Goal: Task Accomplishment & Management: Use online tool/utility

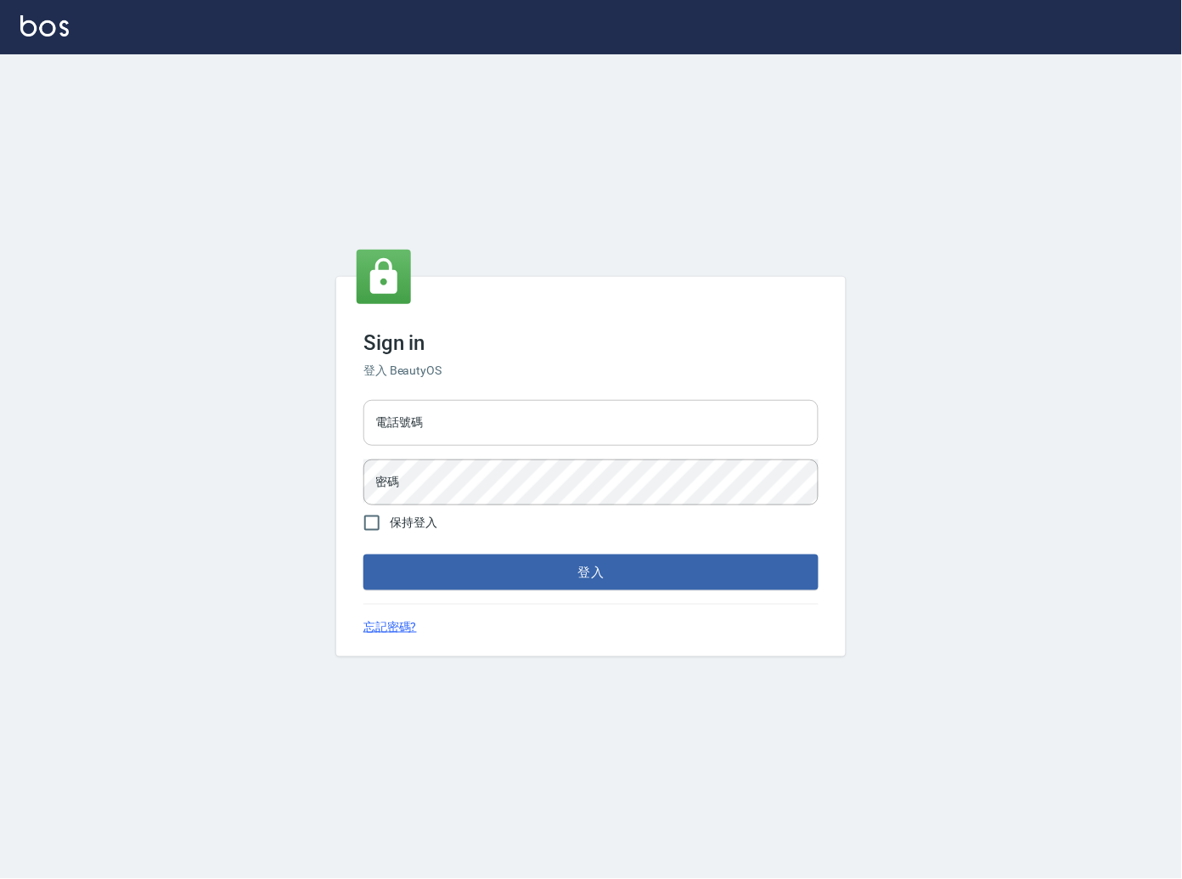
click at [666, 434] on input "電話號碼" at bounding box center [591, 423] width 455 height 46
type input "0909258357"
click at [364, 555] on button "登入" at bounding box center [591, 573] width 455 height 36
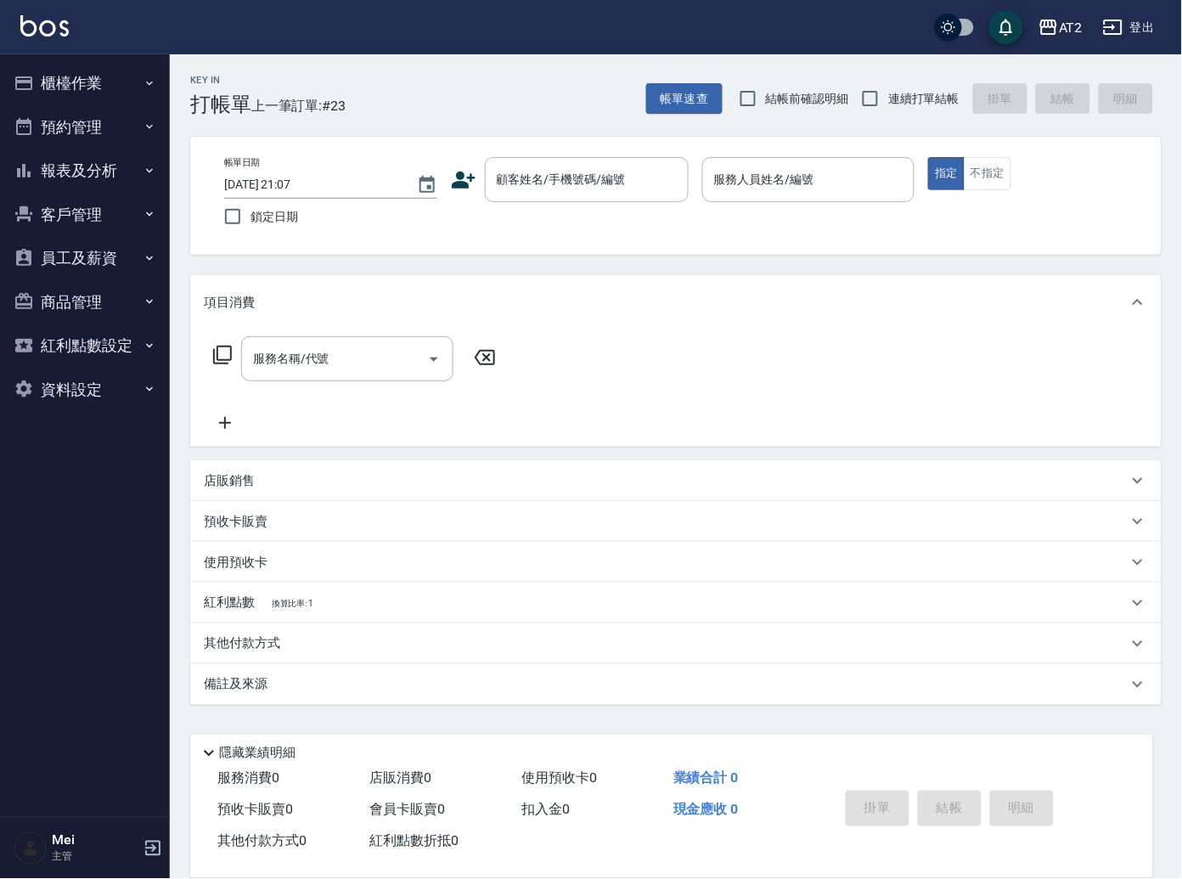
click at [849, 91] on span "結帳前確認明細" at bounding box center [807, 99] width 83 height 18
click at [766, 91] on input "結帳前確認明細" at bounding box center [749, 99] width 36 height 36
checkbox input "true"
click at [886, 91] on input "連續打單結帳" at bounding box center [871, 99] width 36 height 36
checkbox input "true"
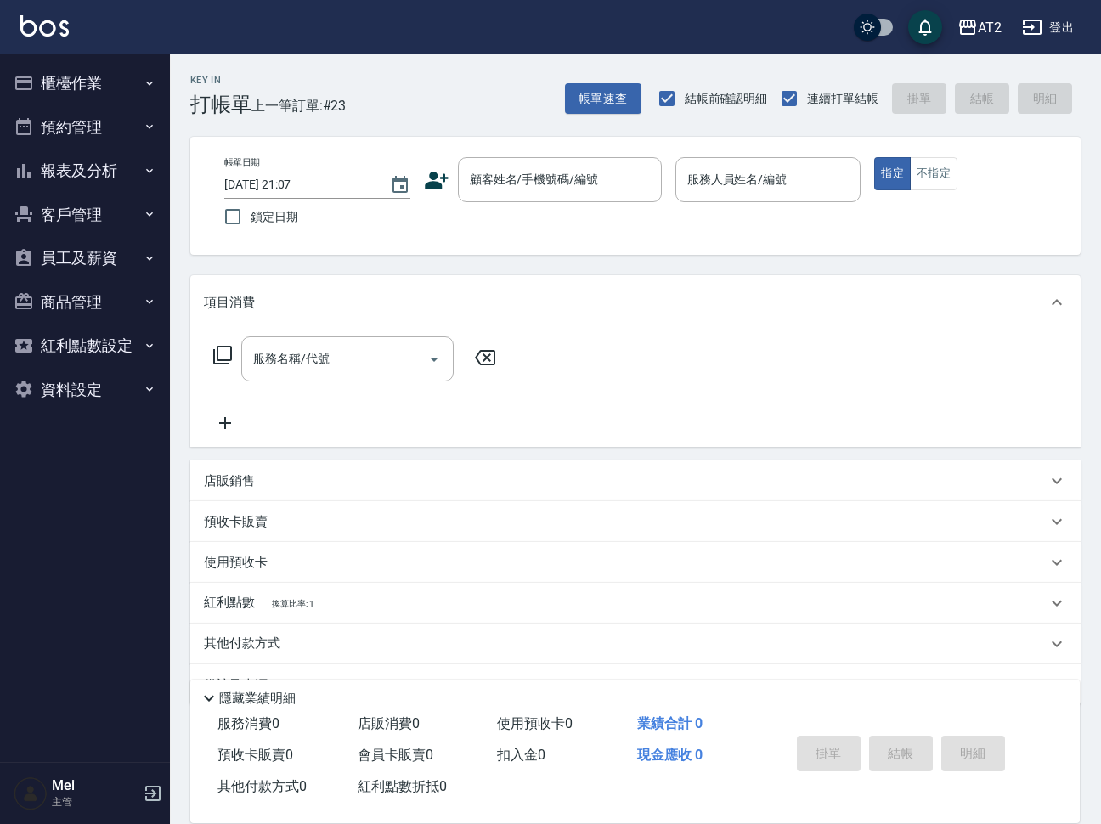
click at [78, 74] on button "櫃檯作業" at bounding box center [85, 83] width 156 height 44
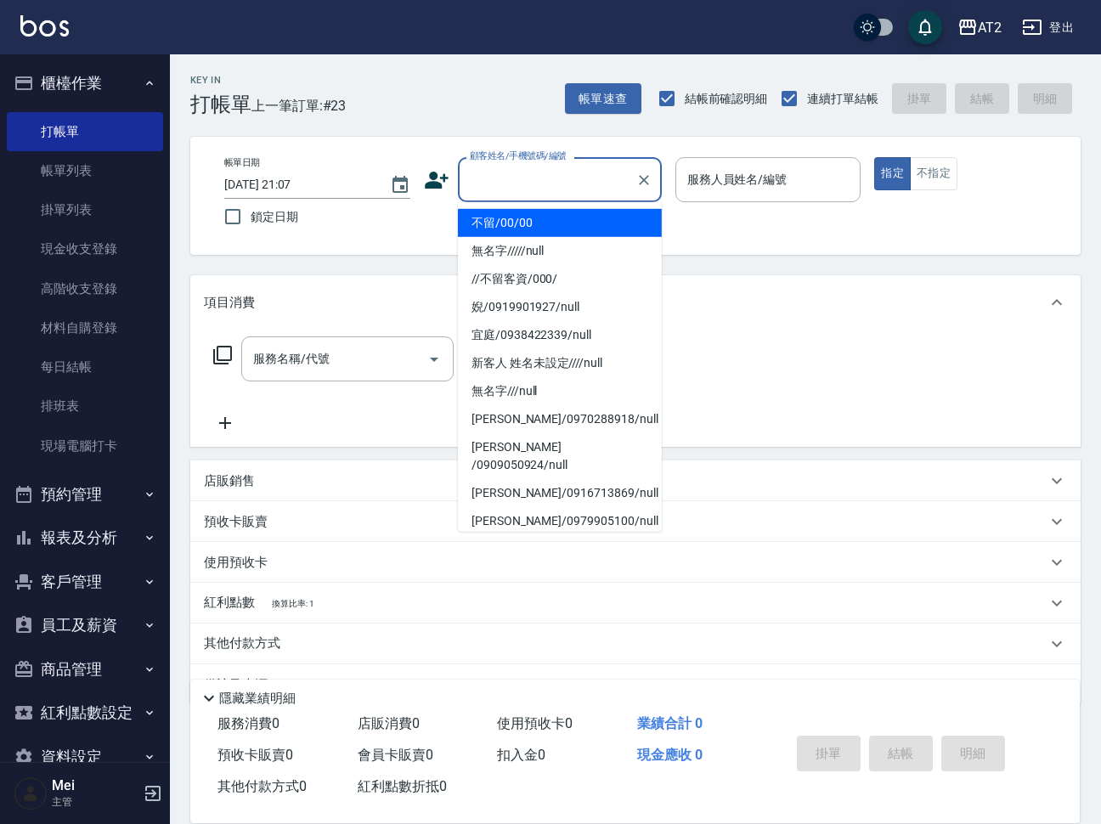
click at [495, 184] on input "顧客姓名/手機號碼/編號" at bounding box center [547, 180] width 163 height 30
click at [557, 213] on li "不留/00/00" at bounding box center [560, 223] width 204 height 28
type input "不留/00/00"
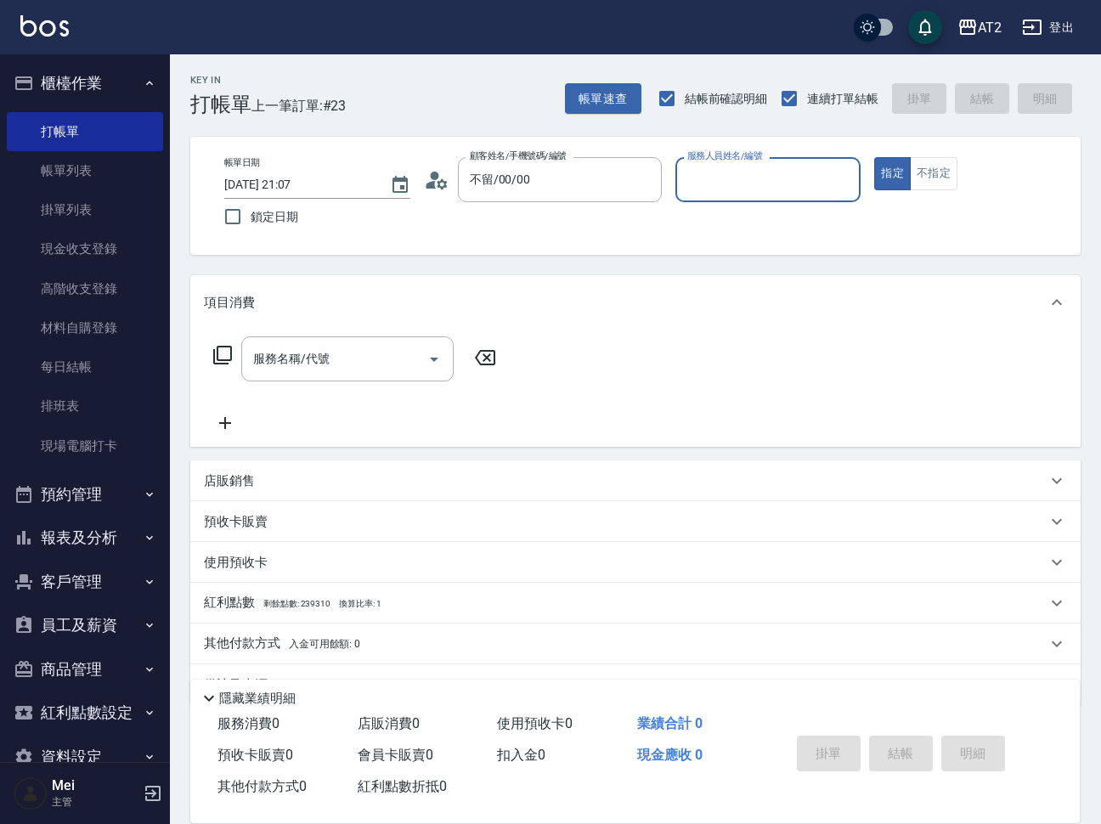
click at [874, 157] on button "指定" at bounding box center [892, 173] width 37 height 33
type button "true"
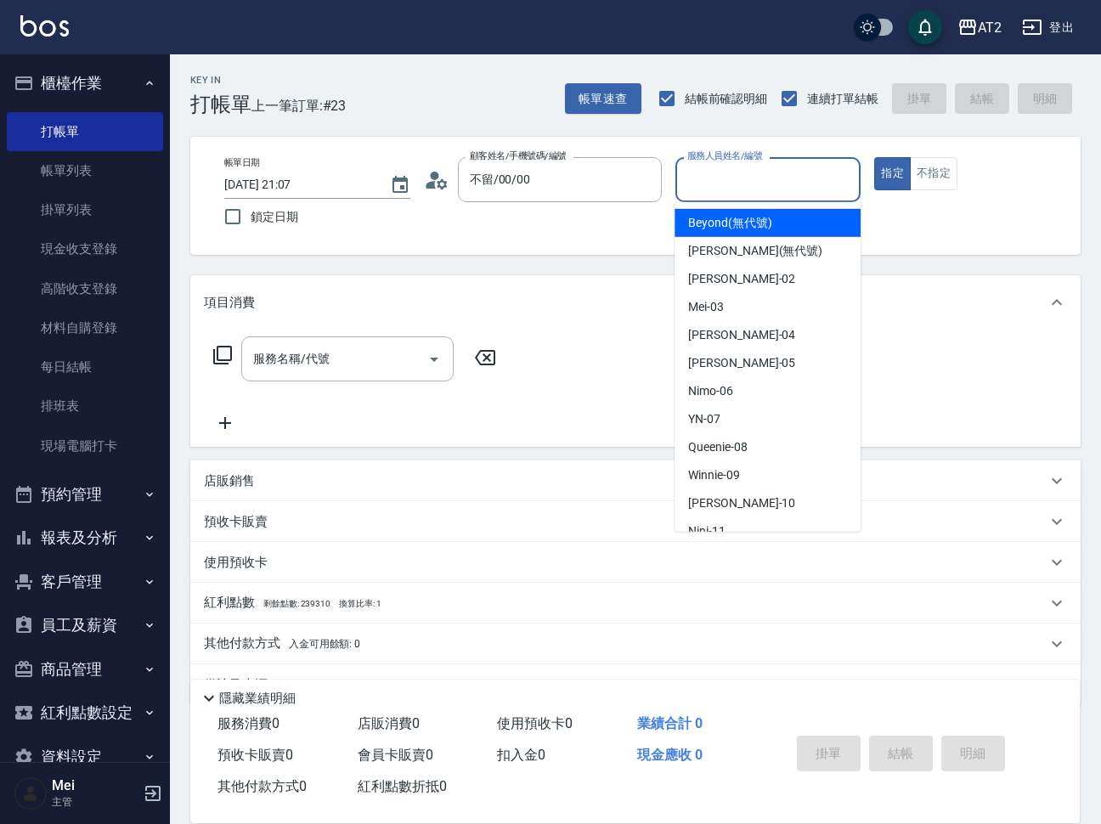
click at [773, 194] on input "服務人員姓名/編號" at bounding box center [768, 180] width 171 height 30
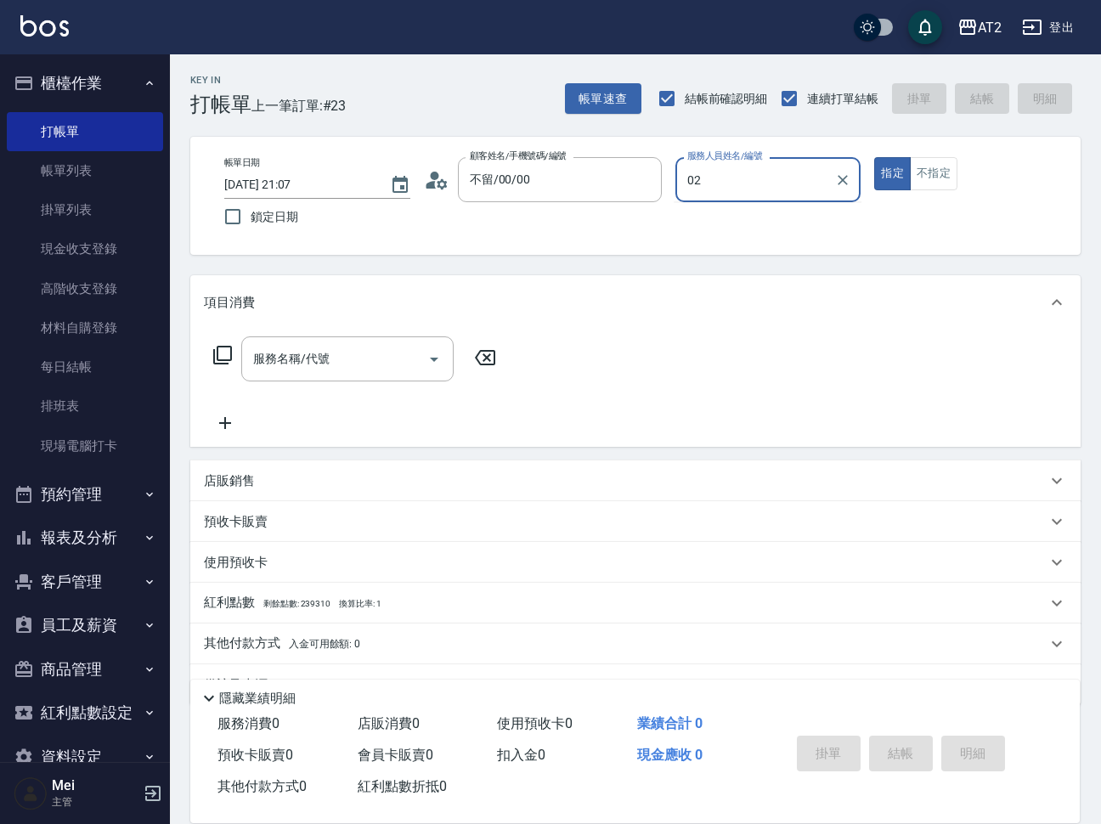
type input "Morgan-02"
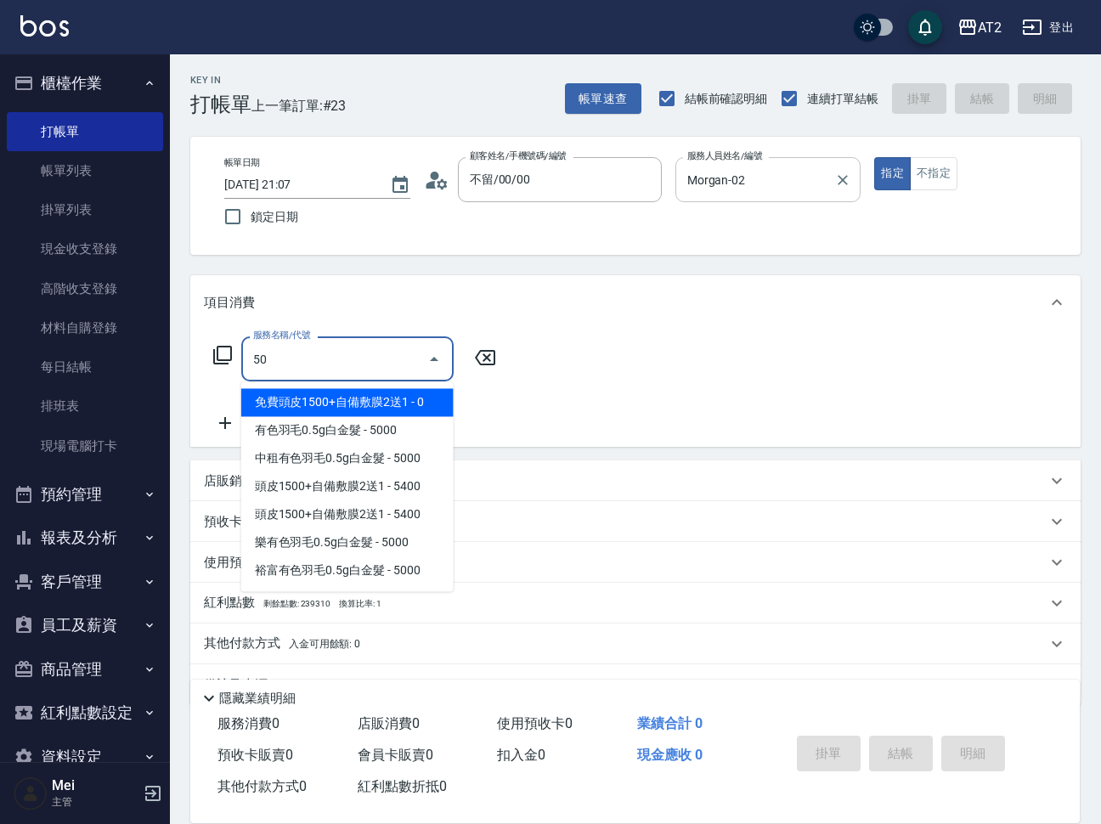
type input "501"
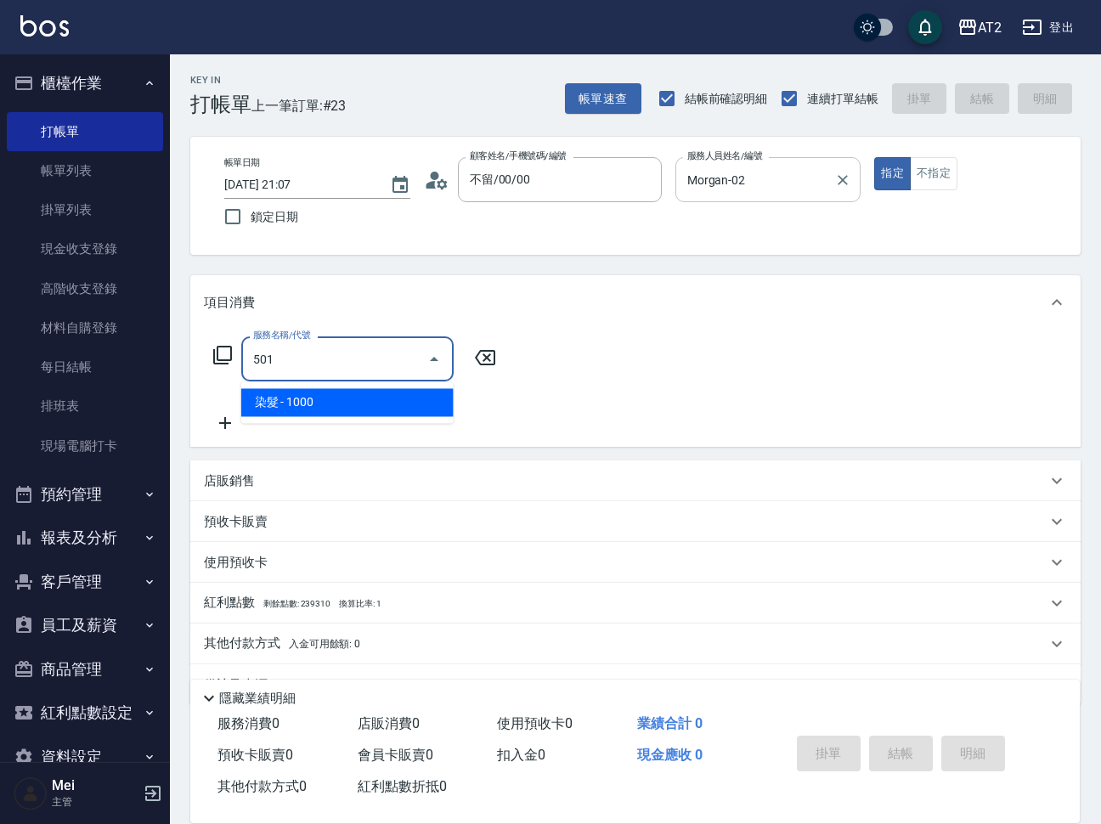
type input "100"
type input "染髮(501)"
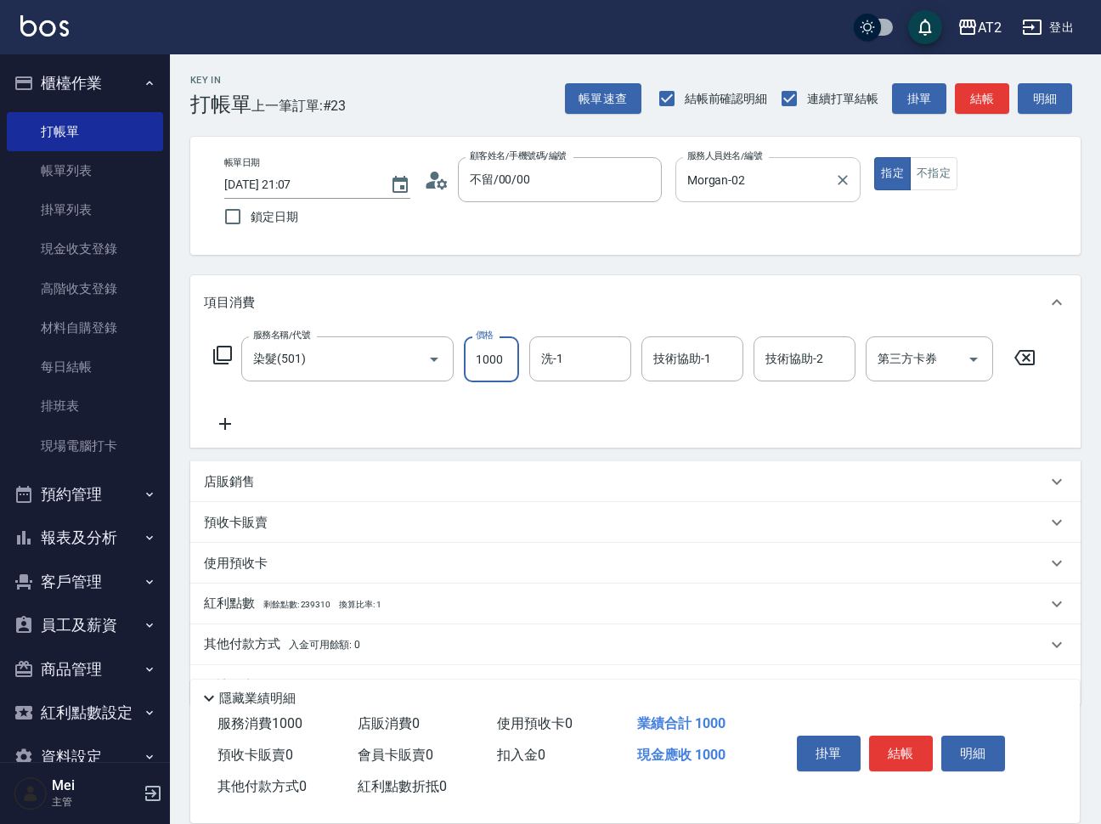
type input "0"
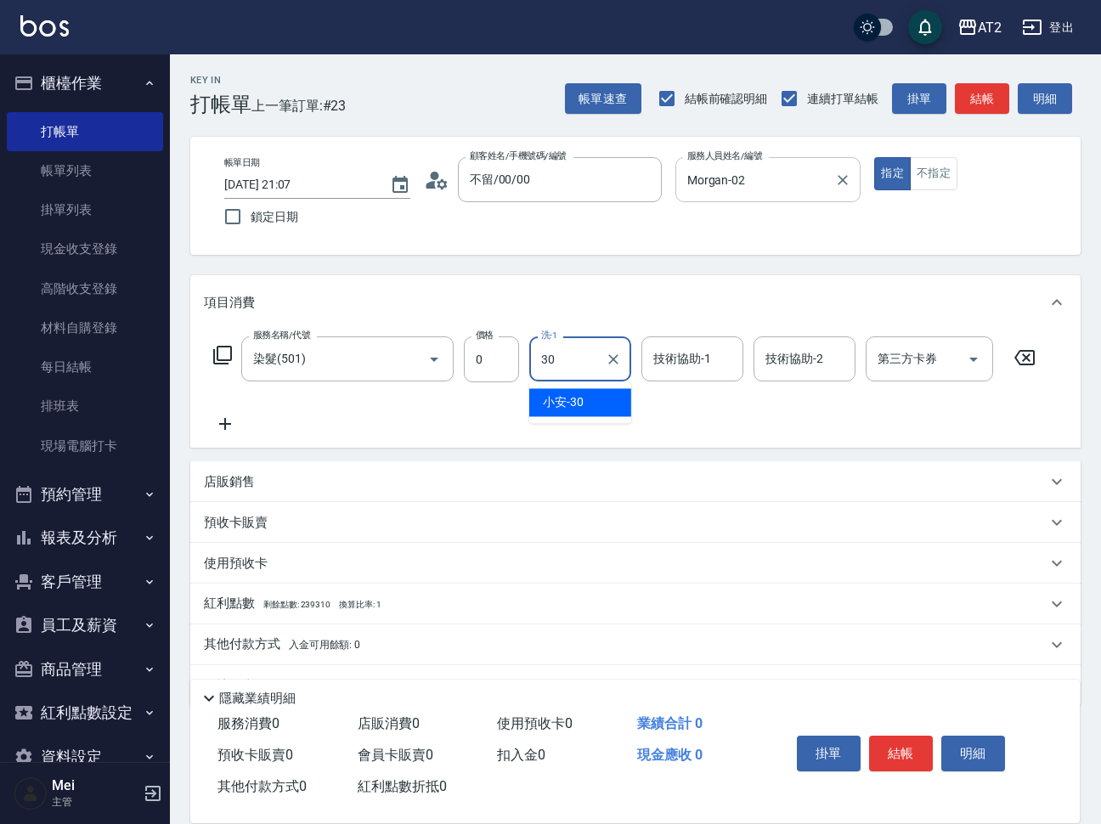
type input "小安-30"
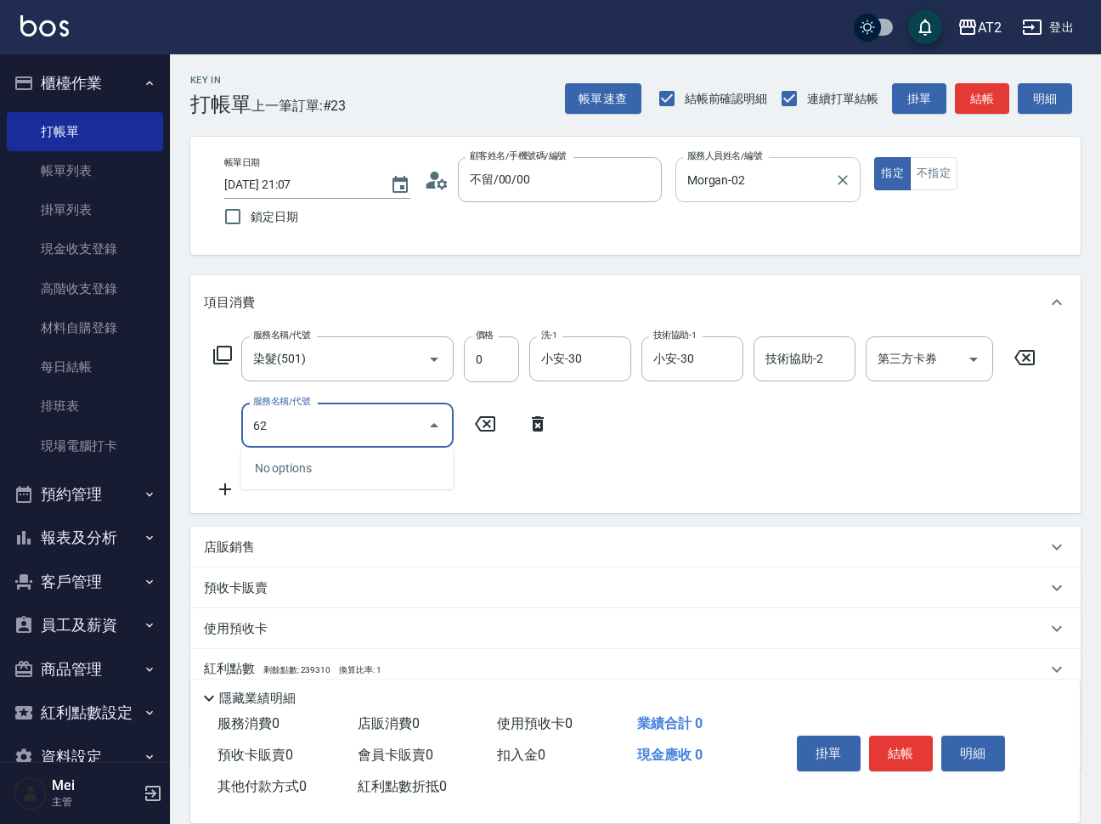
type input "629"
type input "350"
type input "京煥羽護髮中(629)"
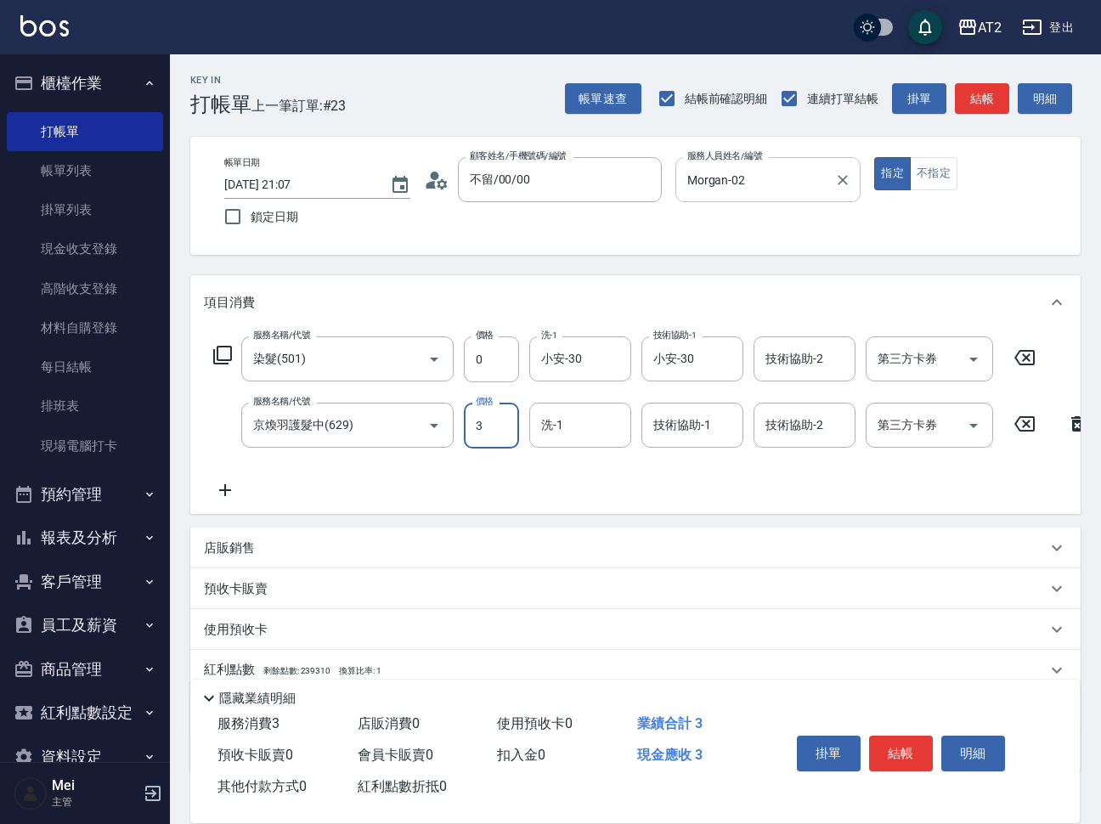
type input "0"
type input "360"
type input "3600"
type input "小安-30"
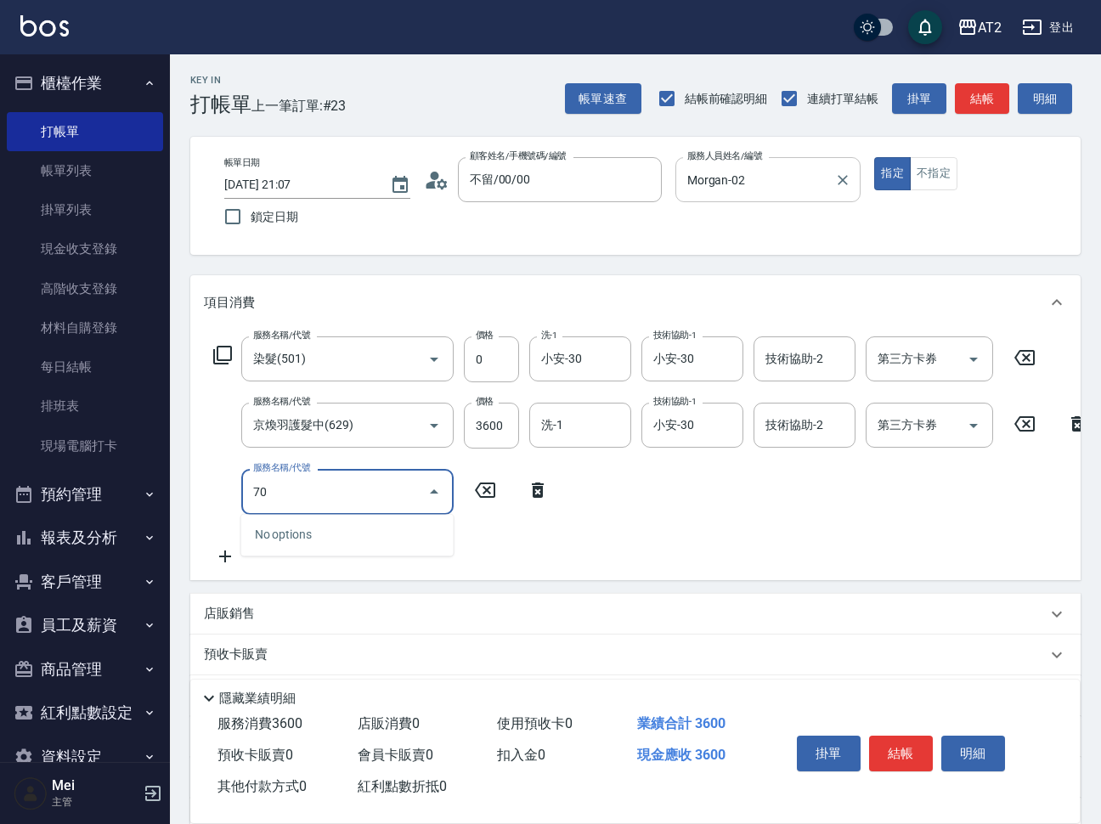
type input "704"
type input "860"
type input "新羽毛鉑金接髮(704)"
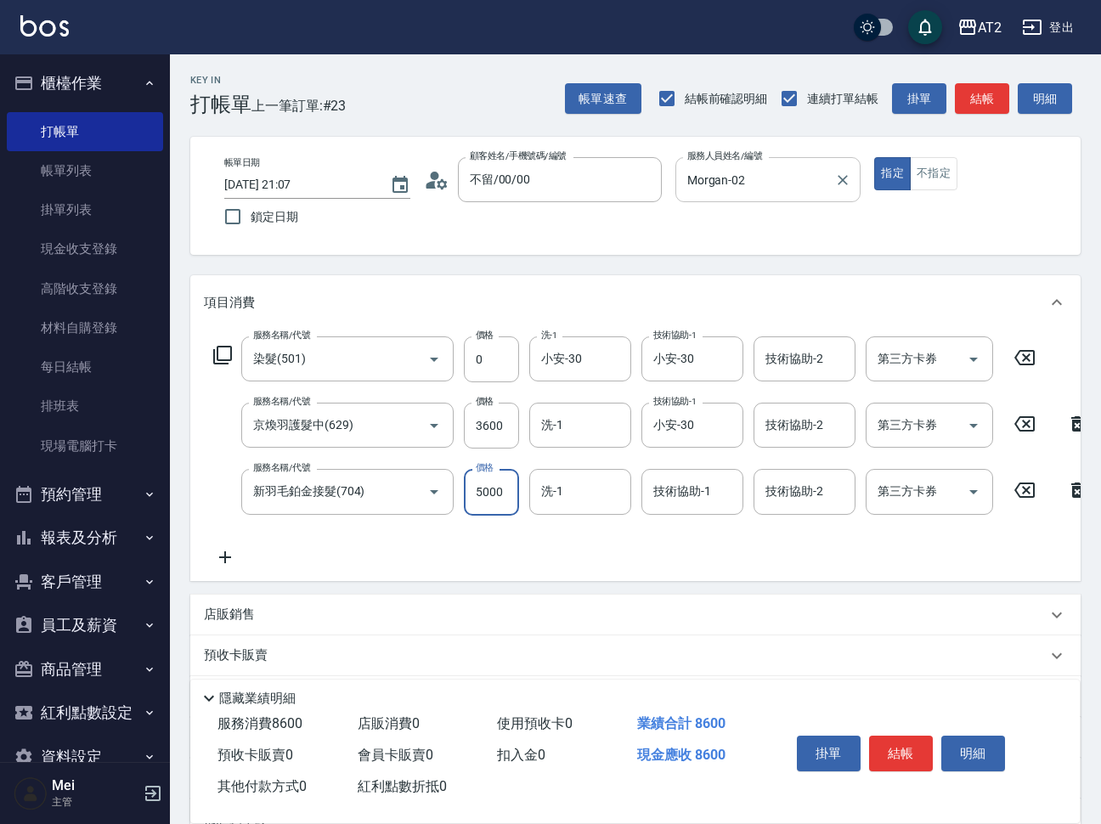
type input "360"
type input "12"
type input "370"
type input "129"
type input "480"
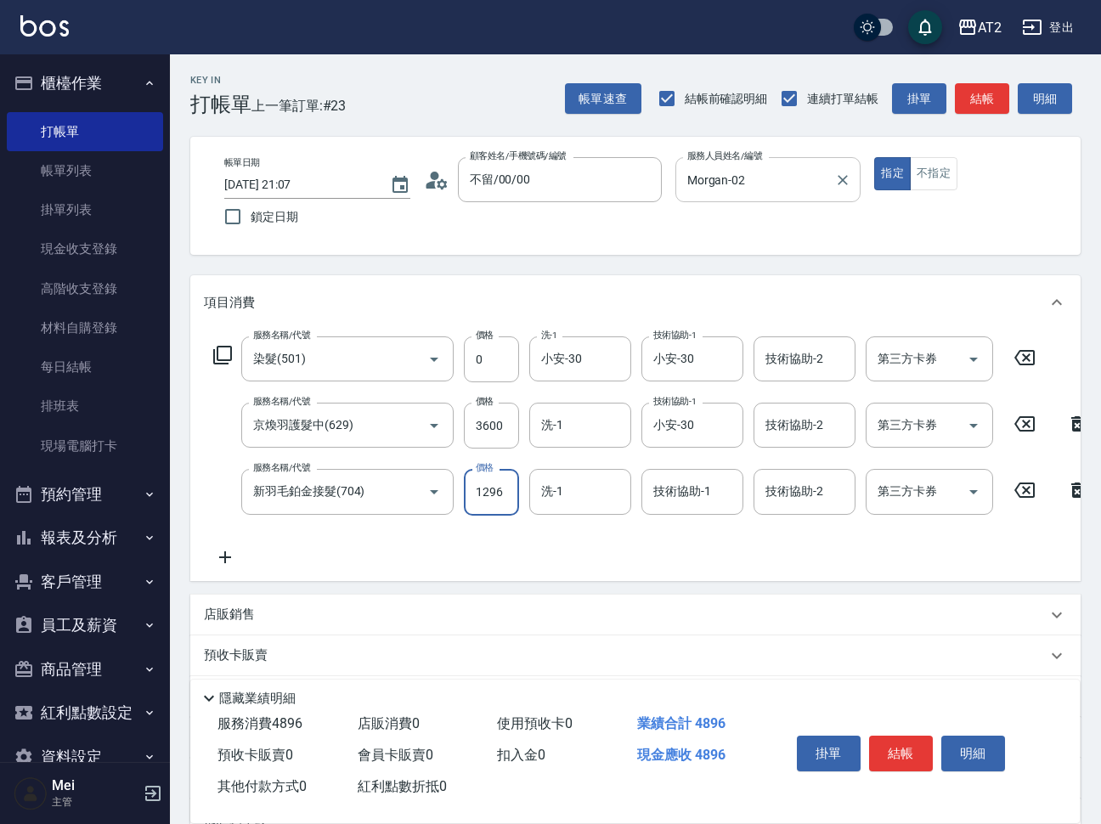
type input "12960"
type input "1650"
type input "12960"
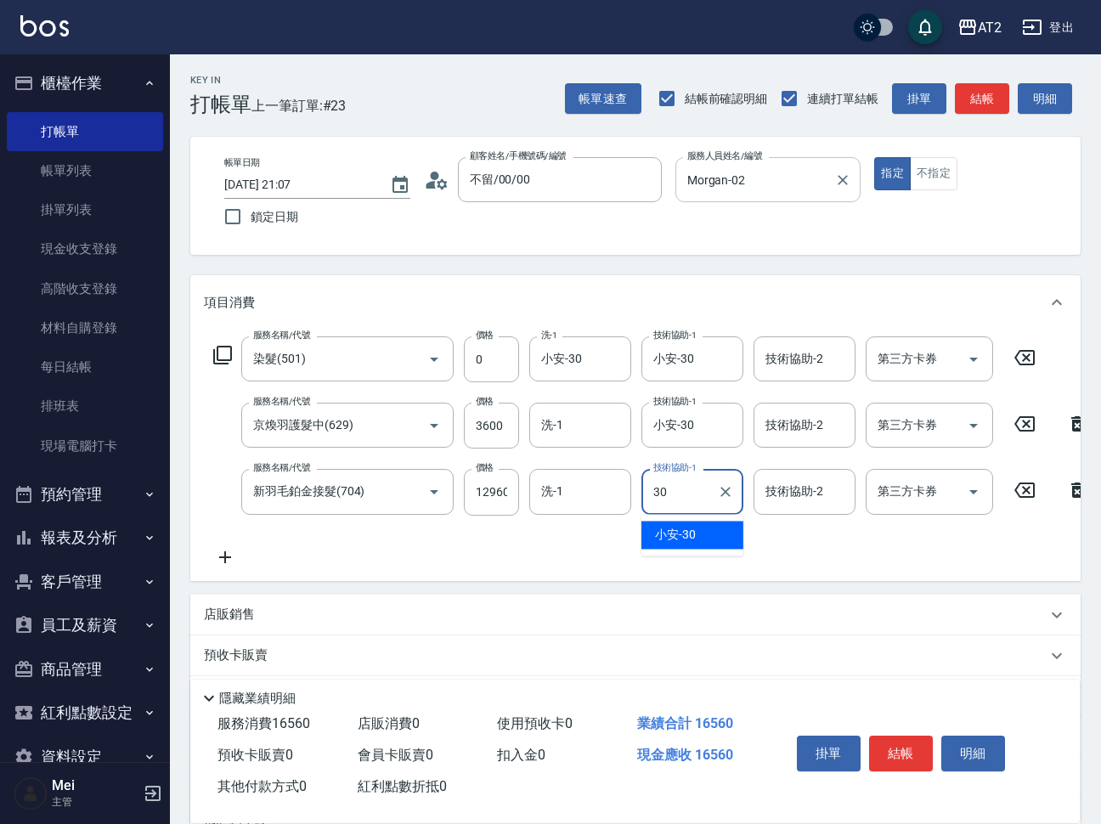
type input "小安-30"
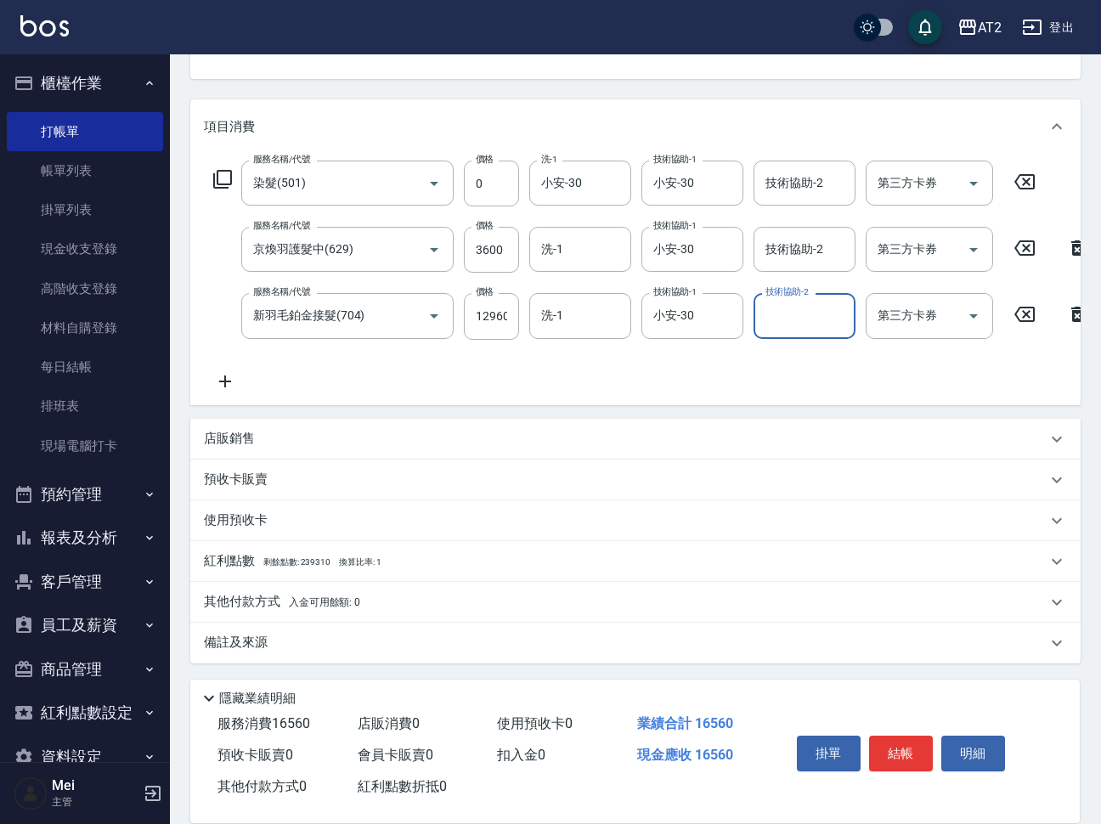
scroll to position [189, 0]
click at [278, 596] on p "其他付款方式 入金可用餘額: 0" at bounding box center [282, 602] width 156 height 19
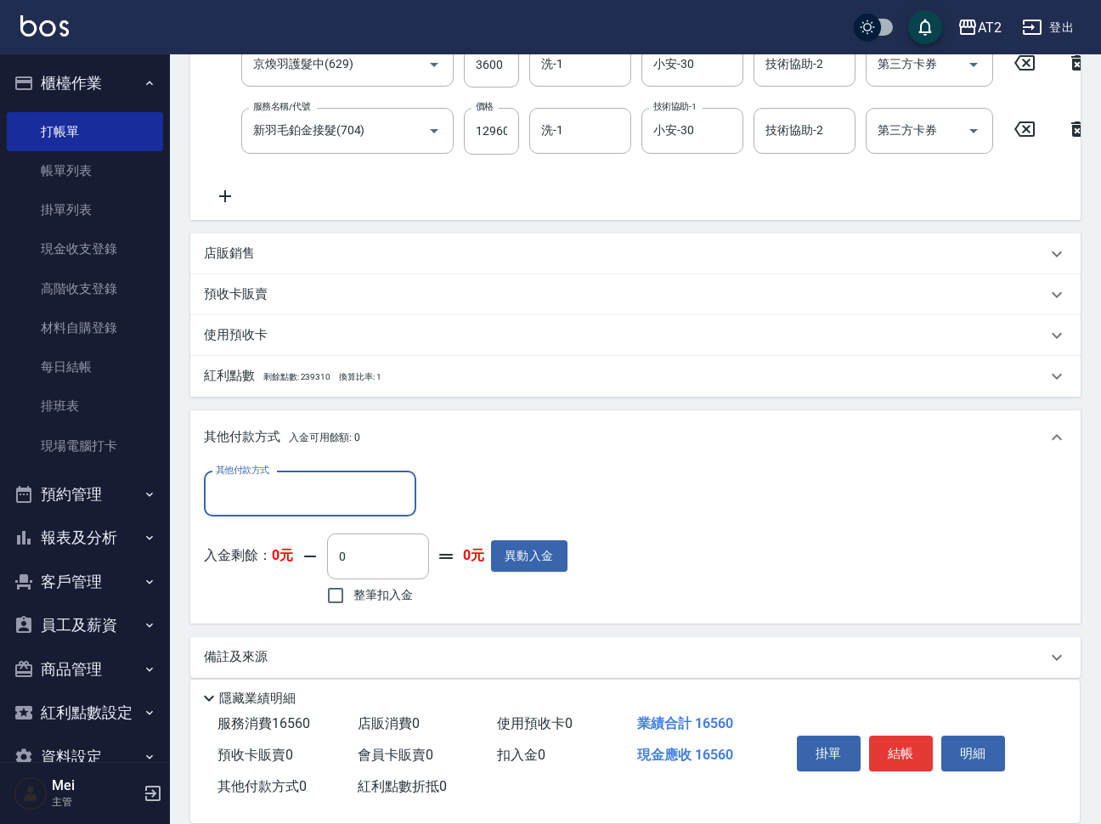
scroll to position [389, 0]
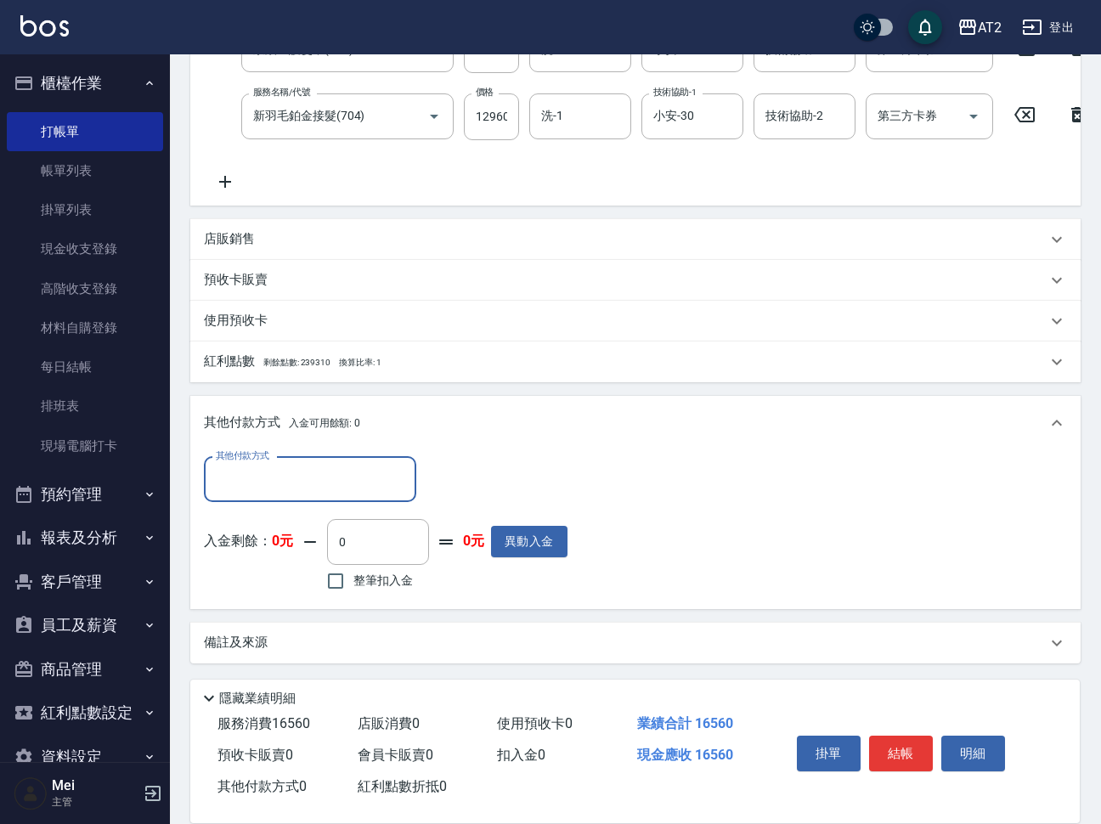
click at [300, 484] on input "其他付款方式" at bounding box center [310, 480] width 197 height 30
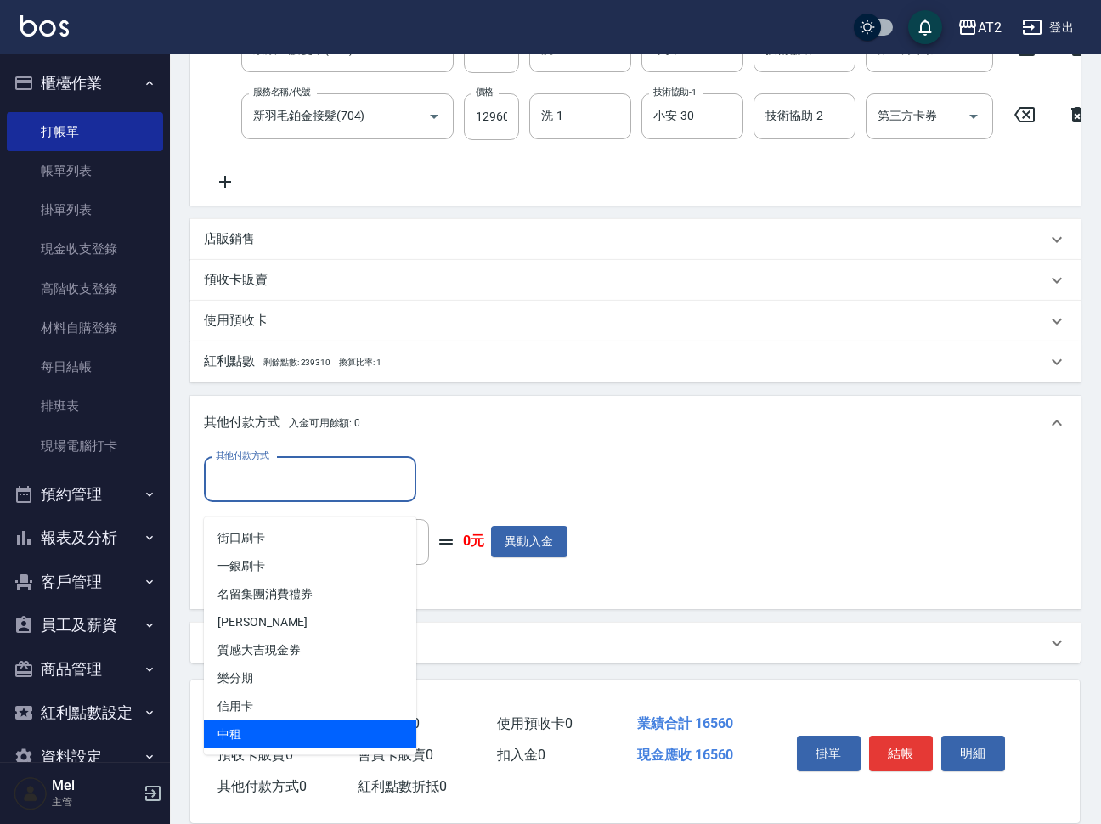
click at [244, 720] on span "中租" at bounding box center [310, 734] width 212 height 28
type input "中租"
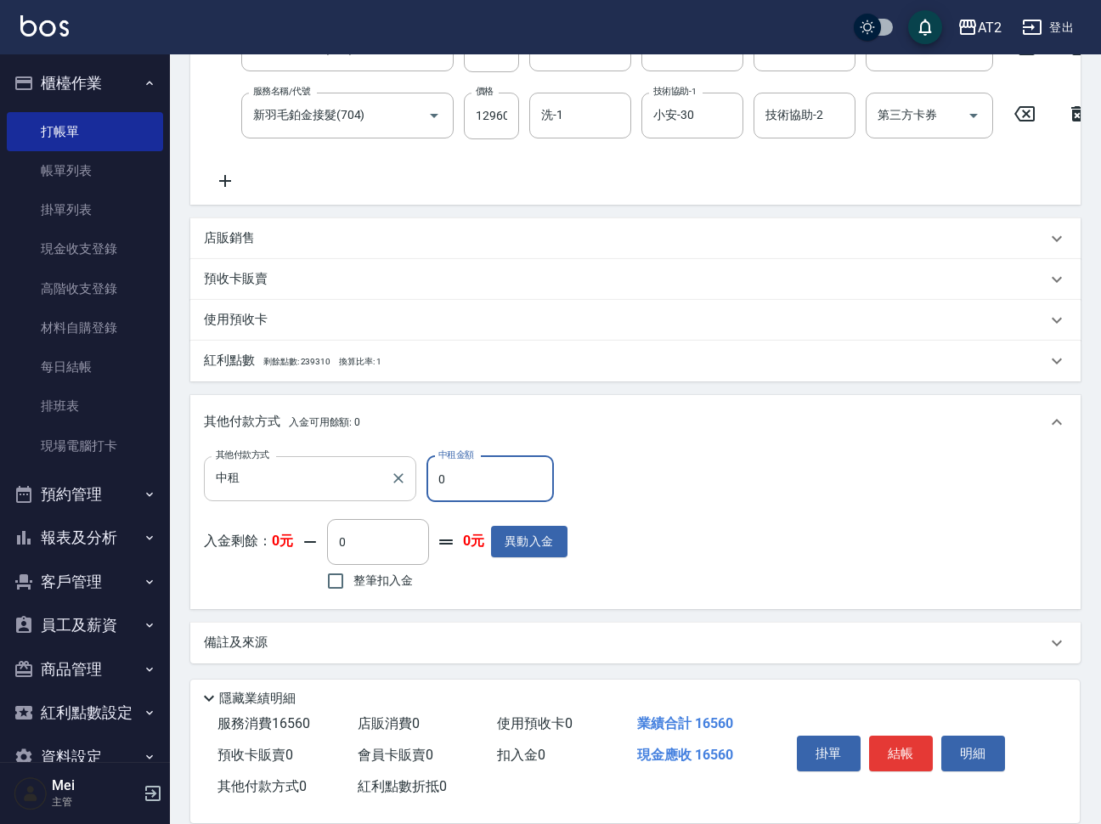
drag, startPoint x: 443, startPoint y: 478, endPoint x: 353, endPoint y: 482, distance: 91.0
click at [353, 482] on div "其他付款方式 中租 其他付款方式 中租金額 0 中租金額" at bounding box center [386, 479] width 364 height 46
type input "16"
type input "1630"
type input "165"
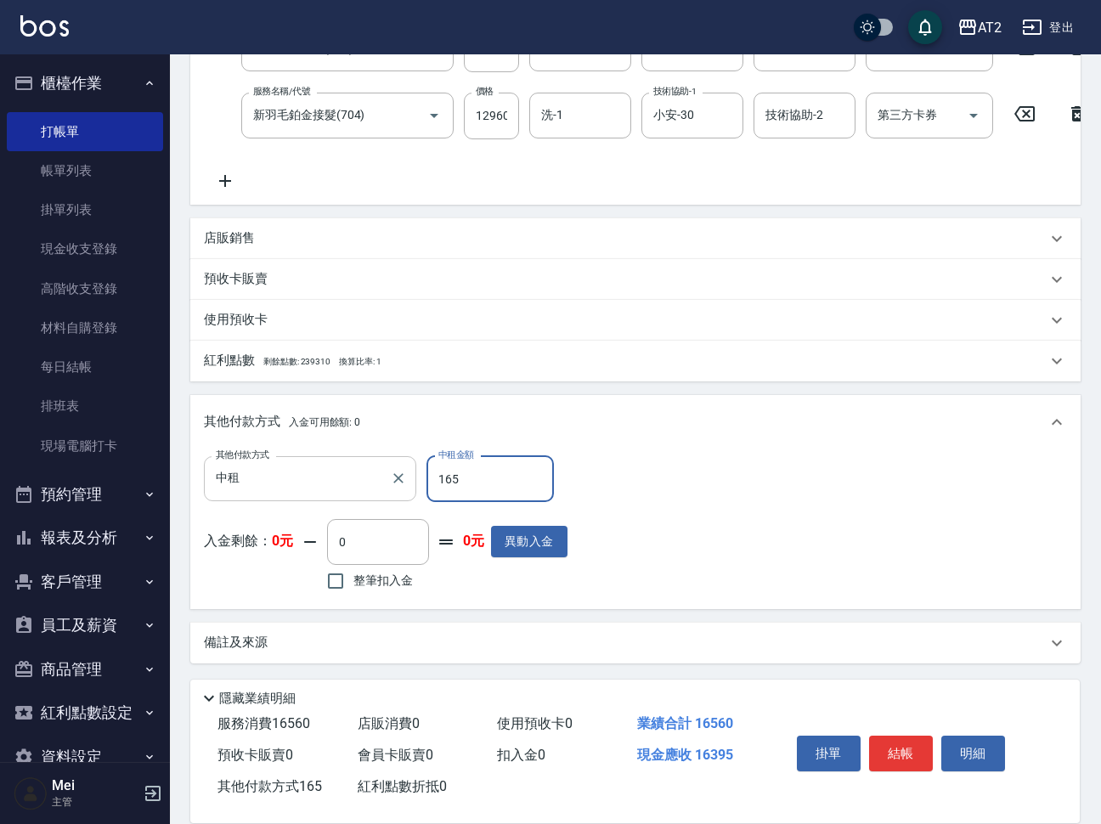
type input "1490"
type input "1656"
type input "0"
type input "16560"
type input "2025/08/24 21:09"
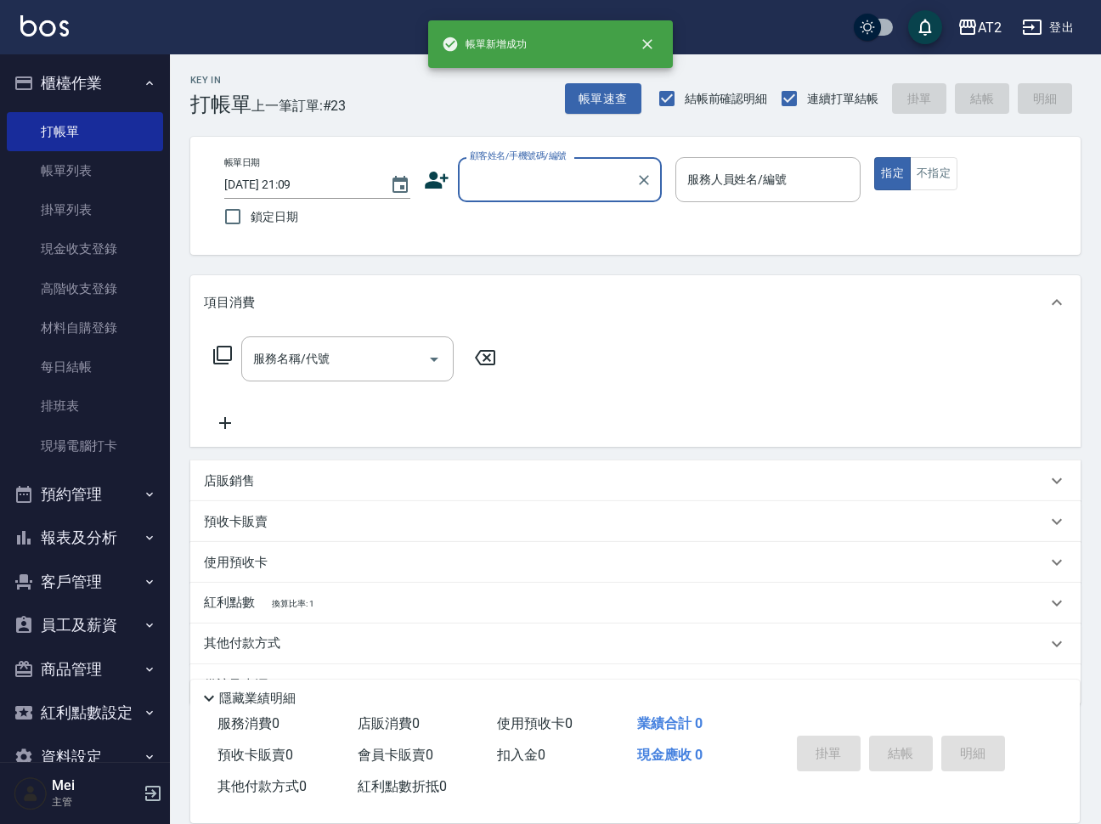
scroll to position [0, 0]
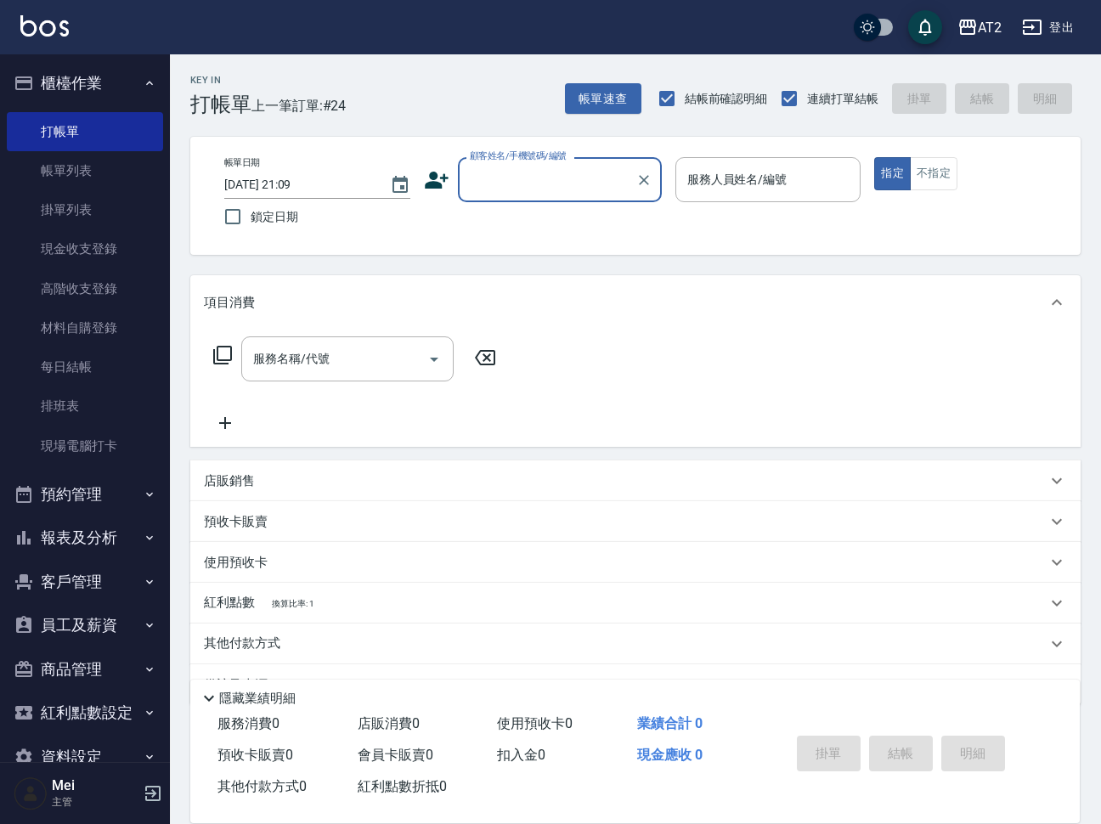
click at [495, 181] on input "顧客姓名/手機號碼/編號" at bounding box center [547, 180] width 163 height 30
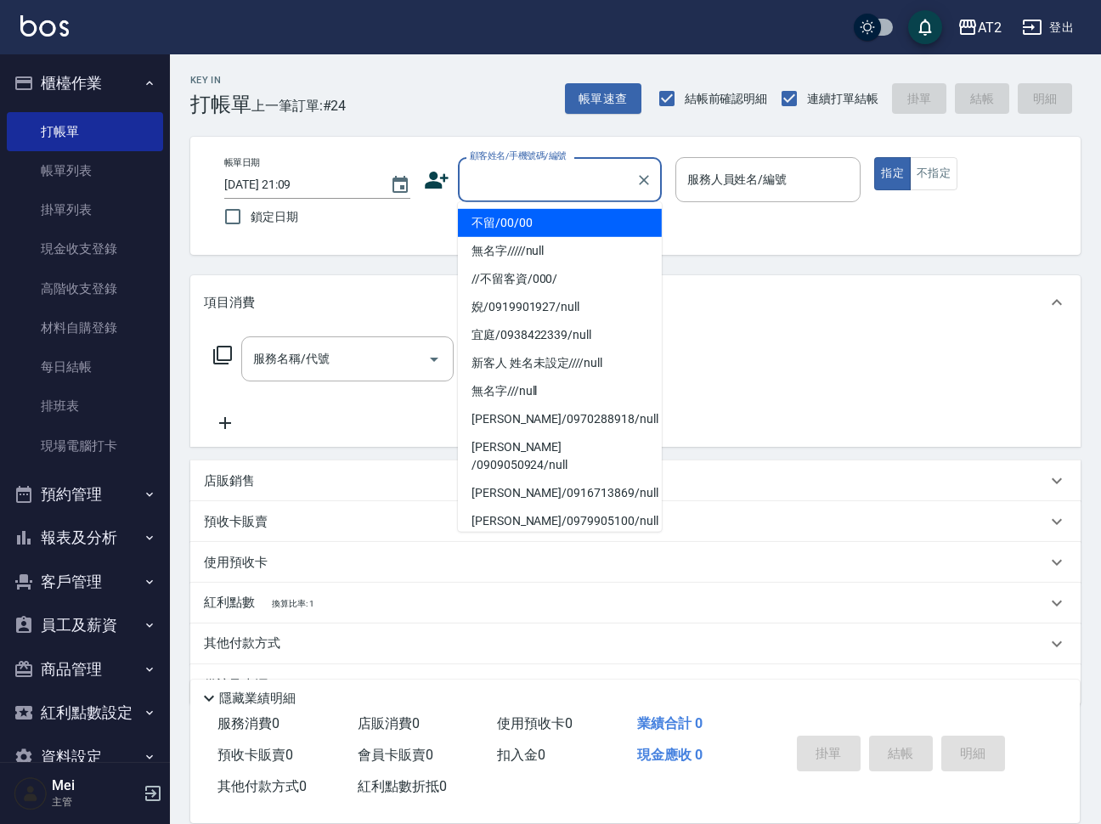
click at [550, 215] on li "不留/00/00" at bounding box center [560, 223] width 204 height 28
type input "不留/00/00"
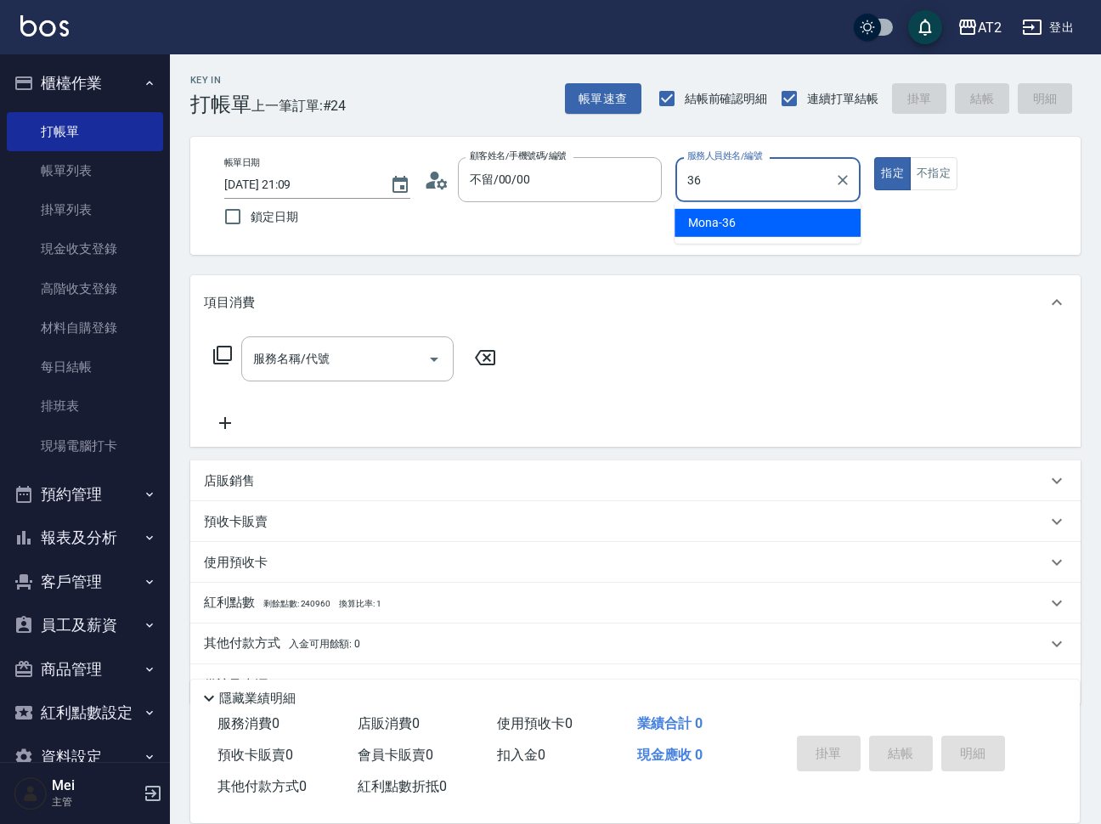
type input "Mona-36"
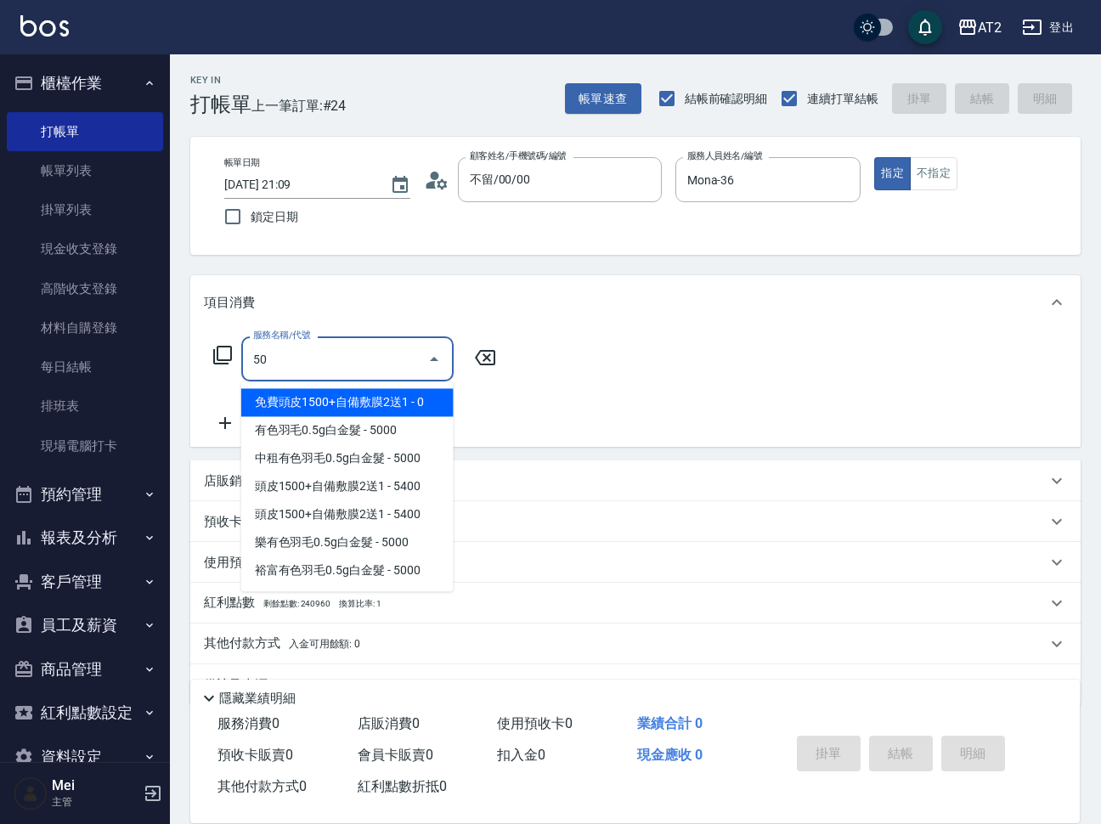
type input "501"
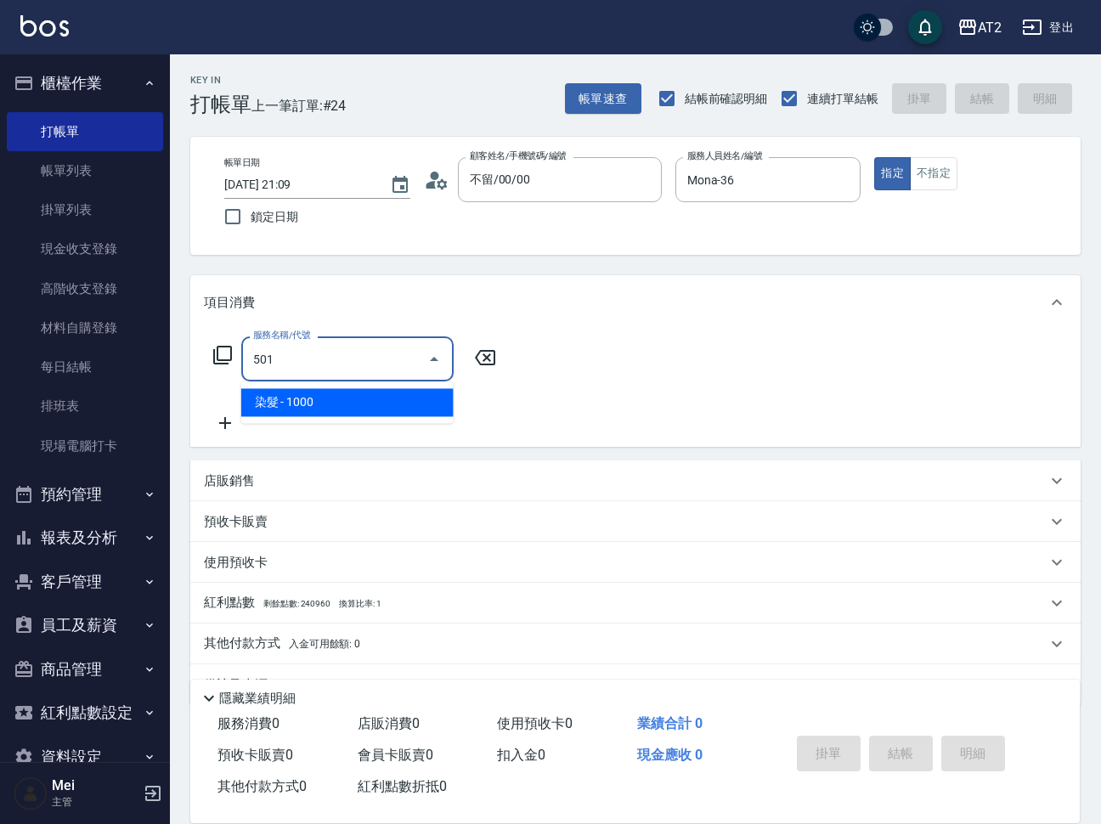
type input "100"
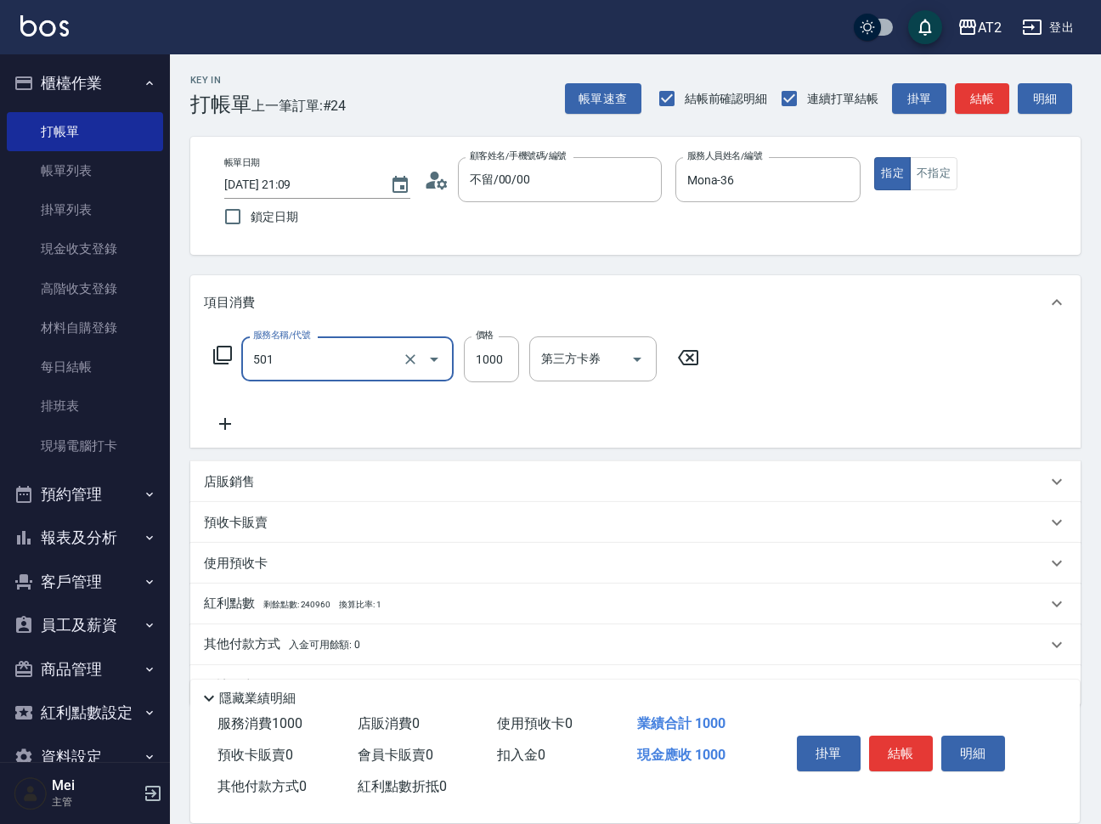
type input "染髮(501)"
type input "1"
type input "0"
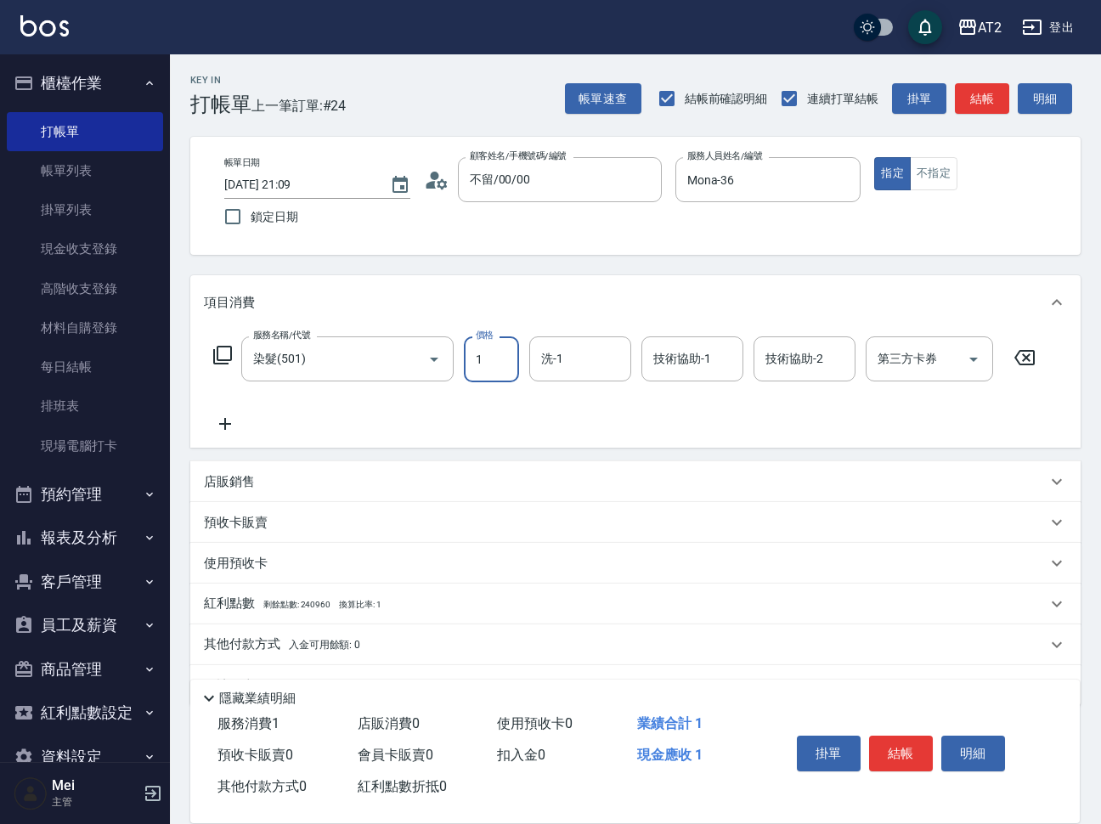
type input "15"
type input "10"
type input "158"
type input "150"
type input "1580"
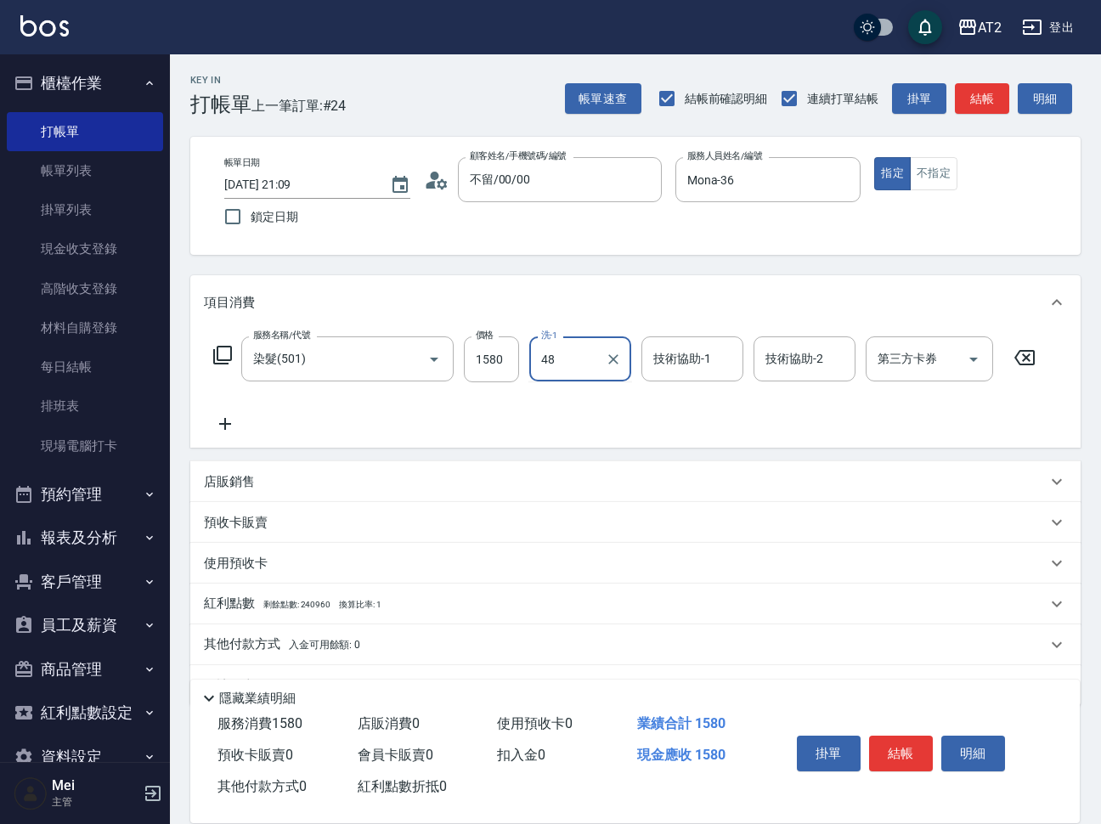
type input "Ivy-48"
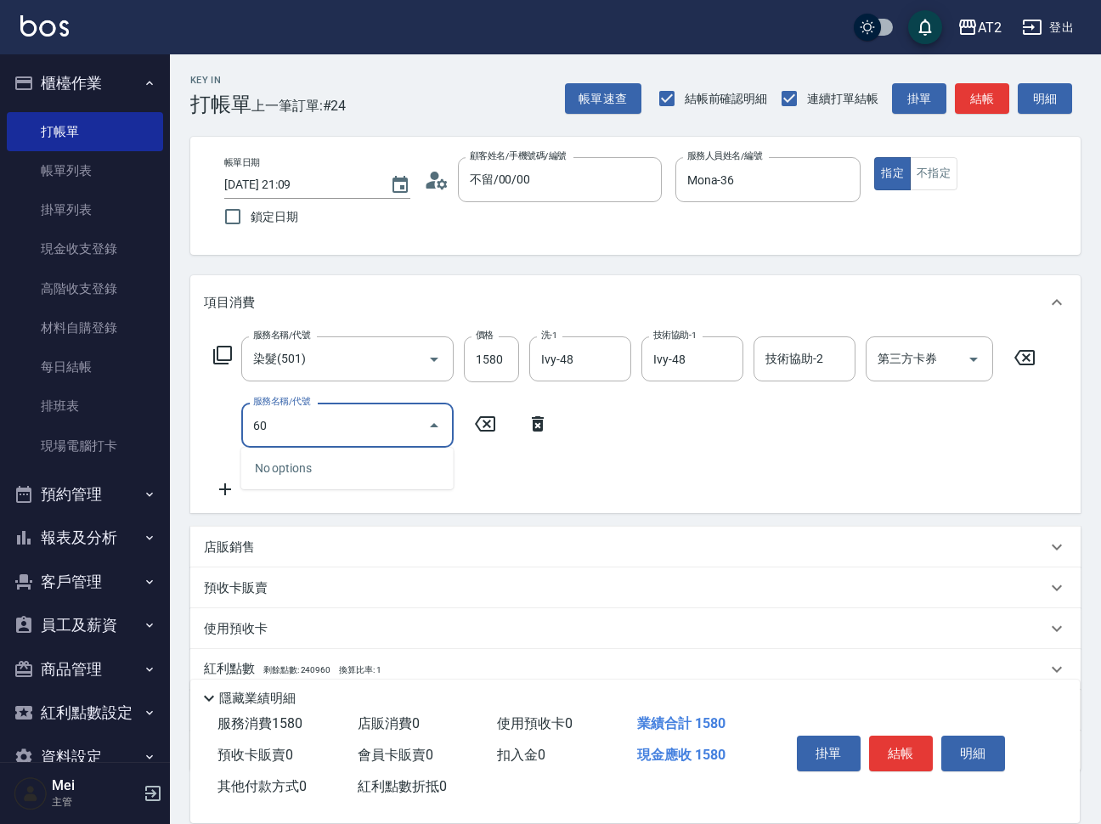
type input "601"
type input "250"
type input "自備護髮(601)"
type input "2"
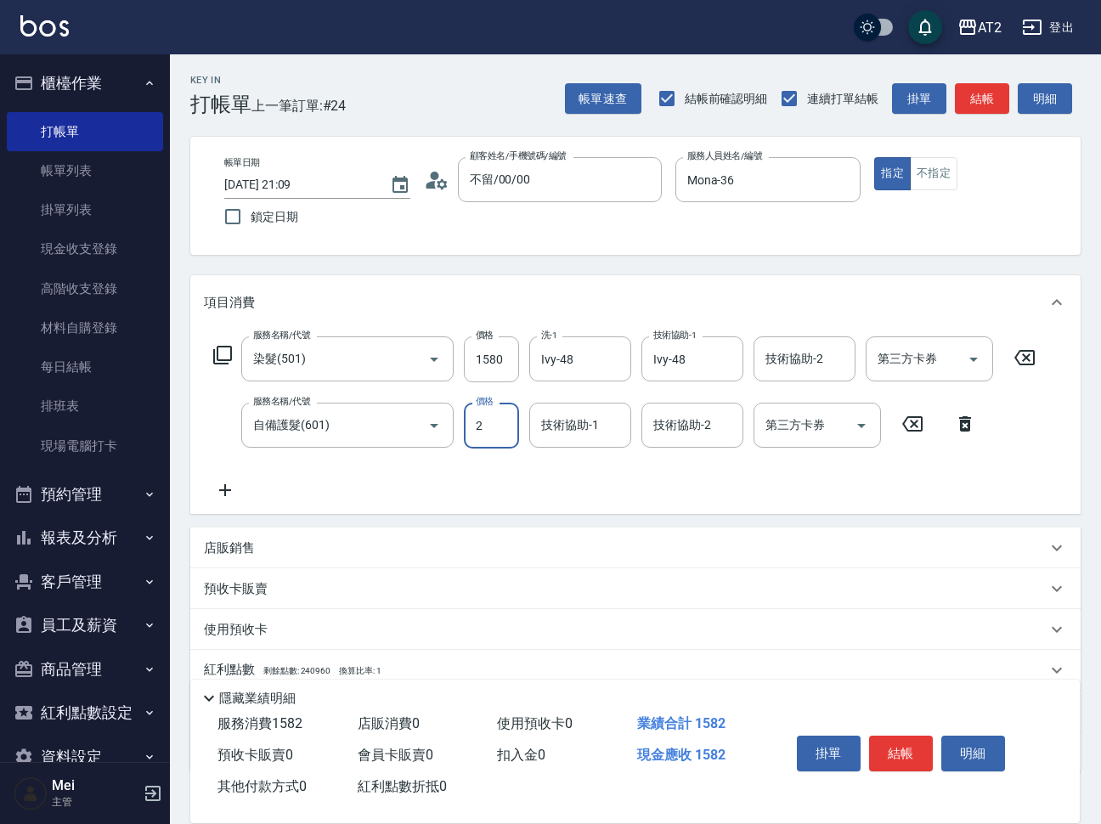
type input "160"
type input "250"
type input "400"
type input "2500"
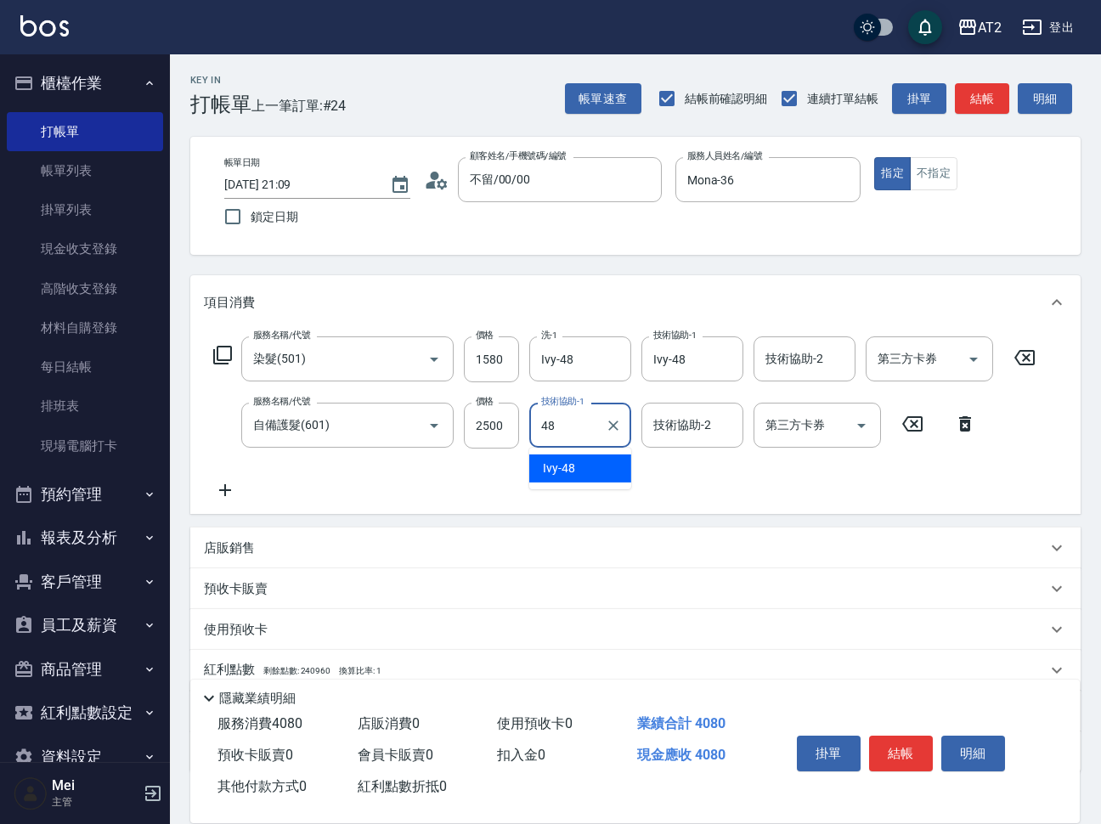
type input "Ivy-48"
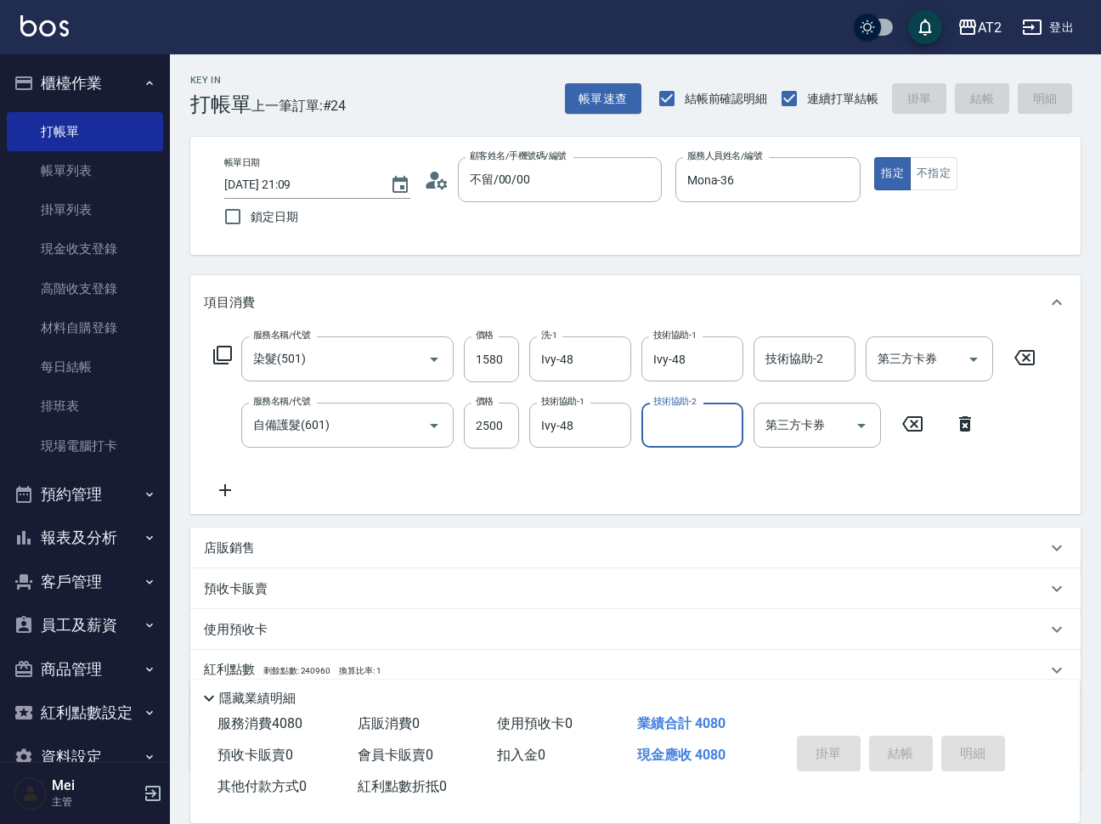
type input "2025/08/24 21:10"
type input "0"
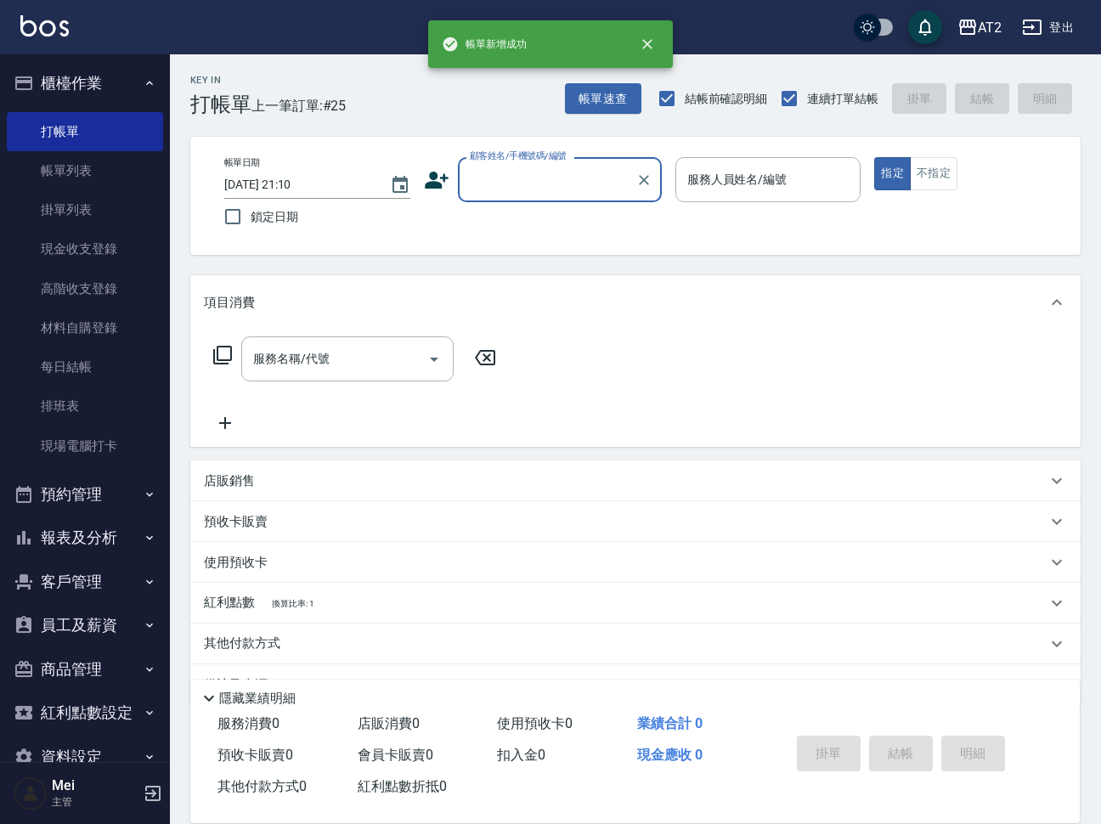
click at [596, 178] on input "顧客姓名/手機號碼/編號" at bounding box center [547, 180] width 163 height 30
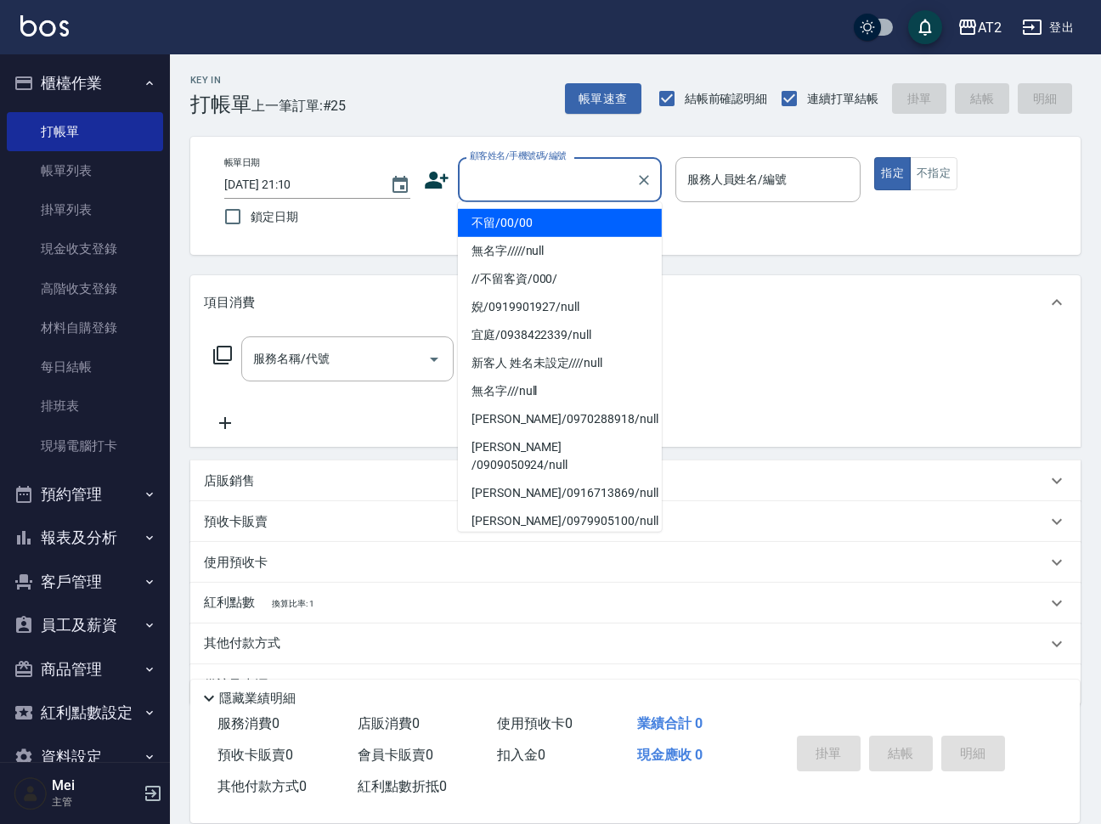
click at [522, 228] on li "不留/00/00" at bounding box center [560, 223] width 204 height 28
type input "不留/00/00"
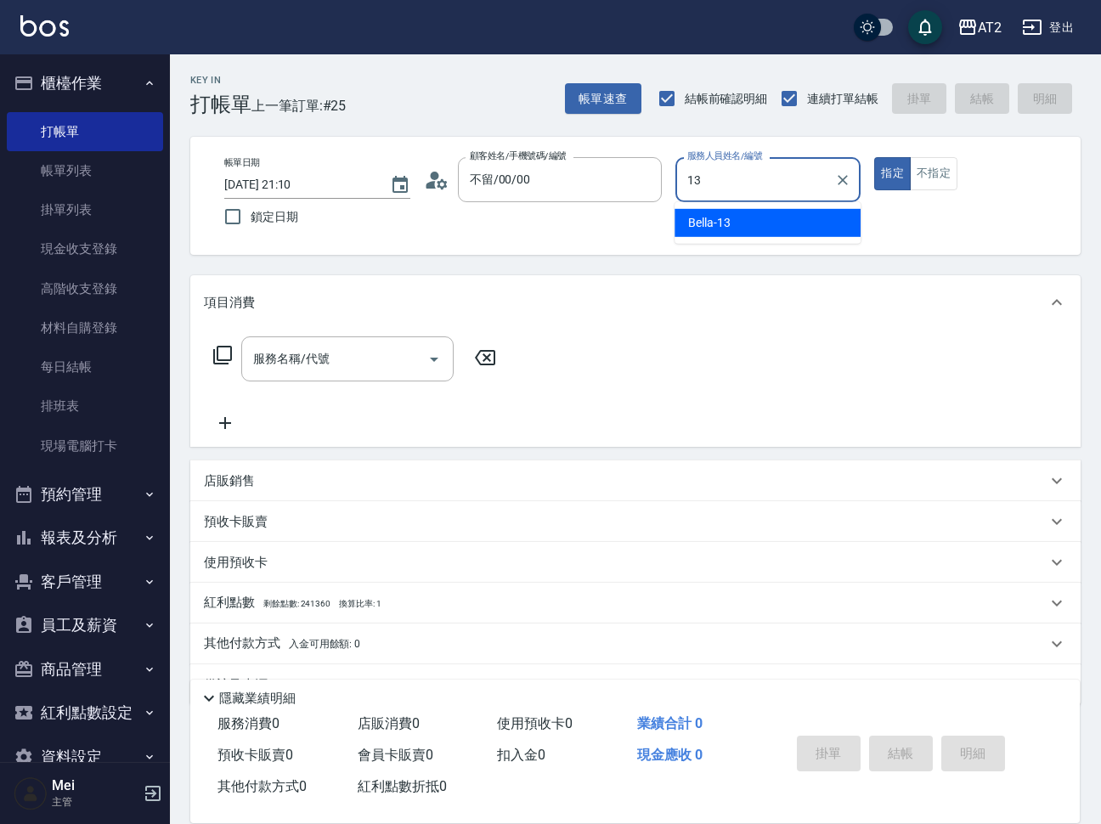
type input "Bella-13"
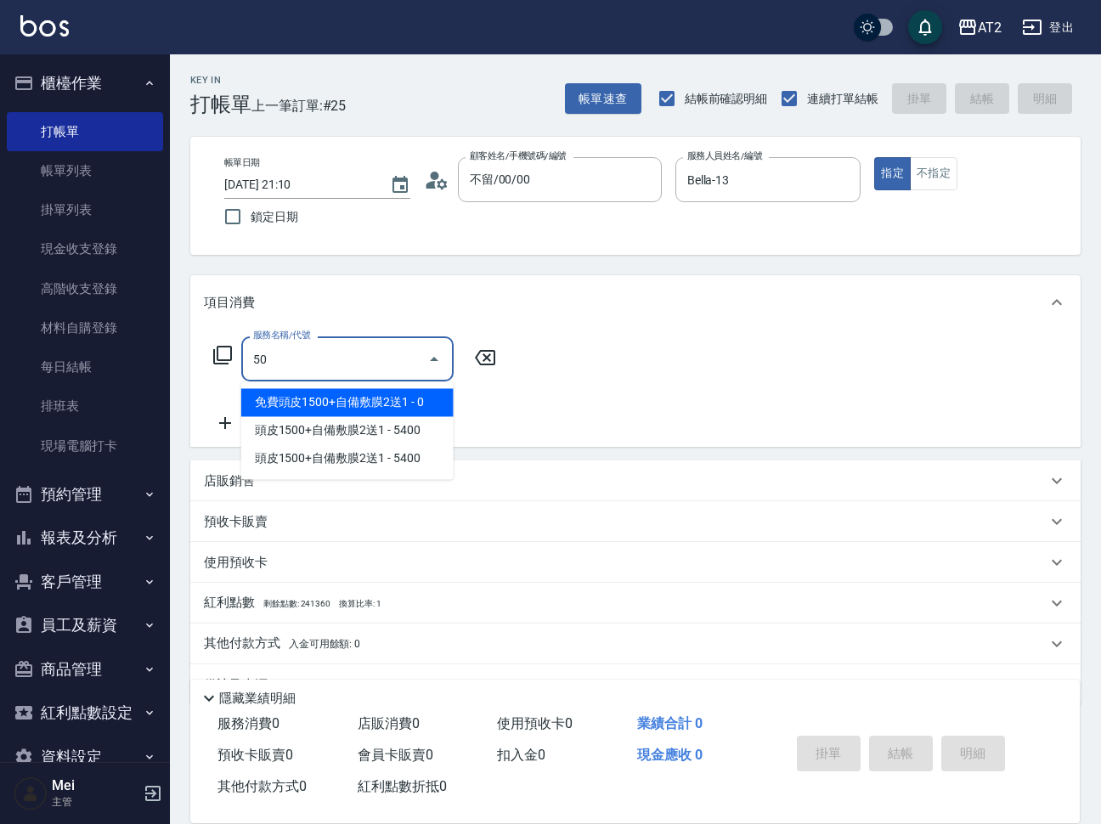
type input "501"
type input "100"
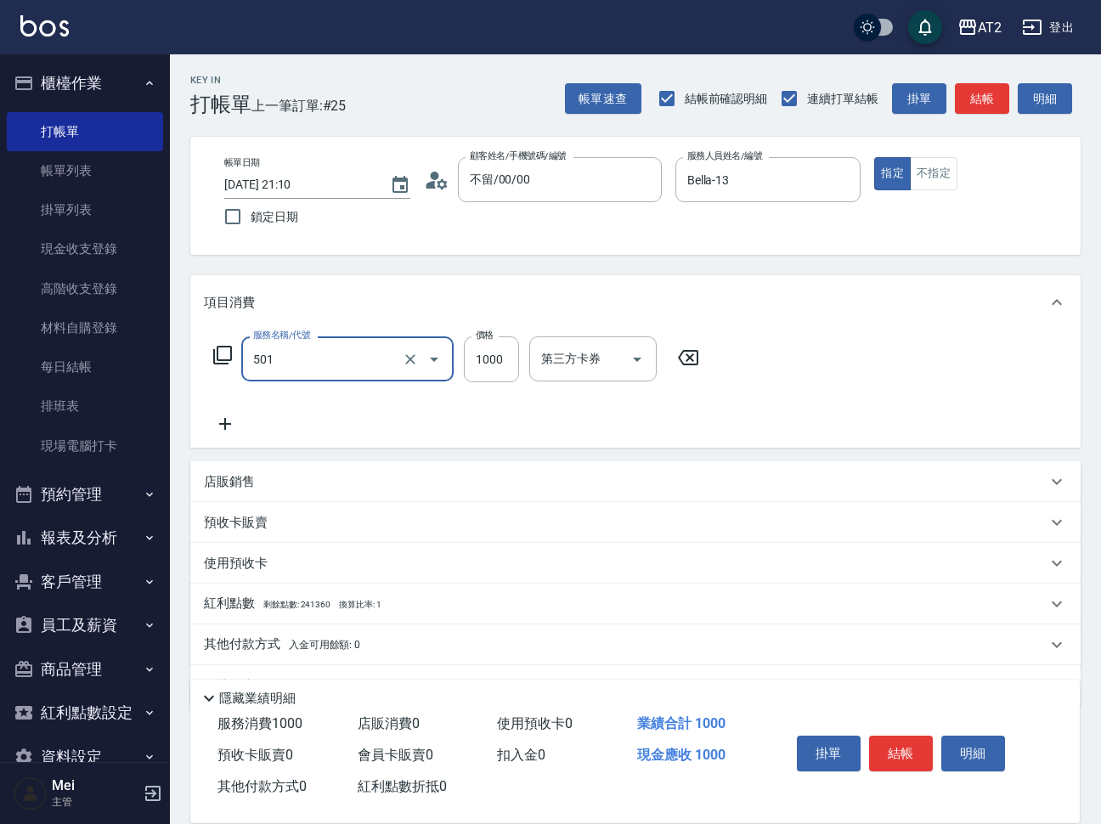
type input "染髮(501)"
type input "0"
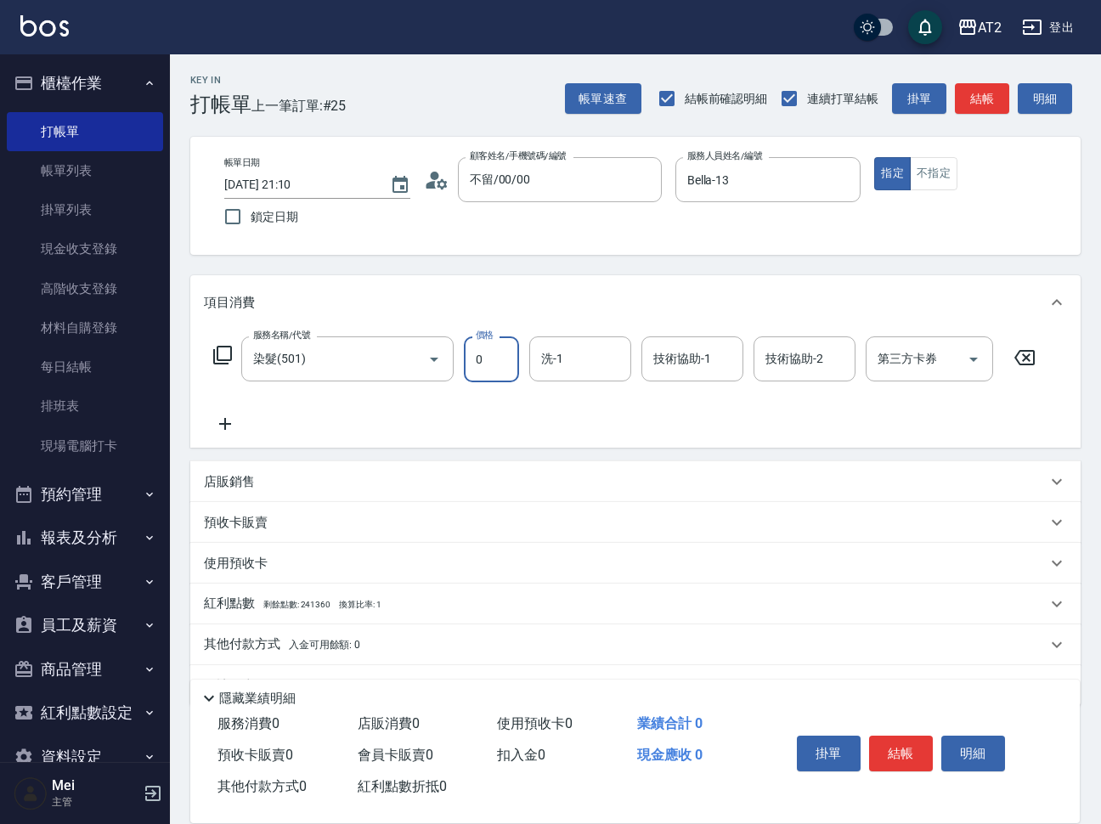
type input "0"
type input "Ivy-48"
click at [238, 429] on icon at bounding box center [225, 424] width 42 height 20
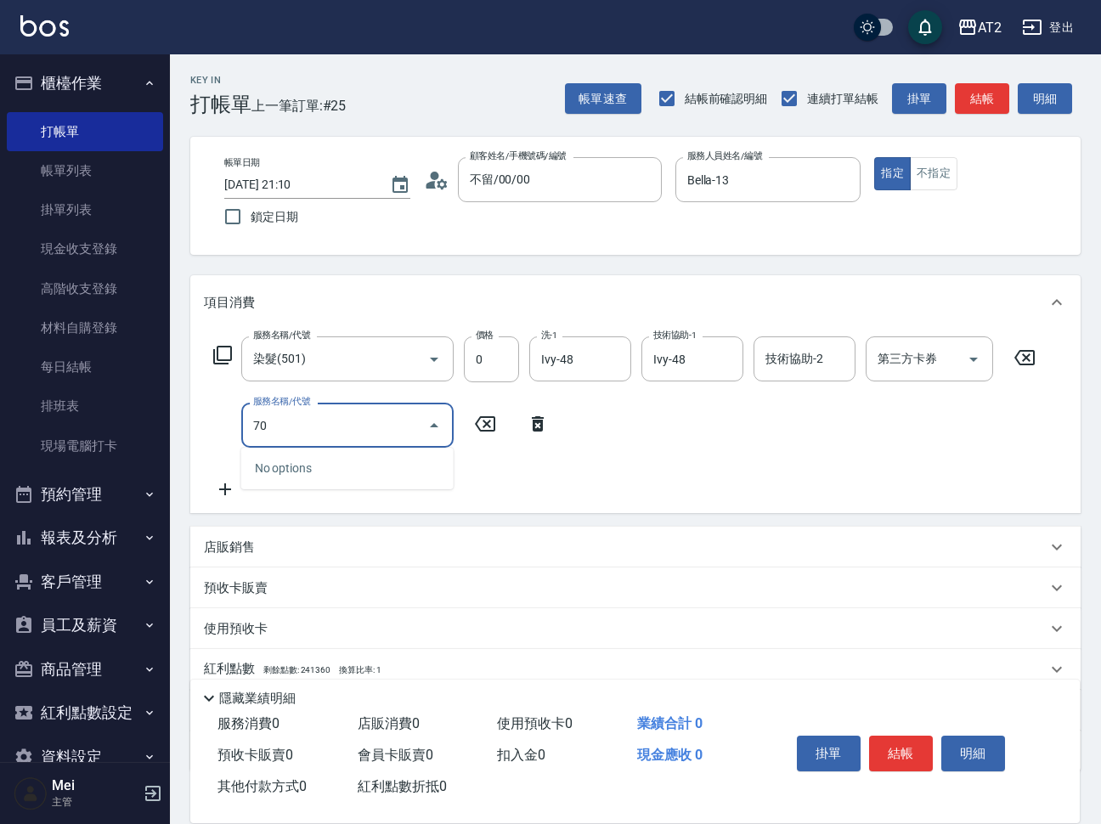
type input "706"
type input "500"
type input "新鉑金雙棍接髮(706)"
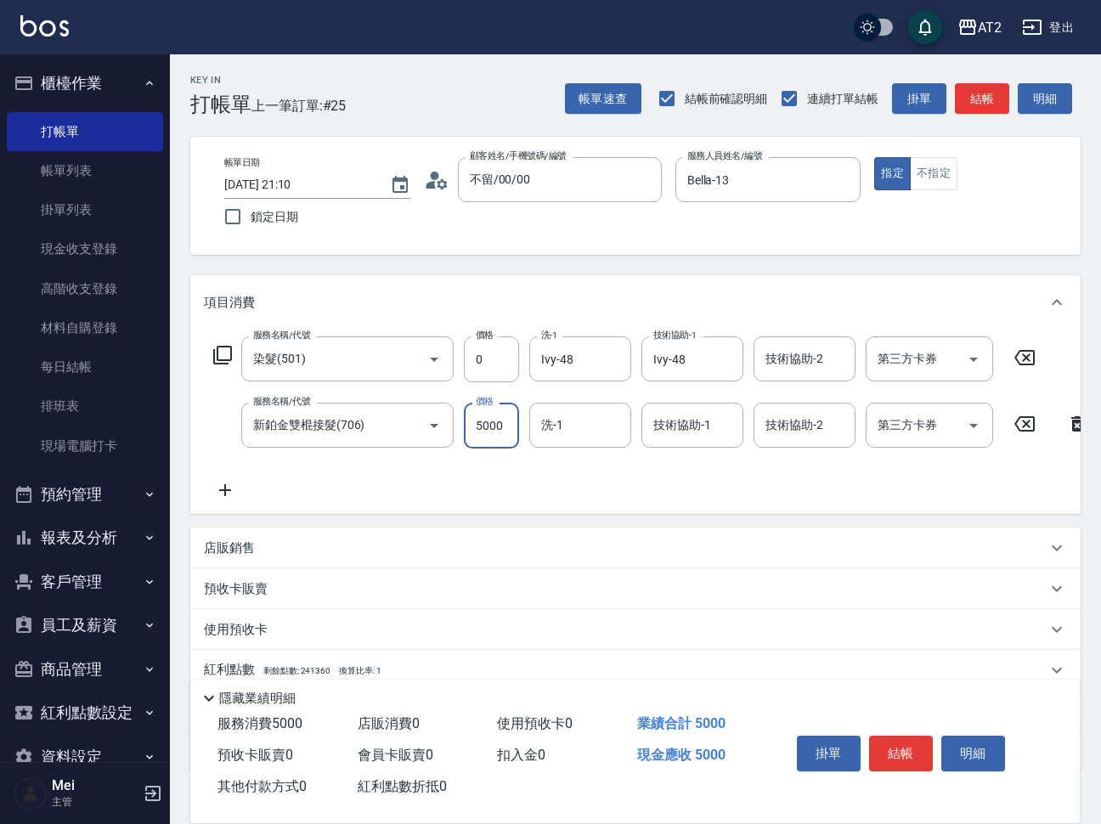
type input "0"
type input "75"
type input "70"
type input "756"
type input "750"
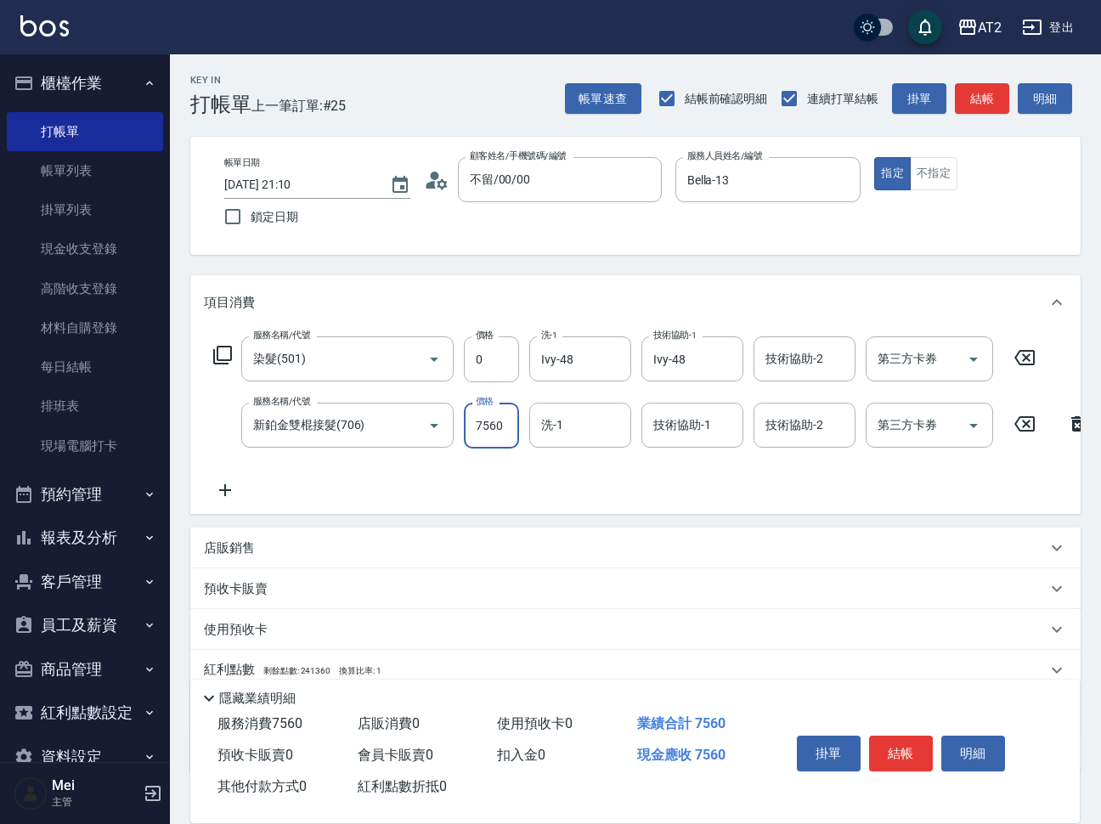
type input "7560"
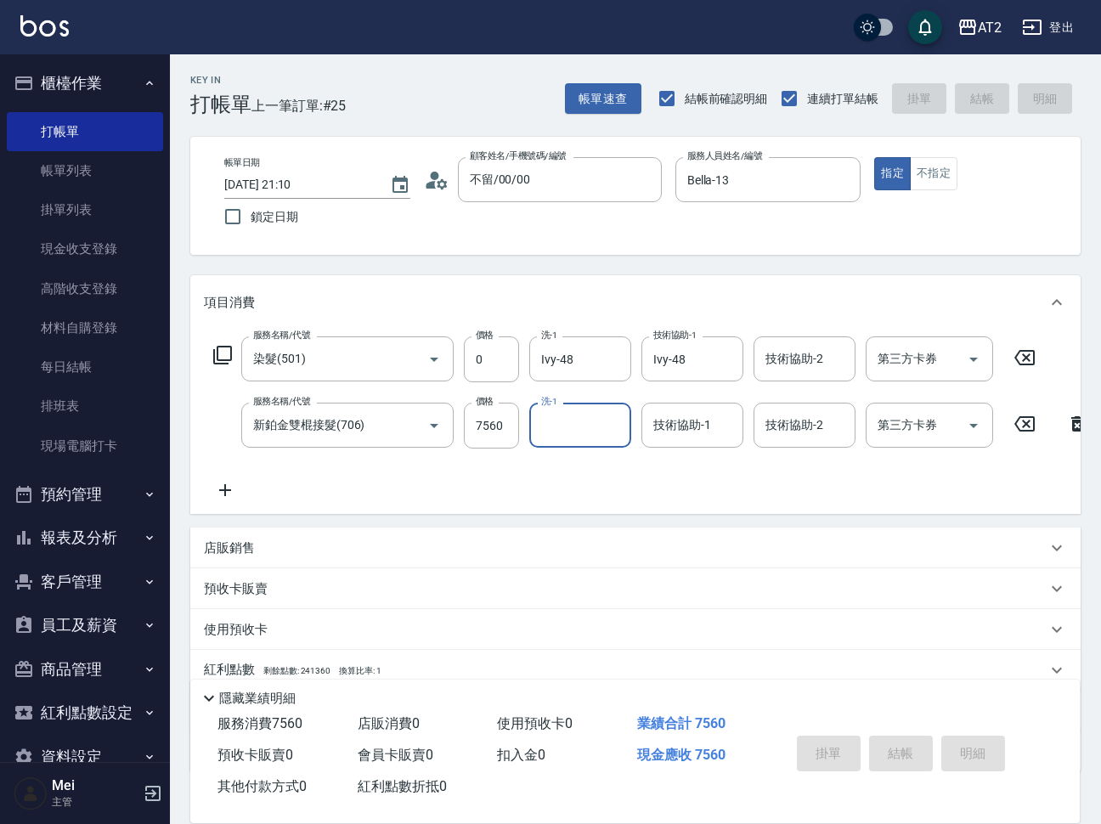
type input "2025/08/24 21:11"
type input "0"
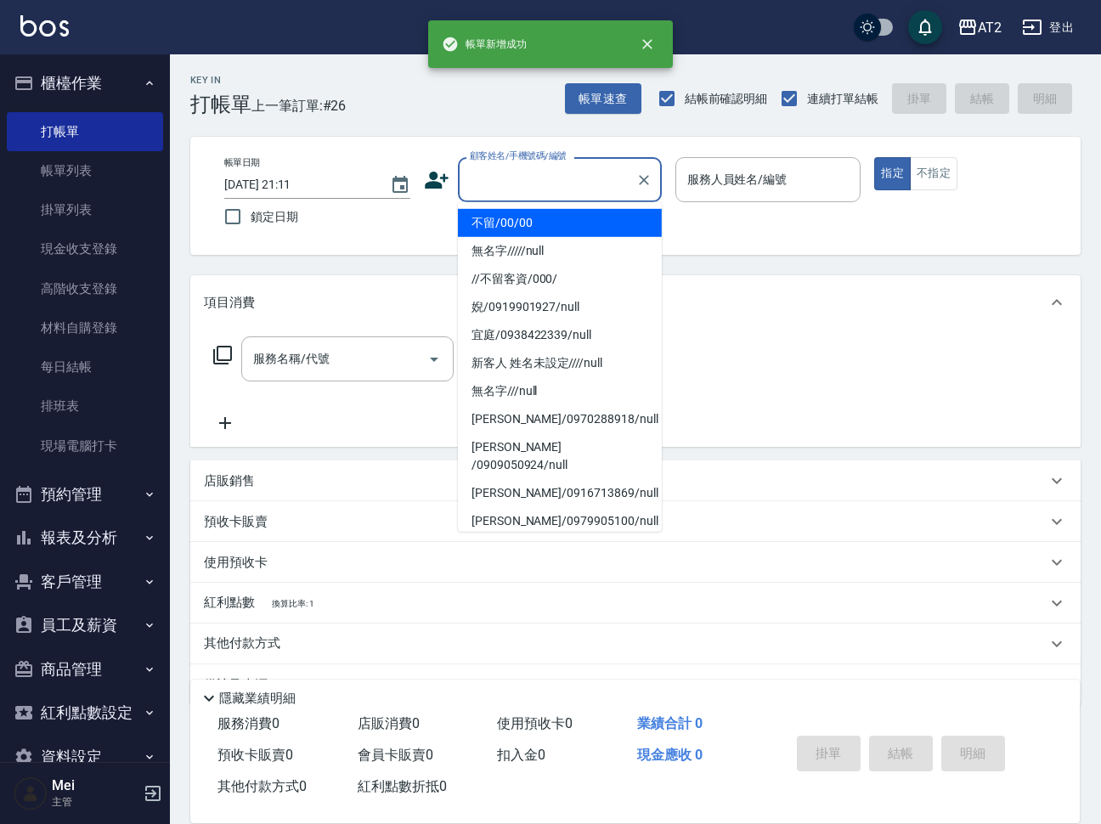
drag, startPoint x: 556, startPoint y: 192, endPoint x: 557, endPoint y: 211, distance: 18.8
click at [557, 192] on input "顧客姓名/手機號碼/編號" at bounding box center [547, 180] width 163 height 30
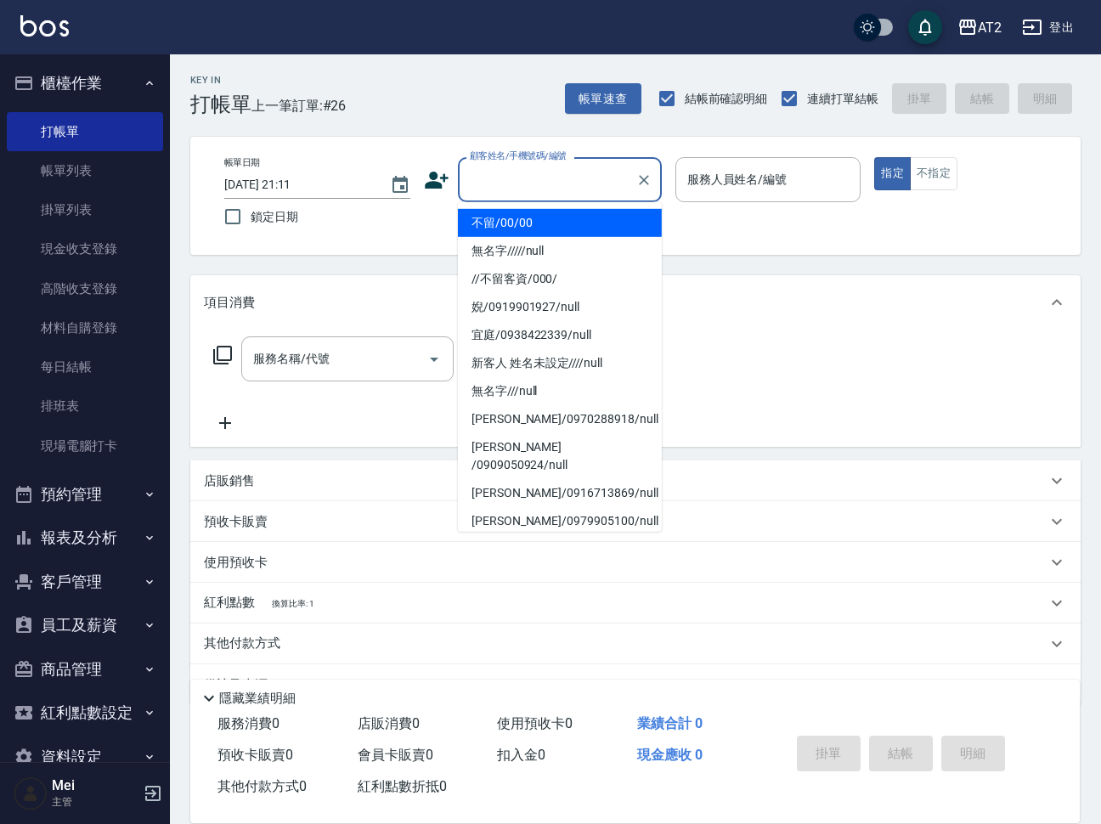
click at [557, 231] on li "不留/00/00" at bounding box center [560, 223] width 204 height 28
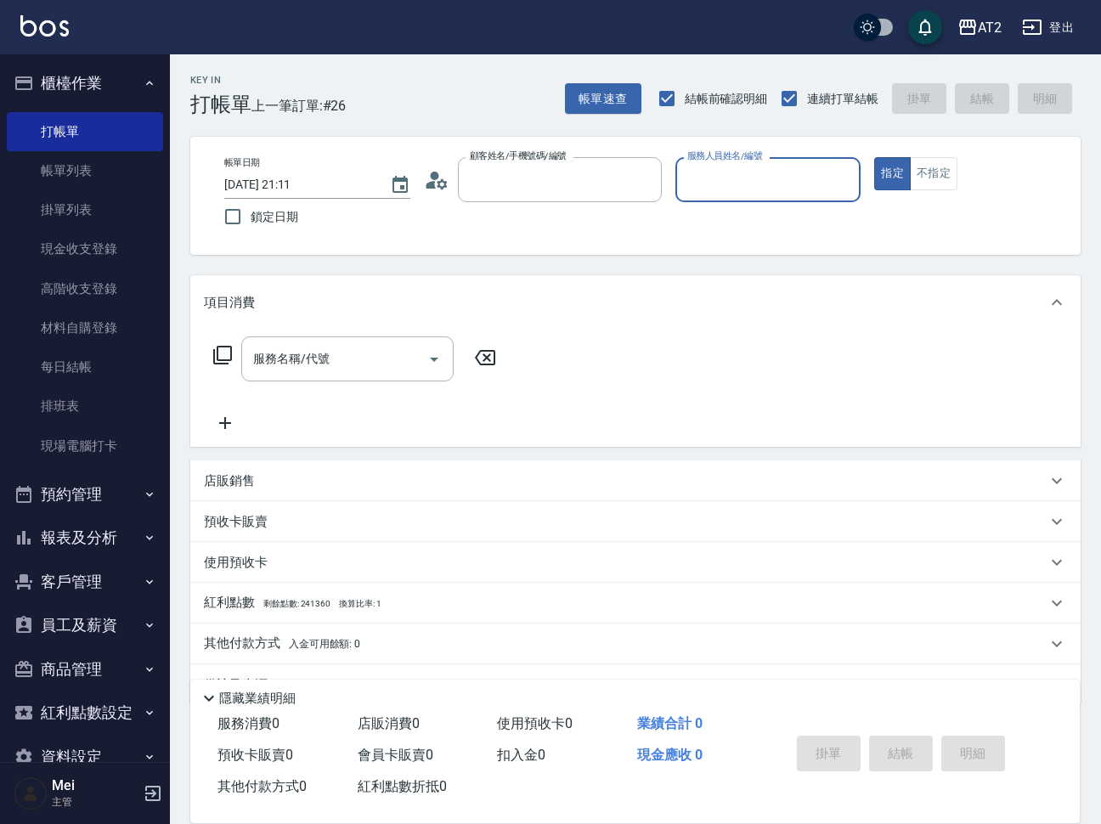
type input "不留/00/00"
type input "Mona-36"
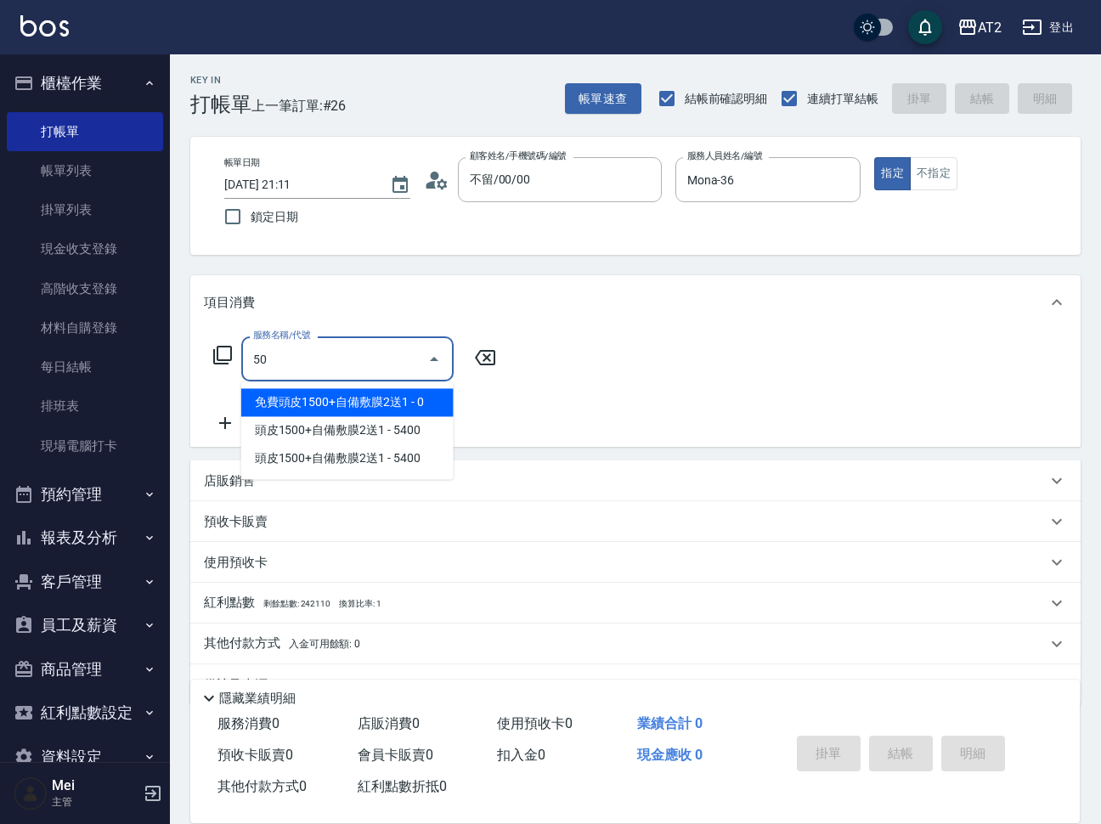
type input "501"
type input "100"
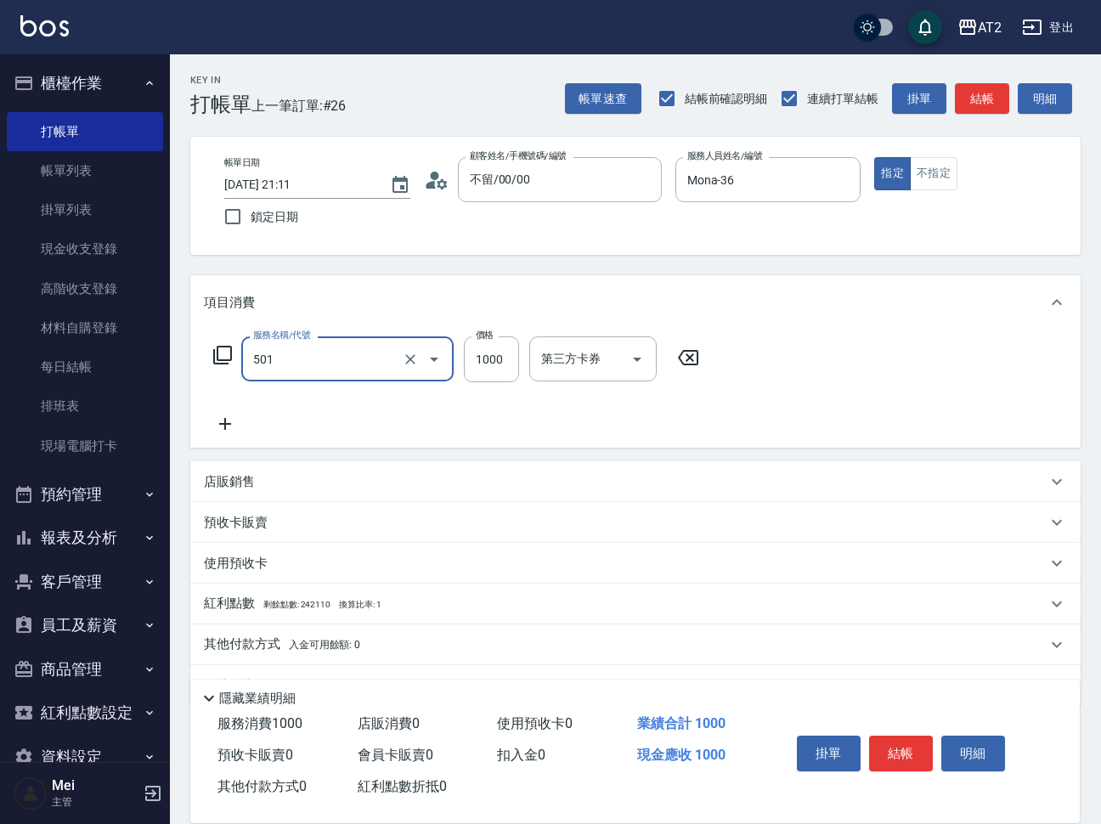
type input "染髮(501)"
type input "1"
type input "0"
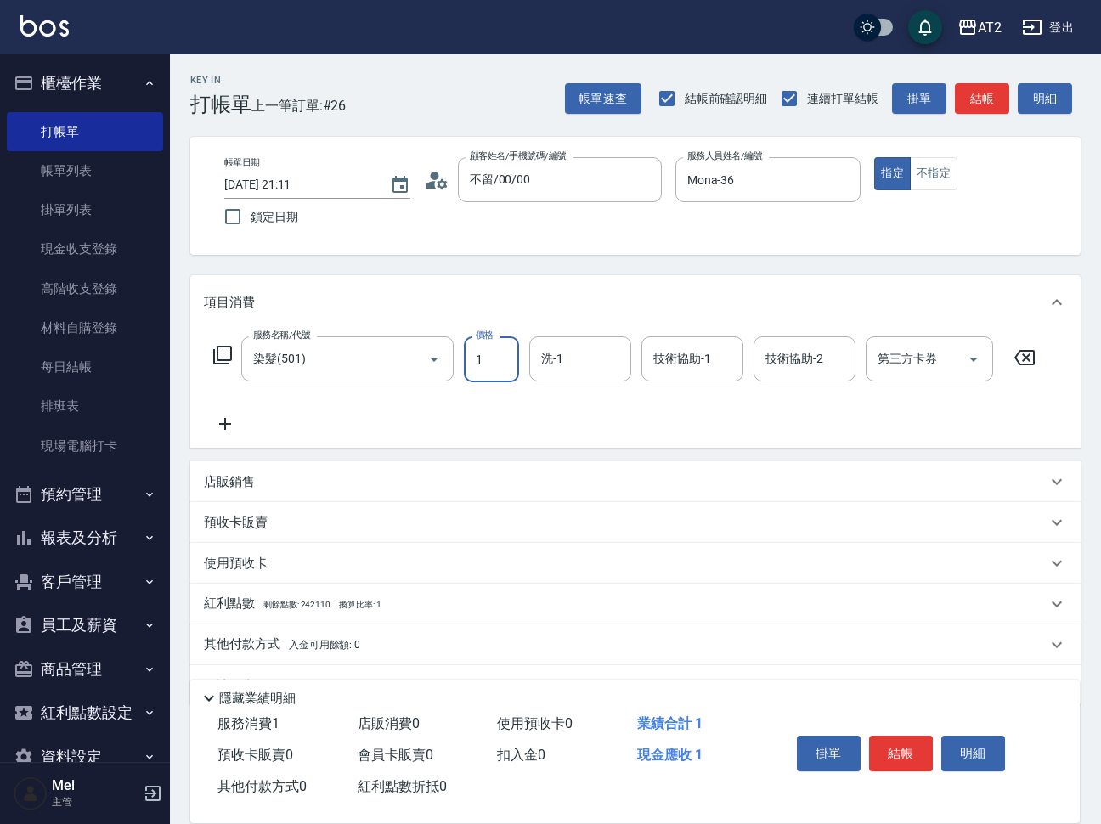
type input "15"
type input "10"
type input "1580"
type input "150"
type input "1580"
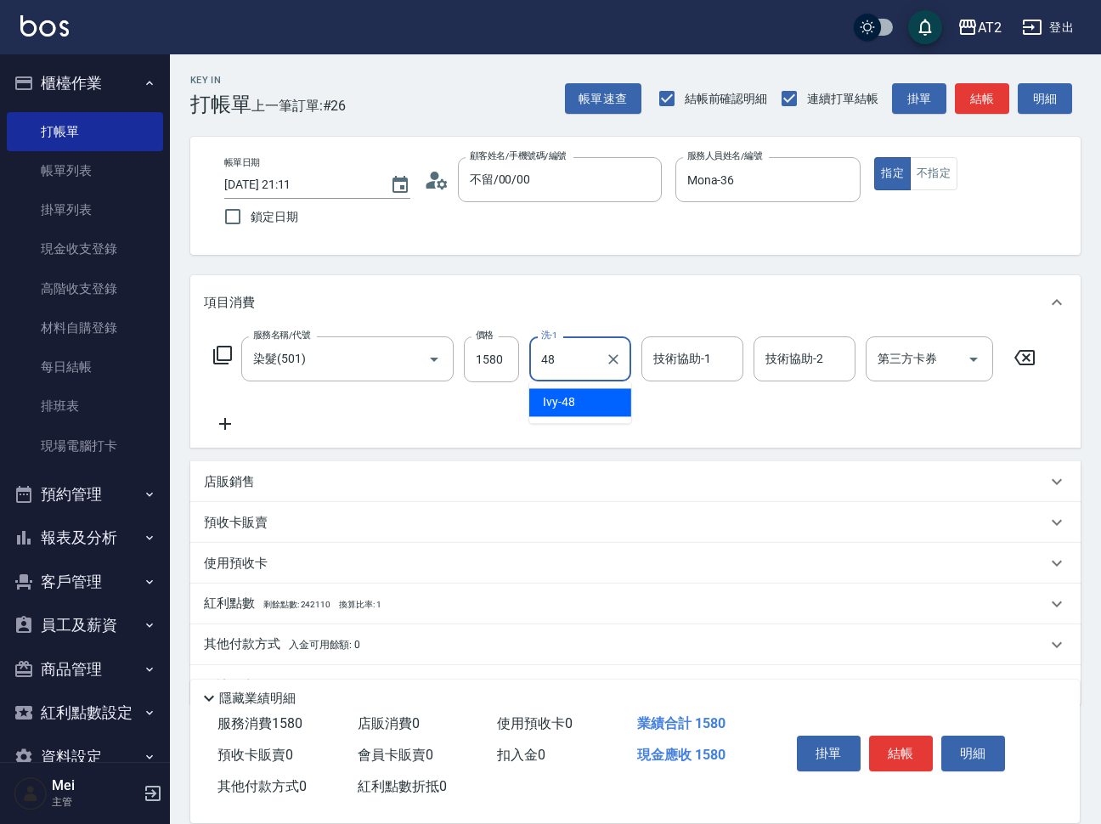
type input "Ivy-48"
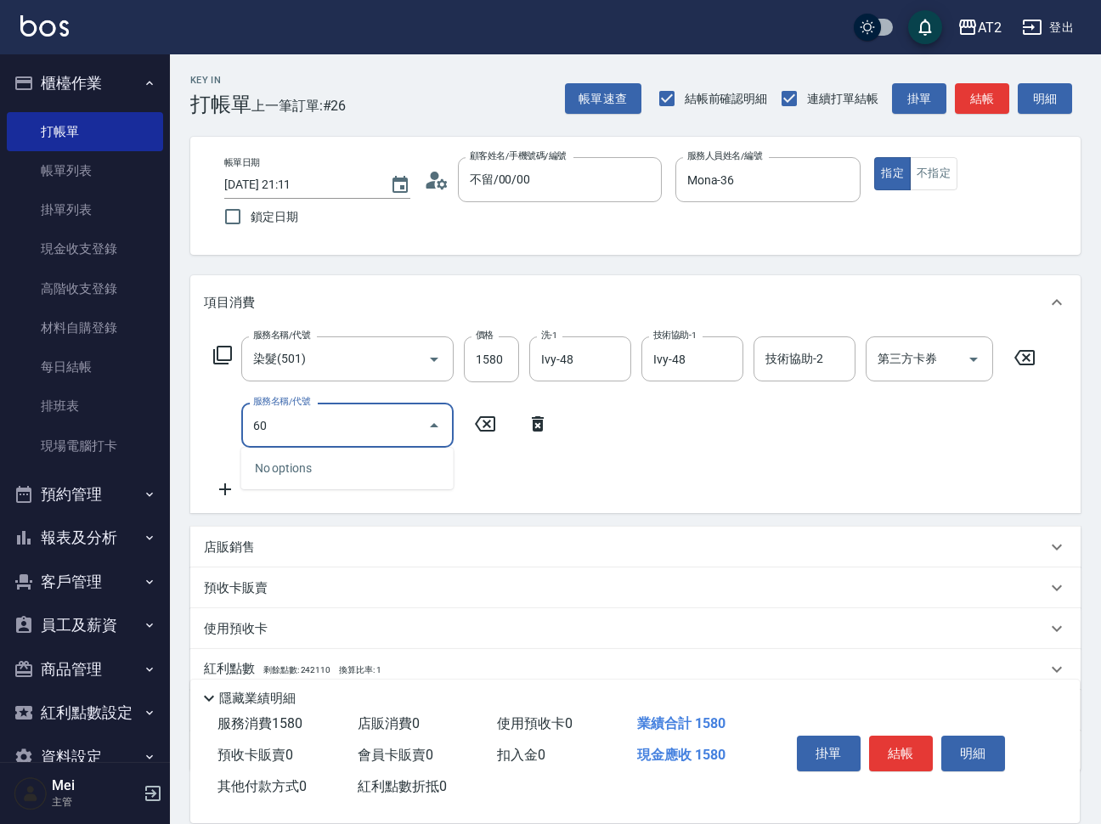
type input "601"
type input "250"
type input "自備護髮(601)"
type input "150"
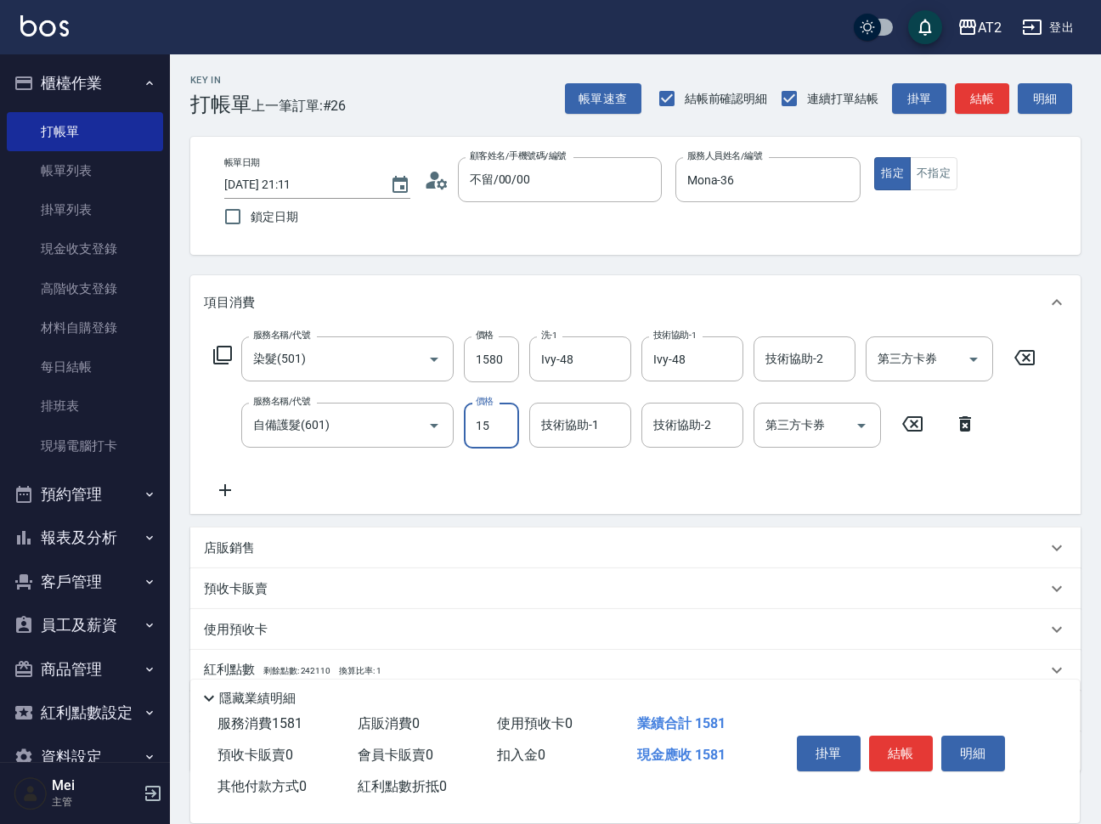
type input "150"
type input "300"
type input "1500"
type input "Ivy-48"
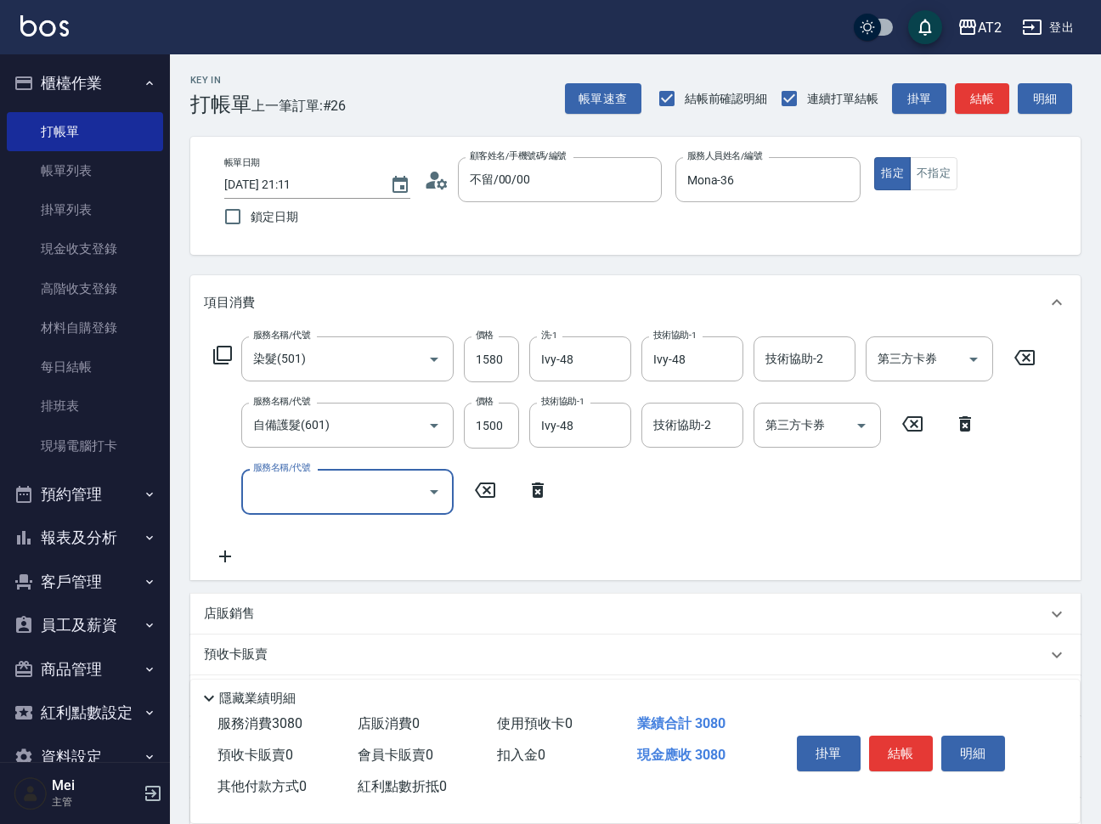
scroll to position [173, 0]
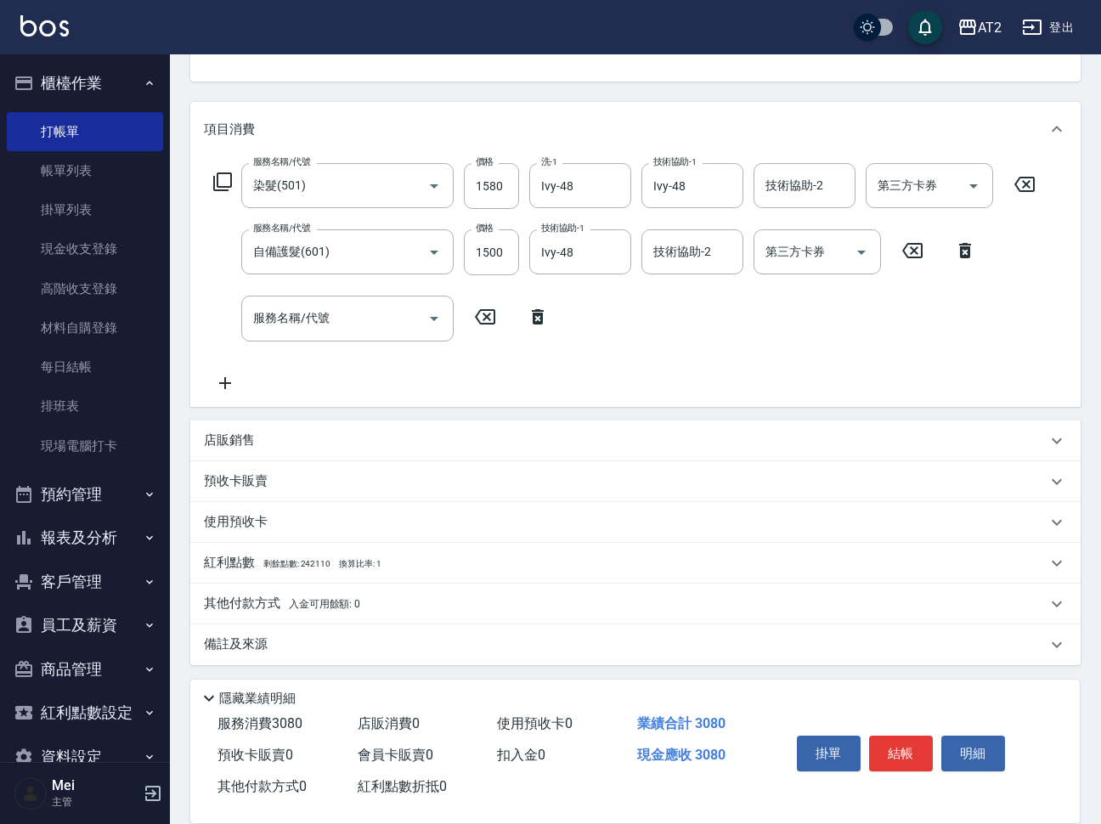
click at [299, 427] on div "店販銷售" at bounding box center [635, 440] width 890 height 41
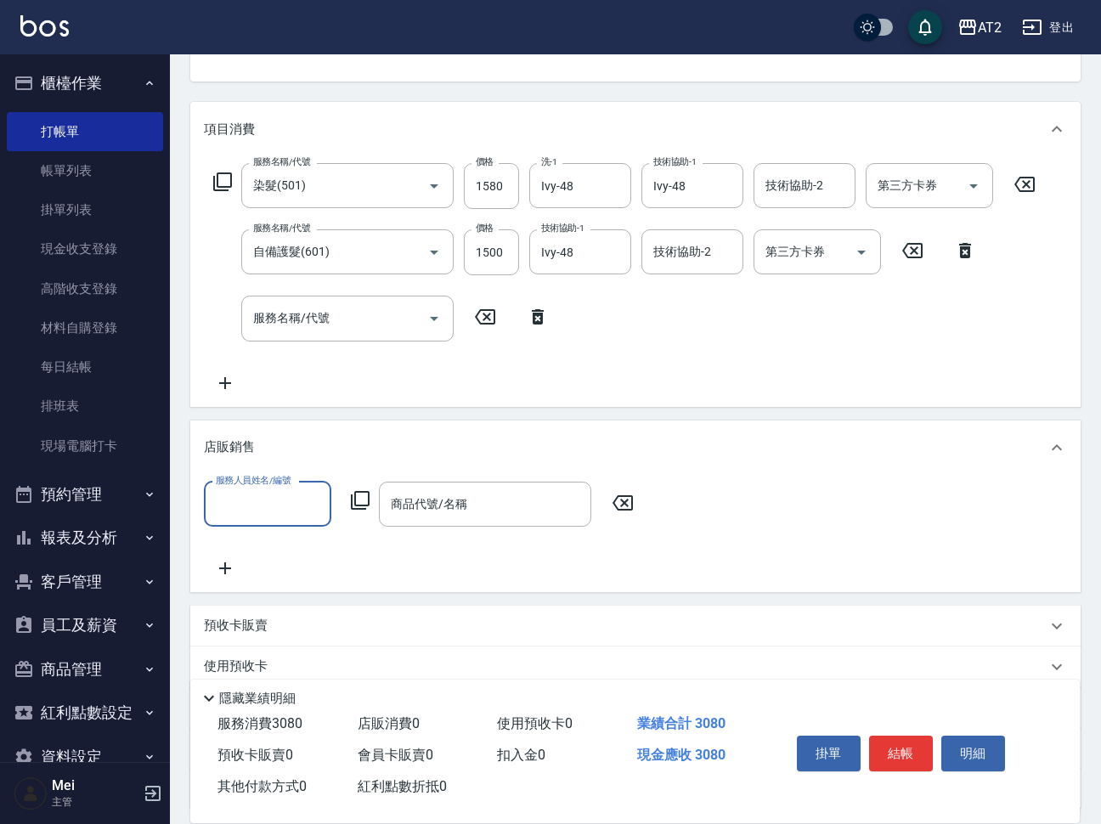
scroll to position [1, 0]
type input "Mona-36"
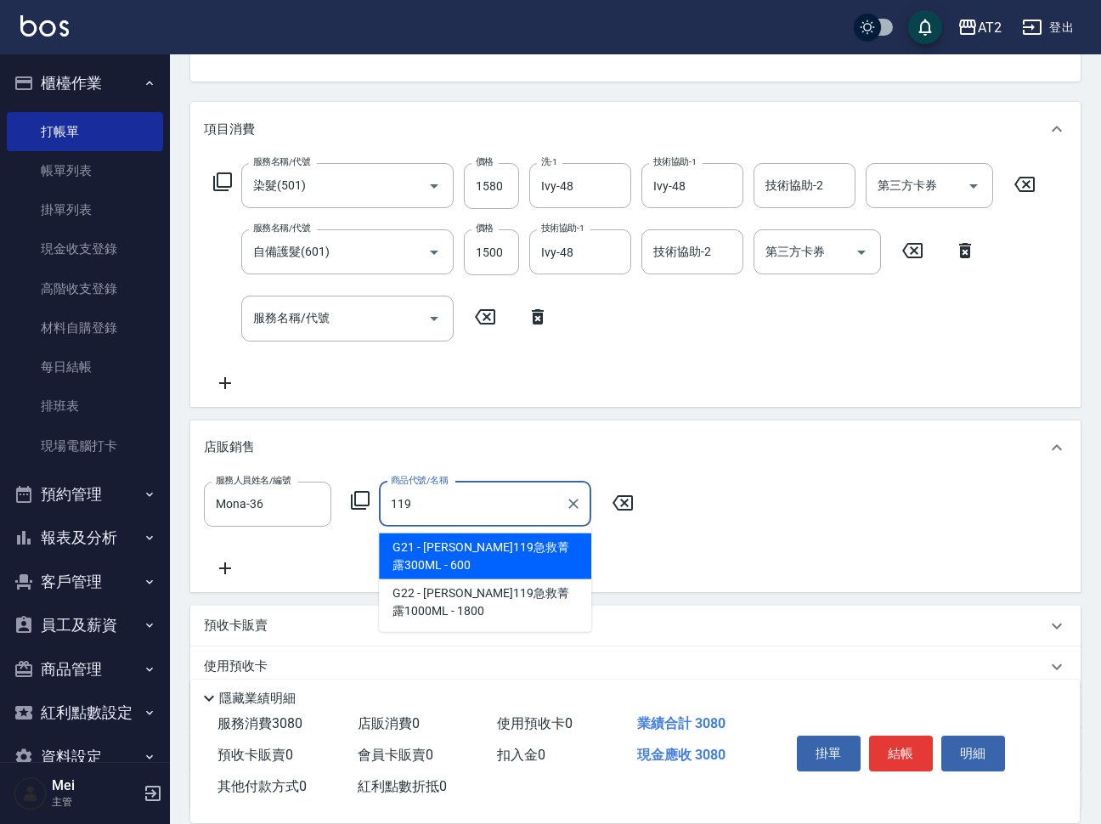
type input "里歐119急救菁露300ML"
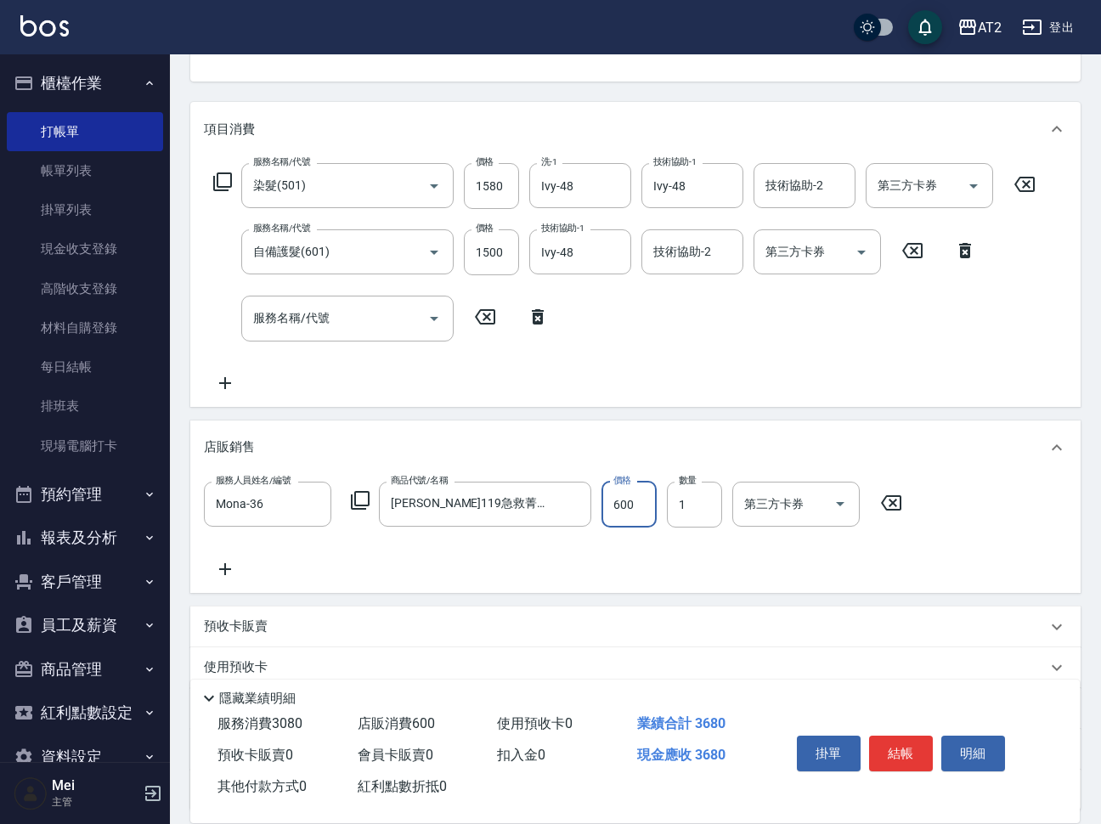
type input "300"
type input "5"
type input "310"
type input "540"
type input "360"
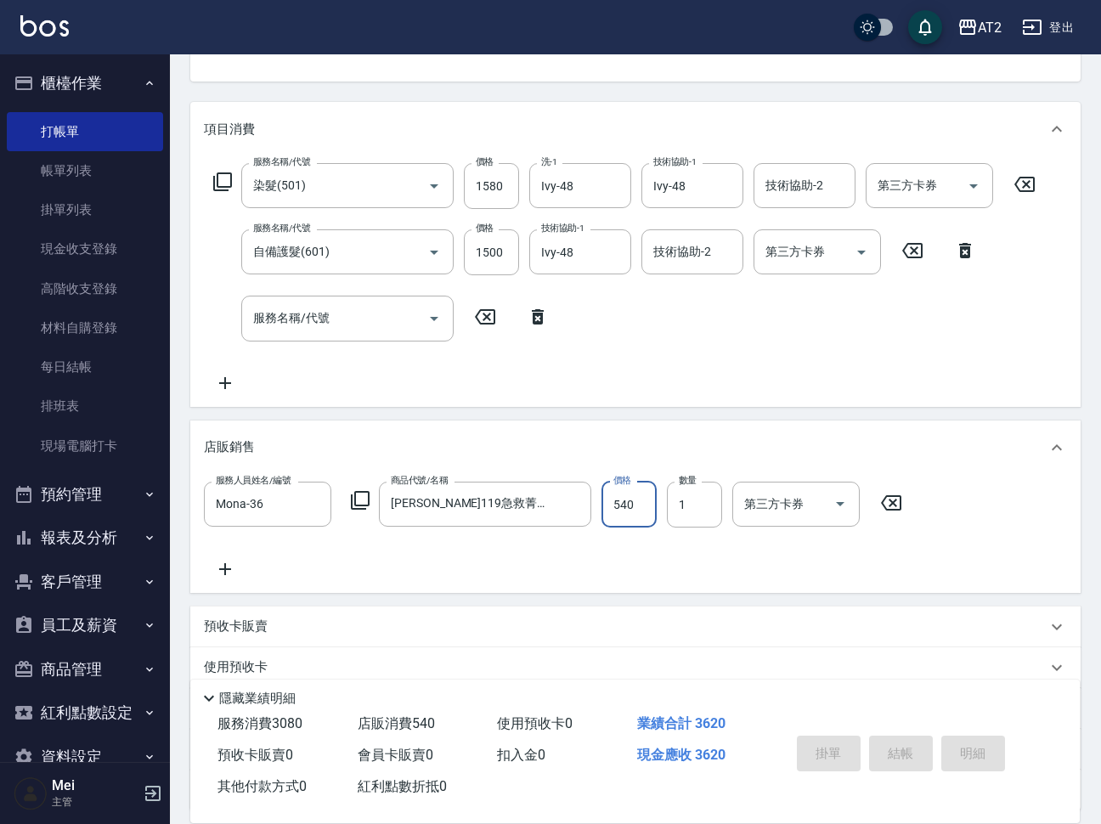
type input "2025/08/24 21:12"
type input "0"
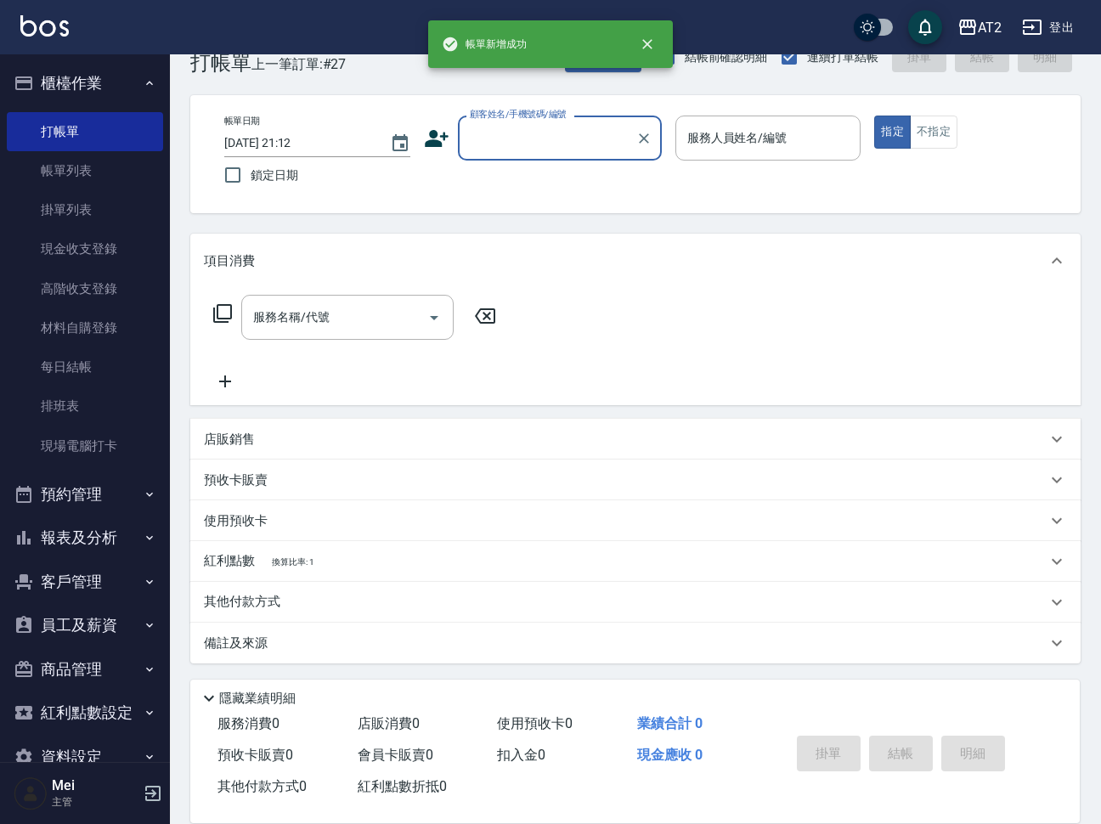
scroll to position [41, 0]
click at [547, 125] on input "顧客姓名/手機號碼/編號" at bounding box center [547, 139] width 163 height 30
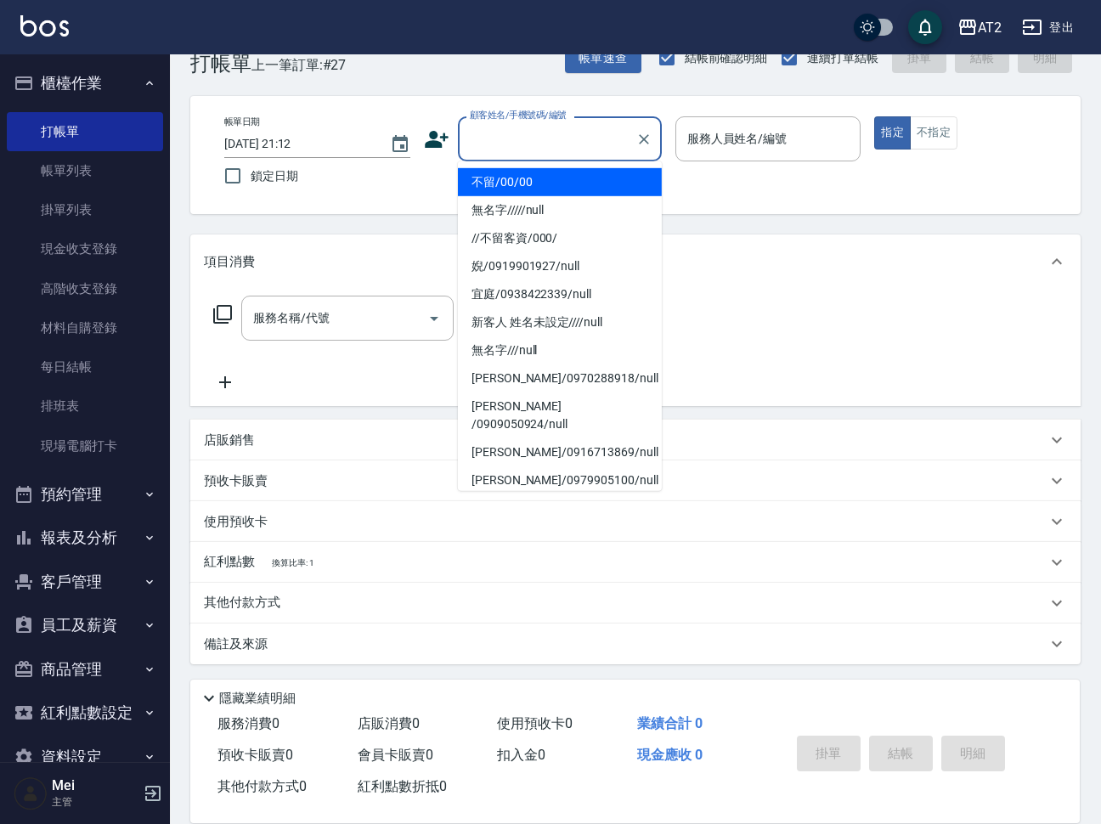
click at [546, 178] on li "不留/00/00" at bounding box center [560, 182] width 204 height 28
type input "不留/00/00"
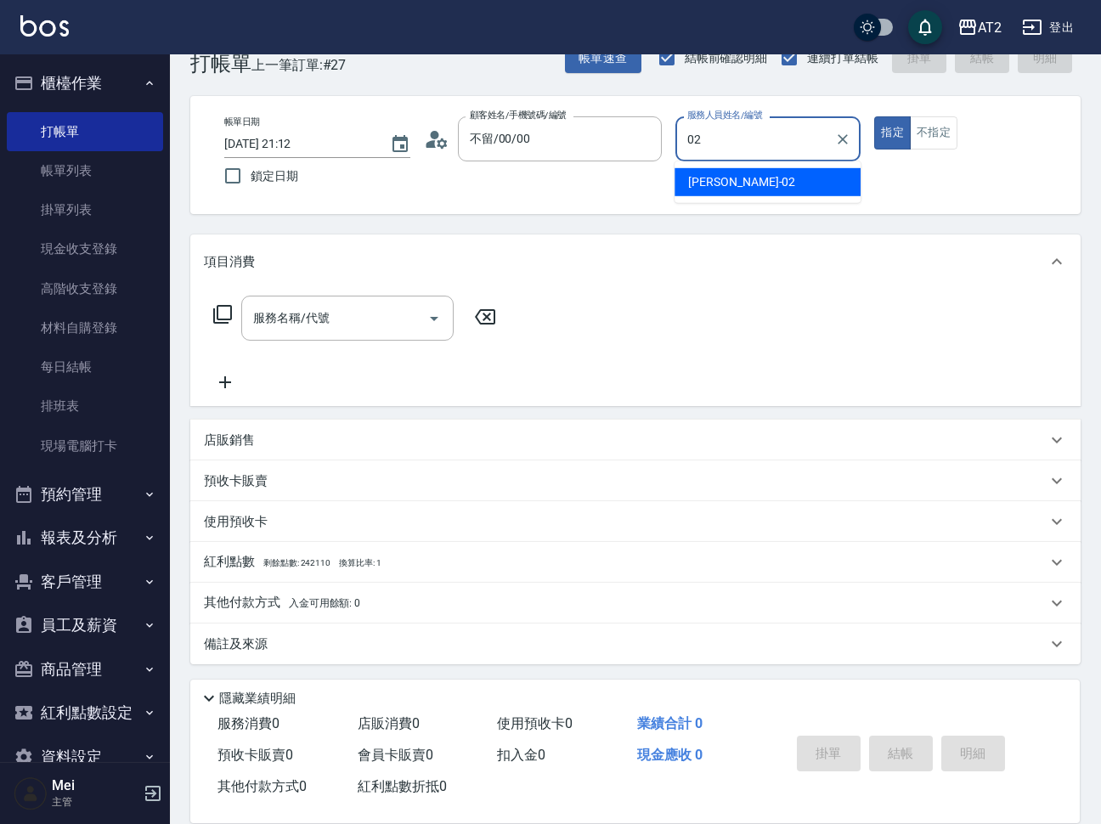
type input "Morgan-02"
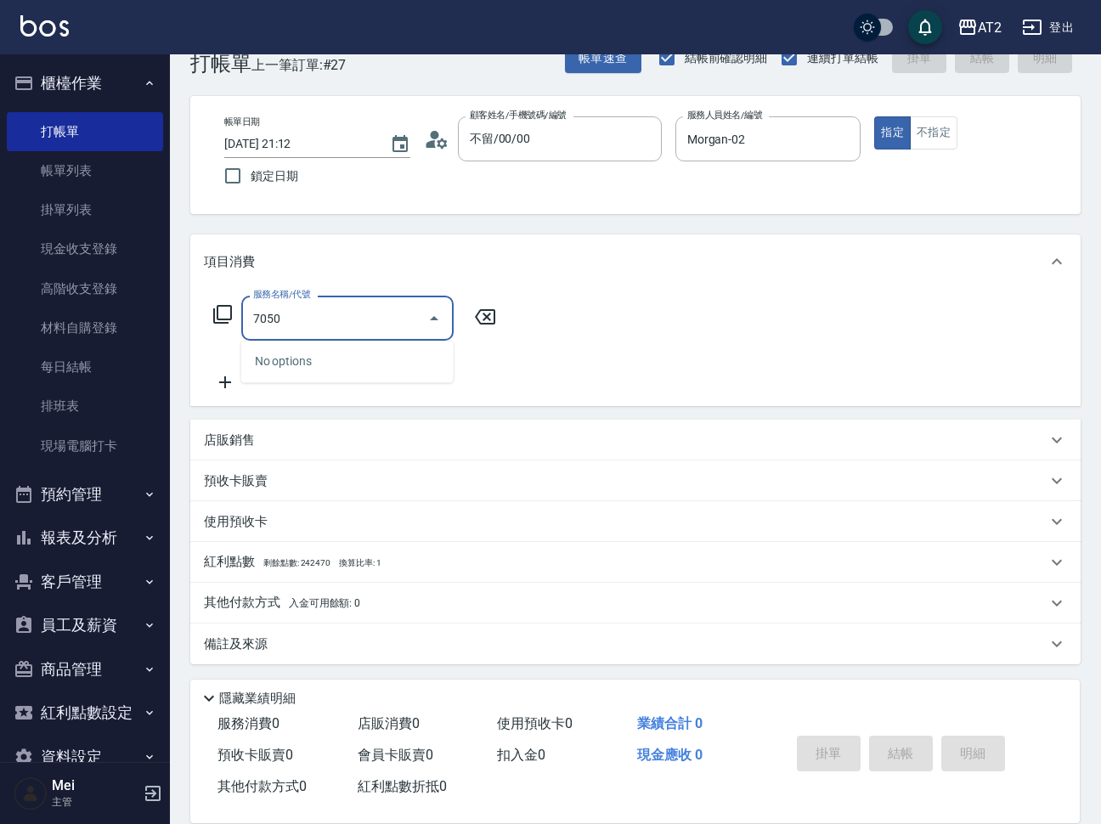
type input "705"
type input "500"
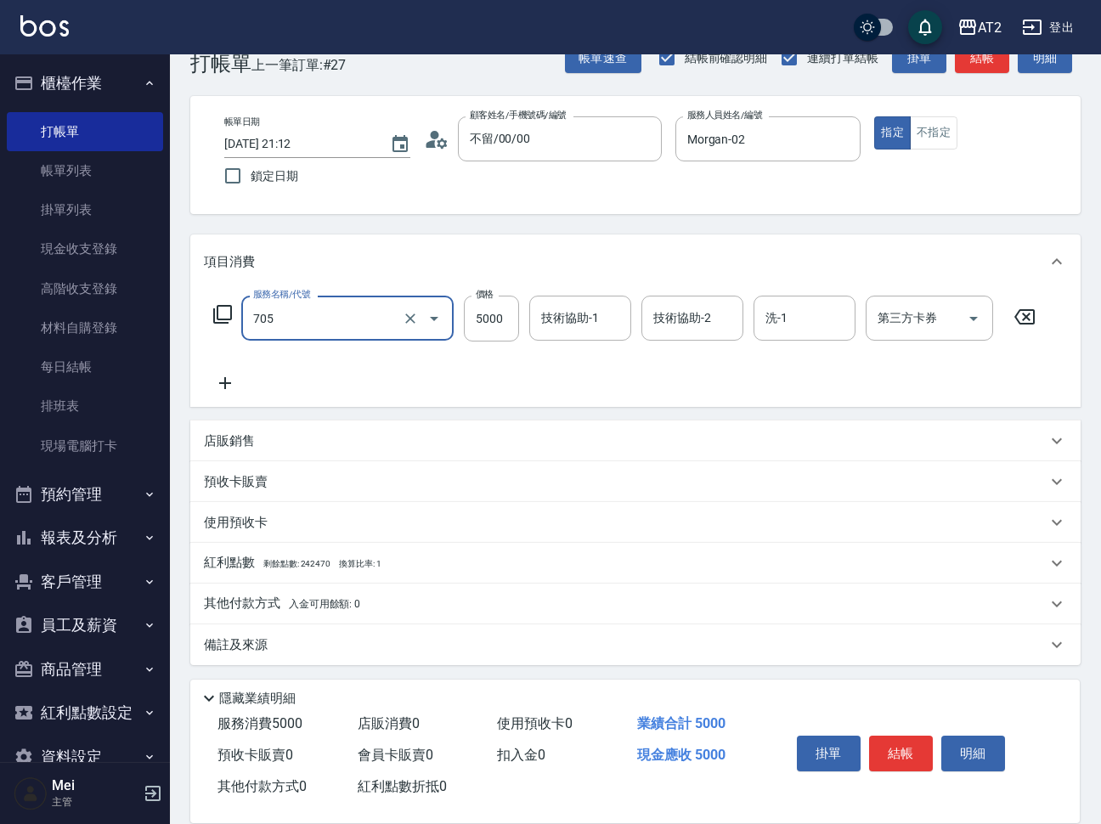
type input "新羽毛鉑金接髮調整(705)"
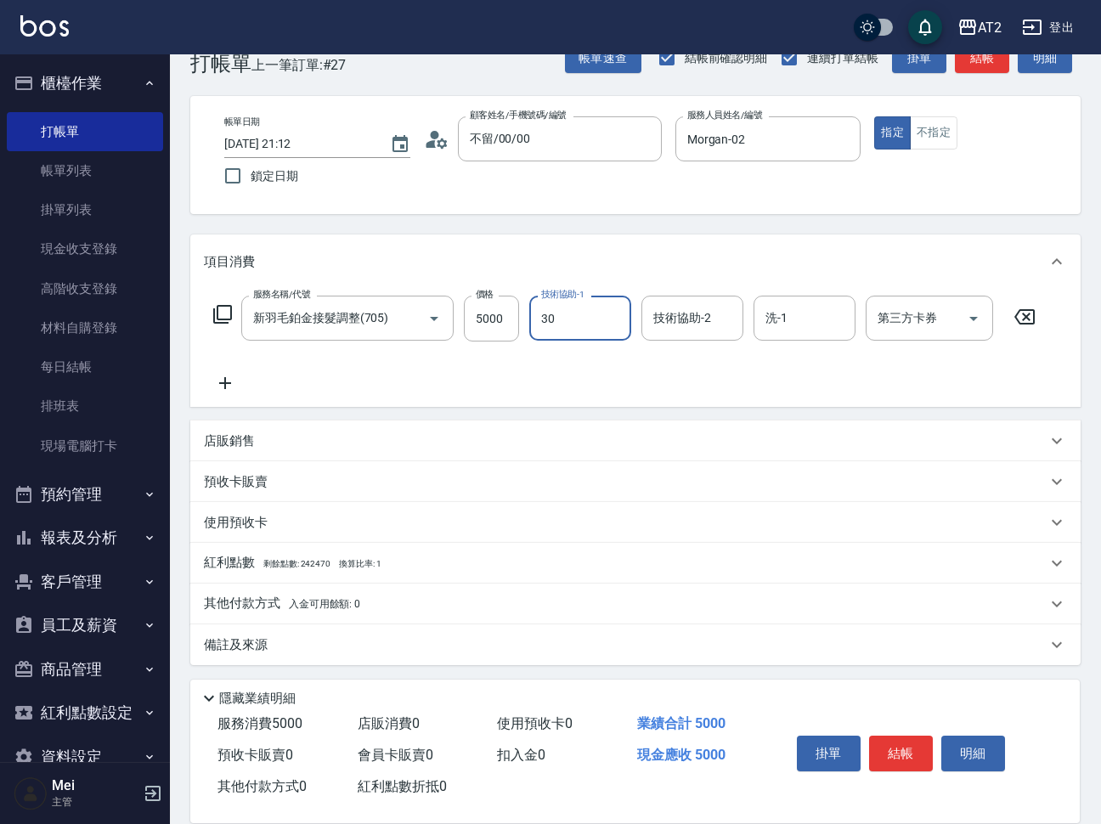
type input "小安-30"
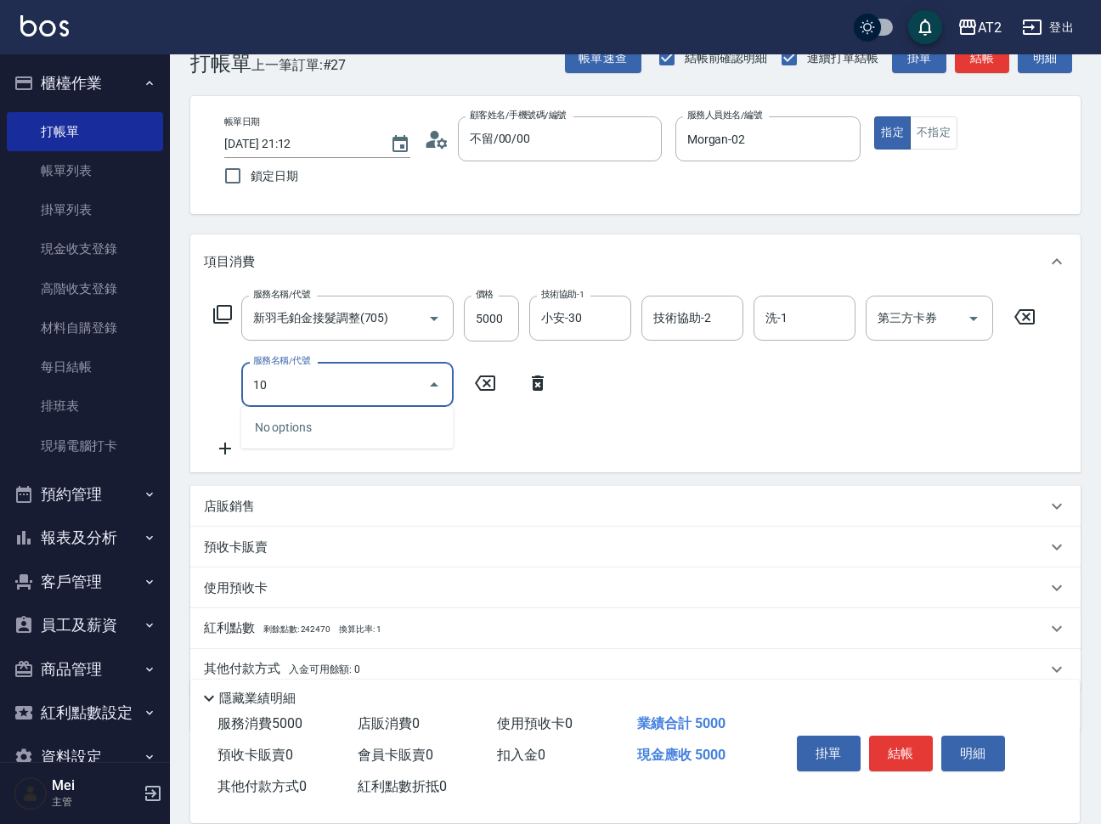
type input "102"
type input "590"
type input "洗+AB劑+精油(102)"
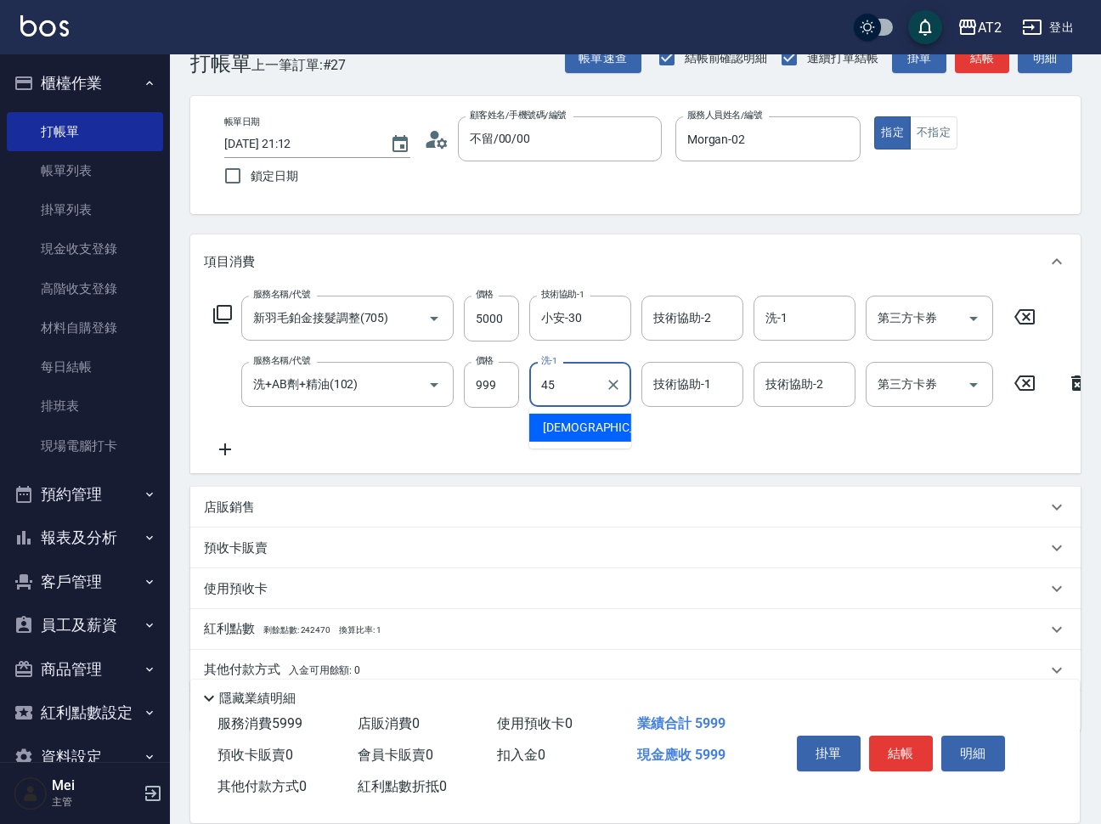
type input "華華-45"
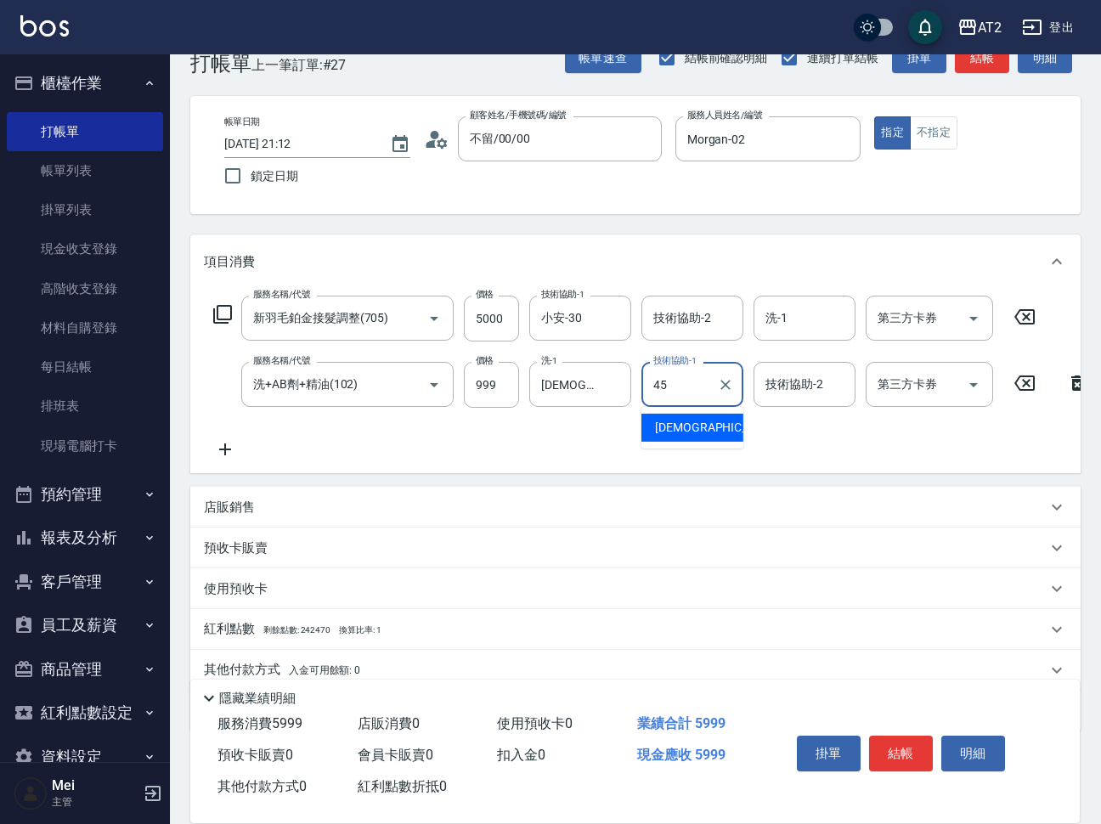
type input "華華-45"
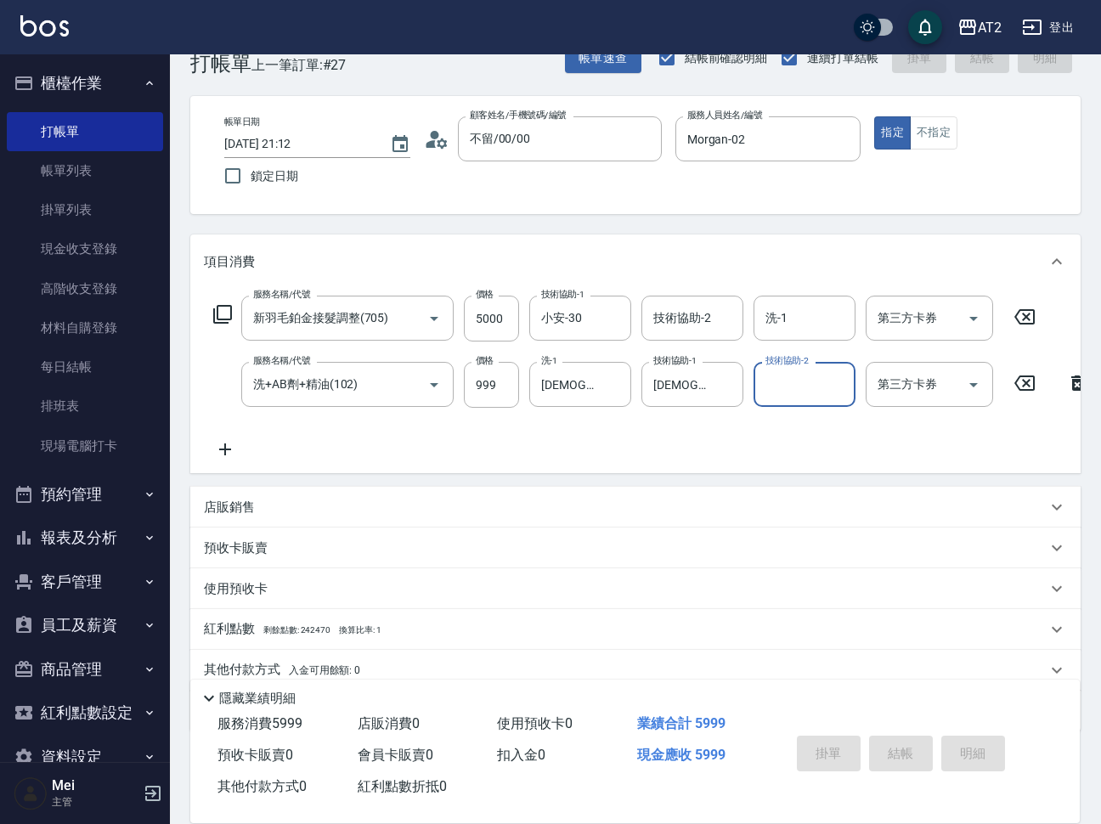
type input "0"
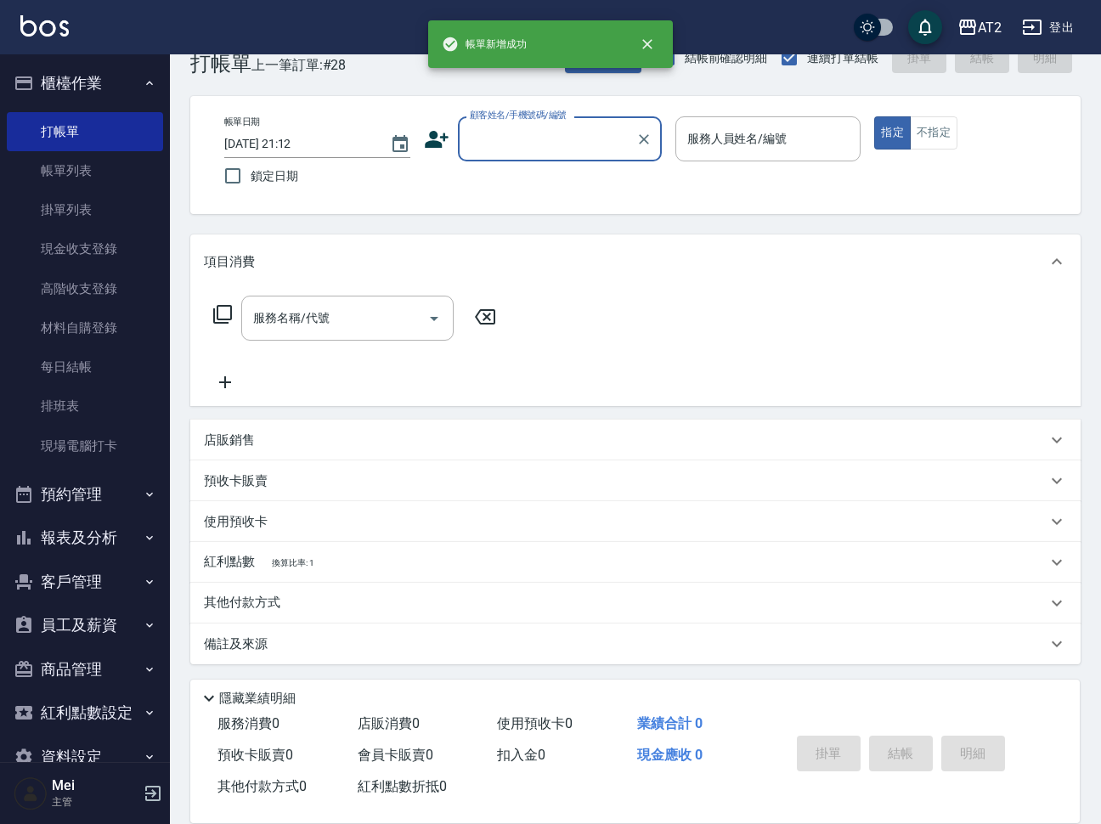
click at [541, 141] on input "顧客姓名/手機號碼/編號" at bounding box center [547, 139] width 163 height 30
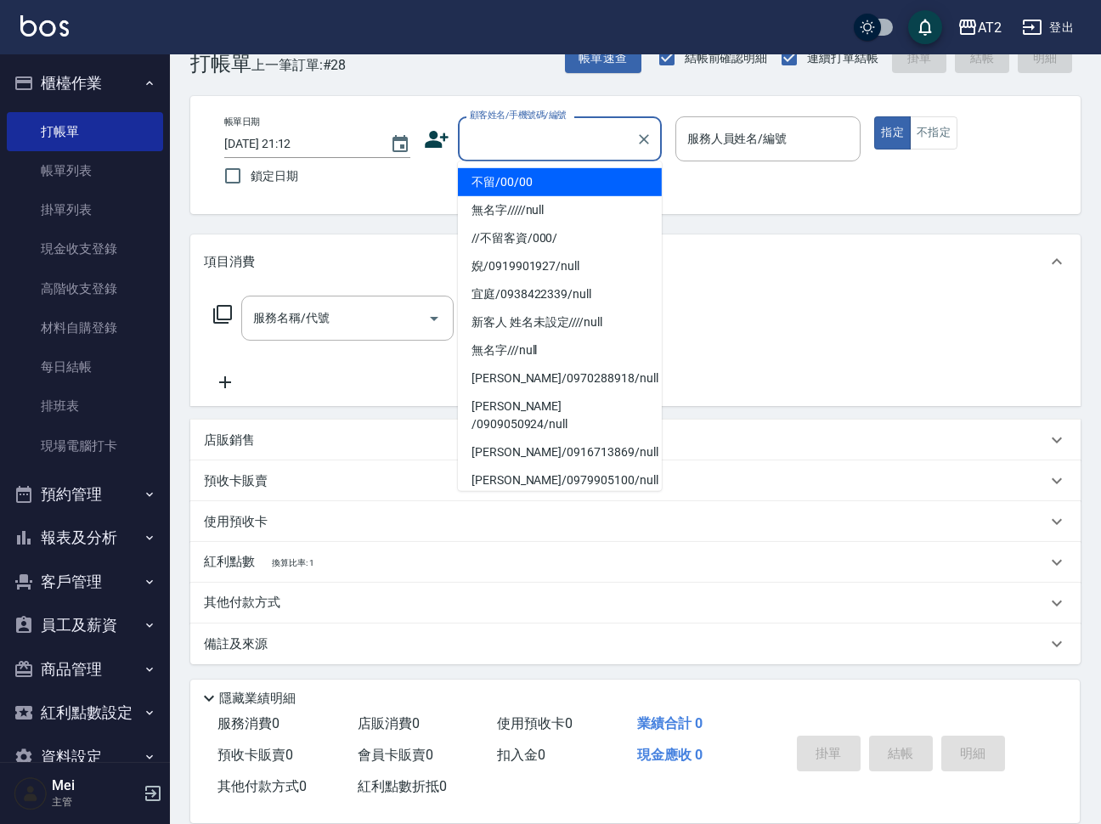
click at [522, 172] on li "不留/00/00" at bounding box center [560, 182] width 204 height 28
type input "不留/00/00"
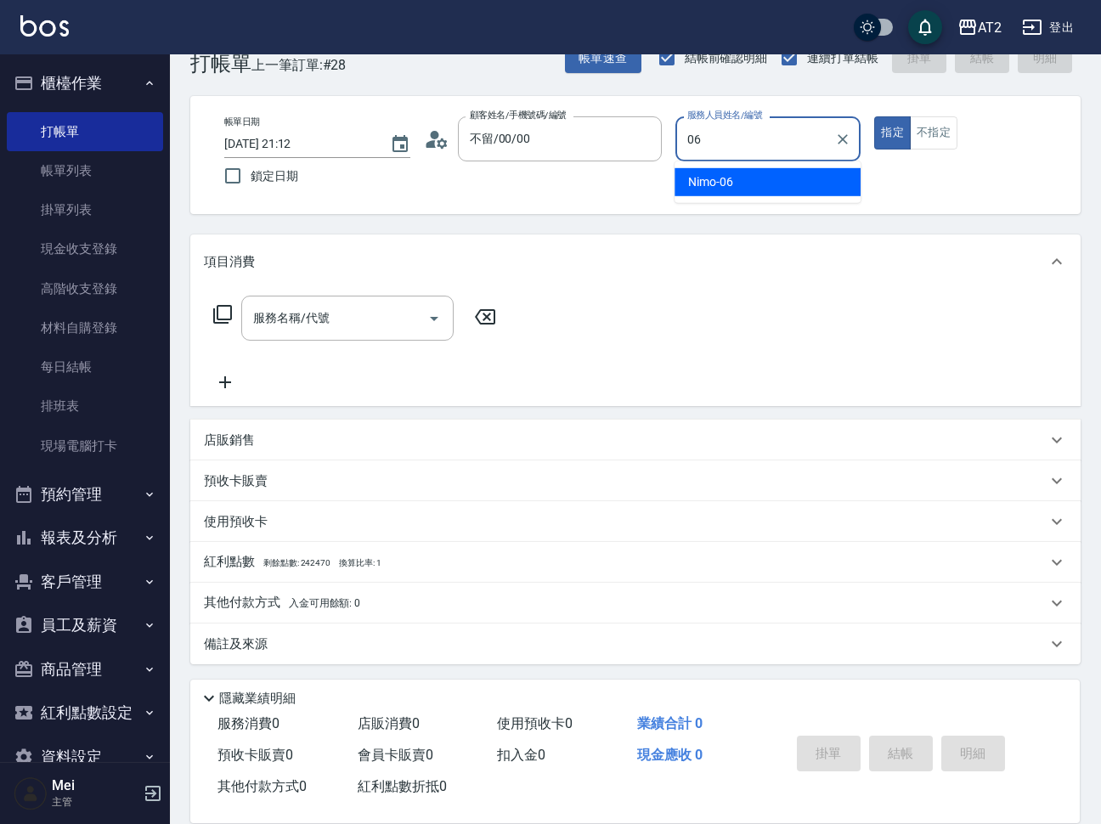
type input "Nimo-06"
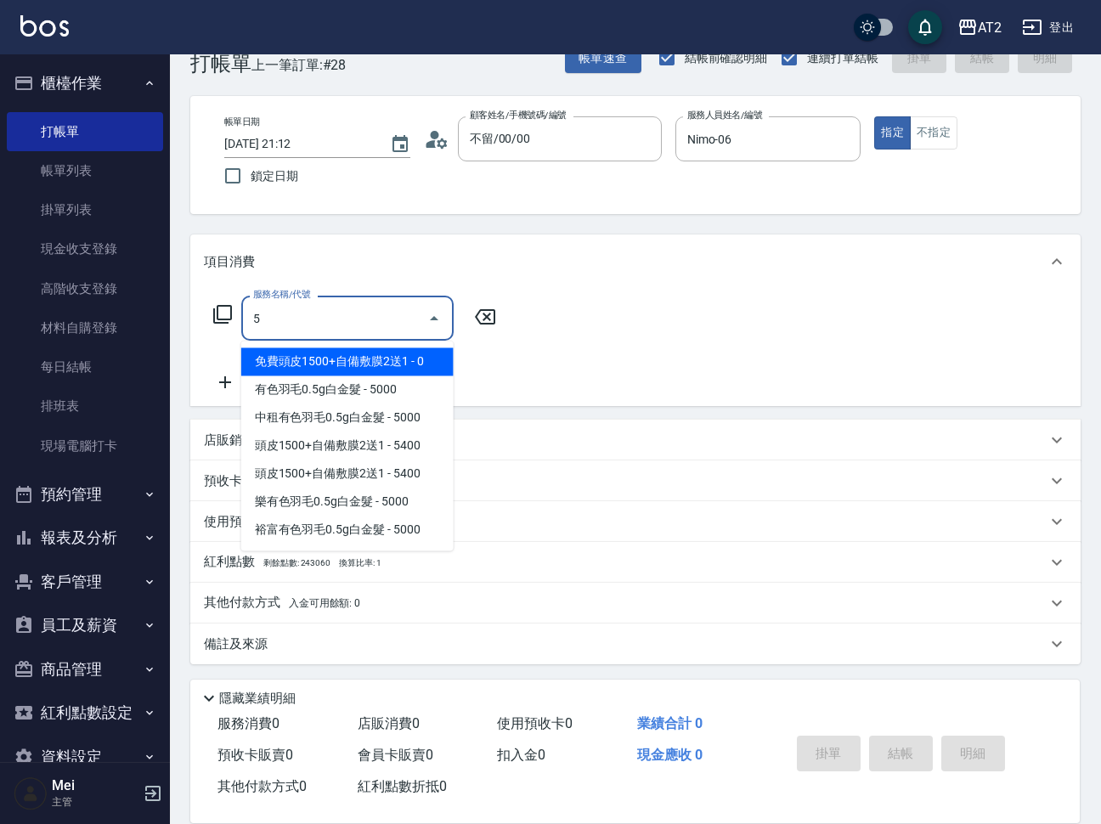
type input "免費頭皮1500+自備敷膜2送1(116)"
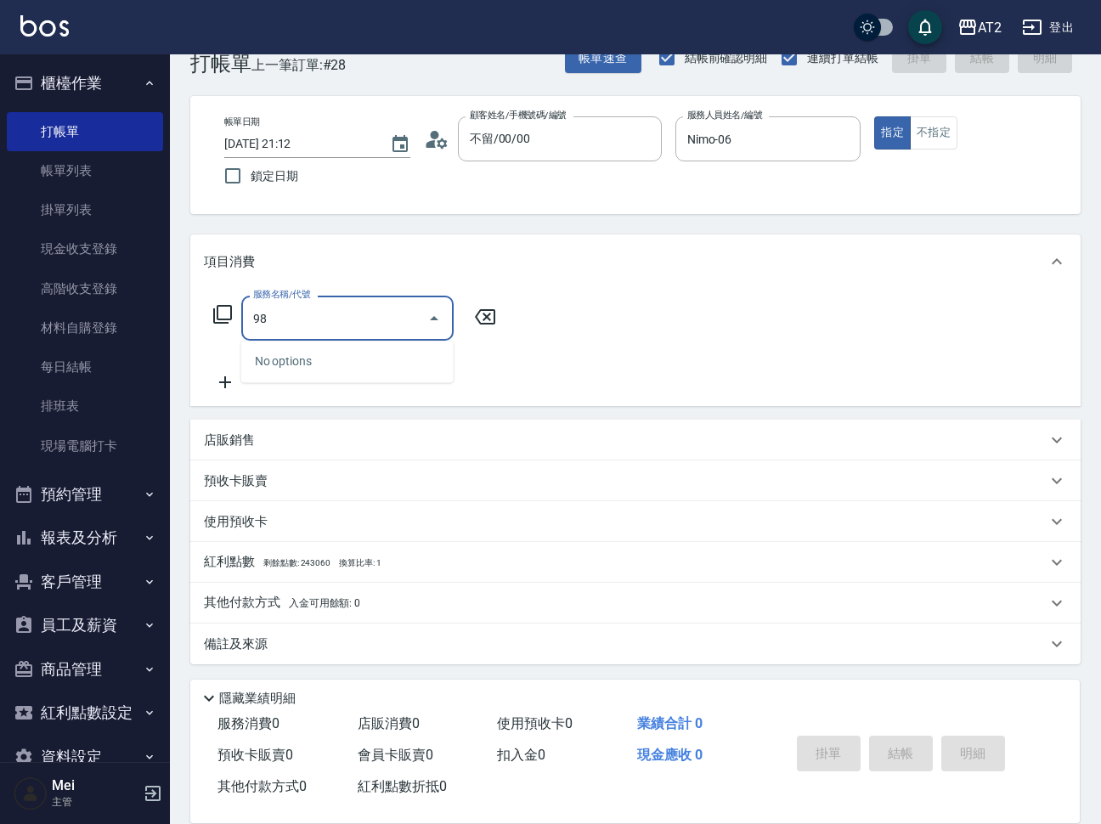
type input "9"
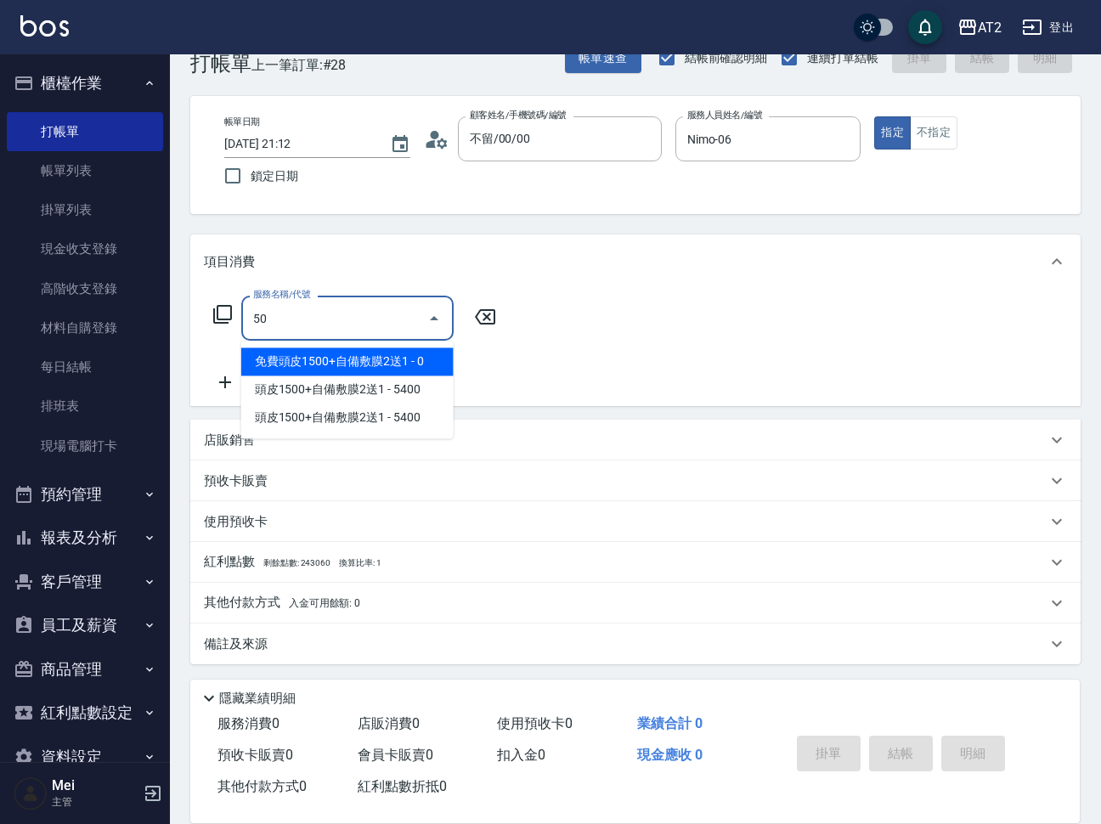
type input "501"
type input "100"
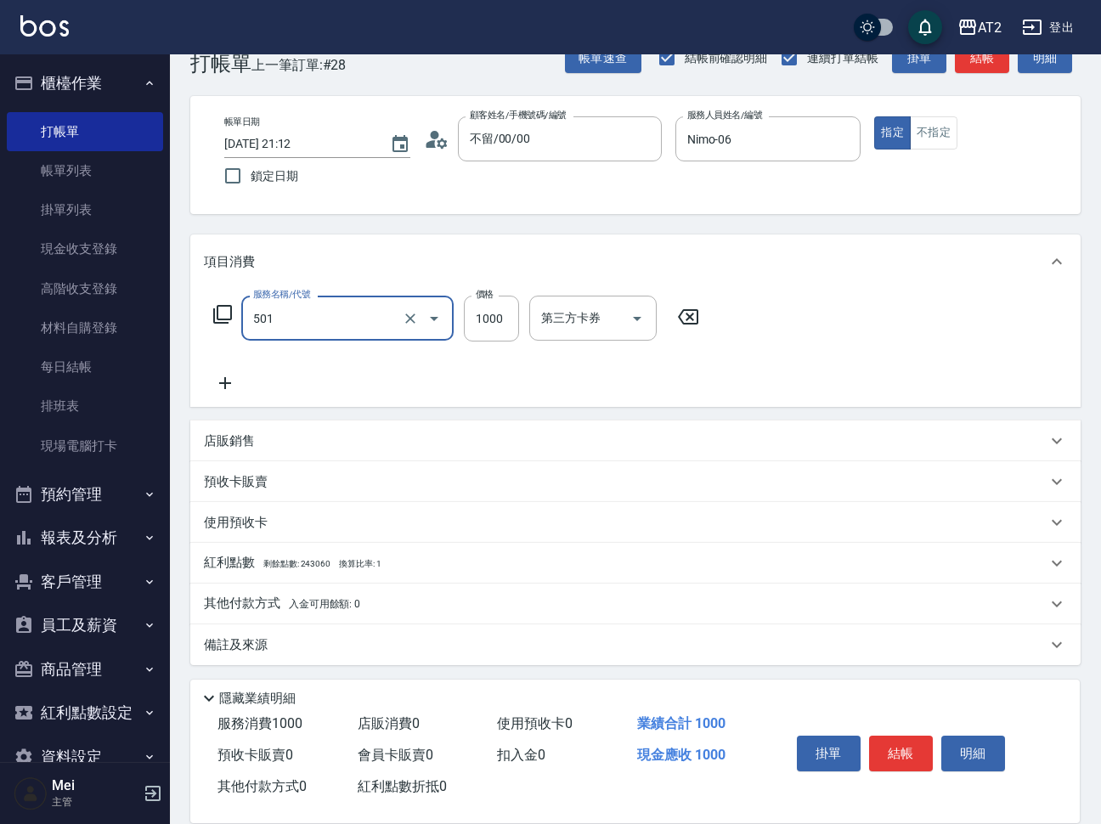
type input "染髮(501)"
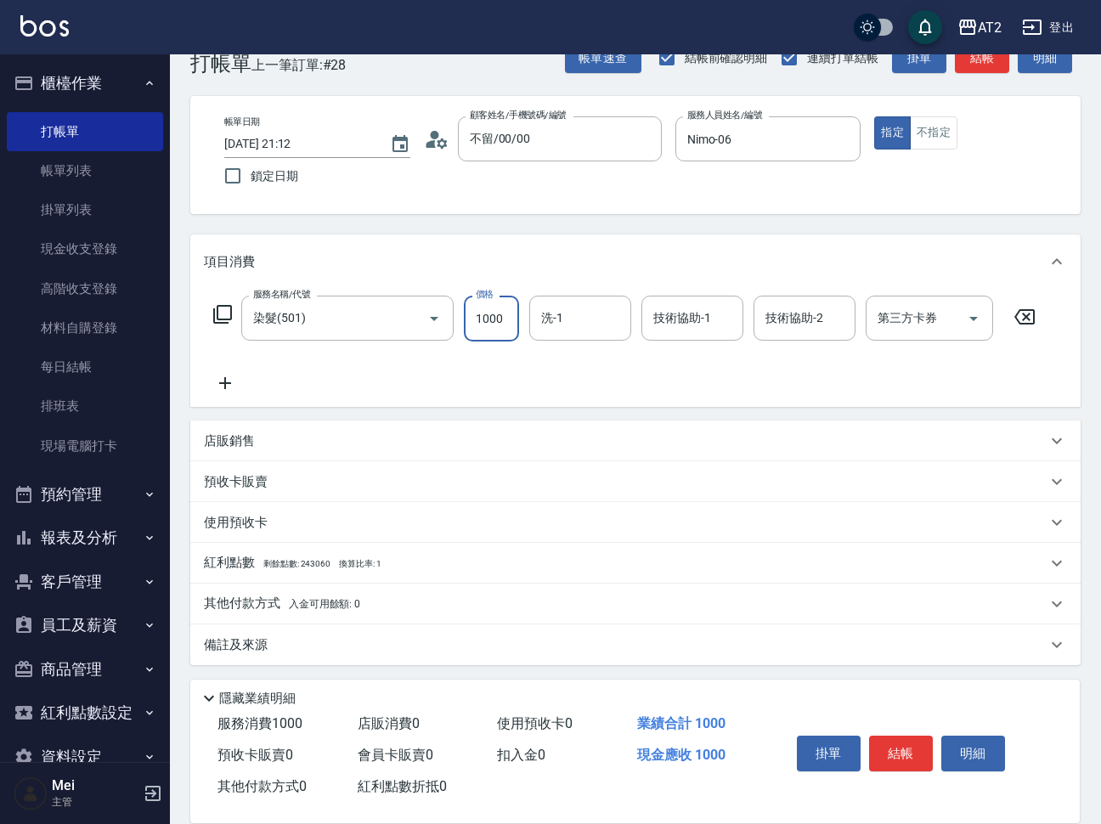
type input "0"
type input "19"
type input "10"
type input "1980"
type input "190"
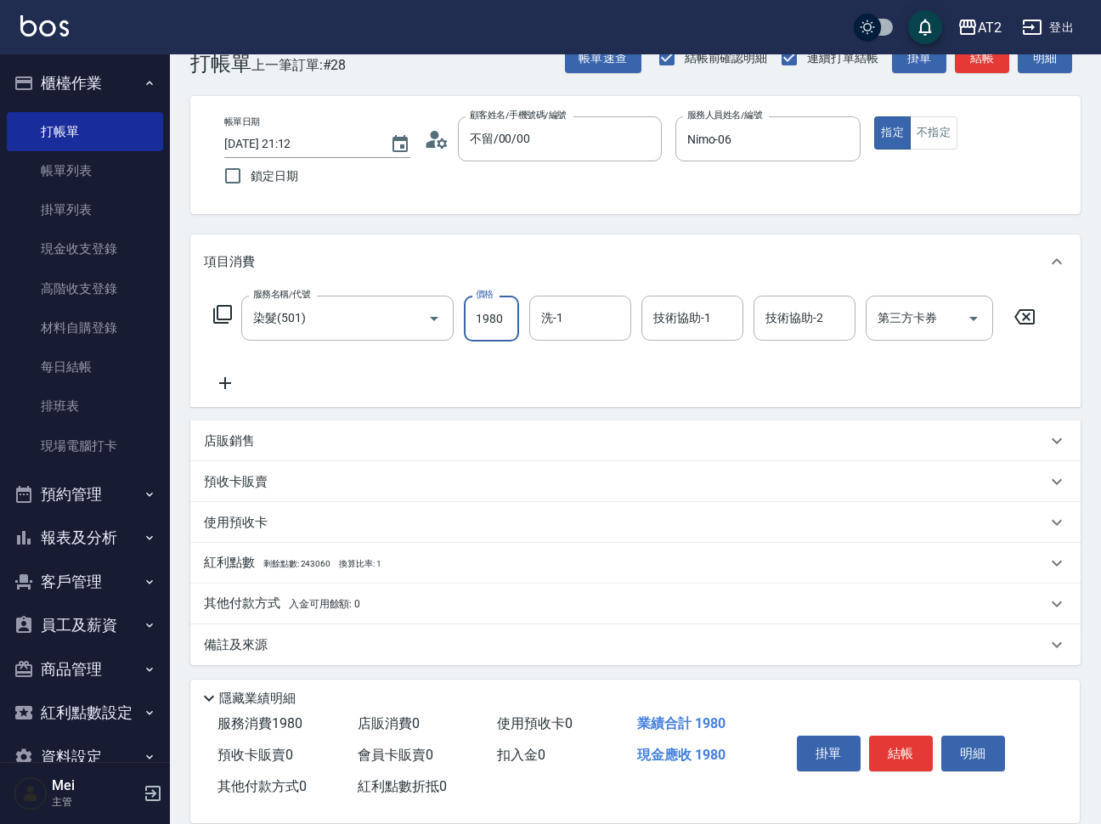
type input "1980"
type input "宣宣-40"
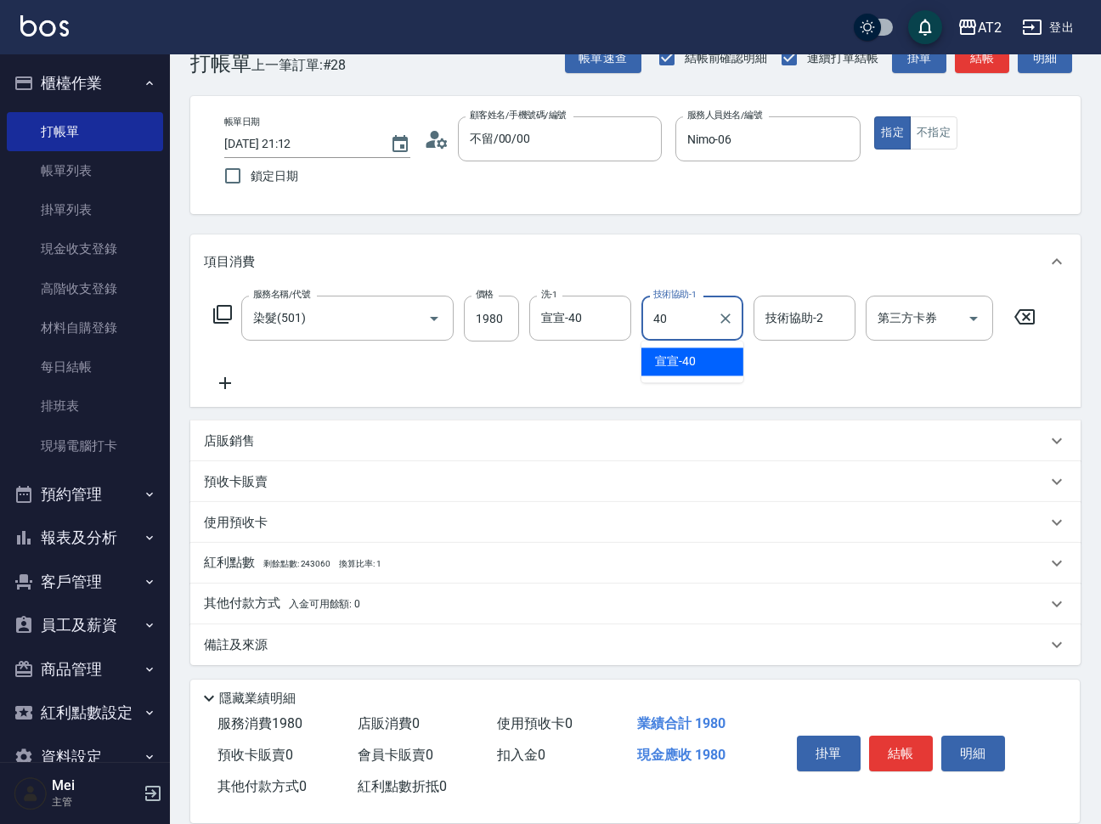
type input "宣宣-40"
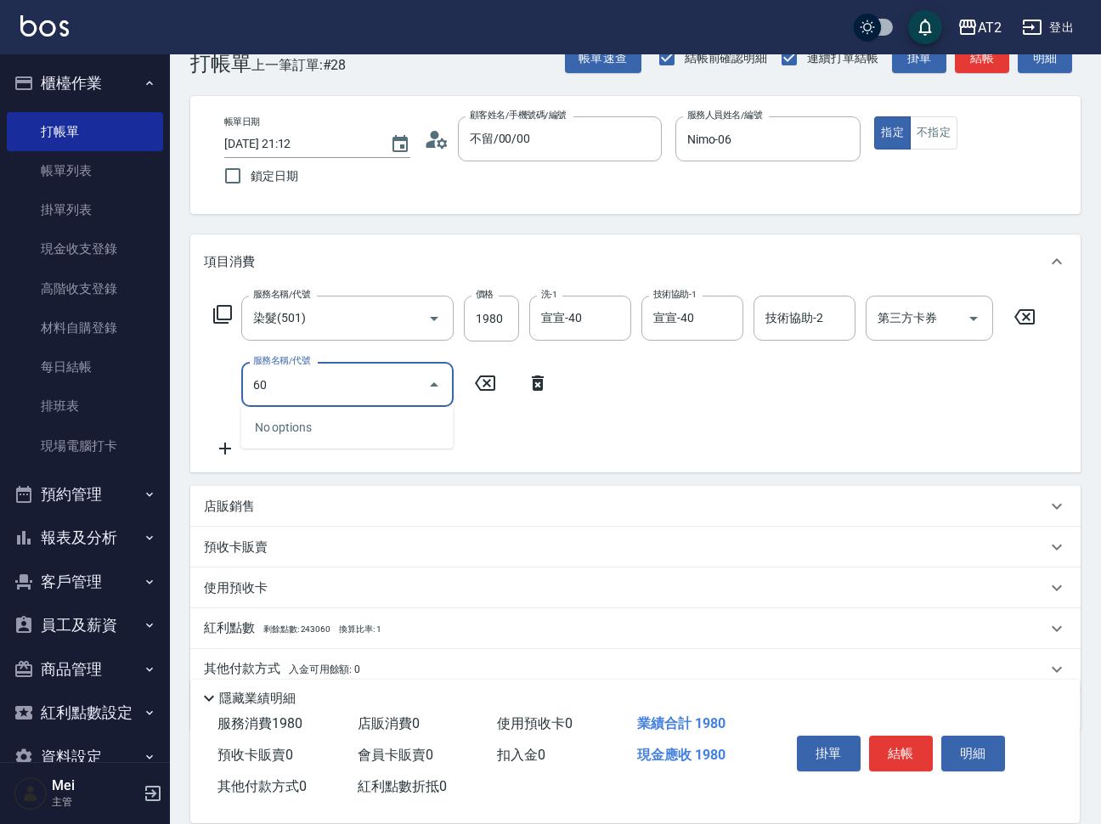
type input "601"
type input "290"
type input "自備護髮(601)"
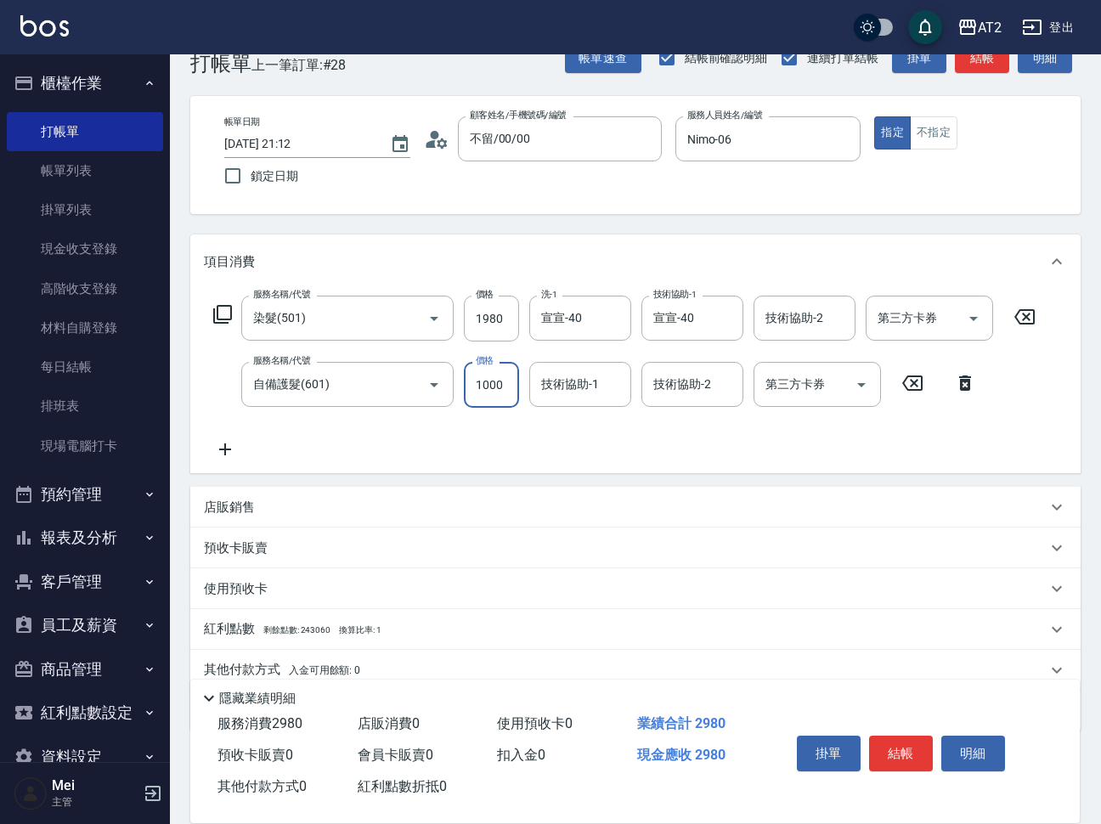
type input "190"
type input "20"
type input "210"
type input "200"
type input "390"
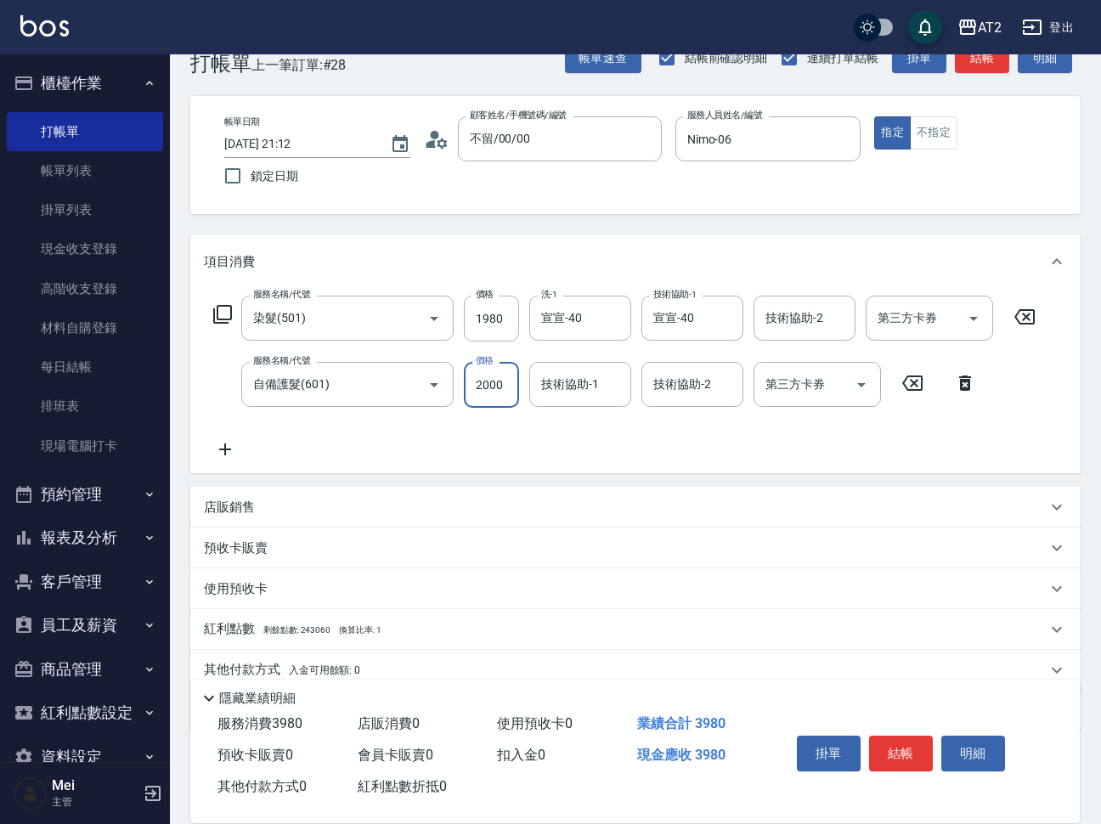
type input "2000"
type input "宣宣-40"
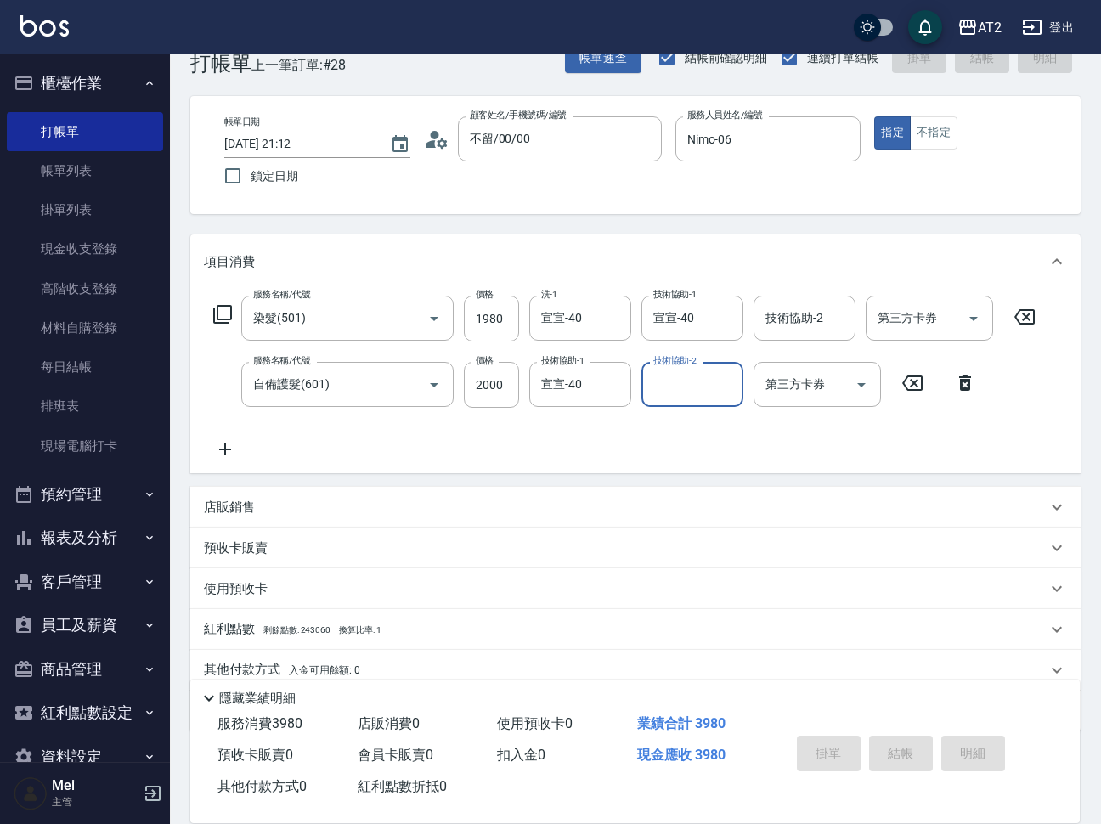
type input "0"
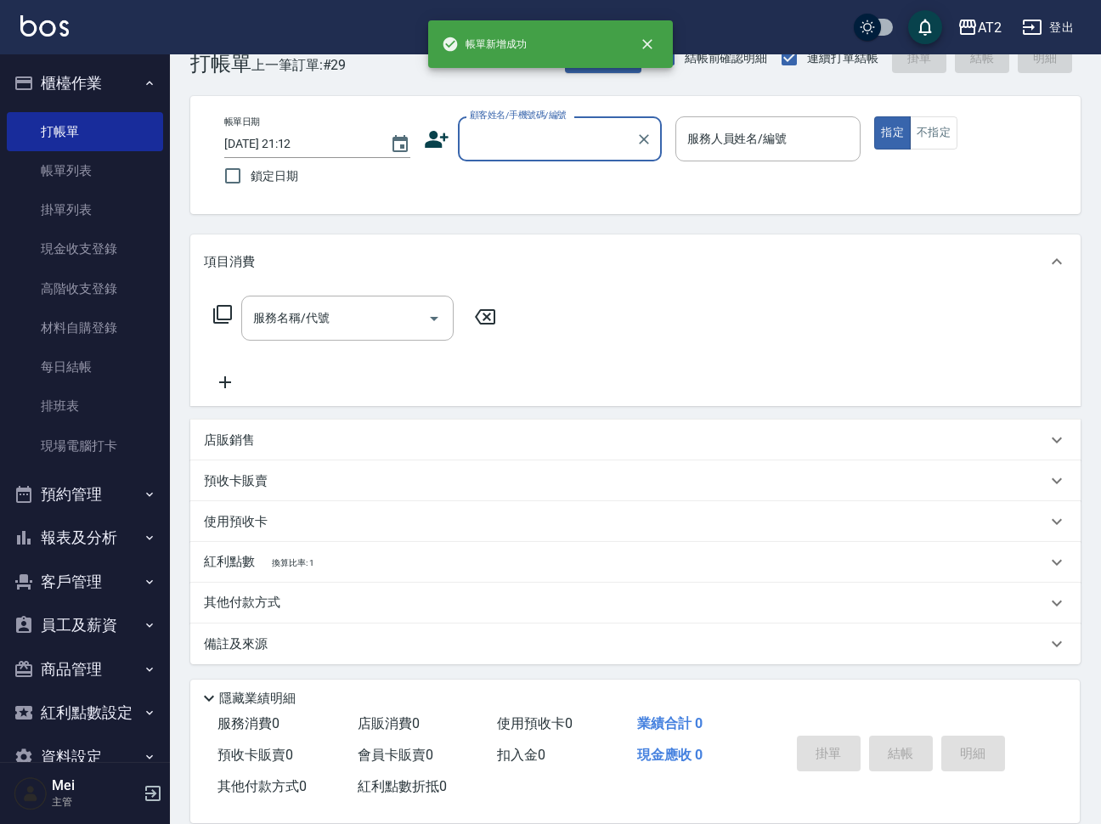
click at [506, 124] on input "顧客姓名/手機號碼/編號" at bounding box center [547, 139] width 163 height 30
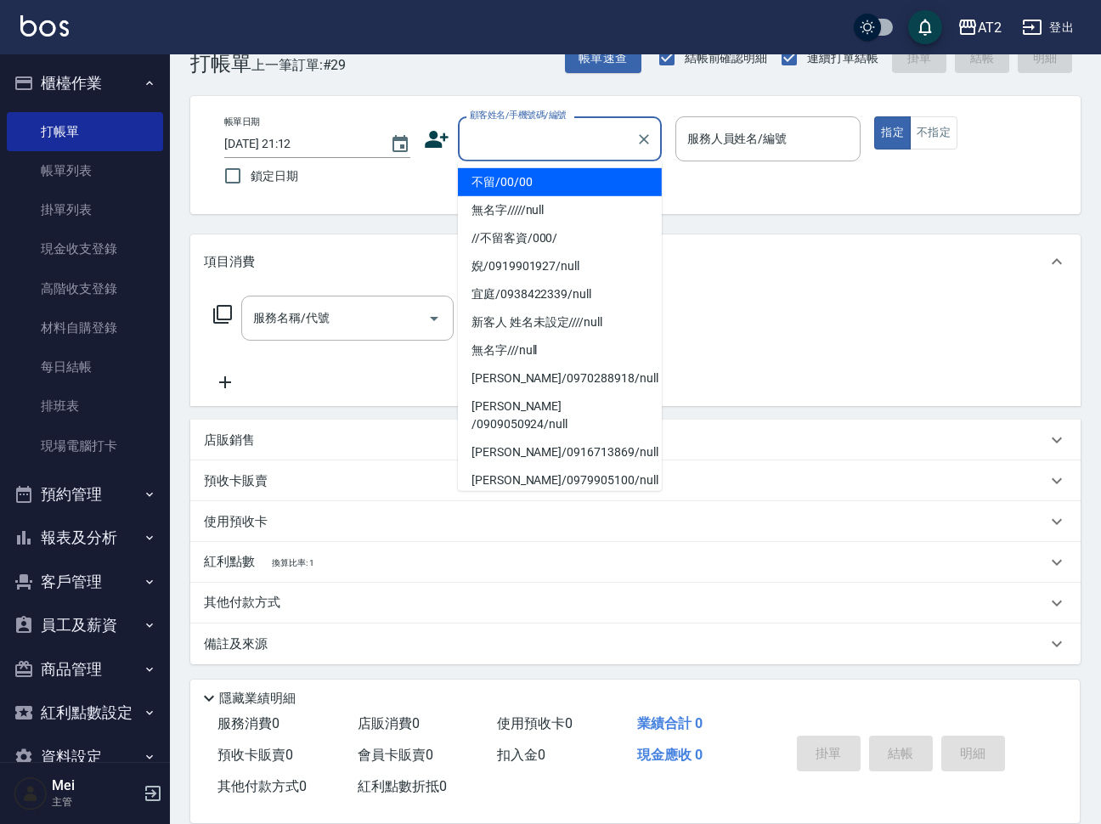
click at [551, 181] on li "不留/00/00" at bounding box center [560, 182] width 204 height 28
type input "不留/00/00"
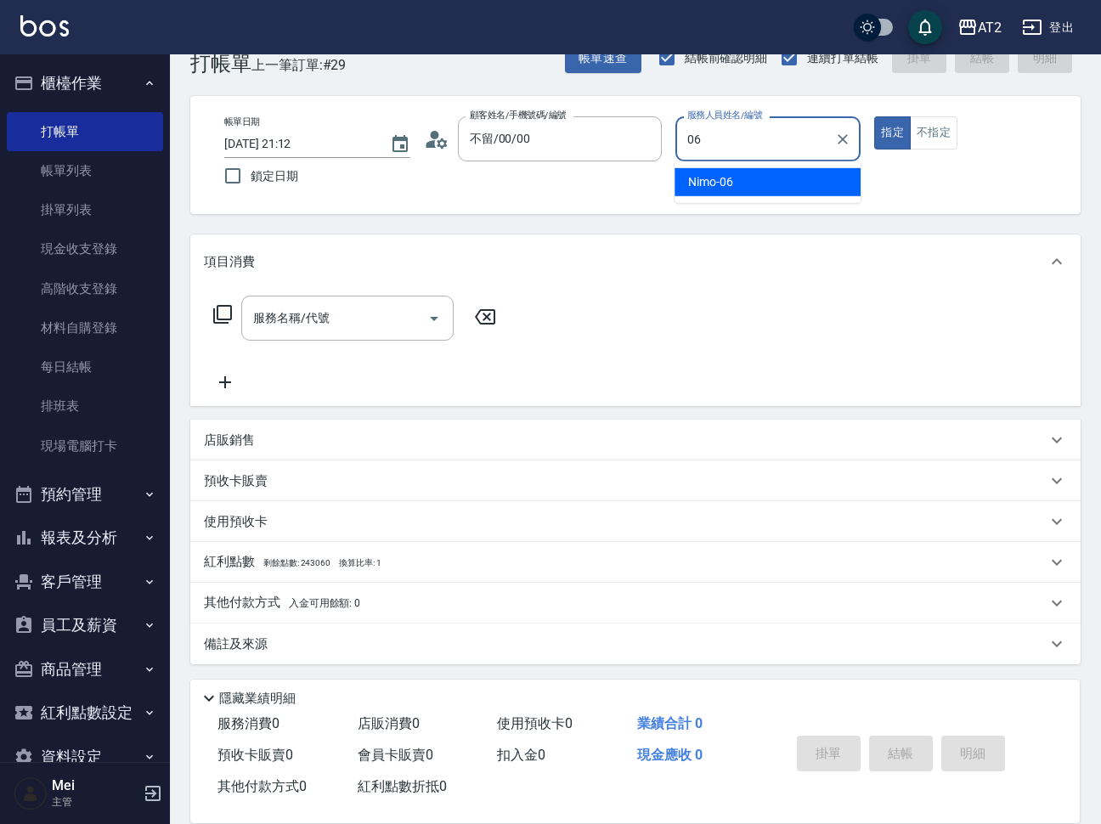
type input "Nimo-06"
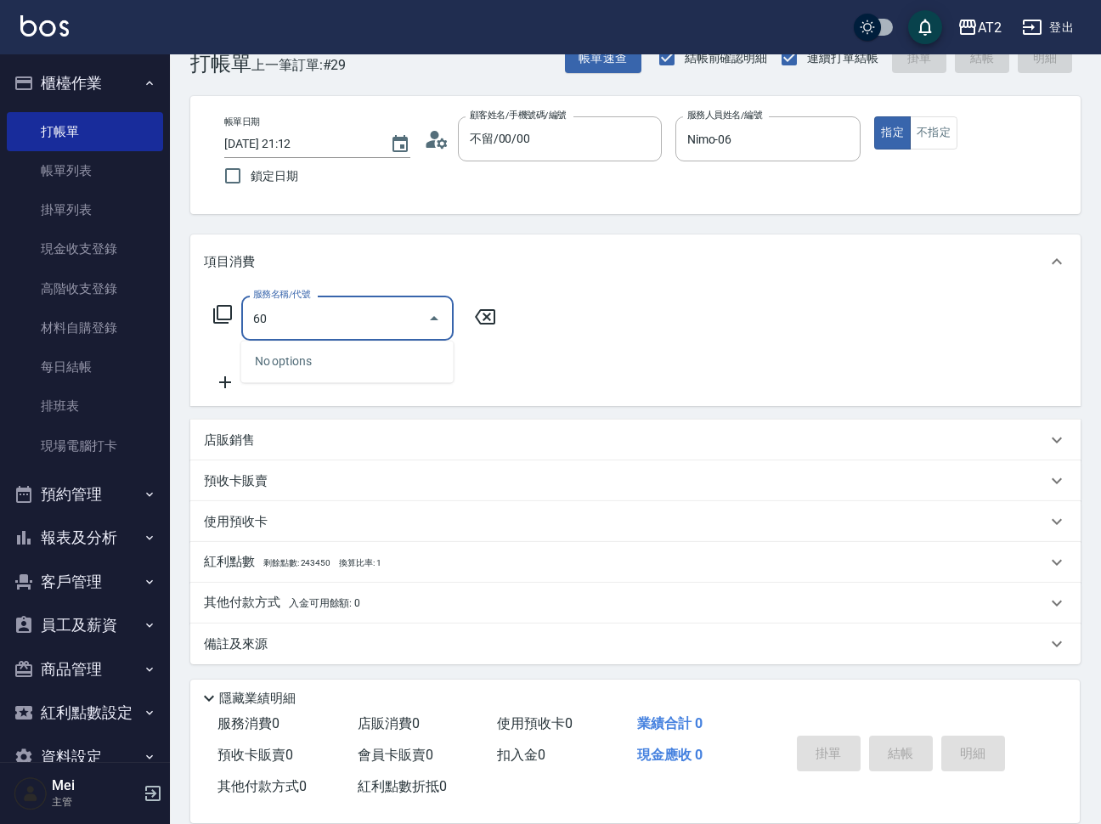
type input "601"
type input "100"
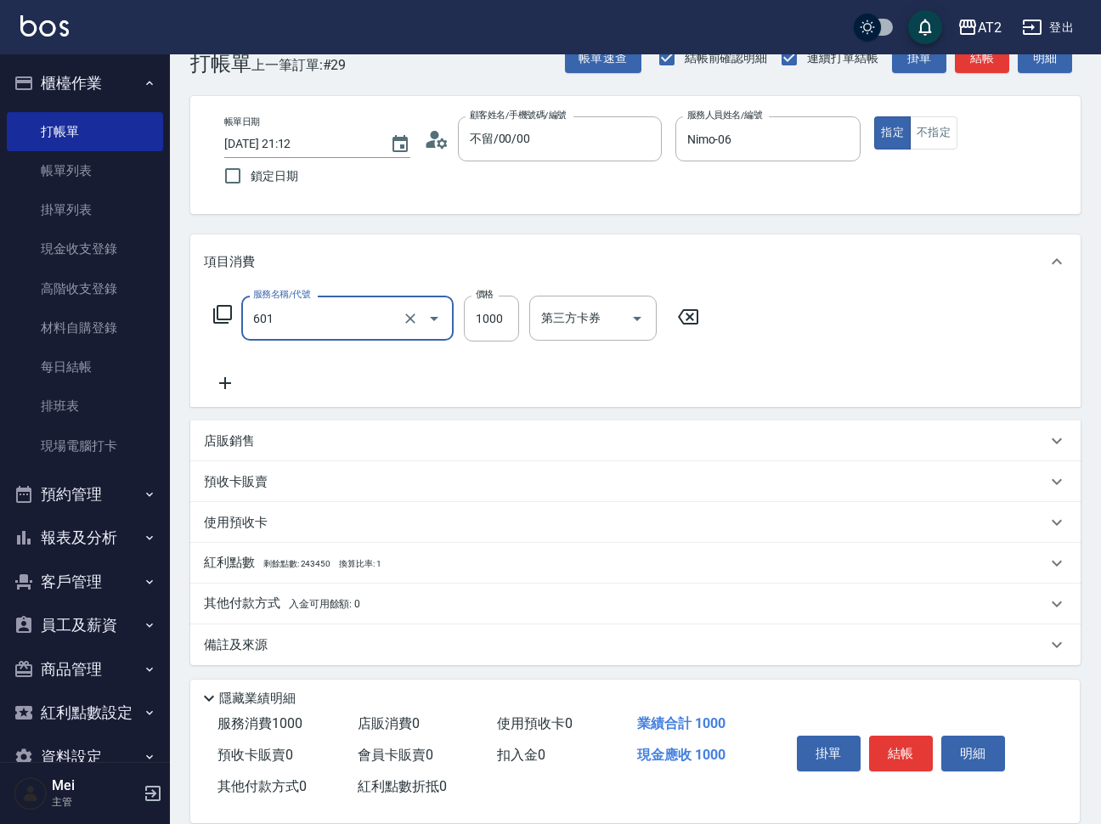
type input "自備護髮(601)"
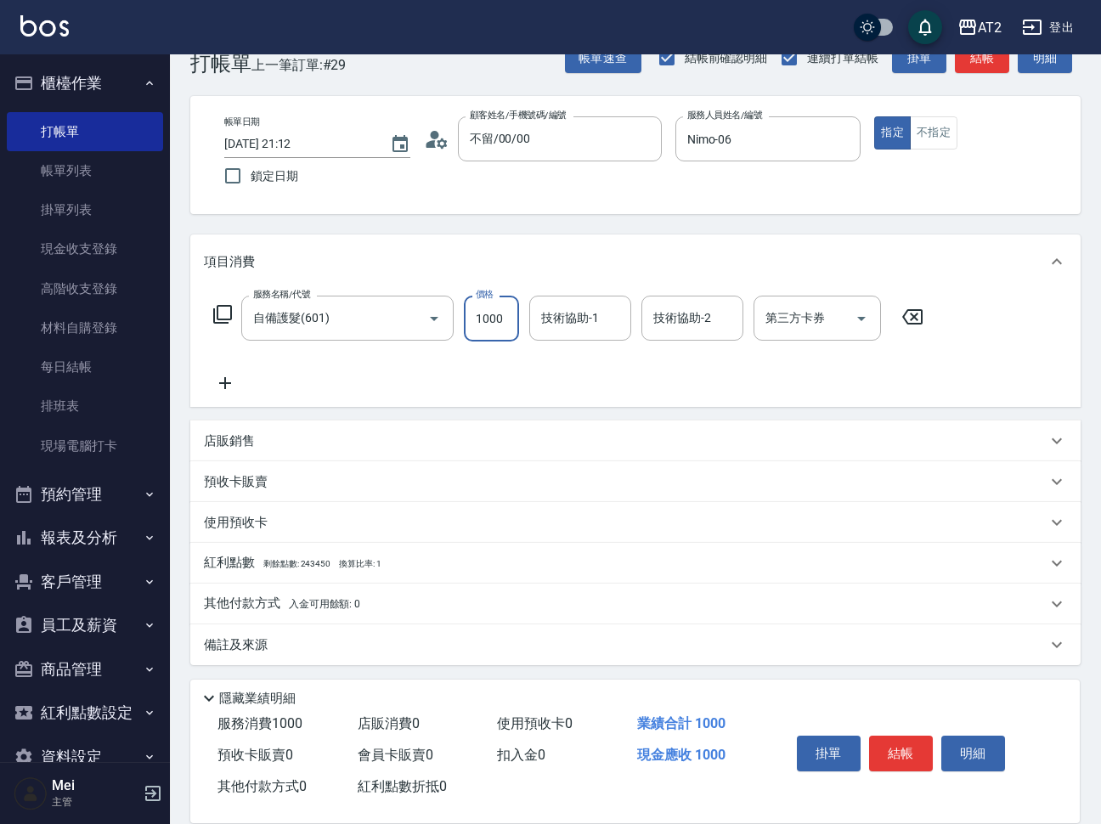
type input "1"
type input "0"
type input "150"
type input "1500"
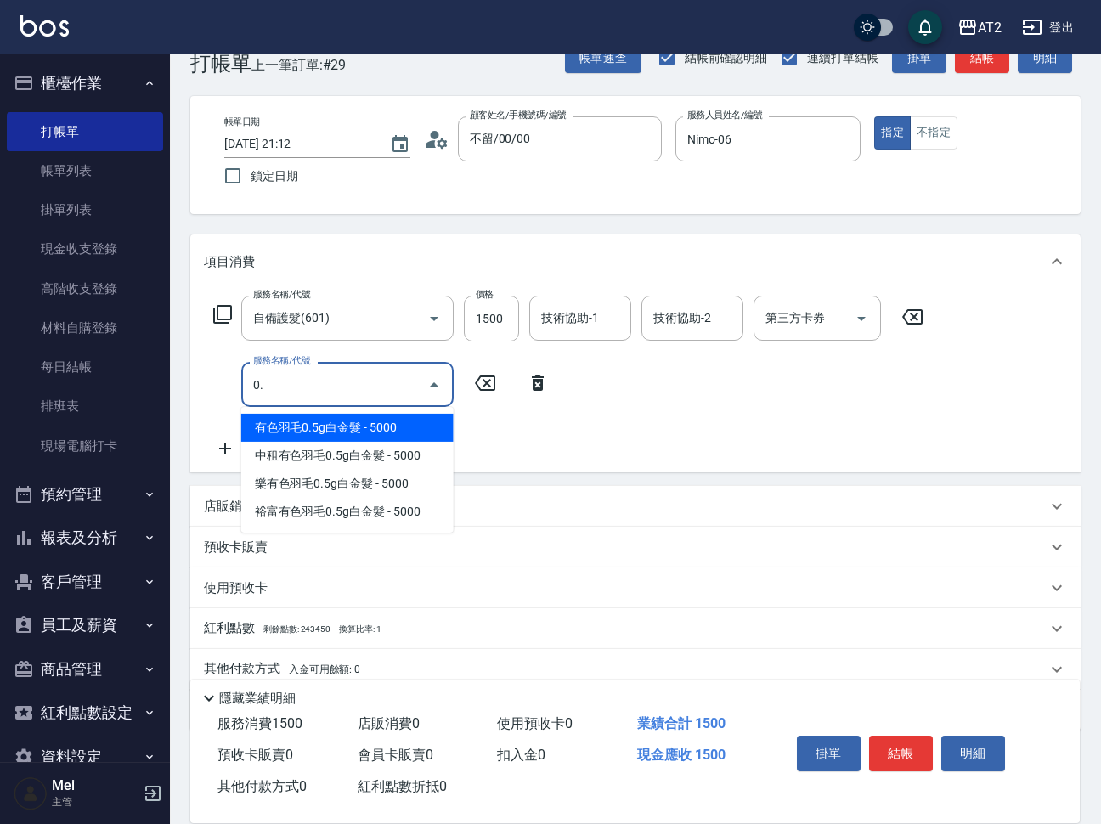
type input "0.5"
type input "650"
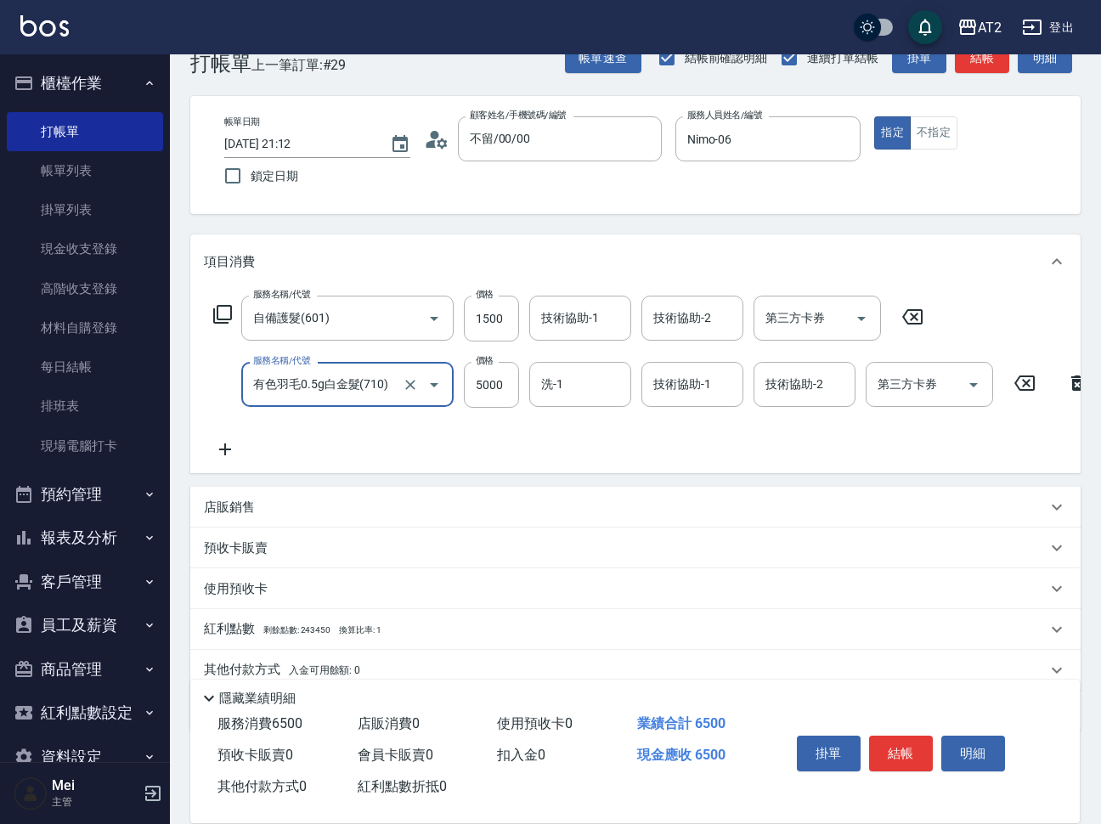
type input "有色羽毛0.5g白金髮(710)"
type input "150"
type input "27"
type input "170"
type input "272"
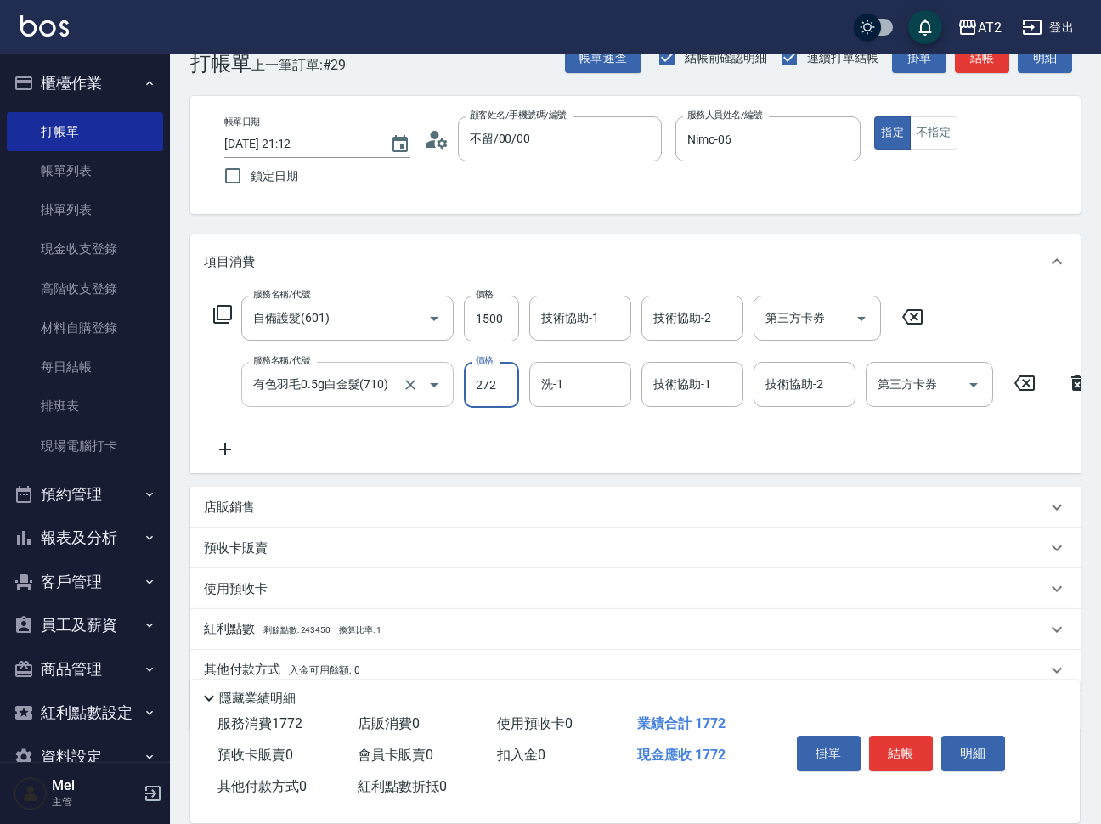
type input "420"
type input "2725"
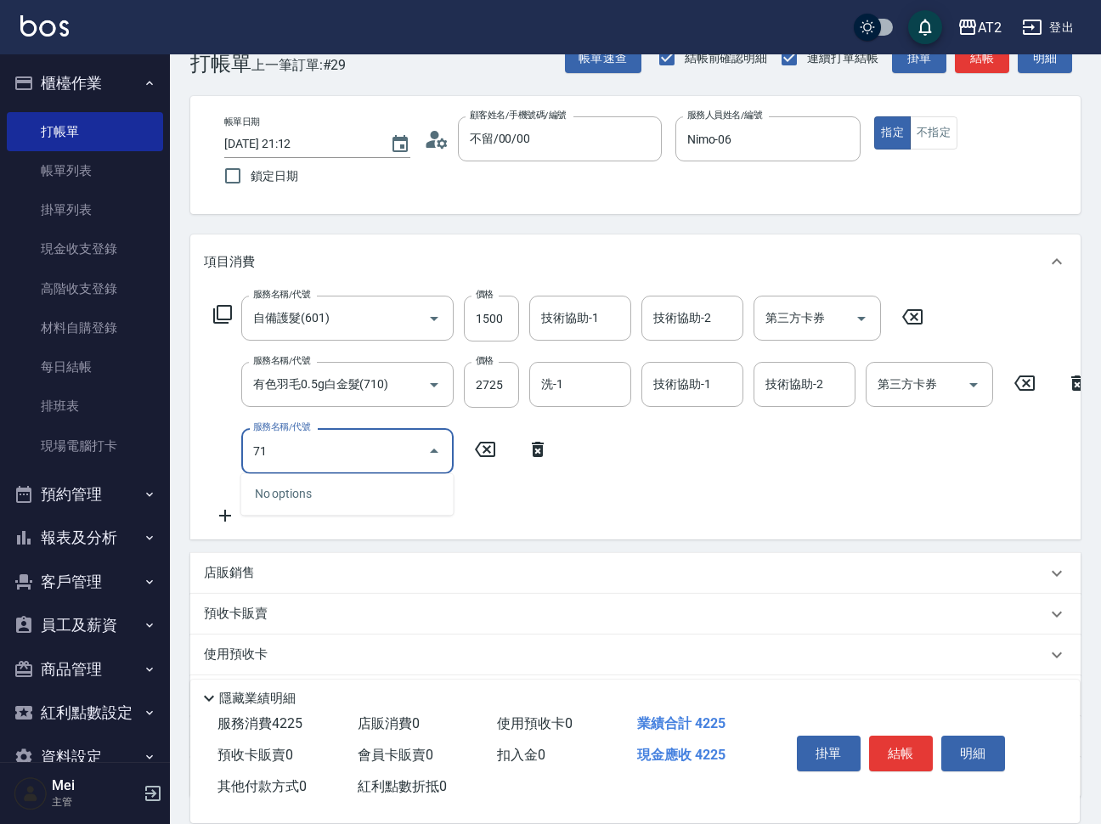
type input "712"
type input "920"
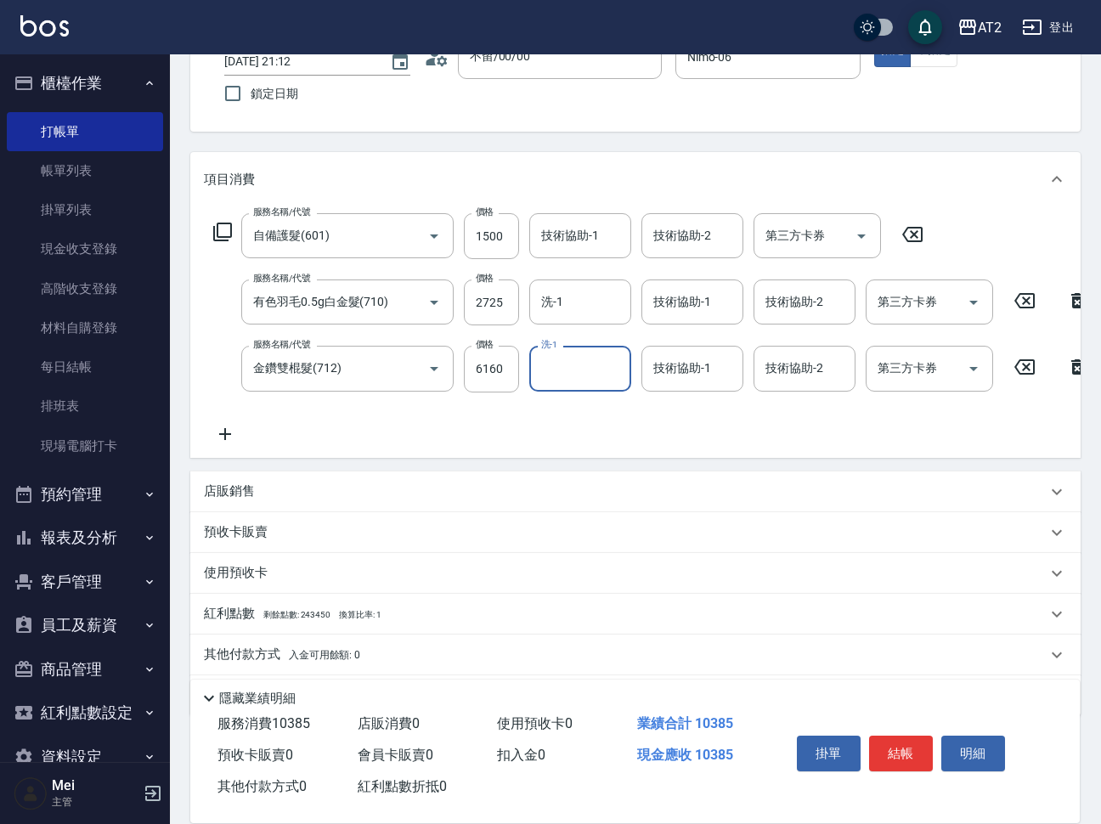
scroll to position [189, 0]
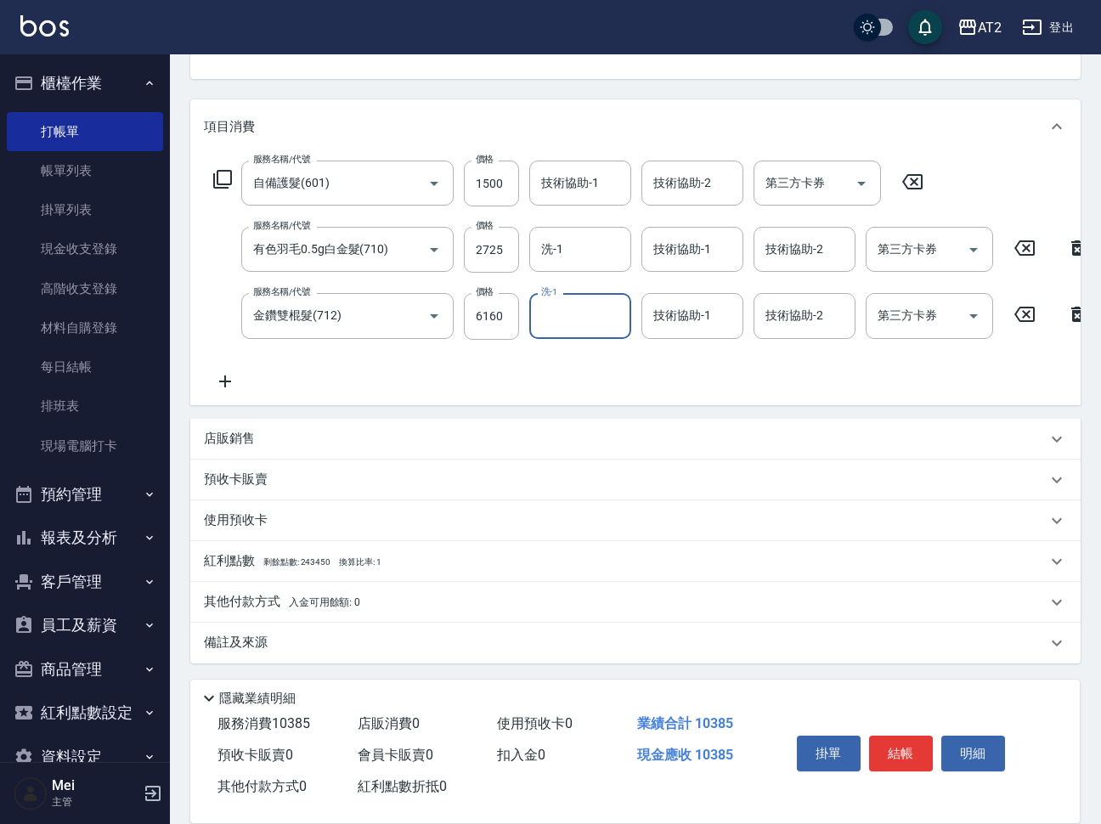
click at [345, 591] on div "其他付款方式 入金可用餘額: 0" at bounding box center [635, 602] width 890 height 41
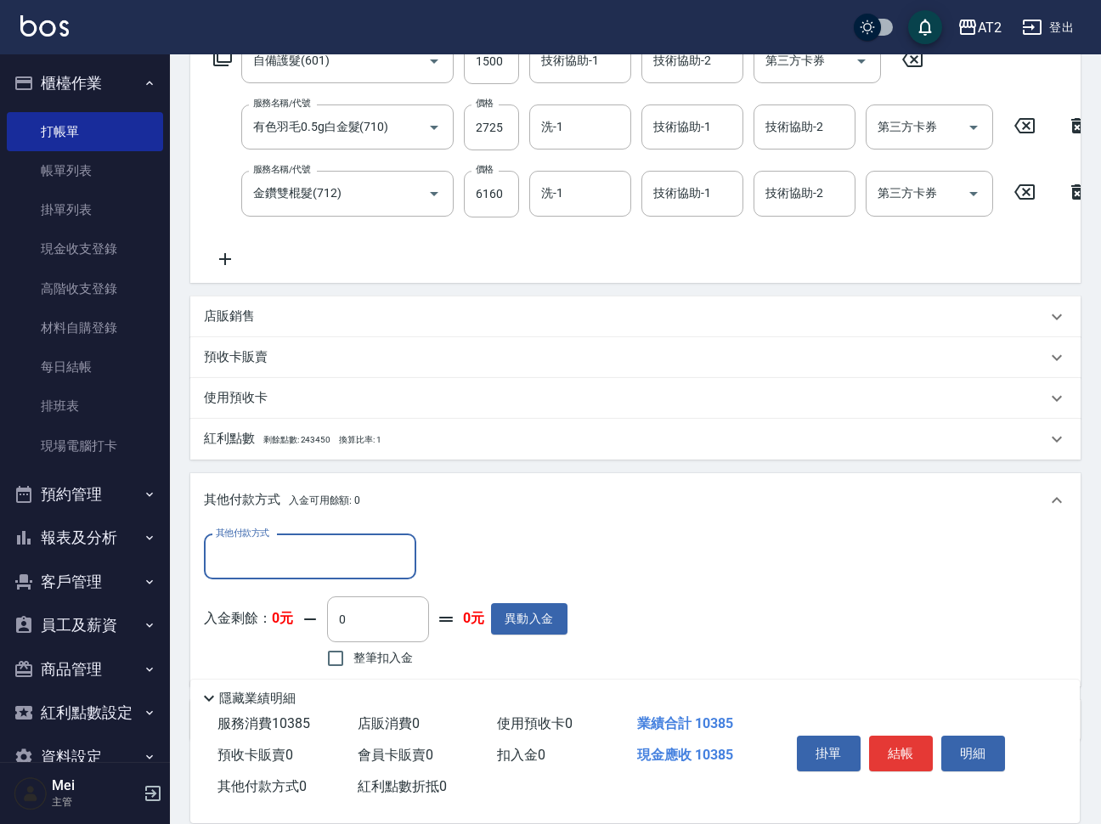
scroll to position [390, 0]
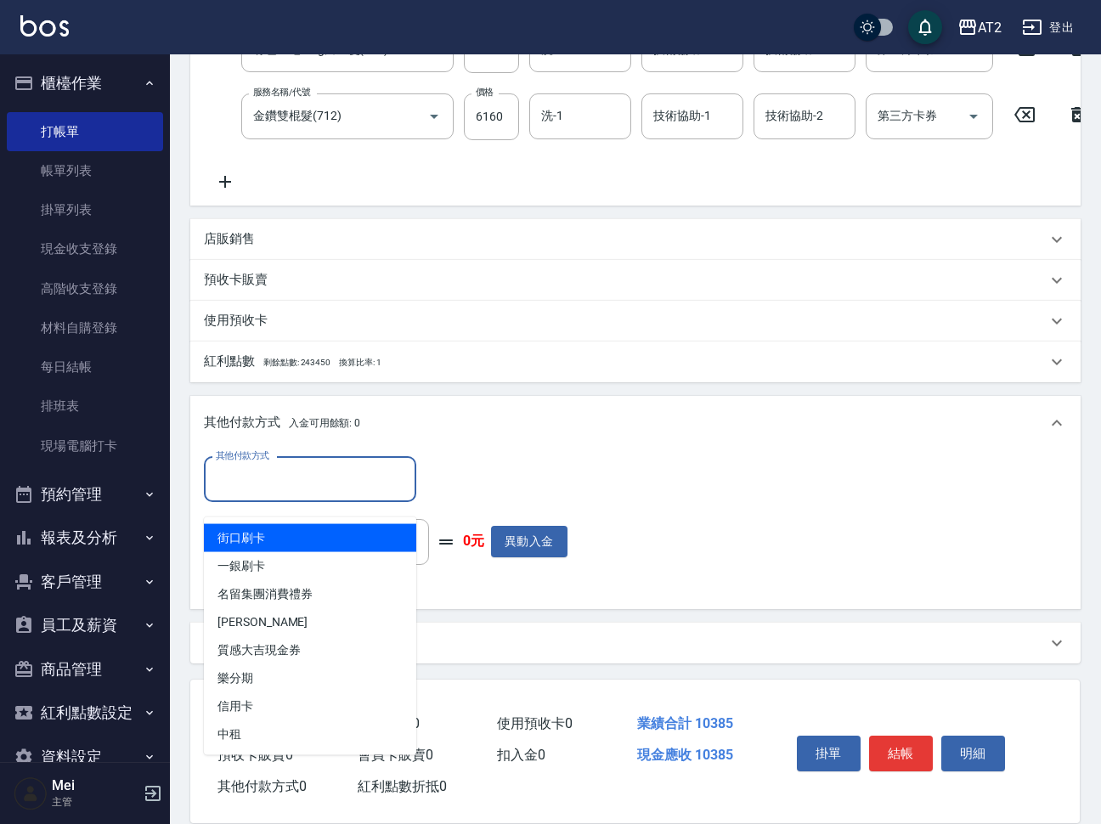
click at [302, 466] on input "其他付款方式" at bounding box center [310, 480] width 197 height 30
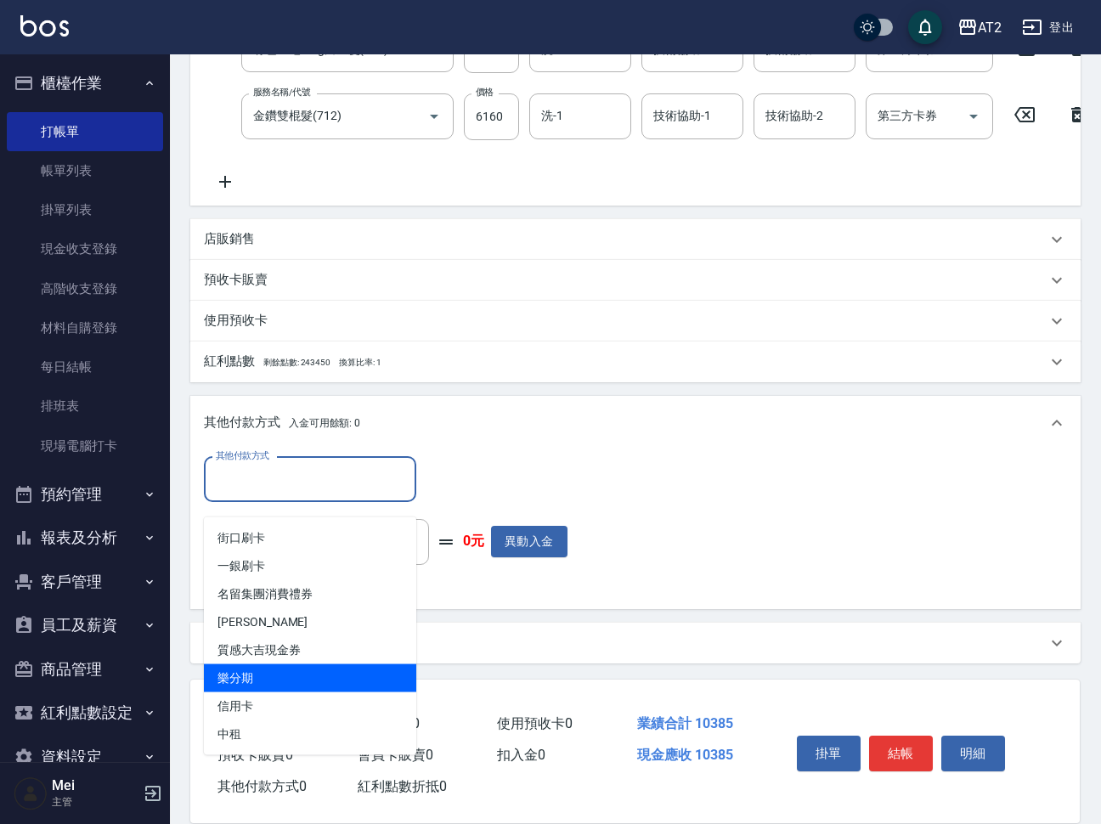
click at [312, 665] on span "樂分期" at bounding box center [310, 678] width 212 height 28
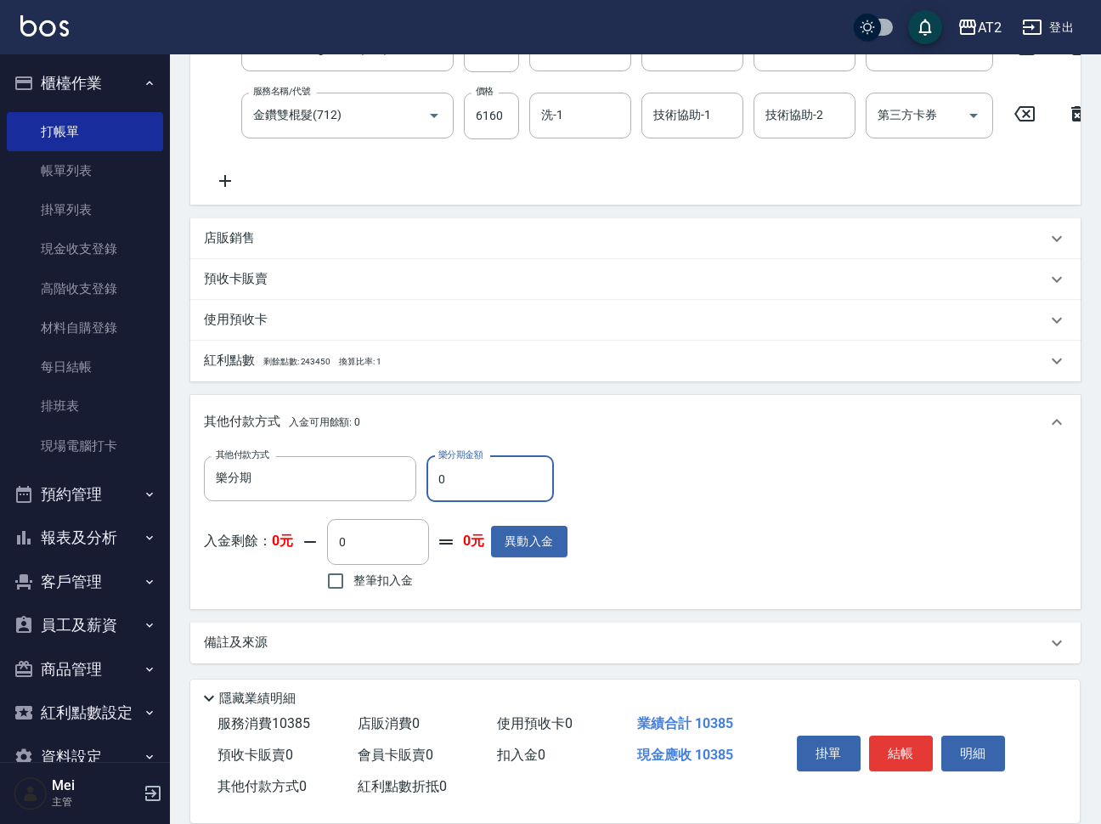
drag, startPoint x: 466, startPoint y: 477, endPoint x: 437, endPoint y: 477, distance: 29.7
click at [437, 477] on input "0" at bounding box center [489, 479] width 127 height 46
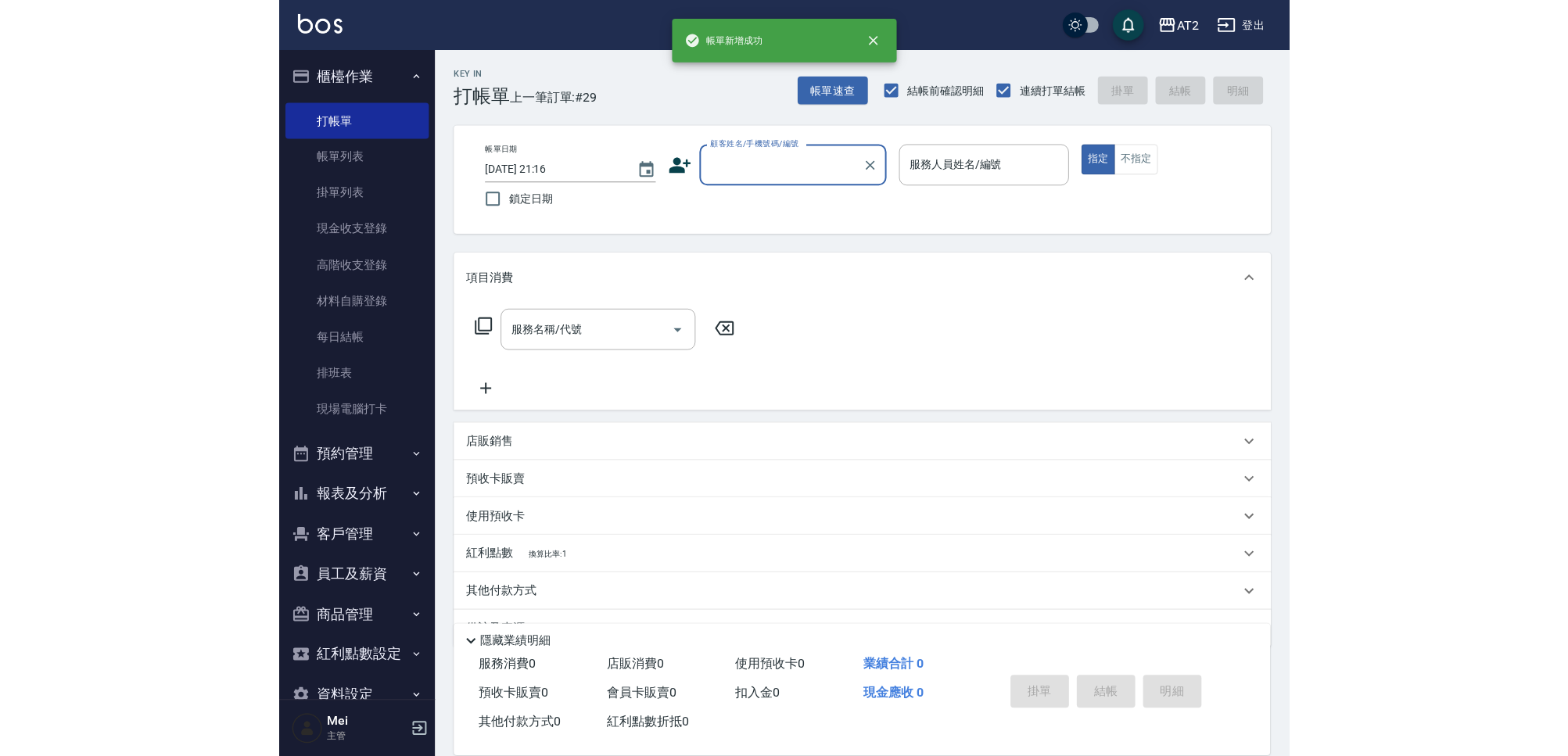
scroll to position [0, 0]
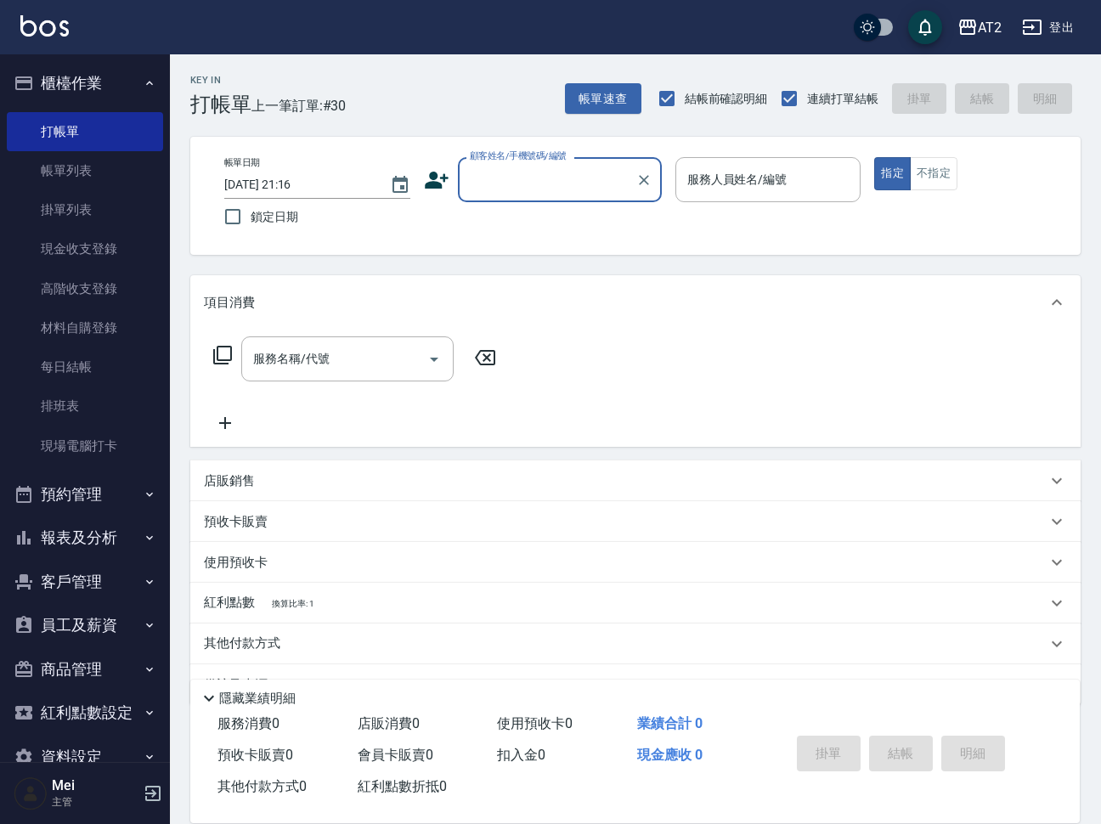
click at [616, 196] on div "顧客姓名/手機號碼/編號" at bounding box center [560, 179] width 204 height 45
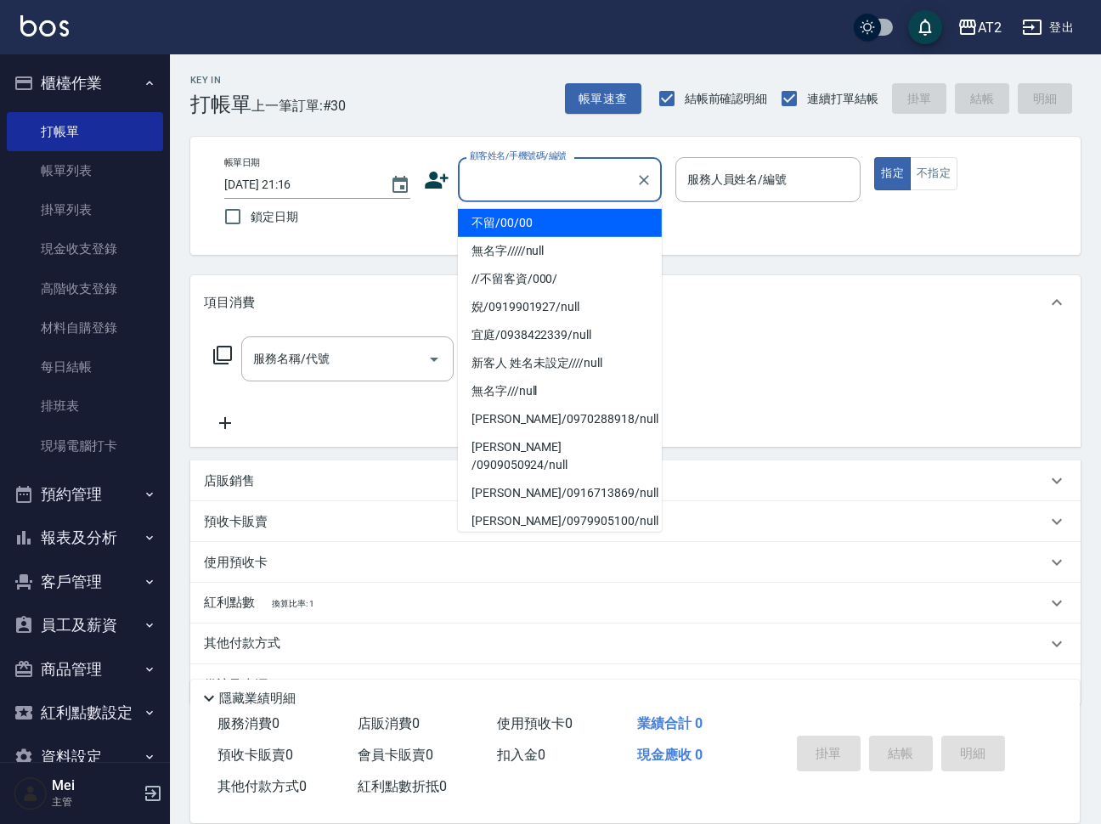
click at [584, 233] on li "不留/00/00" at bounding box center [560, 223] width 204 height 28
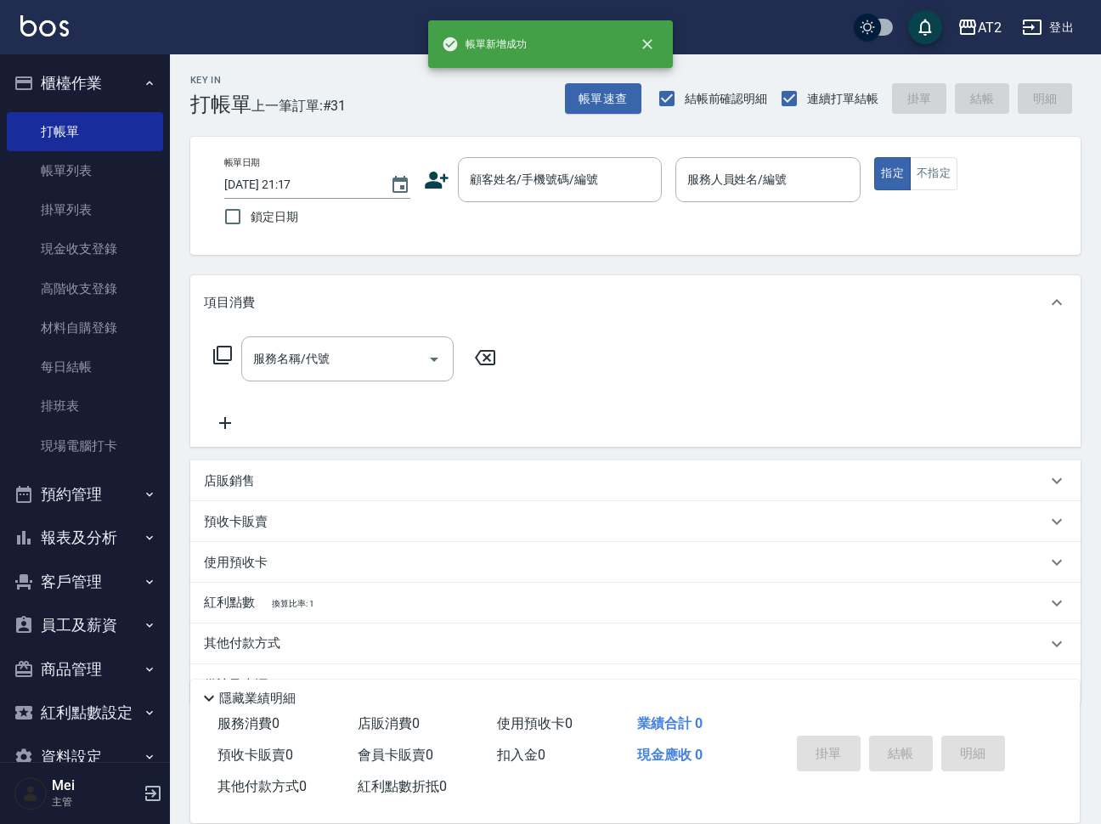
click at [571, 150] on div "帳單日期 2025/08/24 21:17 鎖定日期 顧客姓名/手機號碼/編號 顧客姓名/手機號碼/編號 服務人員姓名/編號 服務人員姓名/編號 指定 不指定" at bounding box center [635, 196] width 890 height 118
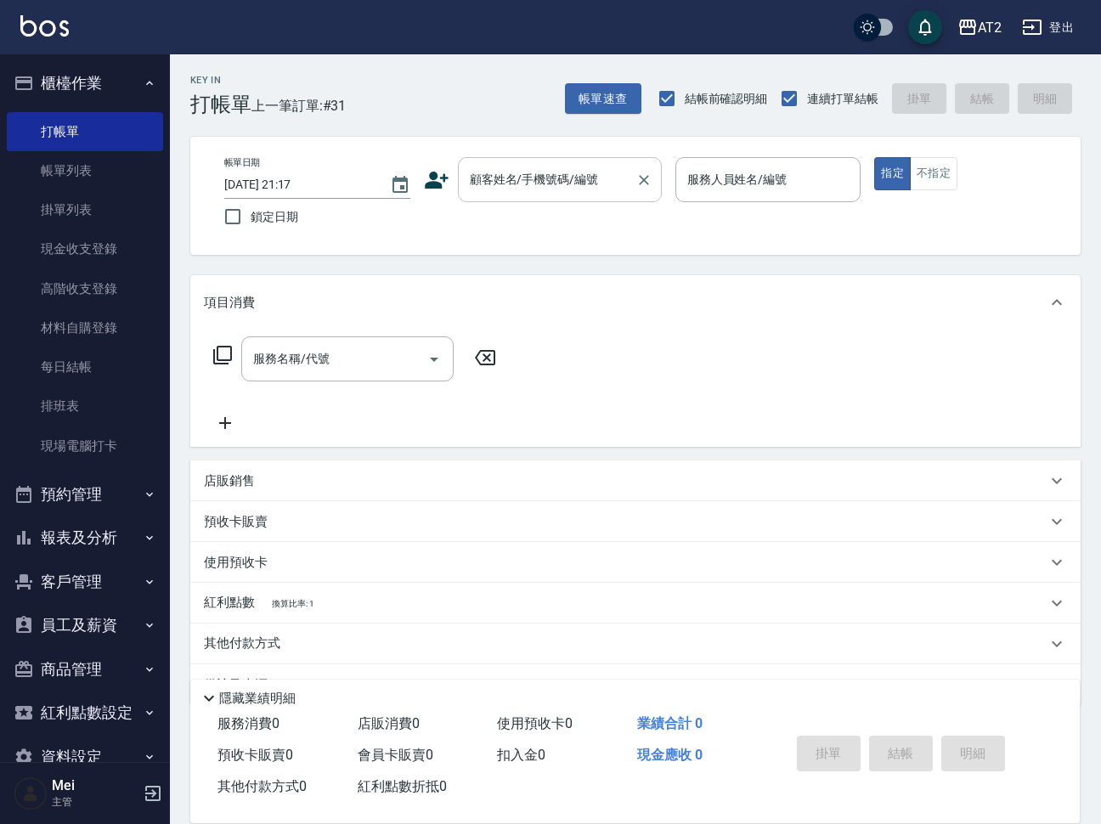
click at [573, 189] on input "顧客姓名/手機號碼/編號" at bounding box center [547, 180] width 163 height 30
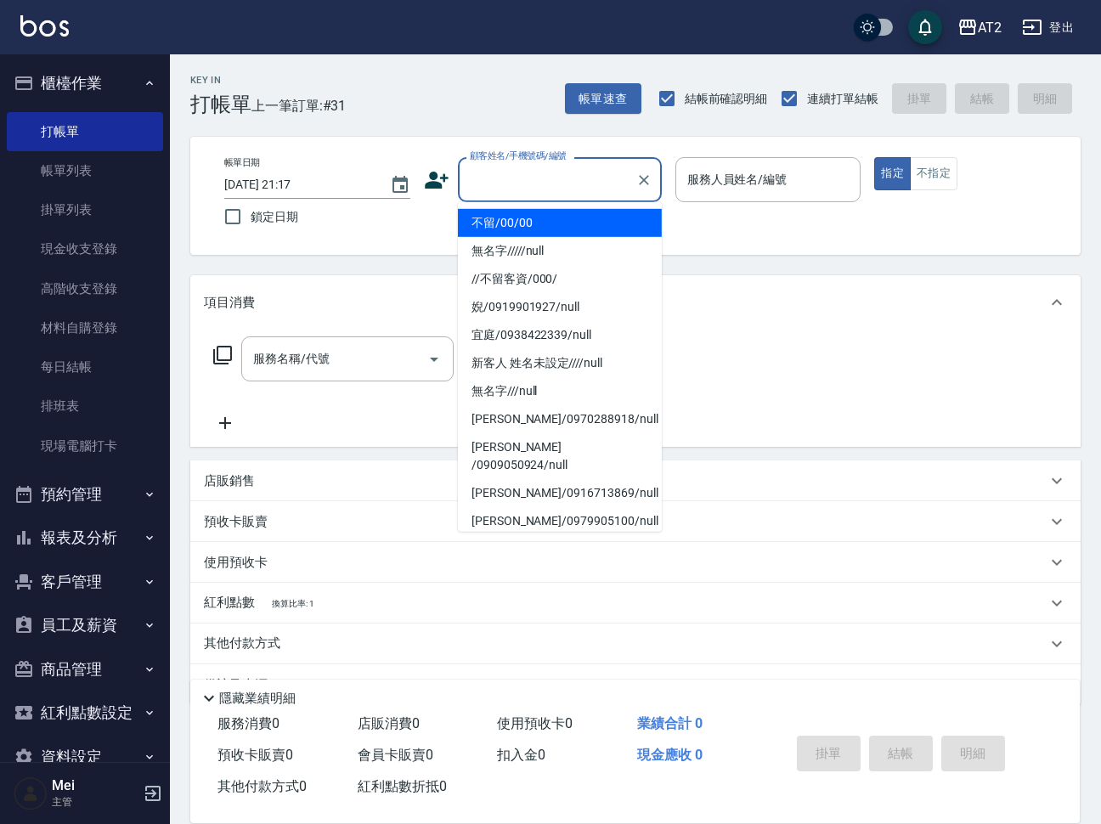
click at [558, 235] on li "不留/00/00" at bounding box center [560, 223] width 204 height 28
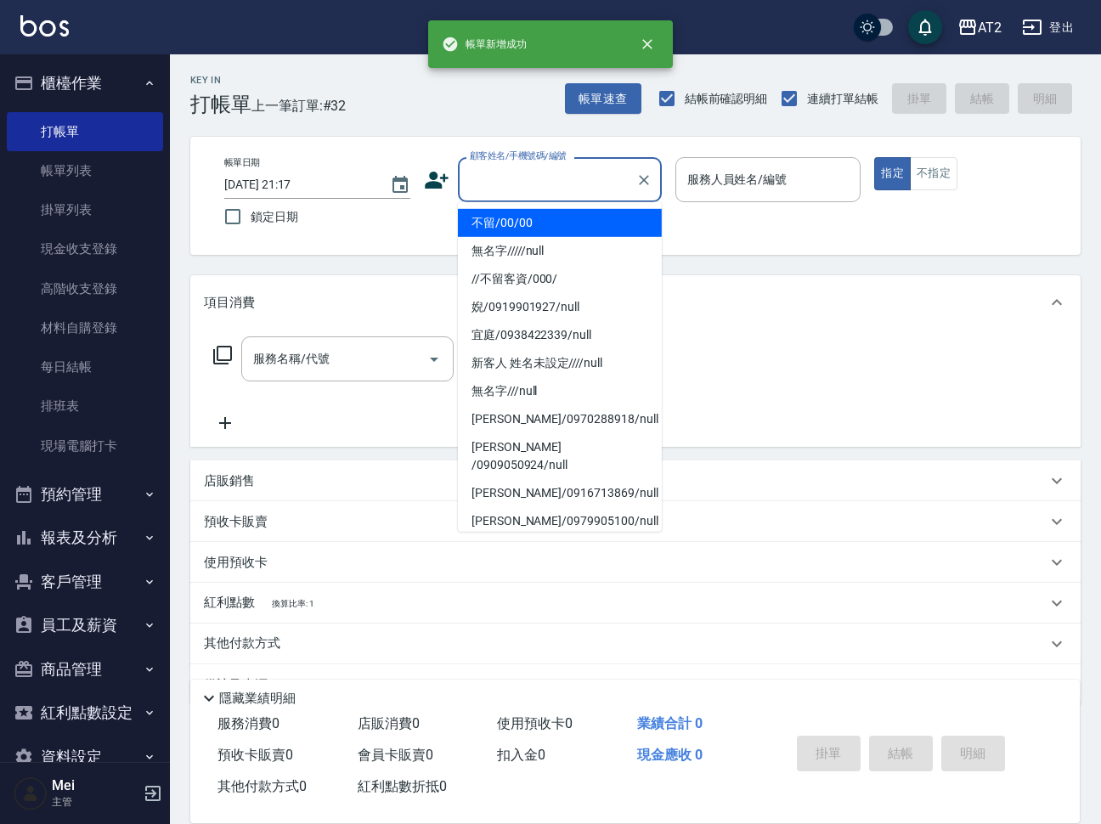
click at [532, 189] on input "顧客姓名/手機號碼/編號" at bounding box center [547, 180] width 163 height 30
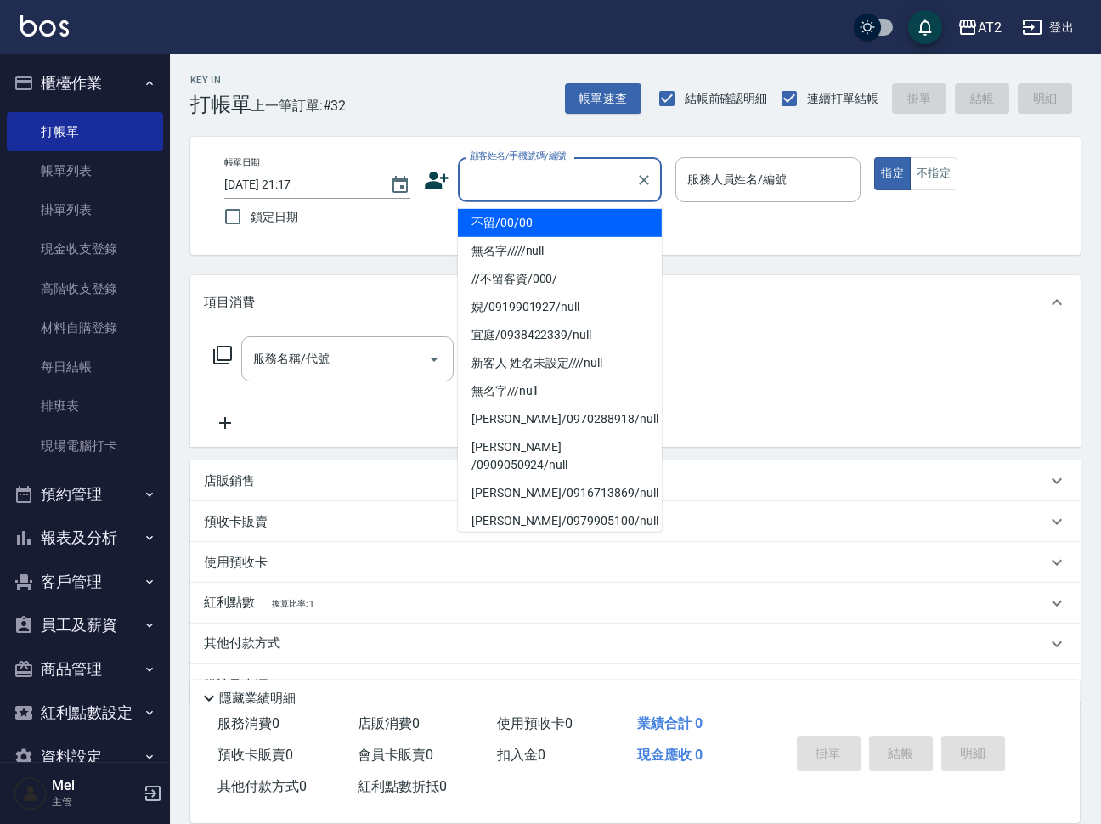
click at [533, 223] on li "不留/00/00" at bounding box center [560, 223] width 204 height 28
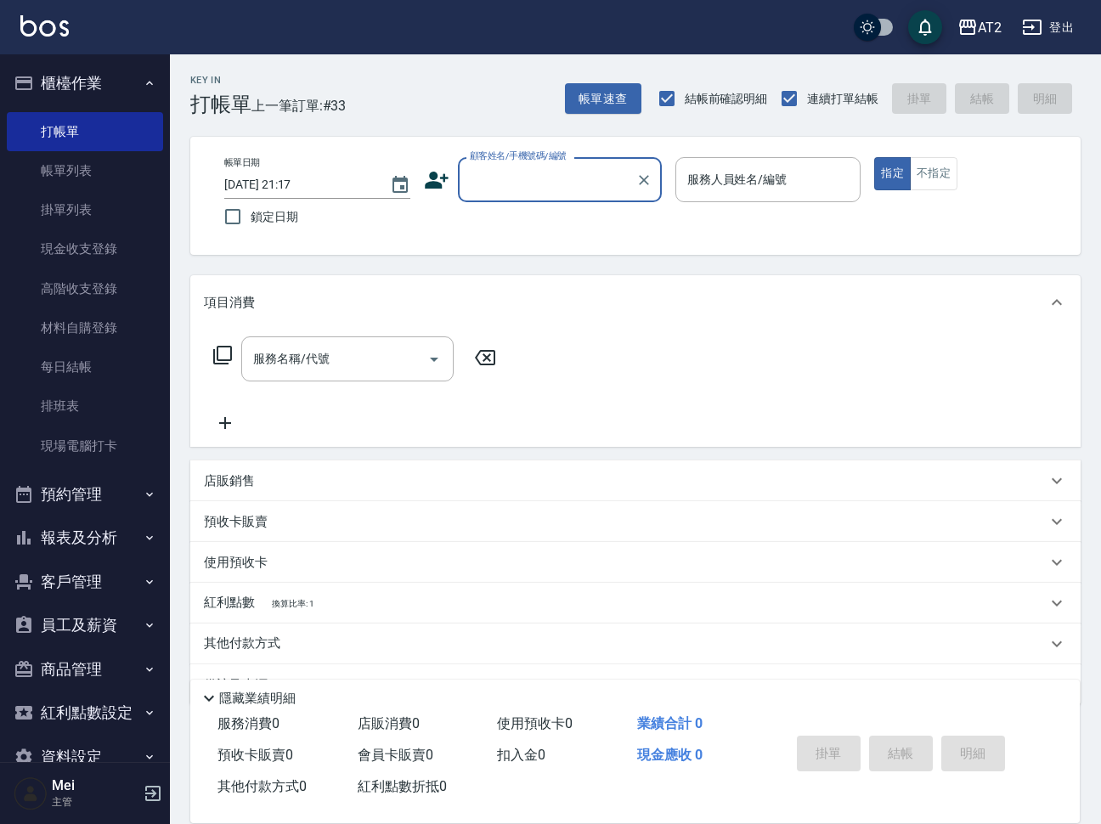
click at [571, 166] on input "顧客姓名/手機號碼/編號" at bounding box center [547, 180] width 163 height 30
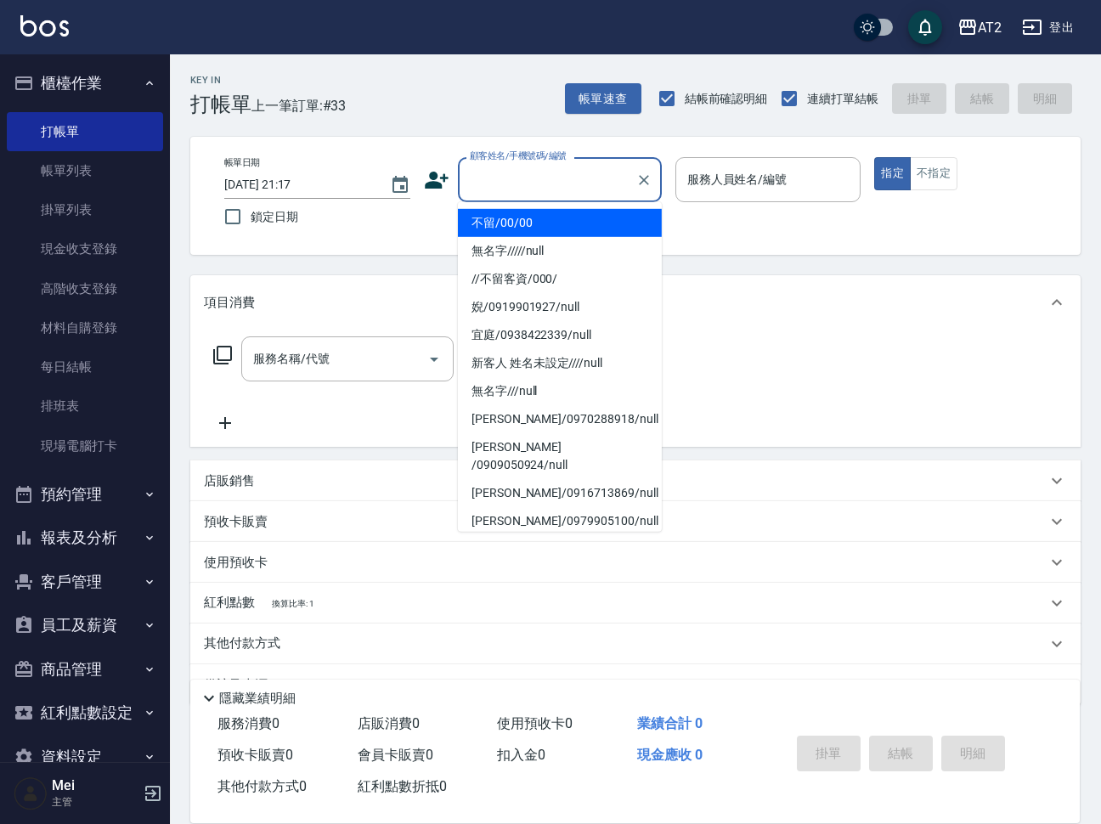
click at [520, 232] on li "不留/00/00" at bounding box center [560, 223] width 204 height 28
click at [561, 183] on input "顧客姓名/手機號碼/編號" at bounding box center [547, 180] width 163 height 30
click at [553, 217] on li "不留/00/00" at bounding box center [560, 223] width 204 height 28
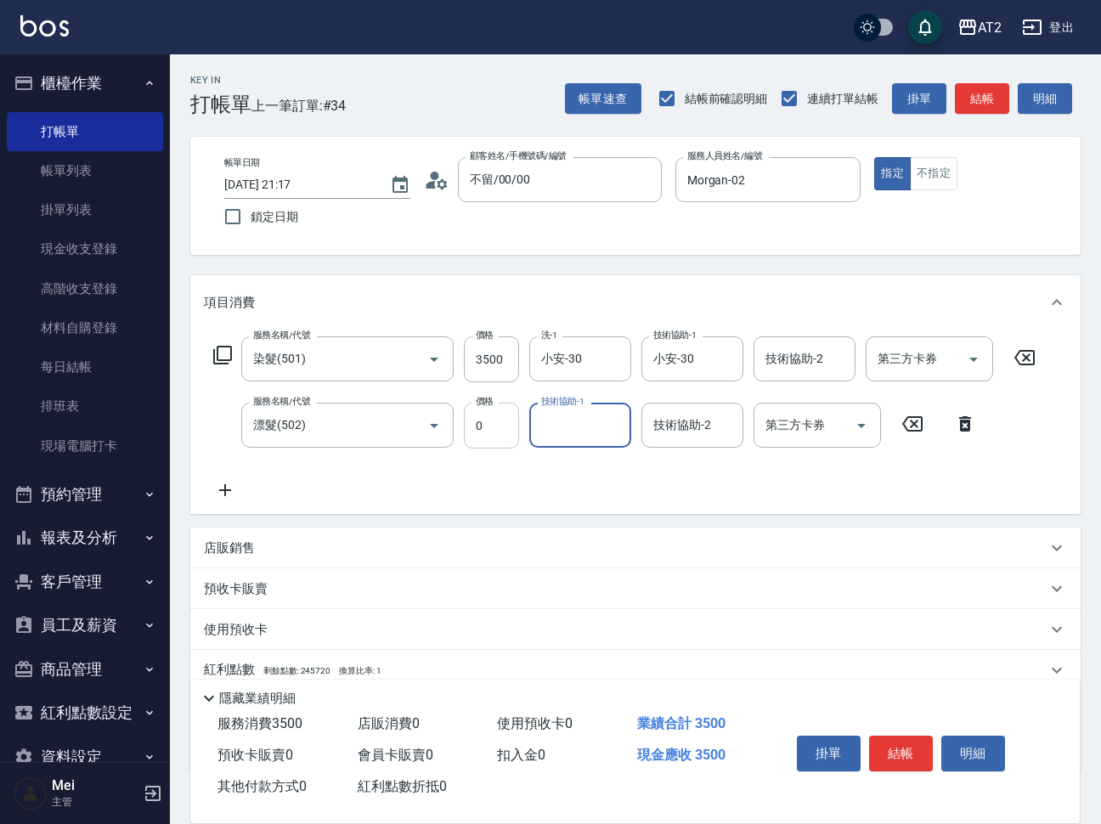
click at [481, 427] on input "0" at bounding box center [491, 426] width 55 height 46
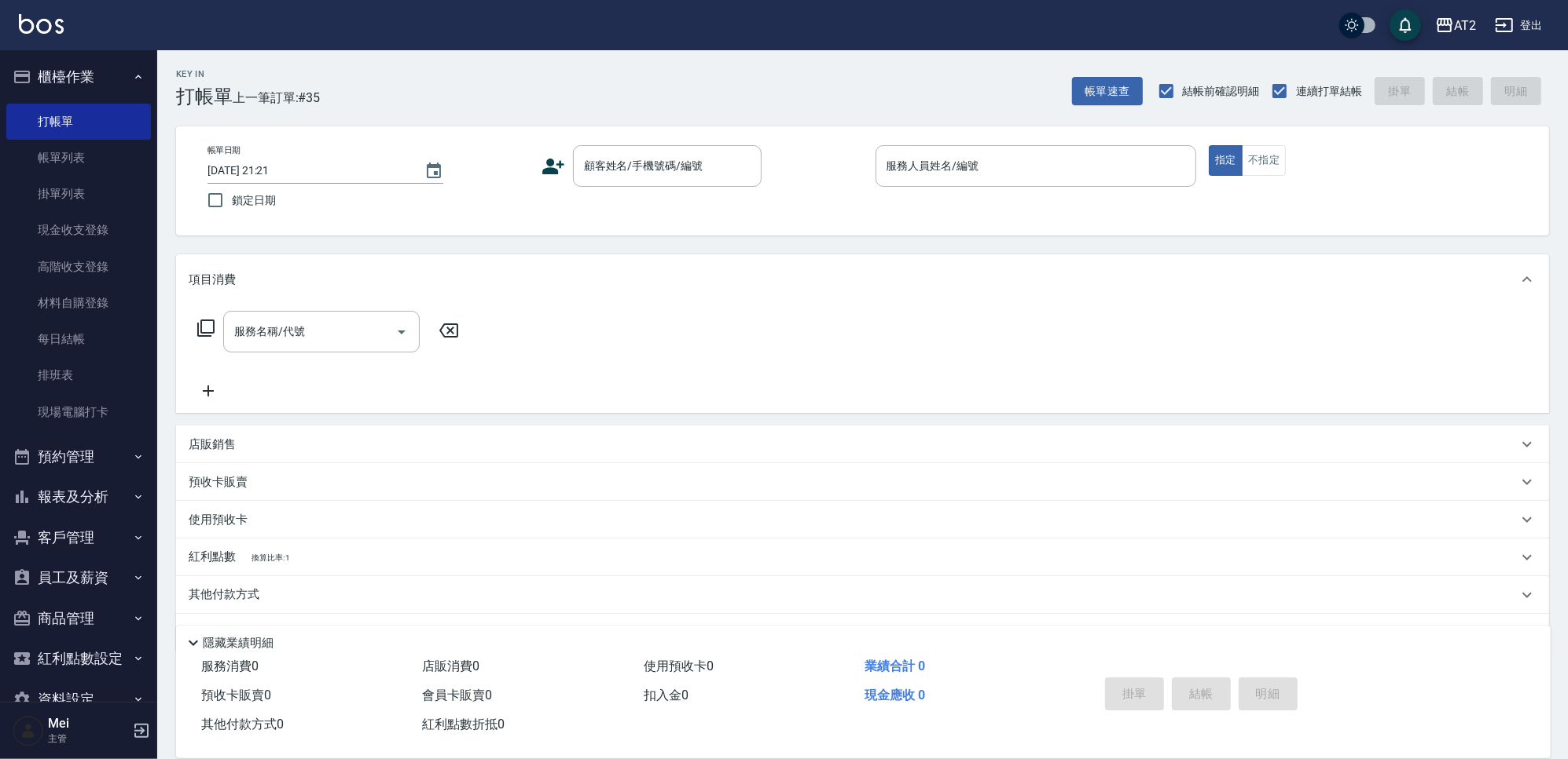
click at [1086, 75] on div "帳單速查 結帳前確認明細 連續打單結帳 掛單 結帳 明細" at bounding box center [1311, 92] width 477 height 33
click at [1093, 72] on div "Key In 打帳單 上一筆訂單:#35 帳單速查 結帳前確認明細 連續打單結帳 掛單 結帳 明細" at bounding box center [853, 79] width 1391 height 57
click at [1093, 88] on button "帳單速查" at bounding box center [1107, 91] width 70 height 29
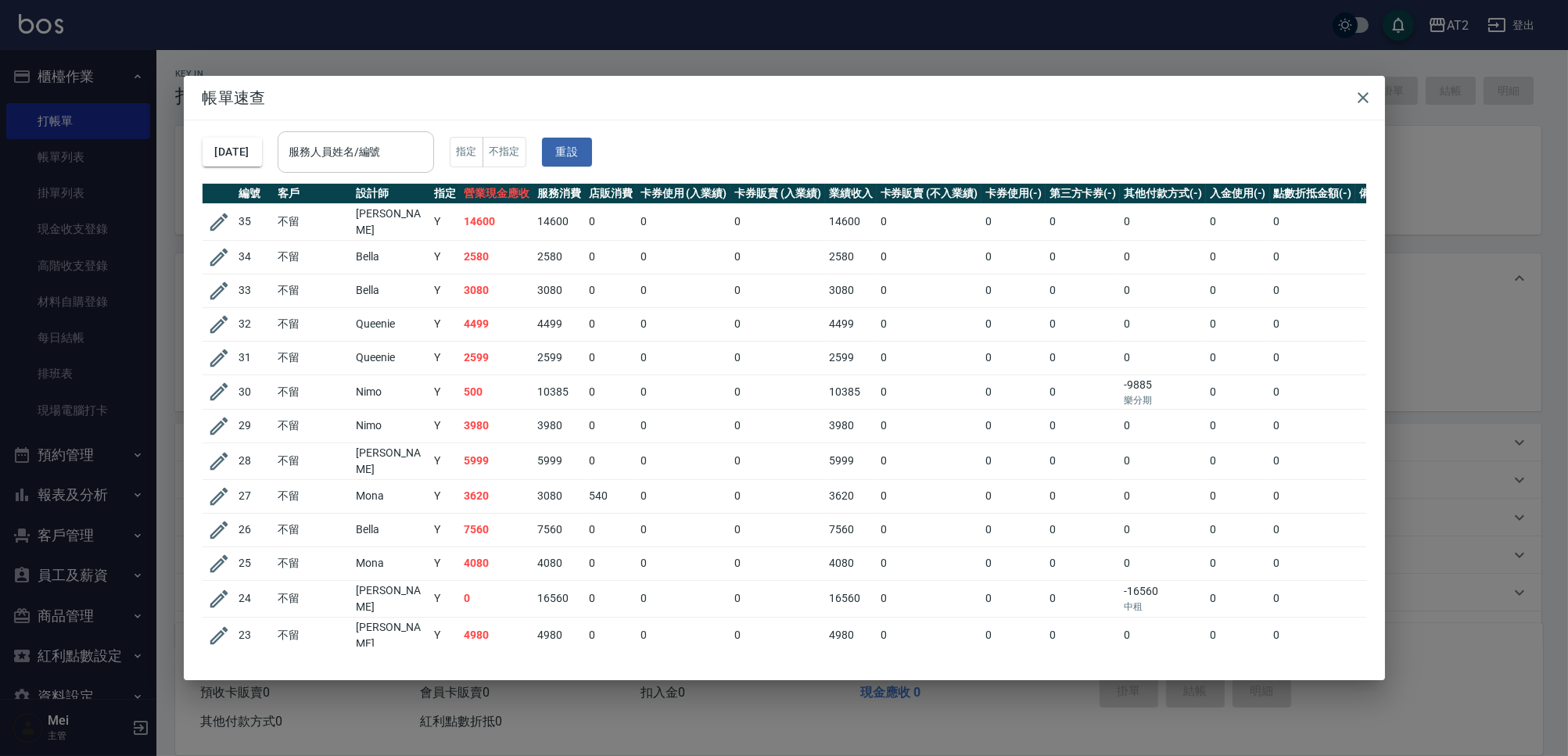
click at [369, 161] on input "服務人員姓名/編號" at bounding box center [355, 152] width 143 height 28
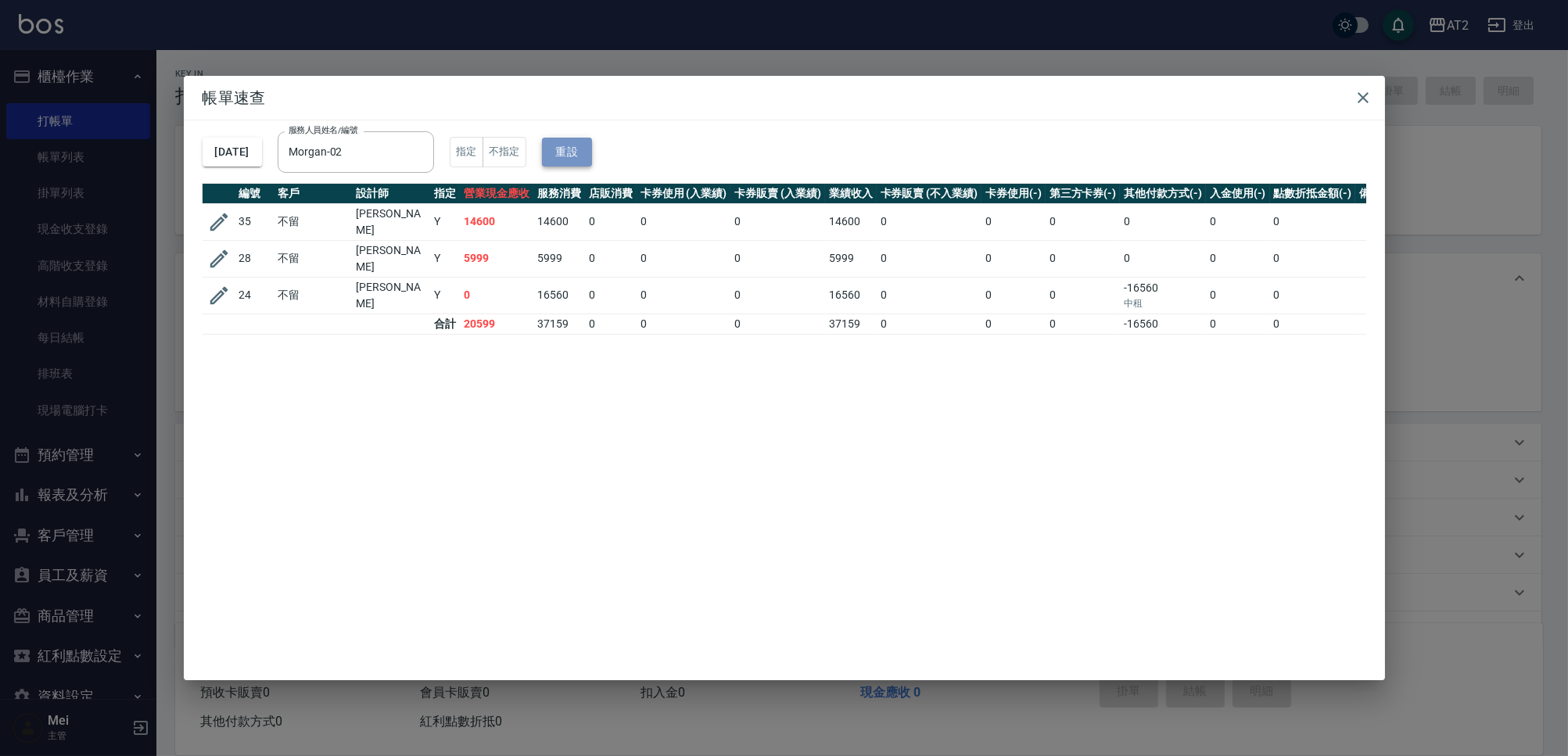
click at [592, 149] on button "重設" at bounding box center [567, 152] width 50 height 29
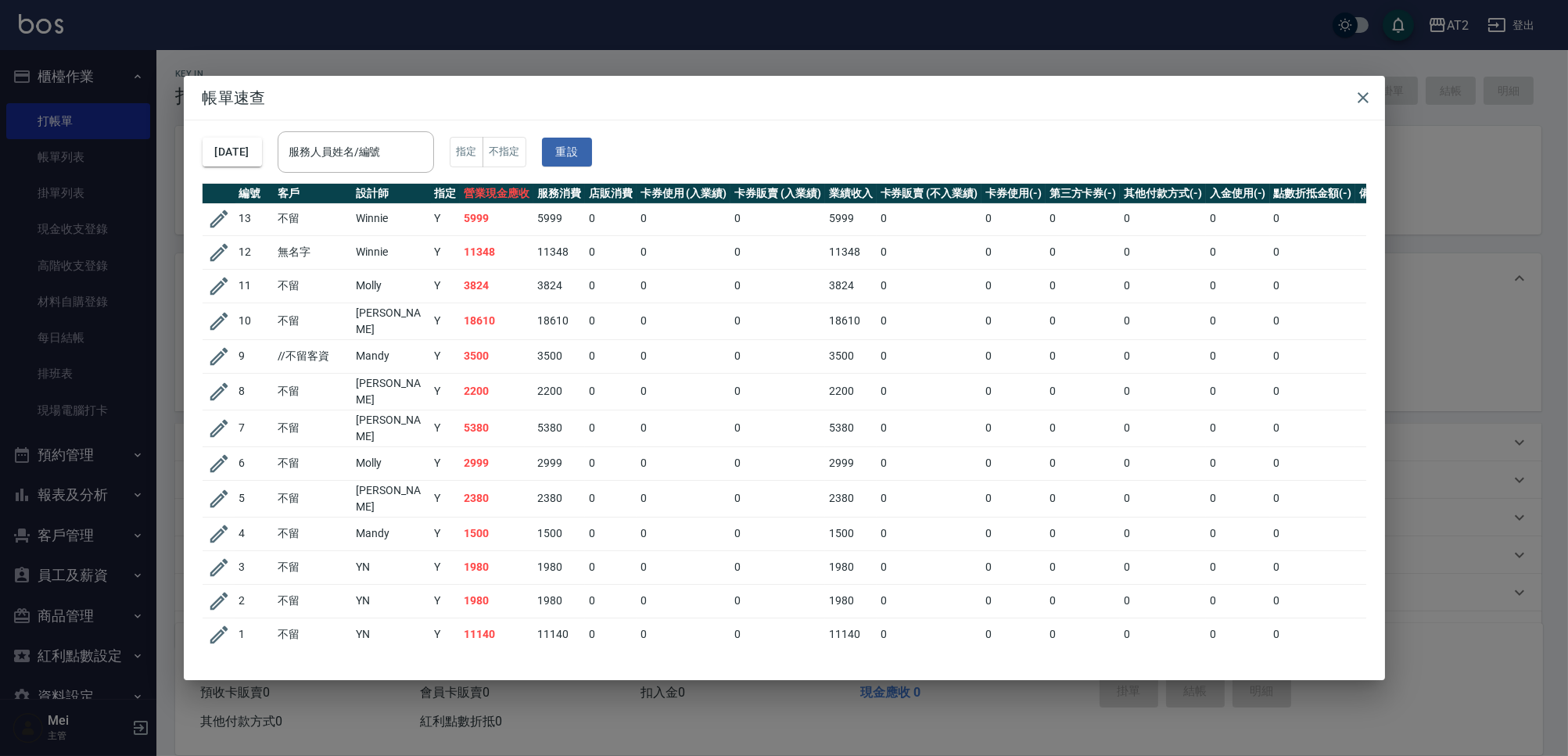
scroll to position [772, 0]
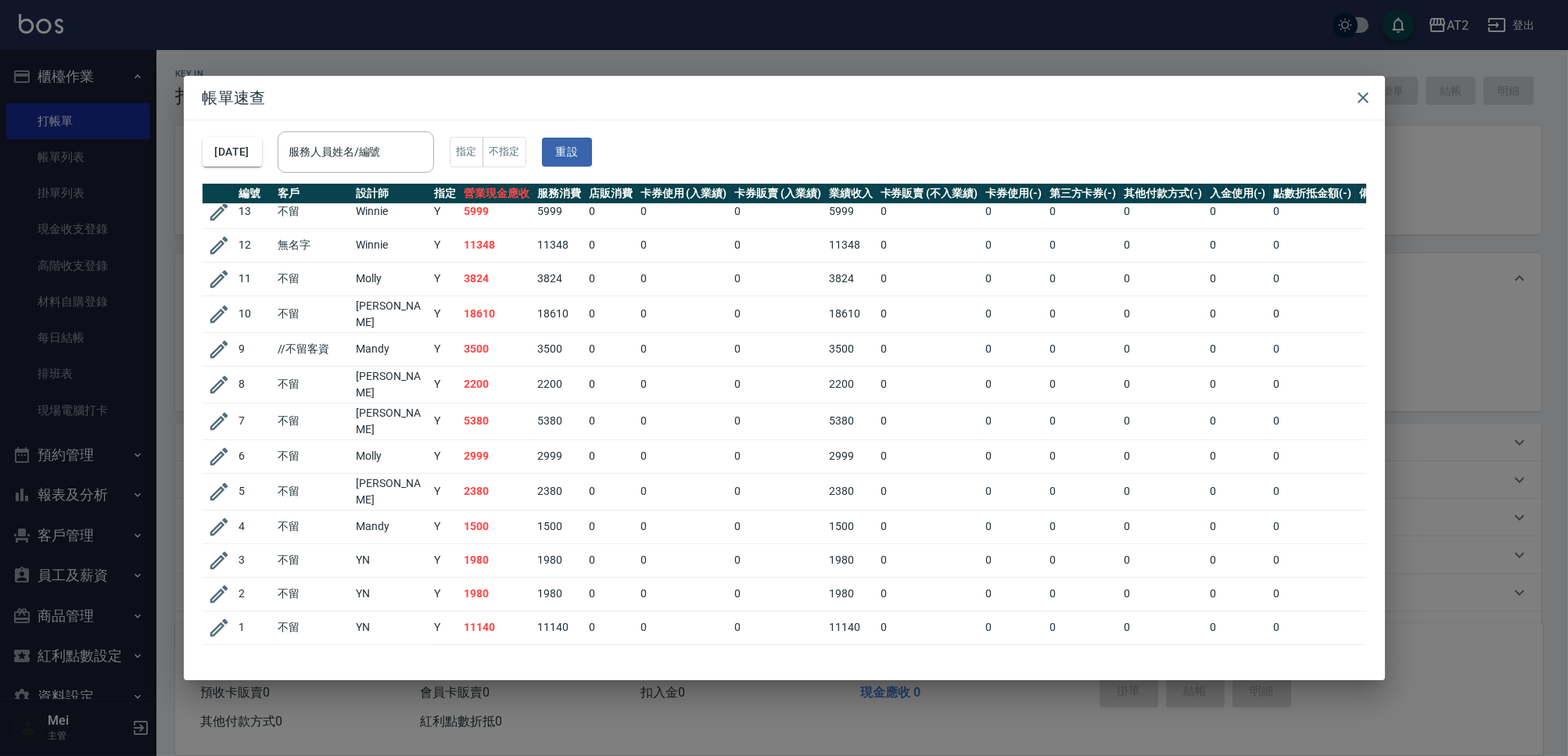
click at [1088, 473] on td "0" at bounding box center [1162, 492] width 86 height 37
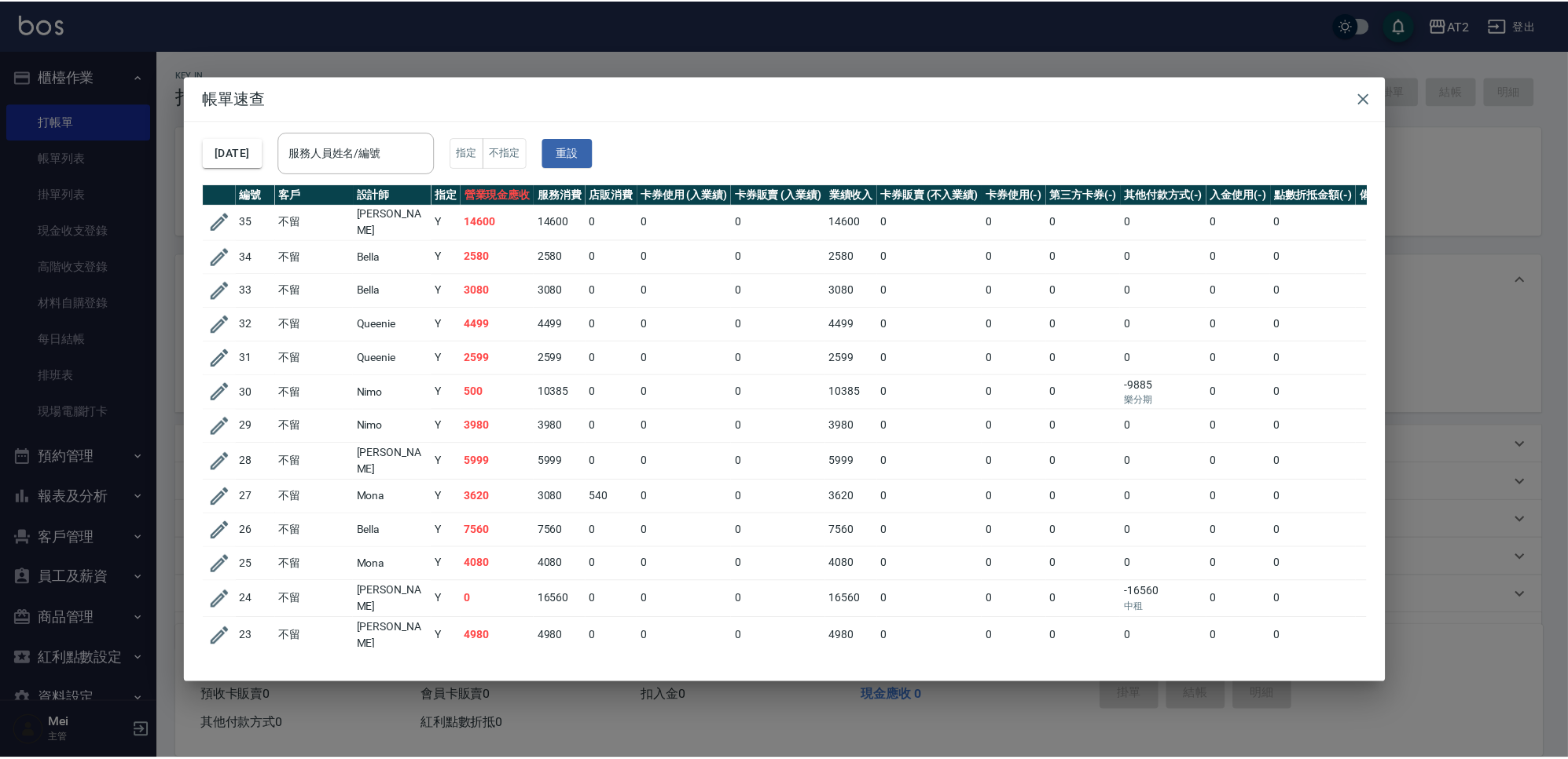
scroll to position [0, 0]
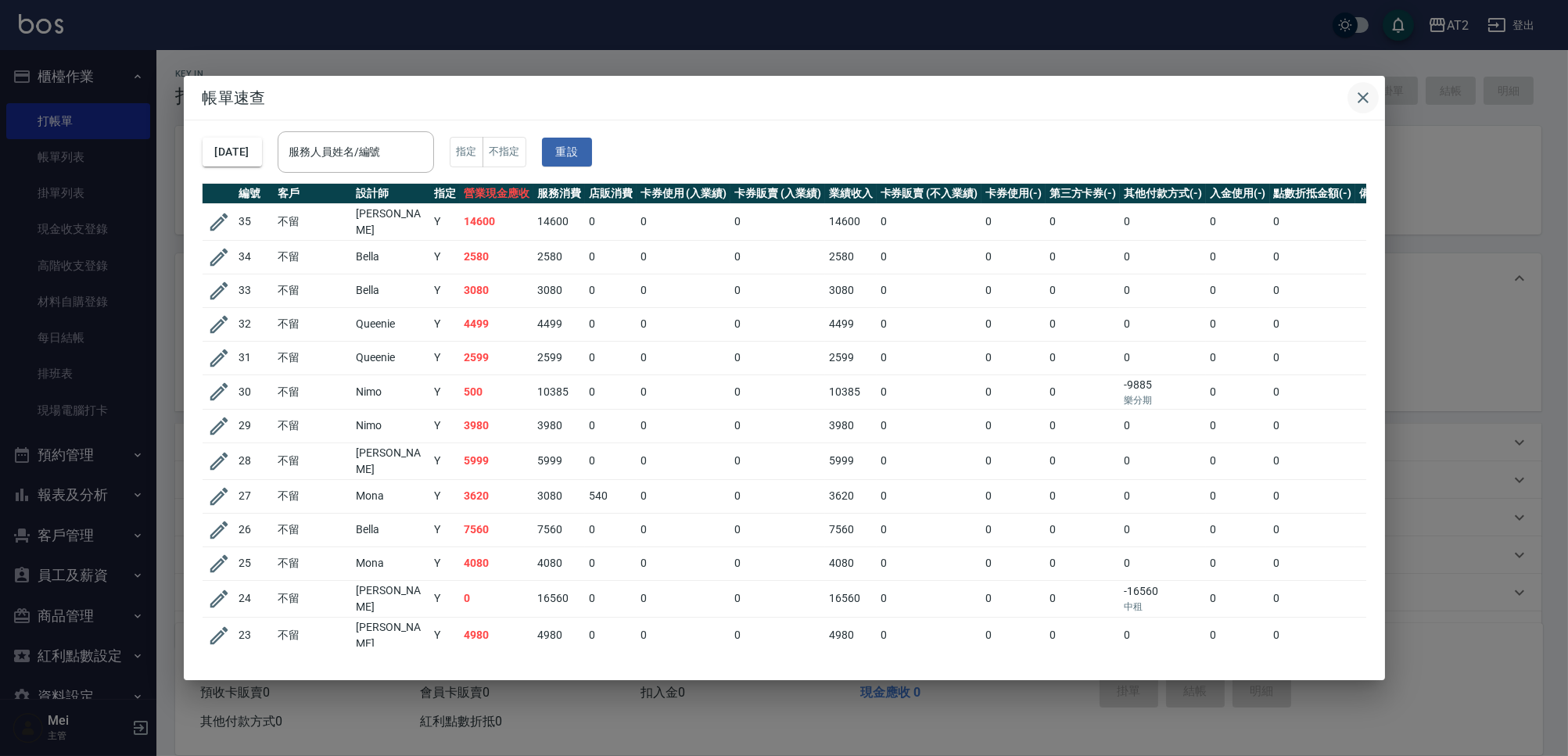
click at [1088, 100] on icon "button" at bounding box center [1364, 98] width 11 height 11
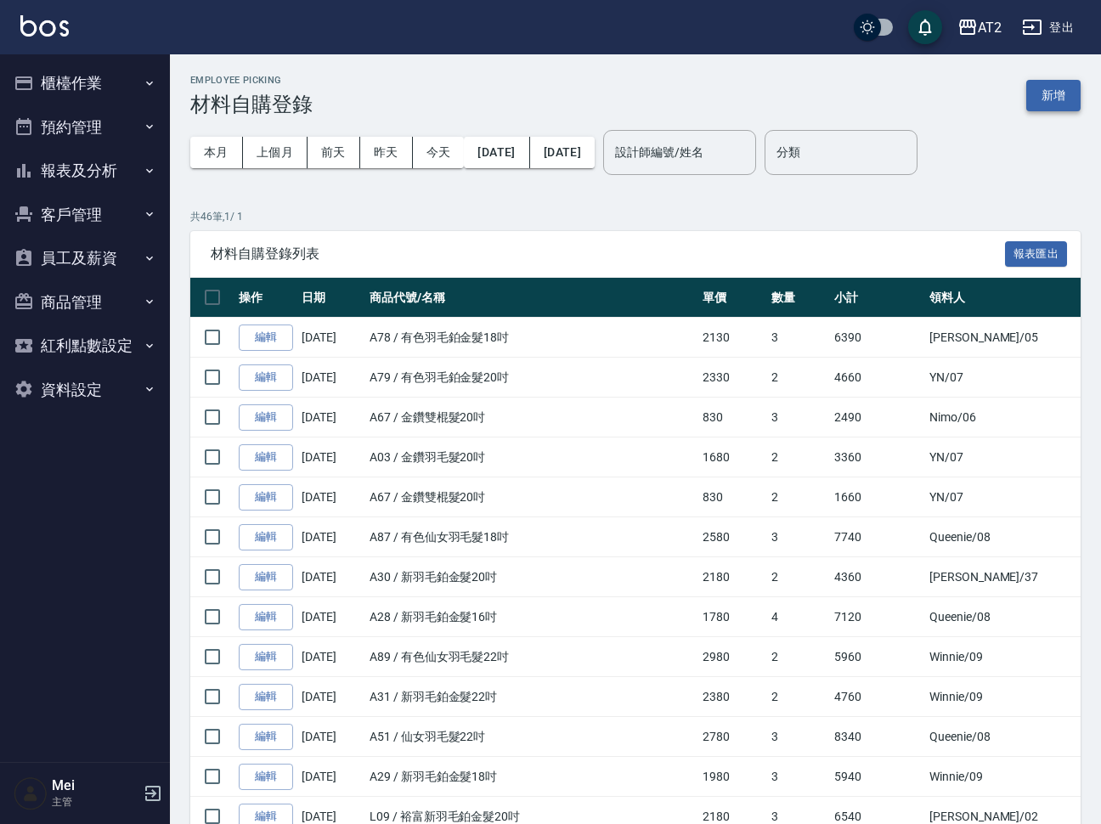
click at [1048, 109] on button "新增" at bounding box center [1053, 95] width 54 height 31
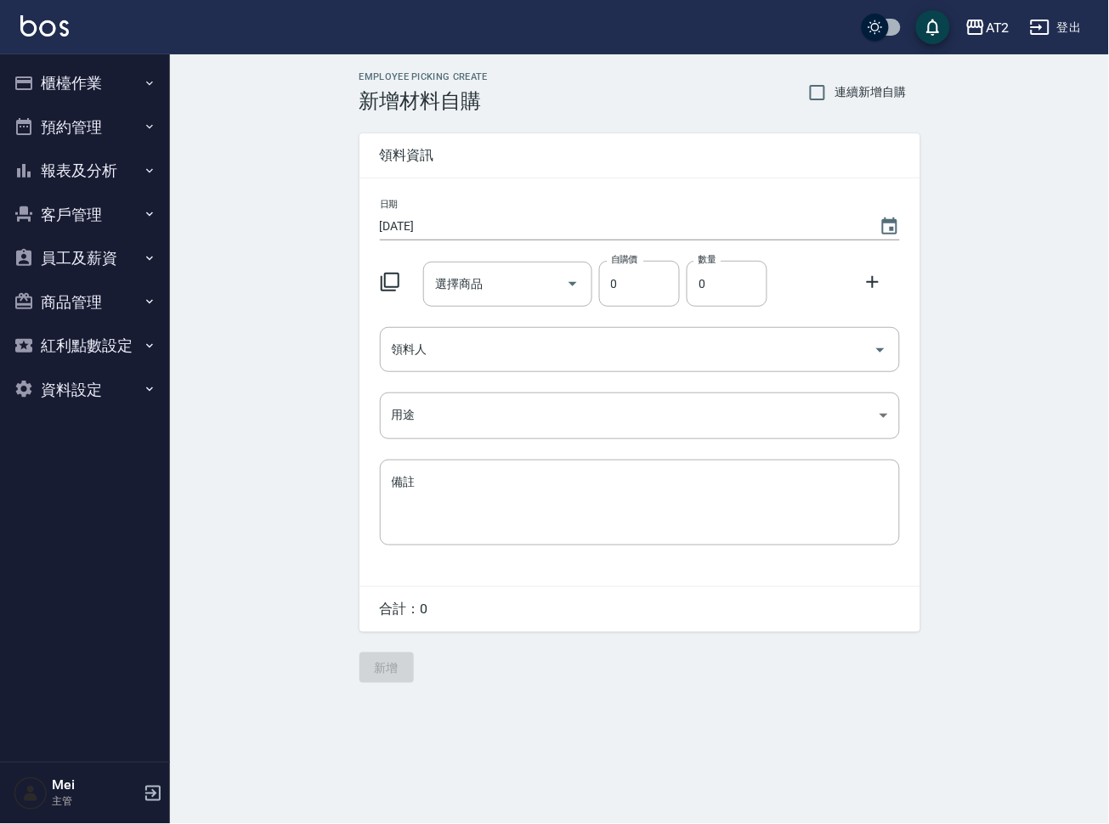
click at [877, 83] on span "連續新增自購" at bounding box center [870, 92] width 71 height 18
click at [835, 83] on input "連續新增自購" at bounding box center [817, 93] width 36 height 36
checkbox input "true"
click at [554, 274] on input "選擇商品" at bounding box center [495, 284] width 128 height 30
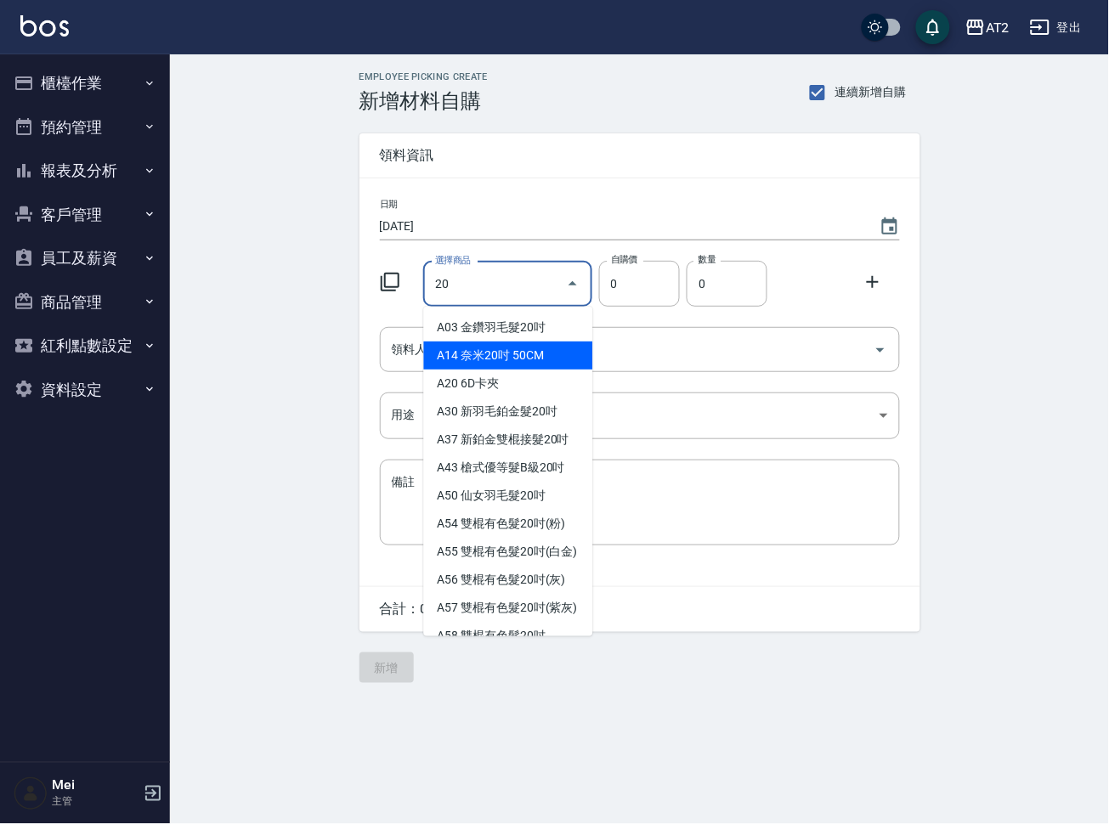
type input "2"
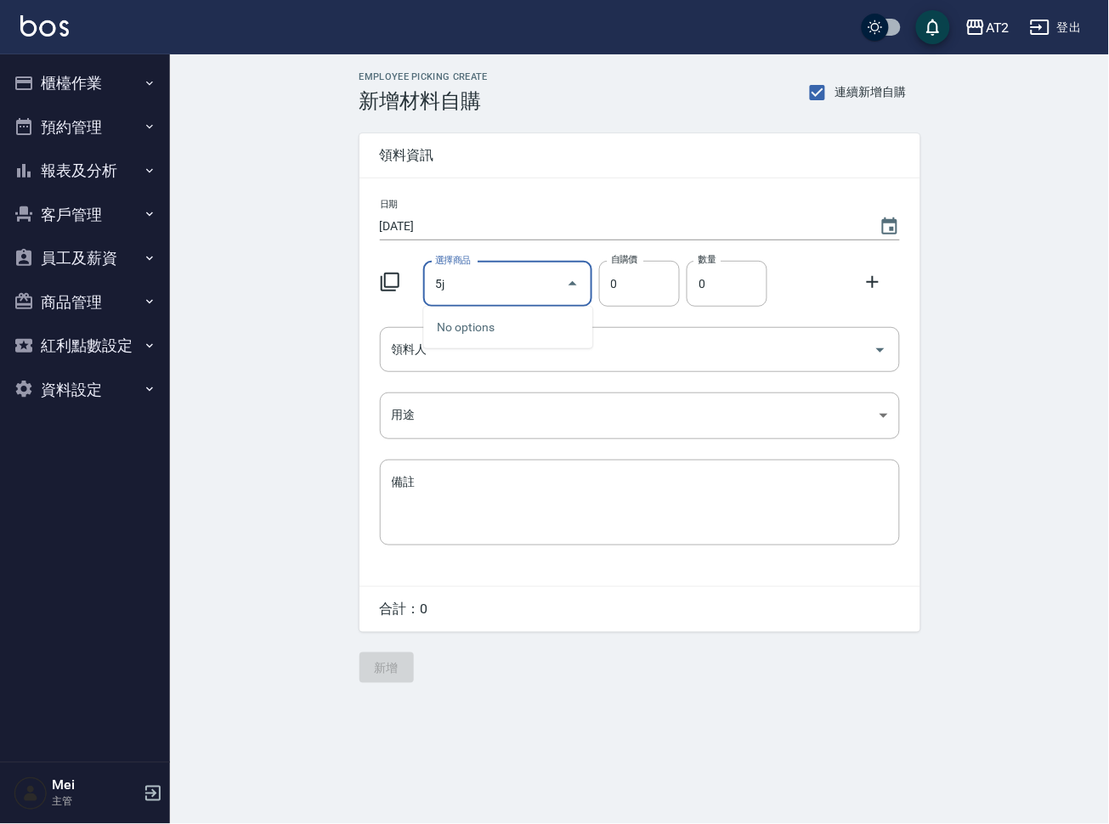
type input "5"
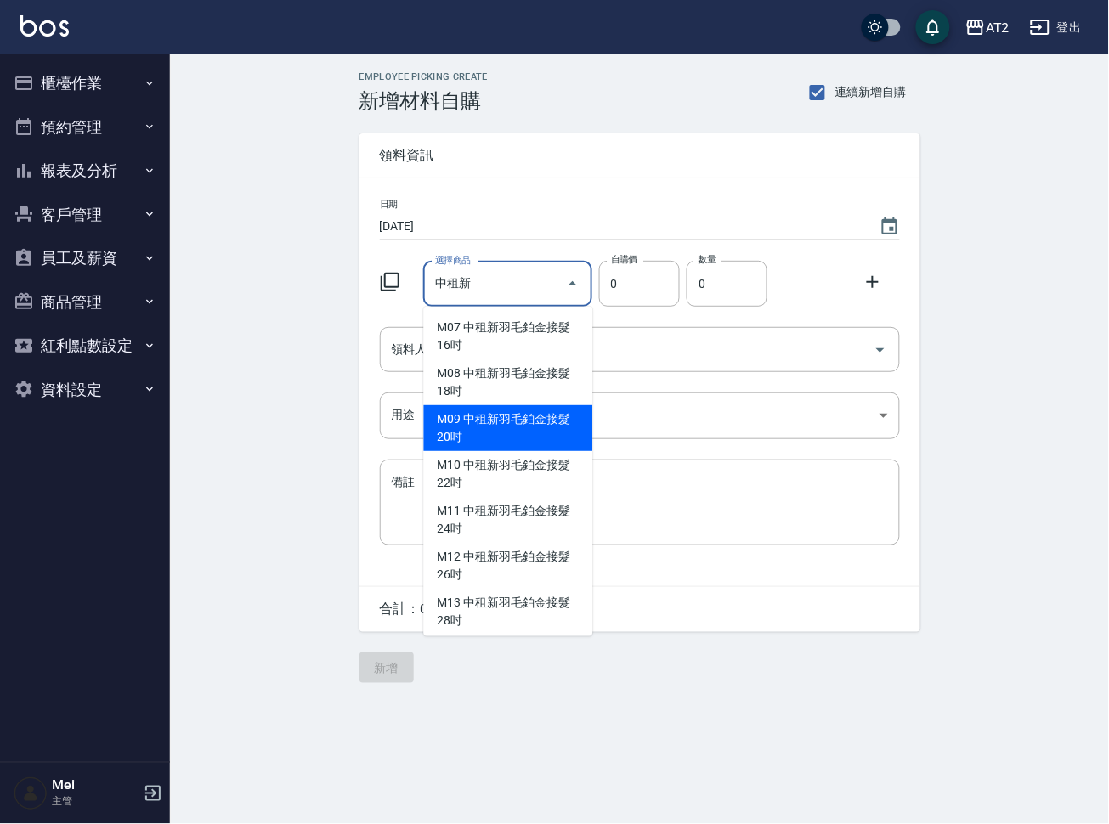
click at [495, 418] on li "M09 中租新羽毛鉑金接髮20吋" at bounding box center [508, 428] width 169 height 46
type input "中租新羽毛鉑金接髮20吋"
type input "2180"
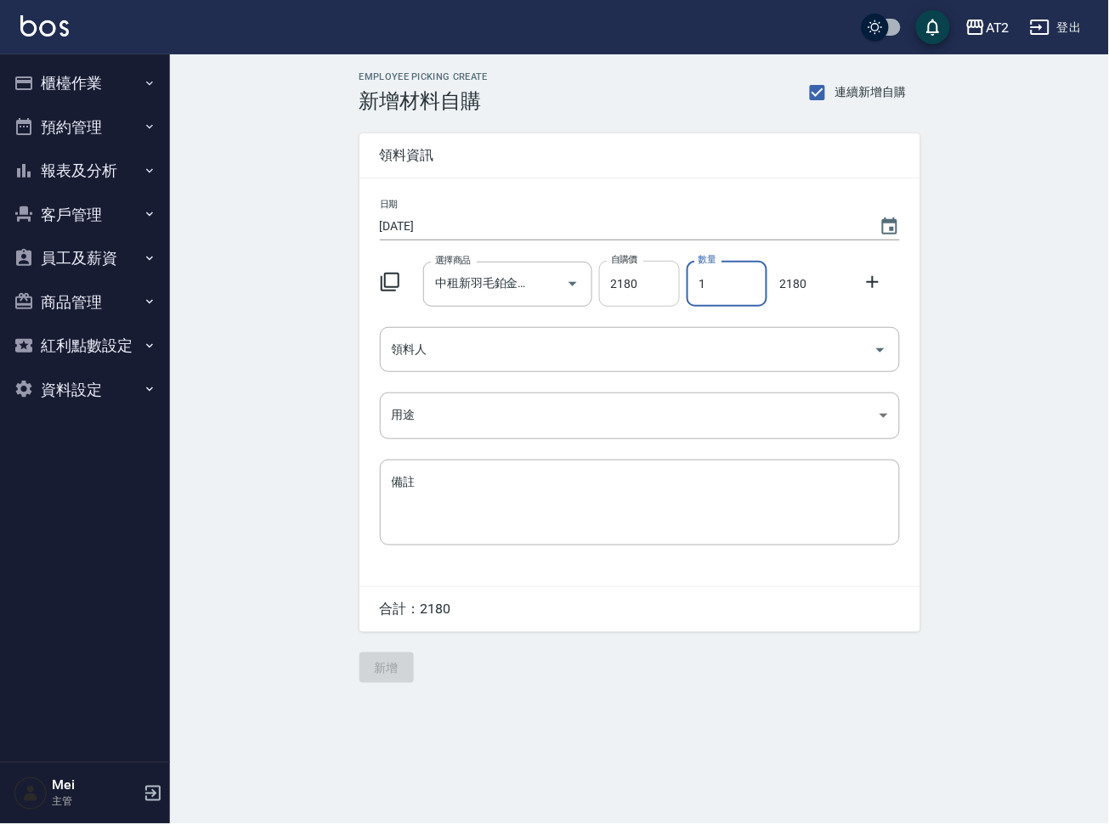
drag, startPoint x: 692, startPoint y: 292, endPoint x: 617, endPoint y: 295, distance: 75.6
click at [617, 295] on div "選擇商品 中租新羽毛鉑金接髮20吋 選擇商品 自購價 2180 自購價 數量 1 數量 2180" at bounding box center [636, 280] width 527 height 53
type input "3"
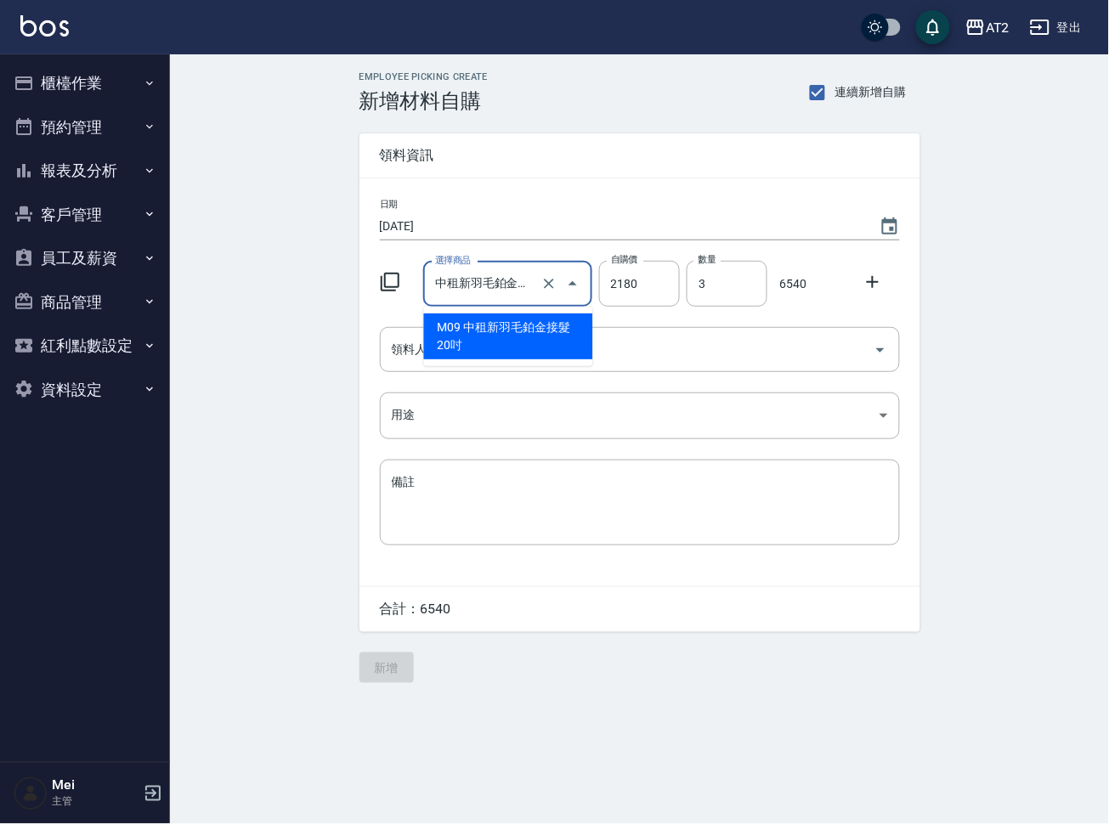
click at [506, 284] on input "中租新羽毛鉑金接髮20吋" at bounding box center [484, 284] width 106 height 30
click at [487, 326] on li "M09 中租新羽毛鉑金接髮20吋" at bounding box center [508, 336] width 169 height 46
click at [488, 334] on div "領料人" at bounding box center [640, 349] width 520 height 45
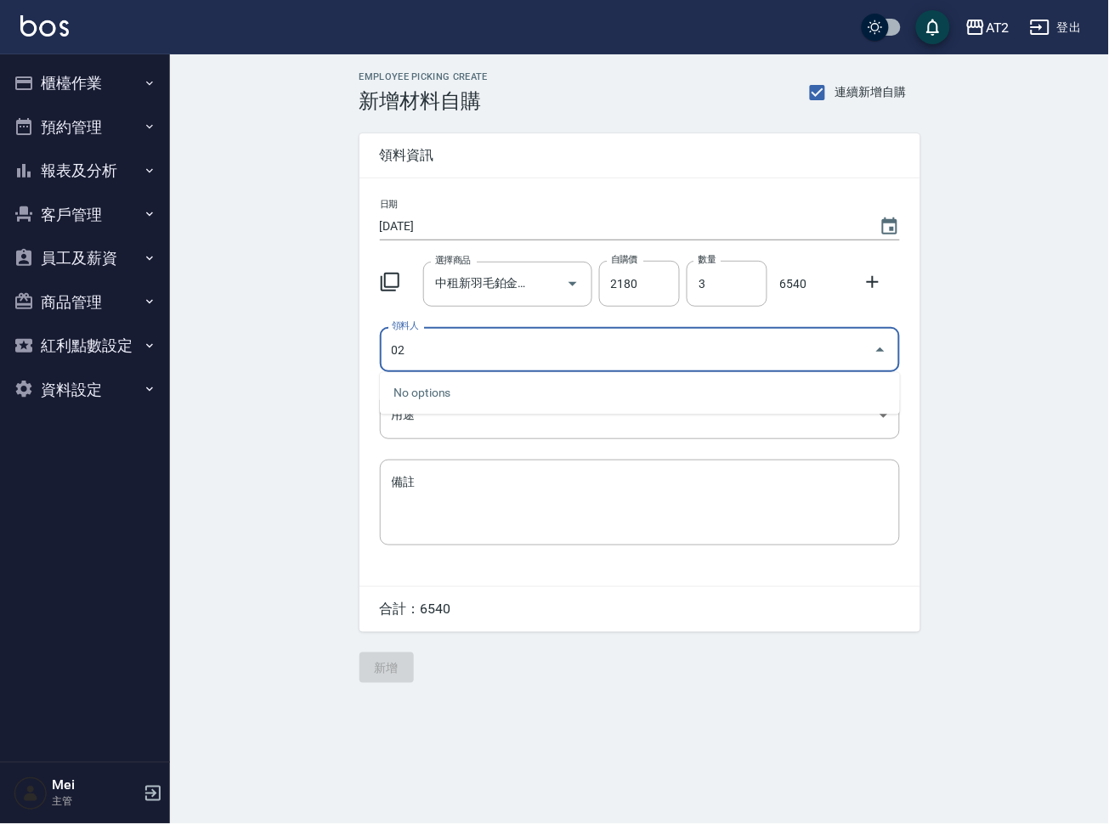
type input "02 Morgan"
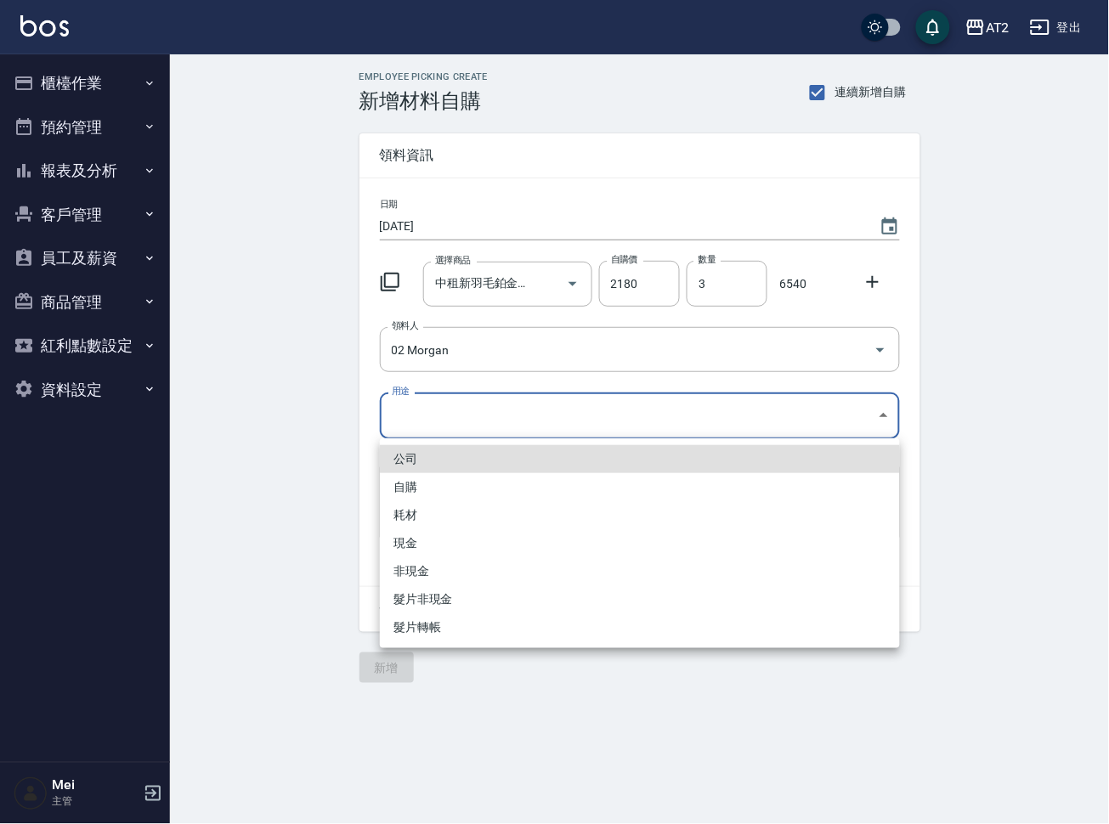
click at [568, 404] on body "AT2 登出 櫃檯作業 打帳單 帳單列表 掛單列表 現金收支登錄 高階收支登錄 材料自購登錄 每日結帳 排班表 現場電腦打卡 預約管理 預約管理 單日預約紀錄…" at bounding box center [554, 412] width 1109 height 824
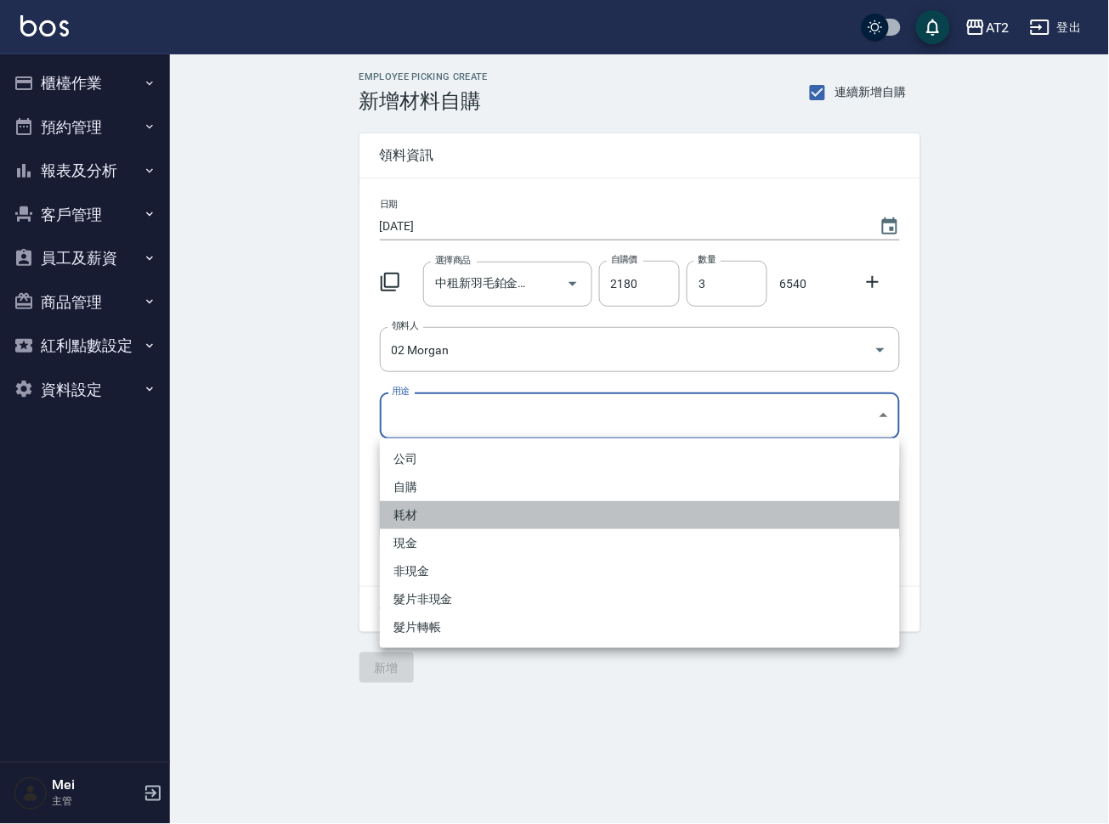
click at [439, 512] on li "耗材" at bounding box center [640, 515] width 520 height 28
type input "耗材"
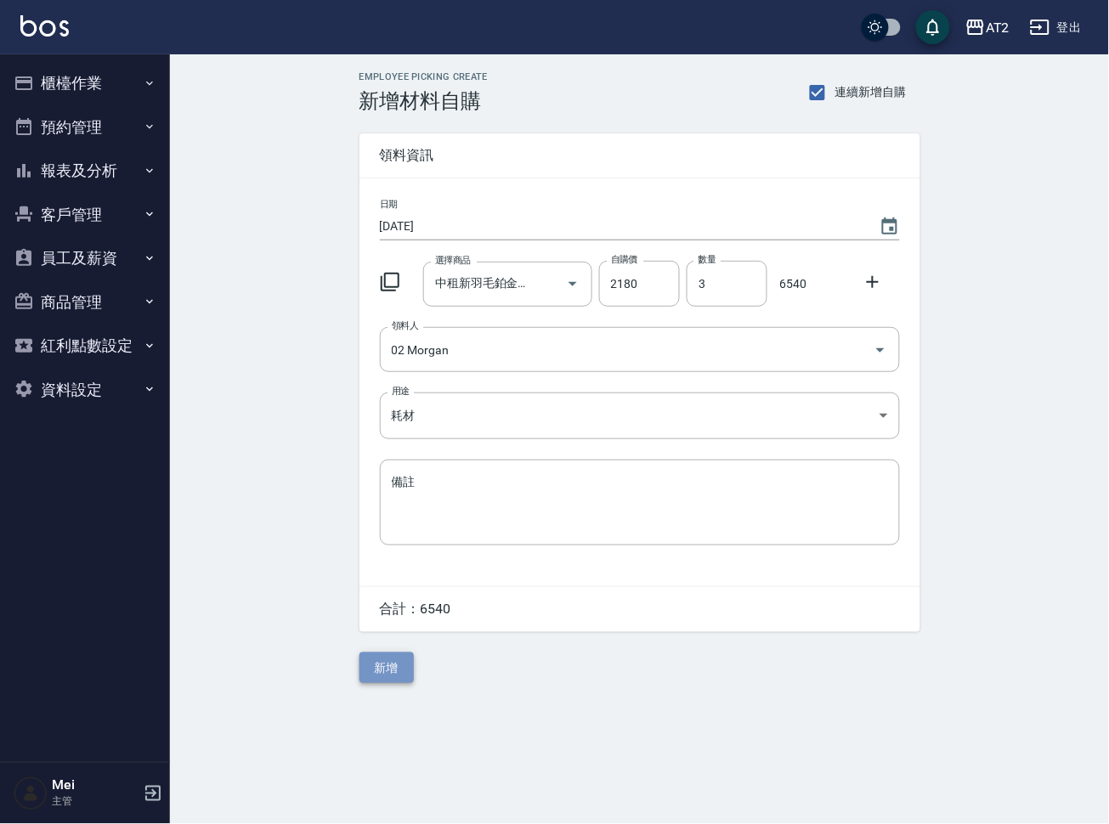
click at [374, 653] on button "新增" at bounding box center [386, 667] width 54 height 31
click at [82, 85] on button "櫃檯作業" at bounding box center [85, 83] width 156 height 44
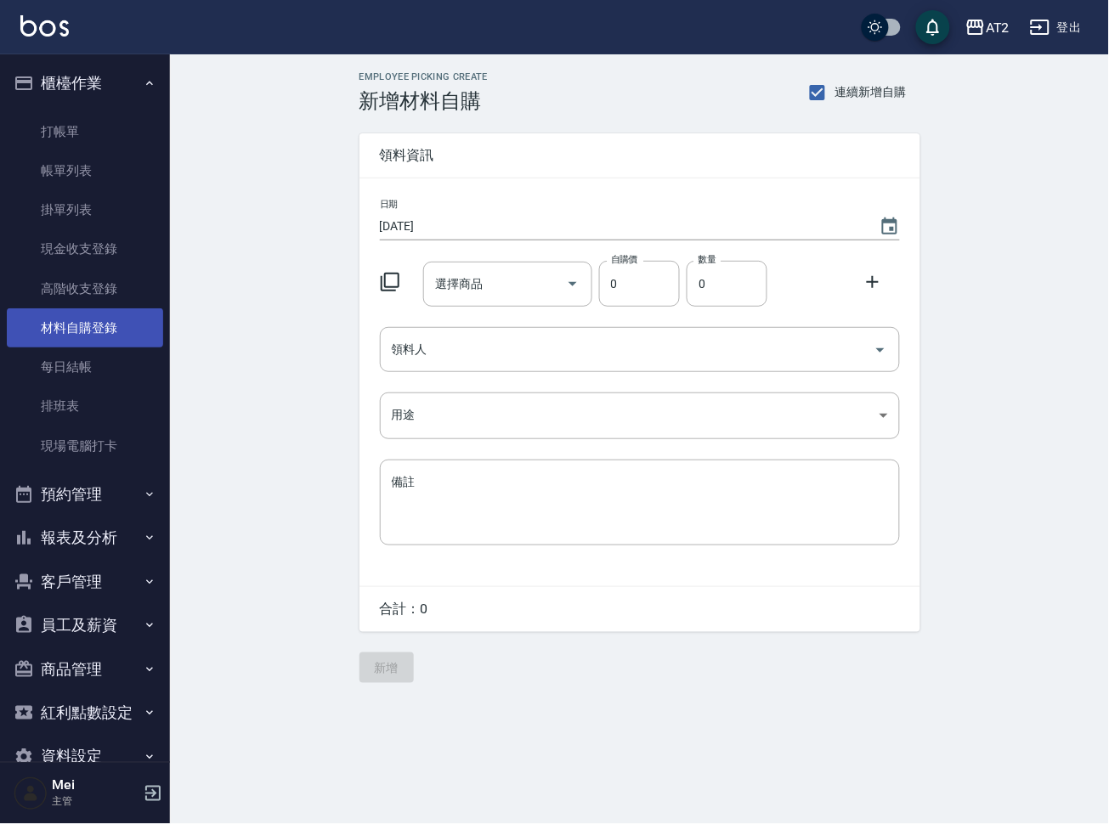
click at [110, 319] on link "材料自購登錄" at bounding box center [85, 327] width 156 height 39
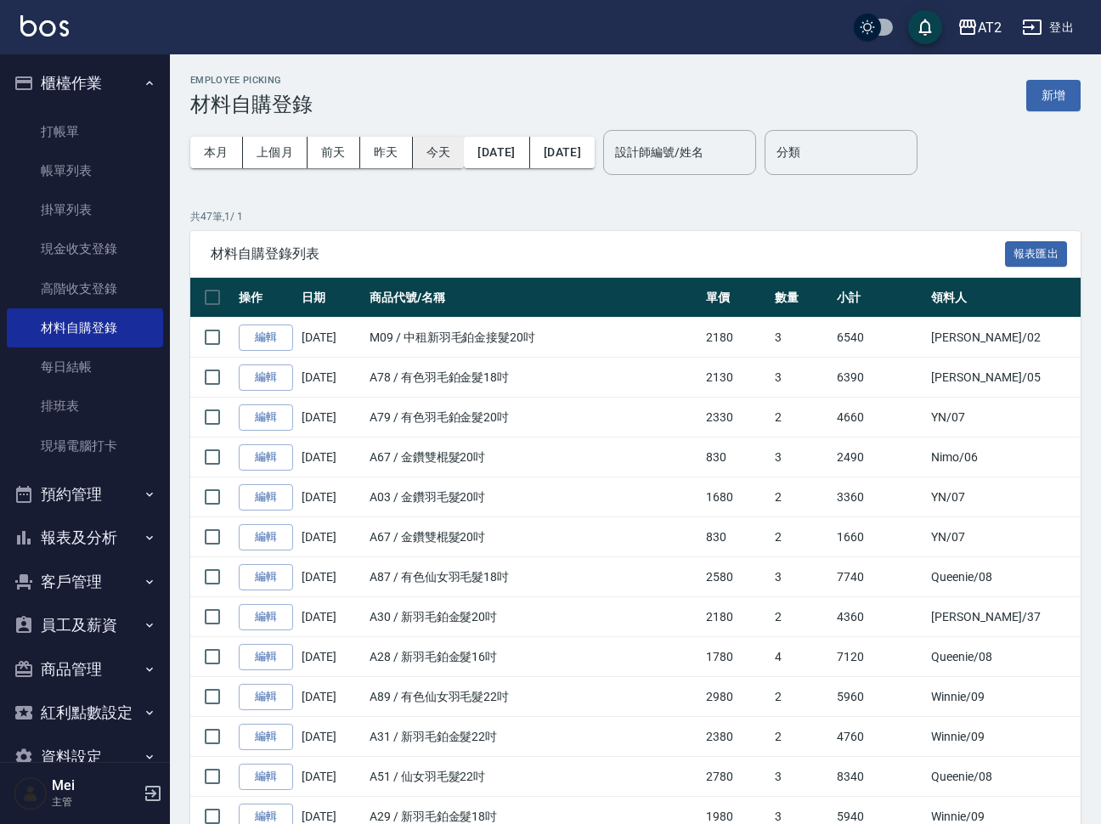
click at [426, 162] on button "今天" at bounding box center [439, 152] width 52 height 31
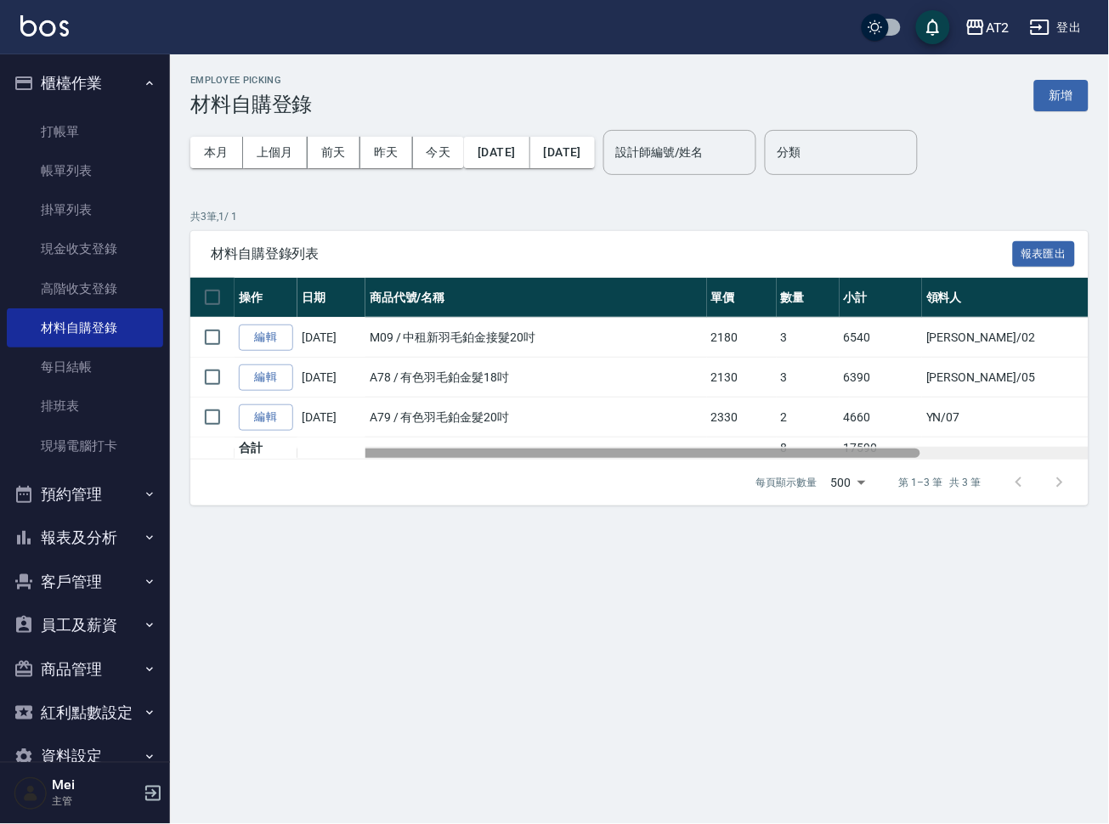
scroll to position [0, 206]
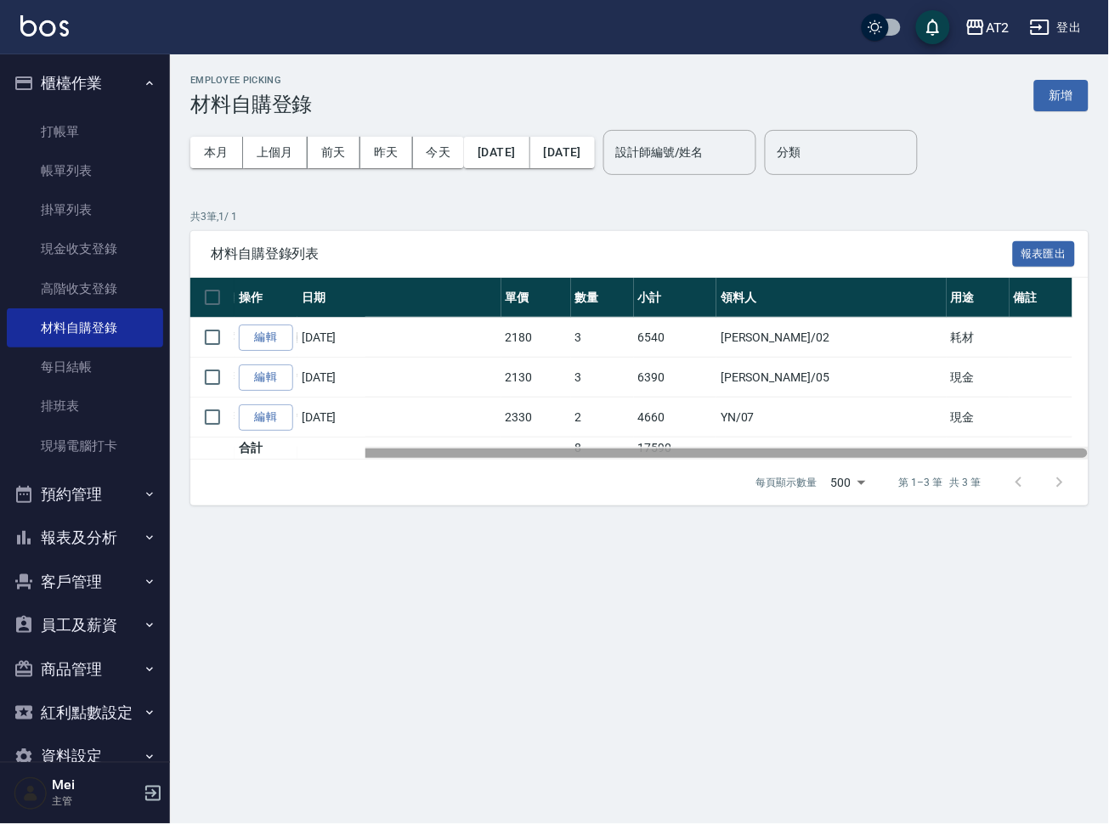
drag, startPoint x: 668, startPoint y: 457, endPoint x: 969, endPoint y: 432, distance: 302.6
click at [969, 432] on div "操作 日期 商品代號/名稱 單價 數量 小計 領料人 用途 備註 編輯 08/24/2025 M09 / 中租新羽毛鉑金接髮20吋 2180 3 6540 M…" at bounding box center [639, 369] width 898 height 182
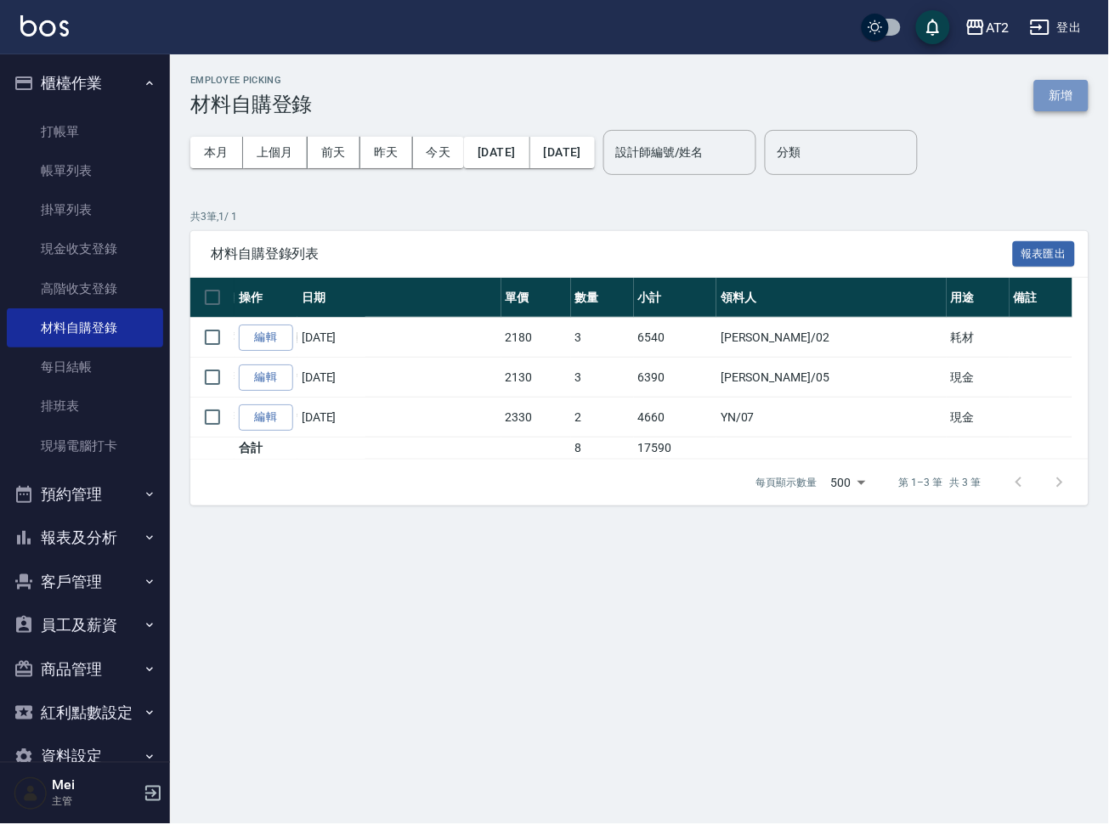
click at [1056, 88] on button "新增" at bounding box center [1061, 95] width 54 height 31
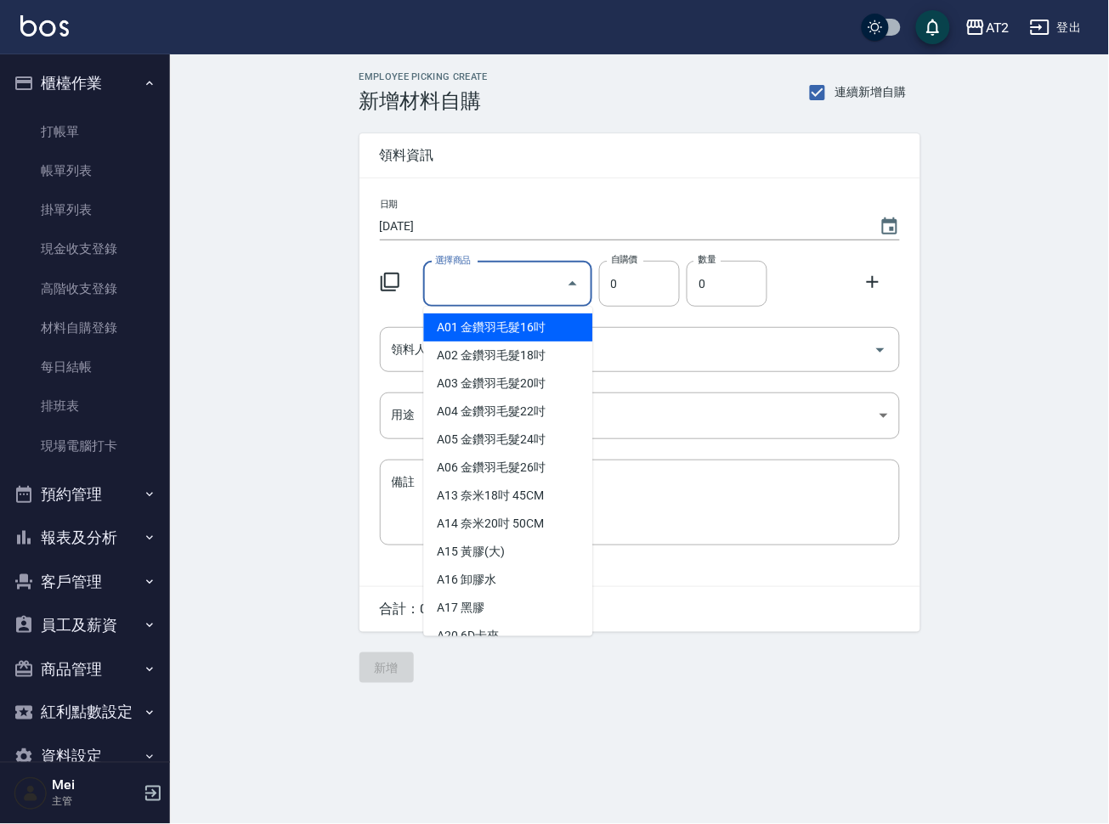
click at [481, 280] on input "選擇商品" at bounding box center [495, 284] width 128 height 30
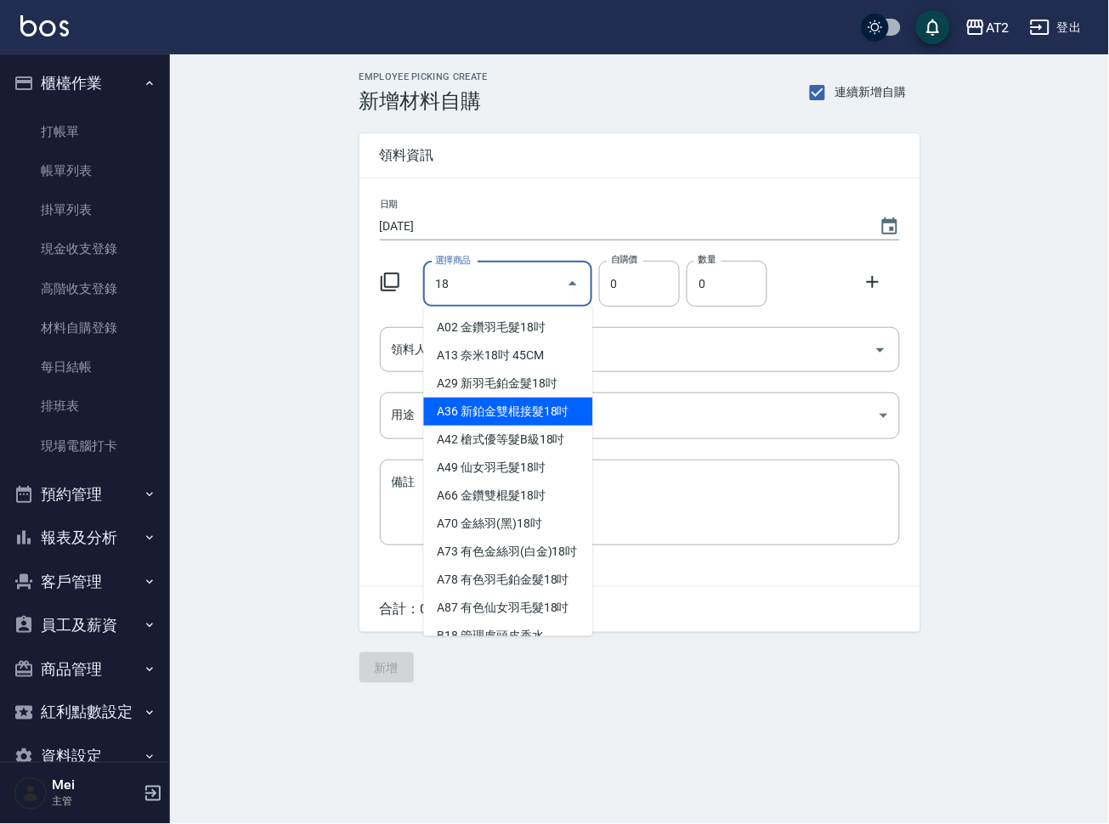
click at [488, 400] on li "A36 新鉑金雙棍接髮18吋" at bounding box center [508, 412] width 169 height 28
type input "新鉑金雙棍接髮18吋"
type input "1080"
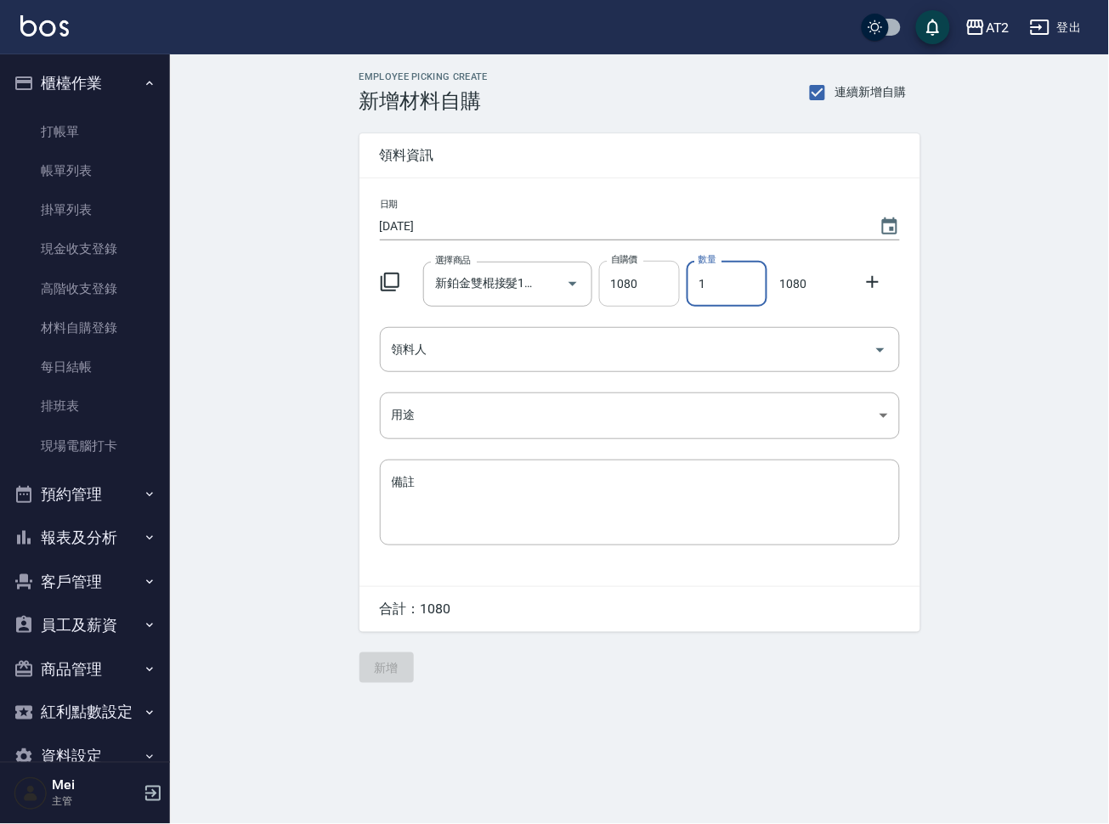
drag, startPoint x: 703, startPoint y: 296, endPoint x: 673, endPoint y: 296, distance: 30.6
click at [673, 296] on div "選擇商品 新鉑金雙棍接髮18吋 選擇商品 自購價 1080 自購價 數量 1 數量 1080" at bounding box center [636, 280] width 527 height 53
drag, startPoint x: 648, startPoint y: 296, endPoint x: 563, endPoint y: 300, distance: 85.1
click at [563, 300] on div "選擇商品 新鉑金雙棍接髮18吋 選擇商品 自購價 1080 自購價 數量 36 數量 38880" at bounding box center [636, 280] width 527 height 53
drag, startPoint x: 727, startPoint y: 297, endPoint x: 662, endPoint y: 298, distance: 65.4
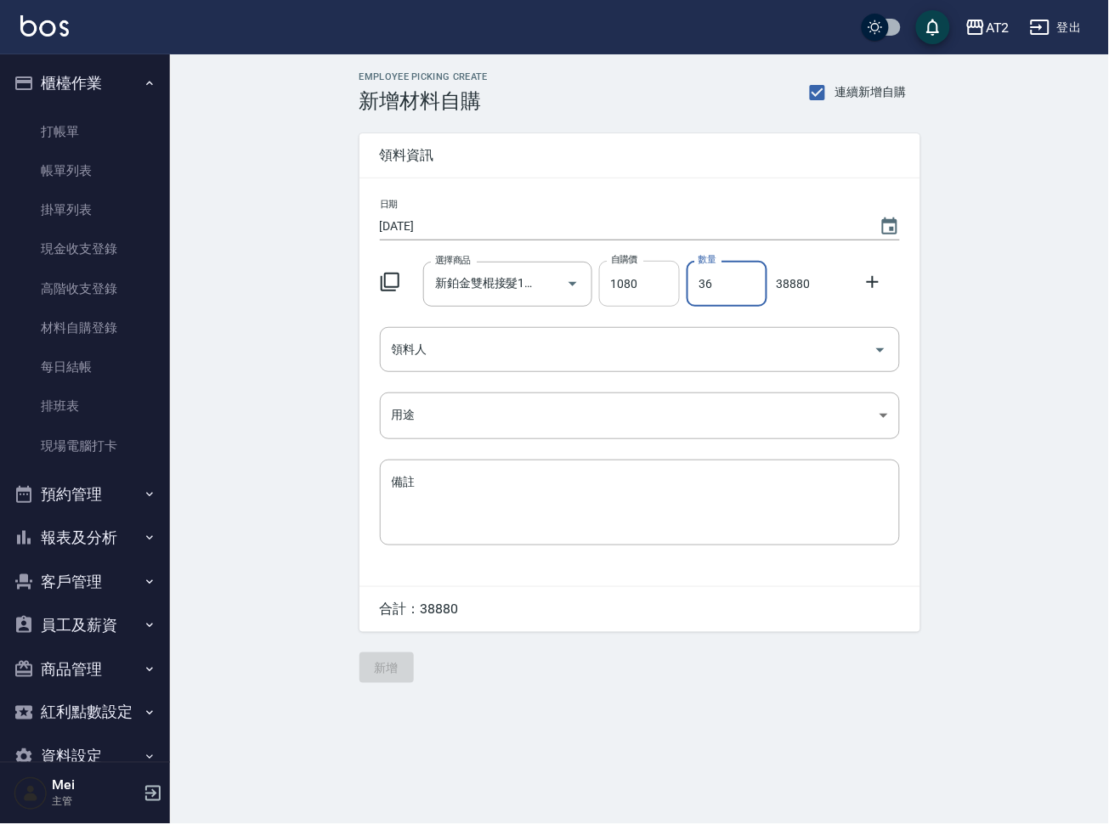
click at [662, 298] on div "選擇商品 新鉑金雙棍接髮18吋 選擇商品 自購價 1080 自購價 數量 36 數量 38880" at bounding box center [636, 280] width 527 height 53
type input "3"
click at [482, 283] on input "新鉑金雙棍接髮18吋" at bounding box center [484, 284] width 106 height 30
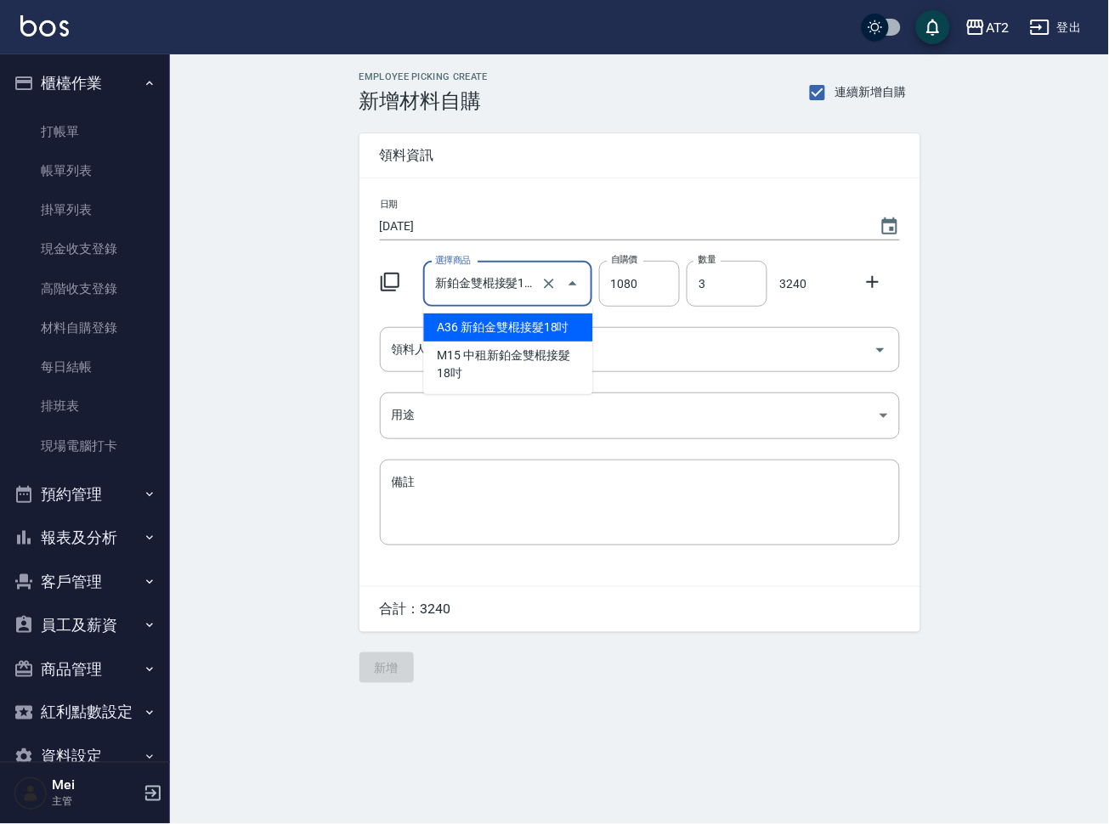
click at [505, 326] on li "A36 新鉑金雙棍接髮18吋" at bounding box center [508, 327] width 169 height 28
click at [497, 370] on div "領料人" at bounding box center [640, 349] width 520 height 45
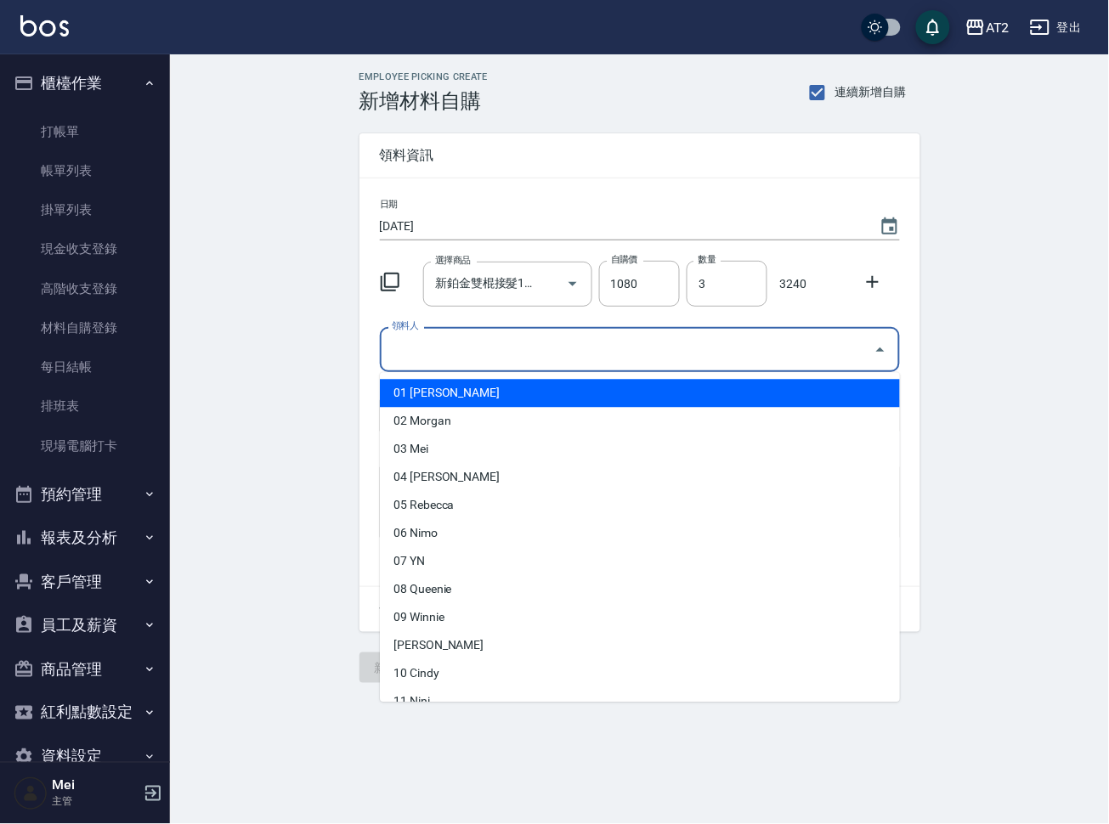
type input "0"
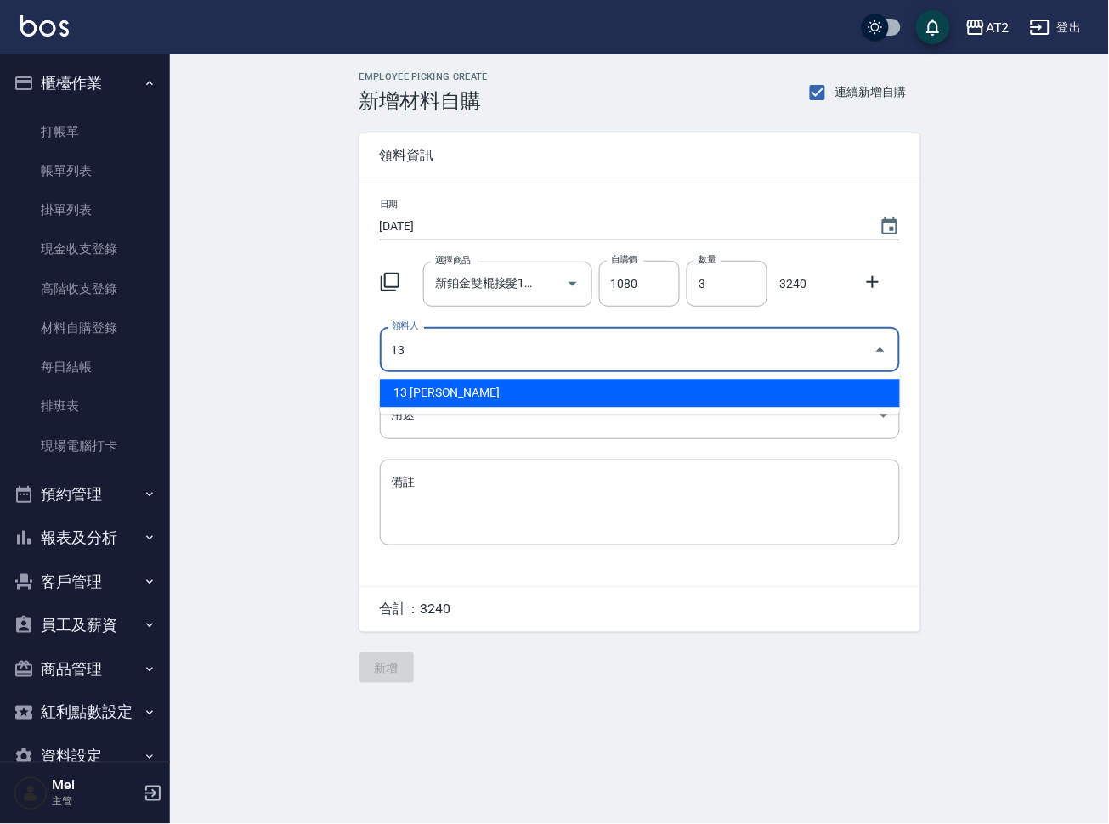
click at [470, 398] on li "13 Bella" at bounding box center [640, 394] width 520 height 28
type input "13 Bella"
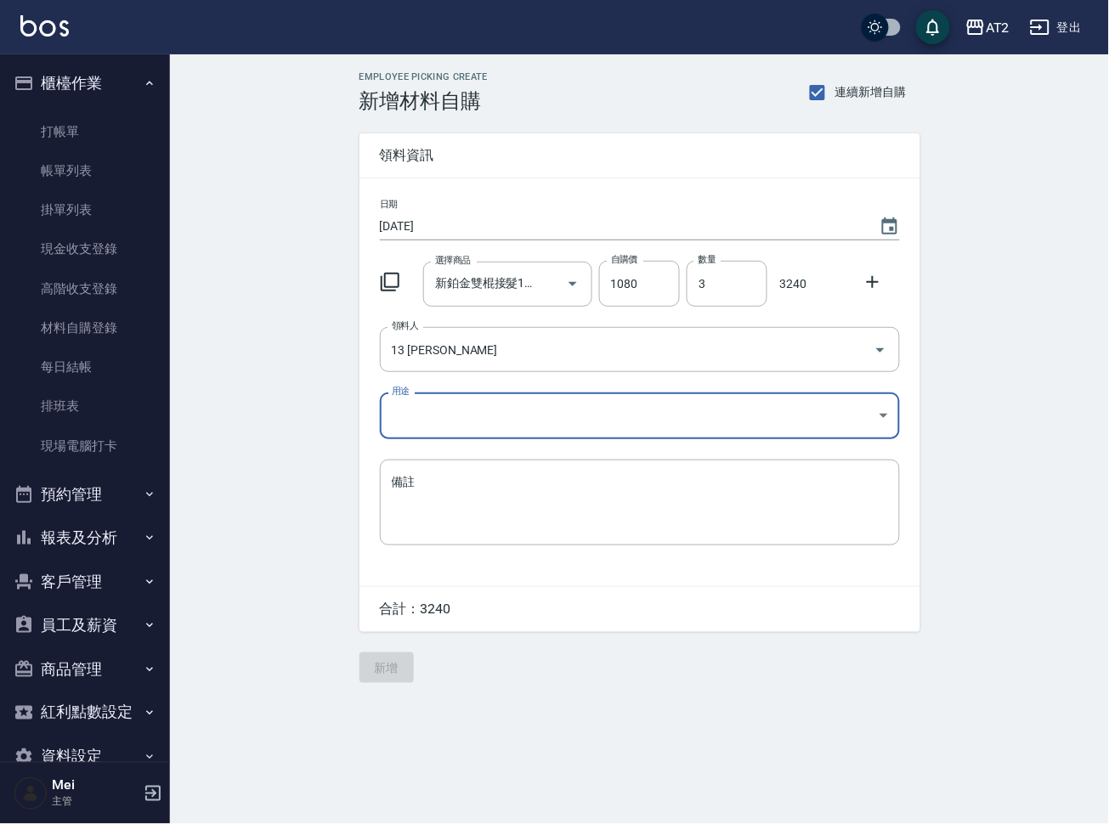
click at [463, 427] on body "AT2 登出 櫃檯作業 打帳單 帳單列表 掛單列表 現金收支登錄 高階收支登錄 材料自購登錄 每日結帳 排班表 現場電腦打卡 預約管理 預約管理 單日預約紀錄…" at bounding box center [554, 412] width 1109 height 824
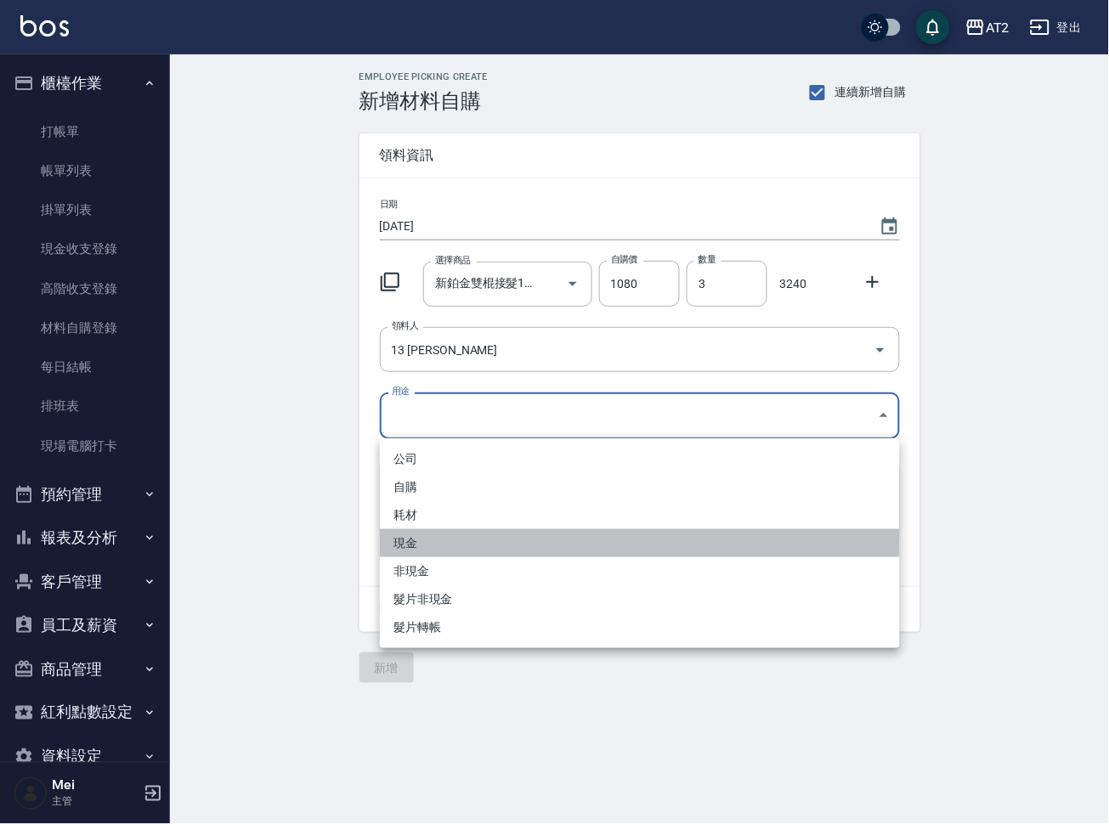
click at [415, 554] on li "現金" at bounding box center [640, 543] width 520 height 28
type input "現金"
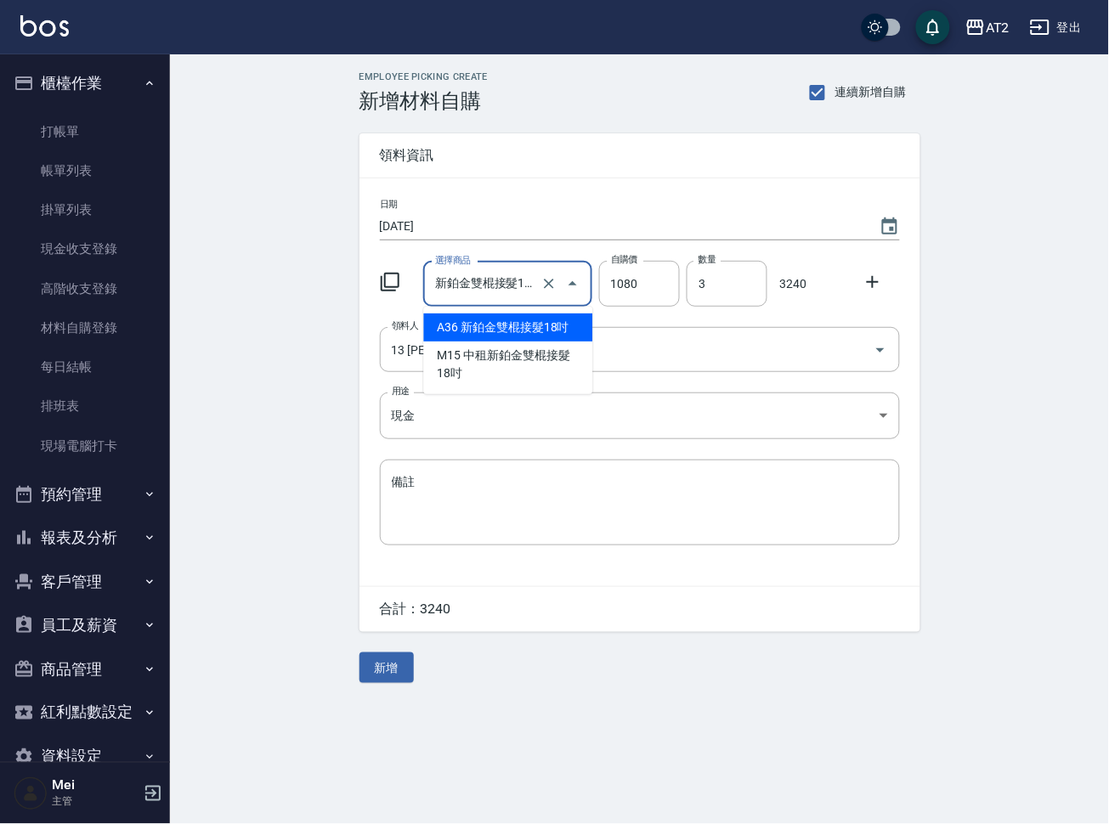
click at [476, 273] on input "新鉑金雙棍接髮18吋" at bounding box center [484, 284] width 106 height 30
click at [516, 329] on li "A36 新鉑金雙棍接髮18吋" at bounding box center [508, 327] width 169 height 28
click at [403, 675] on button "新增" at bounding box center [386, 667] width 54 height 31
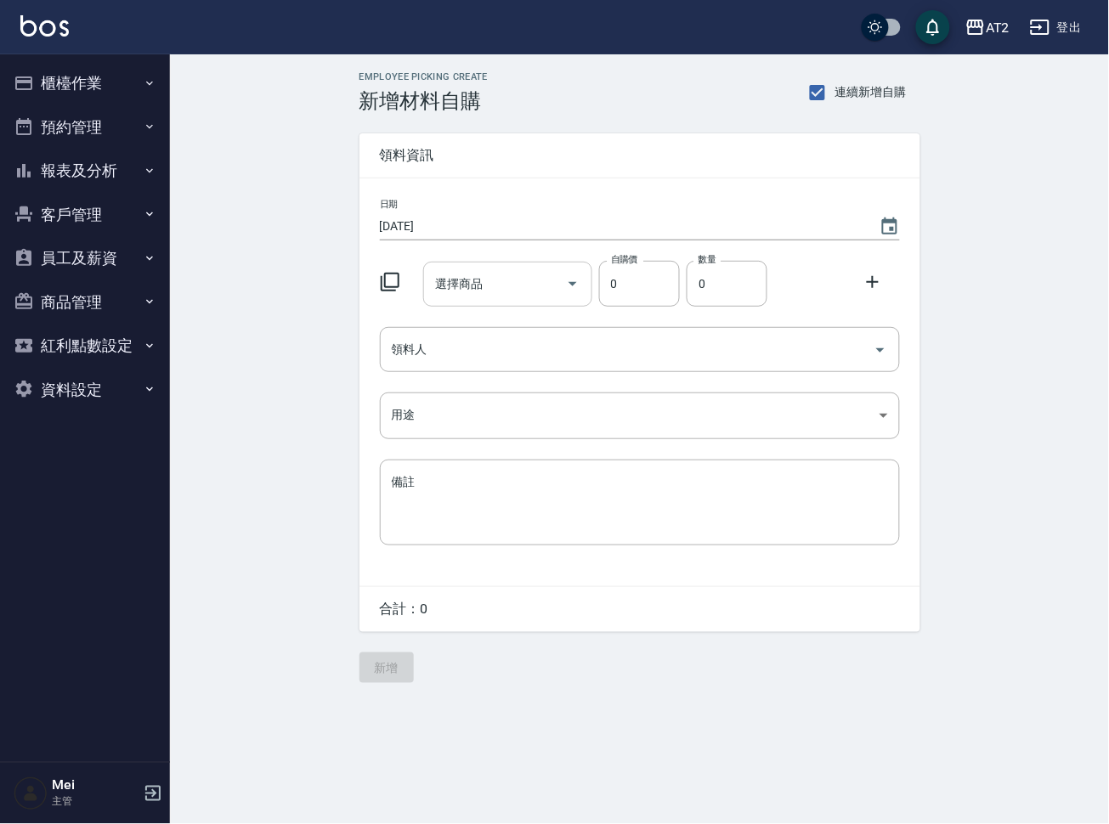
click at [524, 273] on input "選擇商品" at bounding box center [495, 284] width 128 height 30
type input "x"
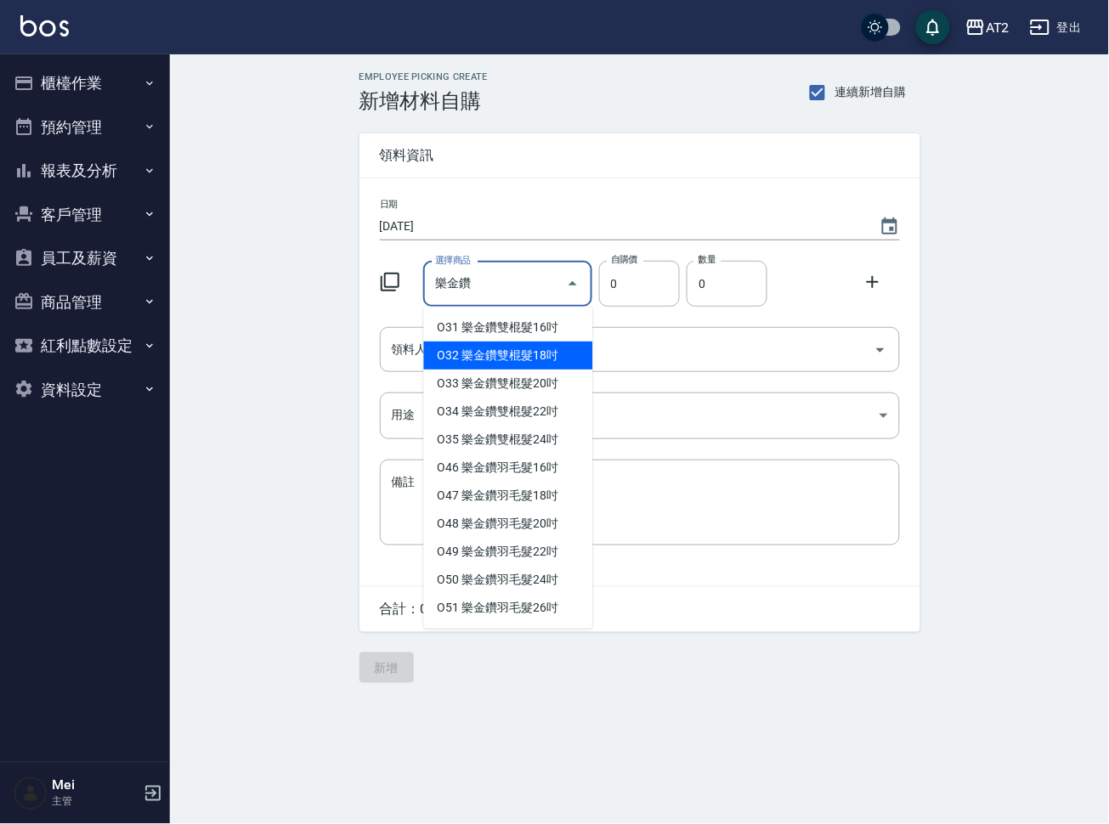
click at [485, 355] on li "O32 樂金鑽雙棍髮18吋" at bounding box center [508, 355] width 169 height 28
type input "樂金鑽雙棍髮18吋"
type input "780"
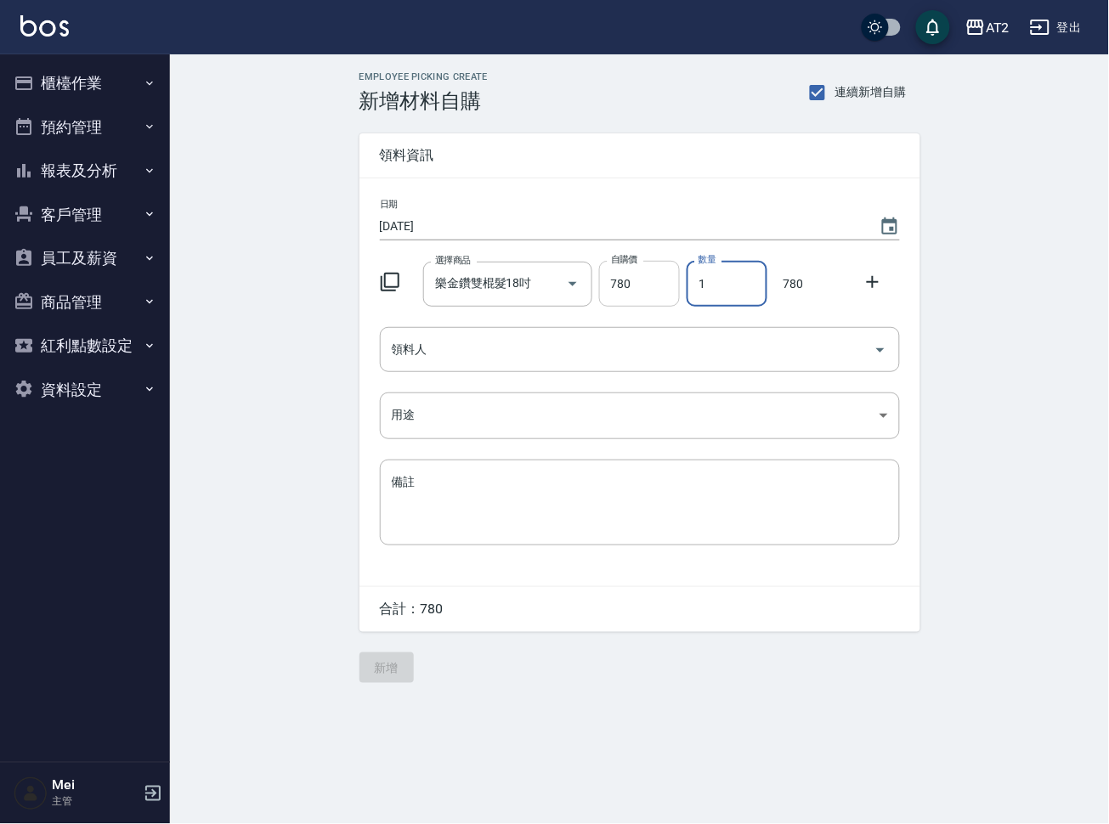
drag, startPoint x: 731, startPoint y: 292, endPoint x: 674, endPoint y: 293, distance: 56.9
click at [674, 293] on div "選擇商品 樂金鑽雙棍髮18吋 選擇商品 自購價 780 自購價 數量 1 數量 780" at bounding box center [636, 280] width 527 height 53
type input "3"
click at [865, 279] on icon at bounding box center [872, 282] width 20 height 20
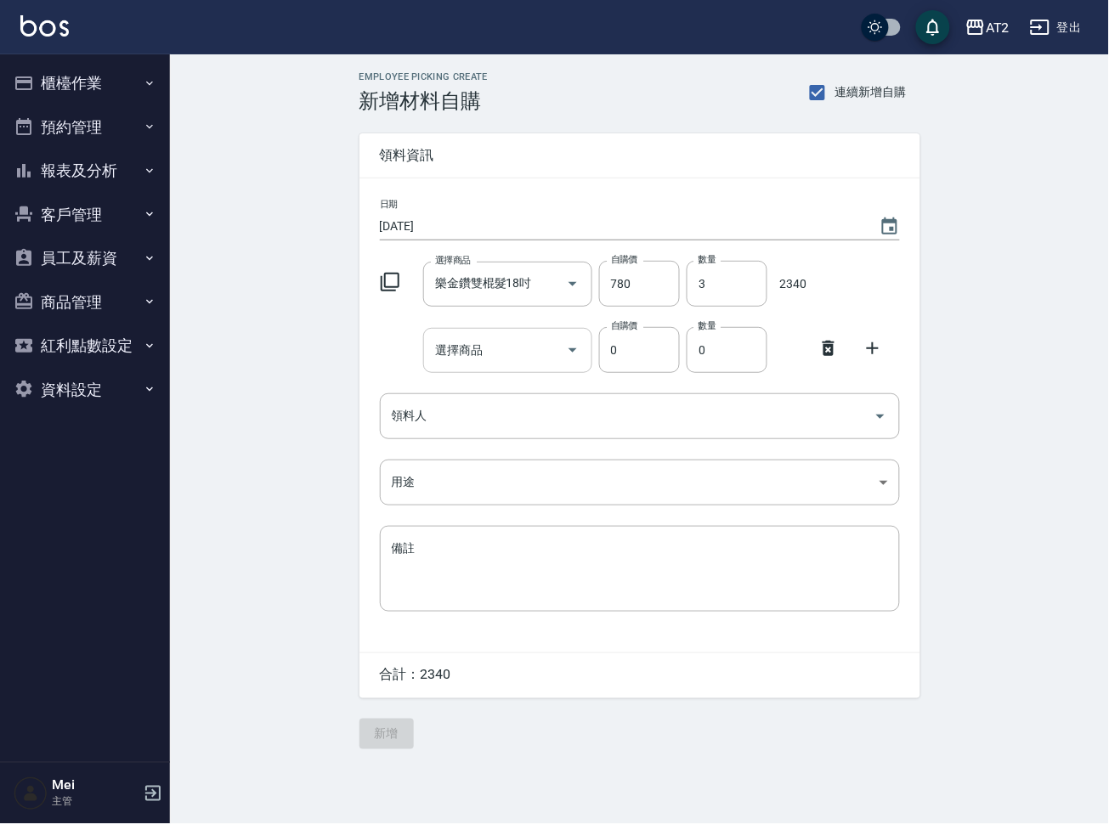
click at [484, 343] on input "選擇商品" at bounding box center [495, 351] width 128 height 30
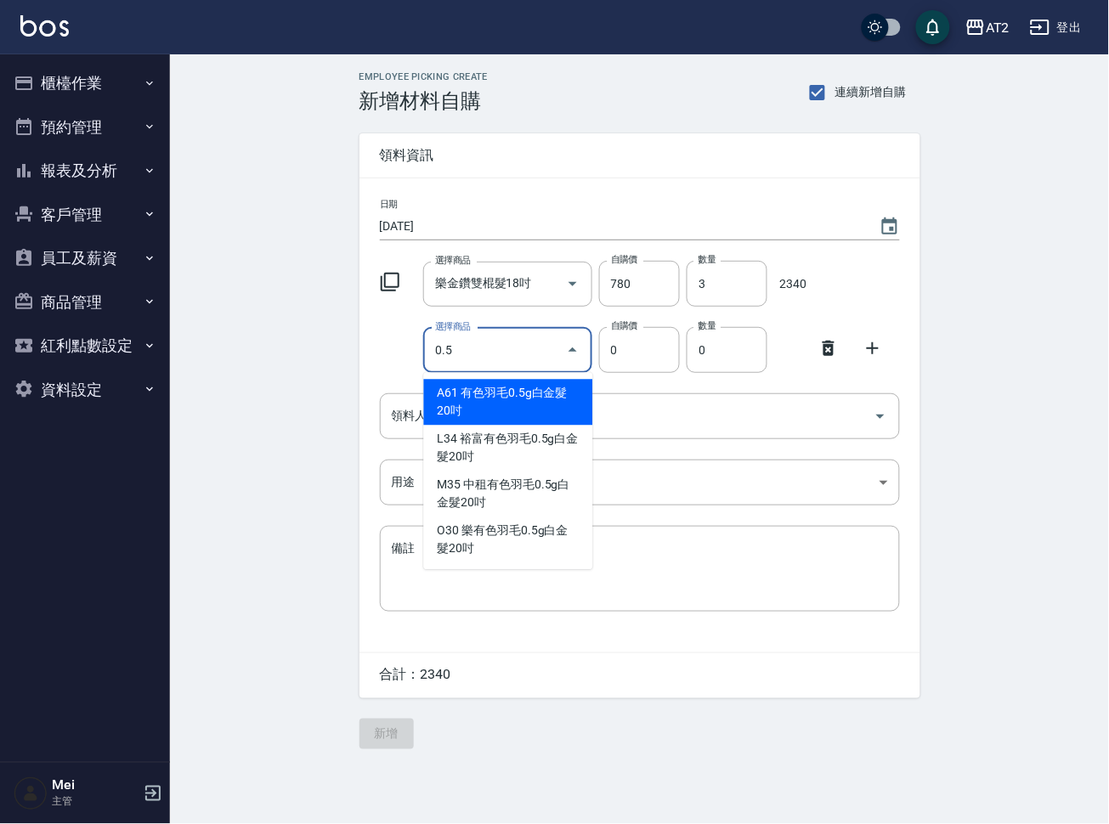
click at [530, 398] on li "A61 有色羽毛0.5g白金髮20吋" at bounding box center [508, 403] width 169 height 46
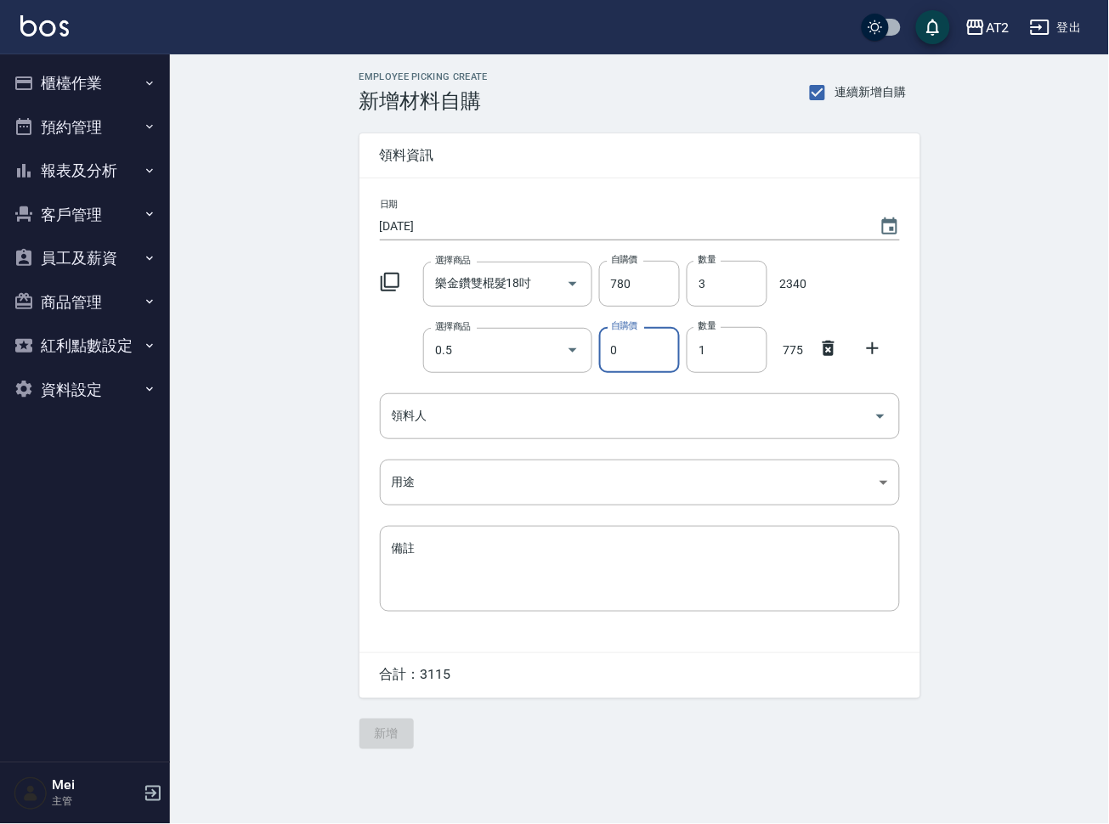
type input "有色羽毛0.5g白金髮20吋"
type input "775"
type input "1"
click at [530, 398] on div "領料人" at bounding box center [640, 415] width 520 height 45
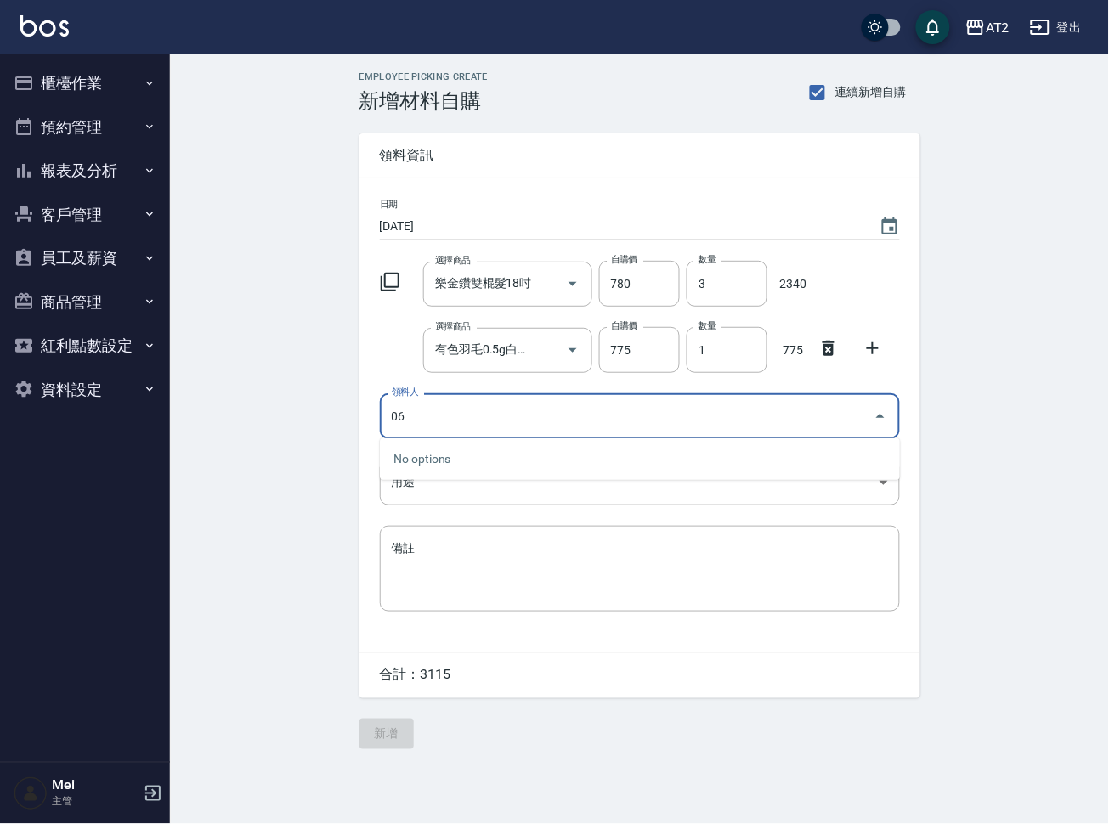
type input "06 Nimo"
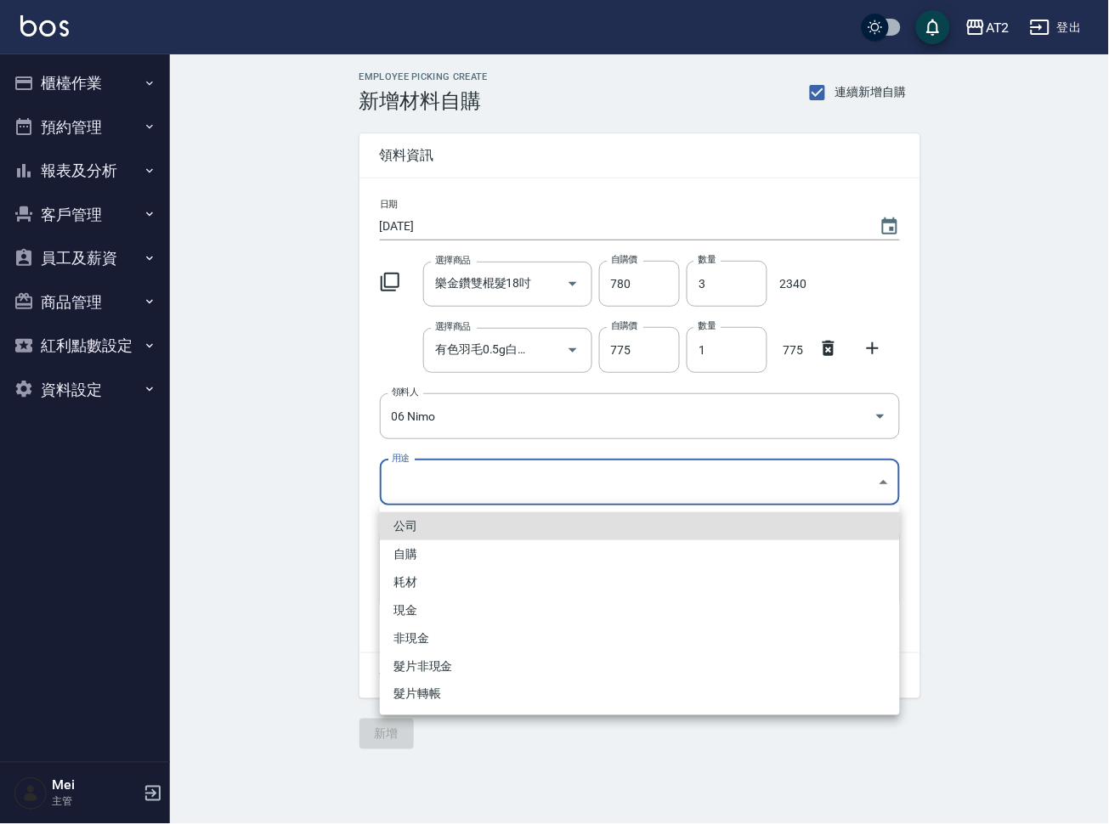
click at [516, 482] on body "AT2 登出 櫃檯作業 打帳單 帳單列表 掛單列表 現金收支登錄 高階收支登錄 材料自購登錄 每日結帳 排班表 現場電腦打卡 預約管理 預約管理 單日預約紀錄…" at bounding box center [554, 412] width 1109 height 824
click at [402, 583] on li "耗材" at bounding box center [640, 582] width 520 height 28
type input "耗材"
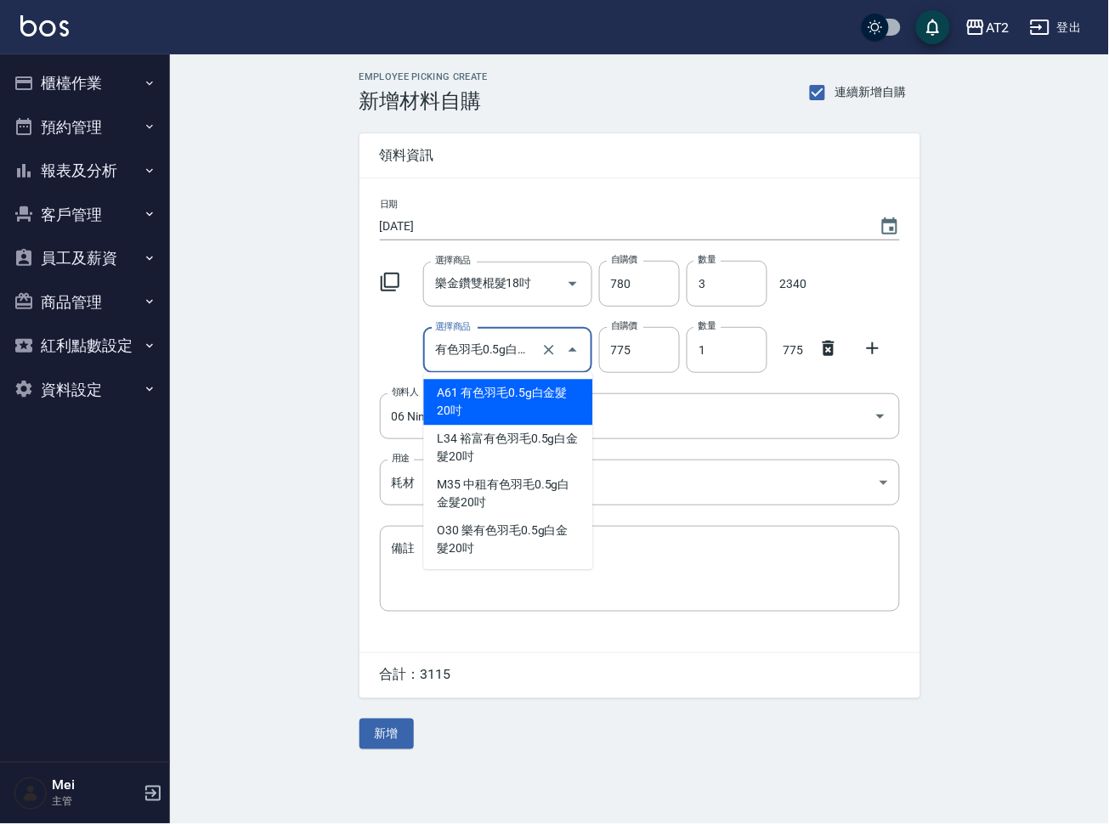
click at [453, 354] on input "有色羽毛0.5g白金髮20吋" at bounding box center [484, 351] width 106 height 30
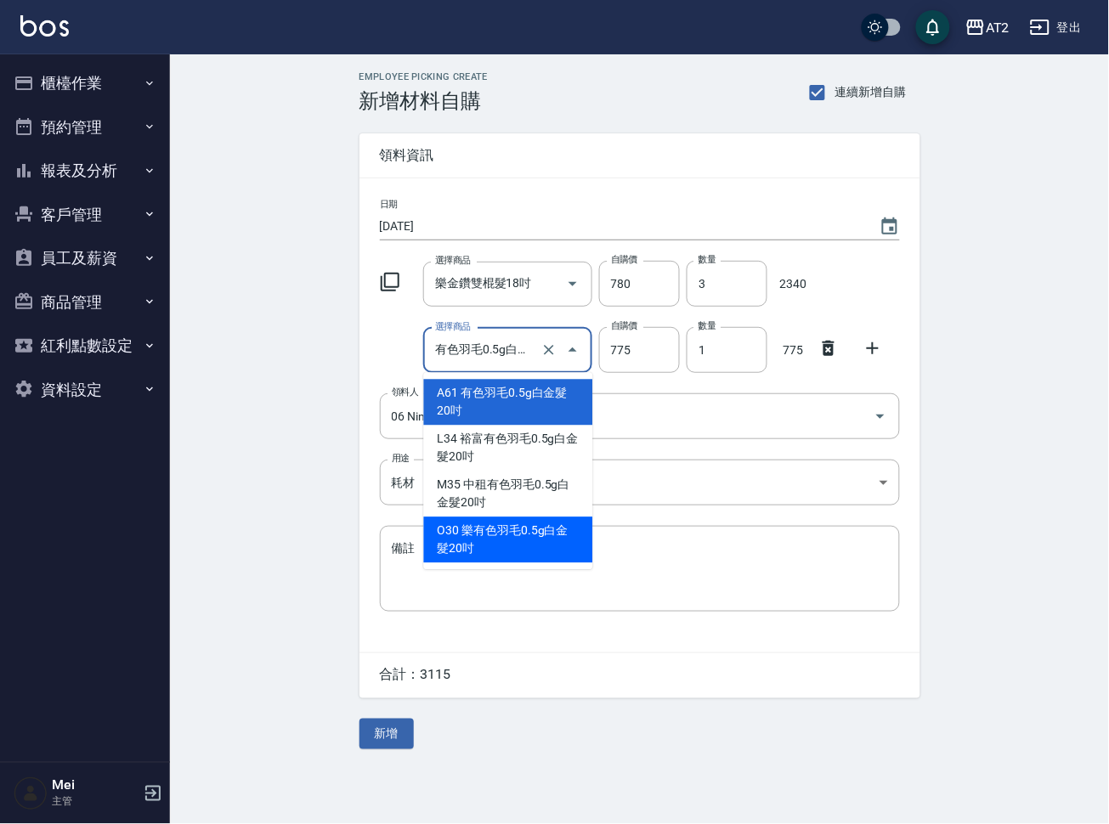
click at [550, 519] on li "O30 樂有色羽毛0.5g白金髮20吋" at bounding box center [508, 540] width 169 height 46
type input "樂有色羽毛0.5g白金髮20吋"
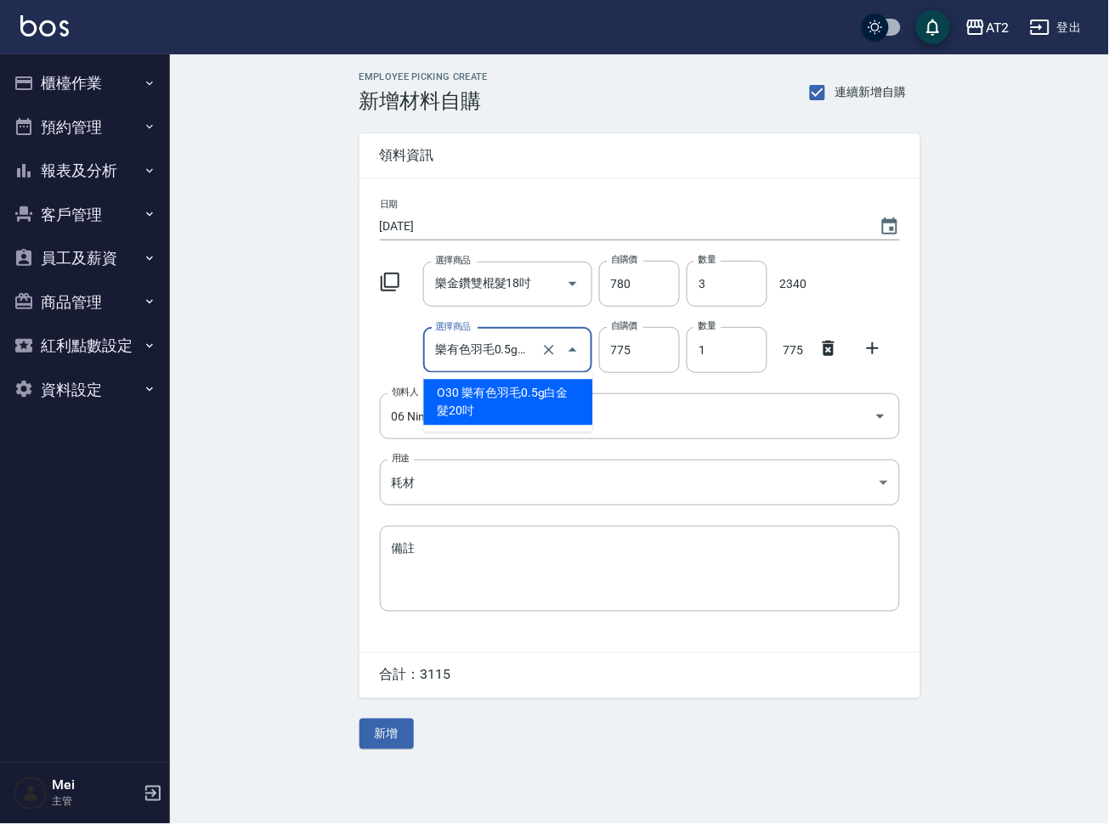
click at [505, 341] on input "樂有色羽毛0.5g白金髮20吋" at bounding box center [484, 351] width 106 height 30
click at [510, 401] on li "O30 樂有色羽毛0.5g白金髮20吋" at bounding box center [508, 403] width 169 height 46
click at [396, 733] on button "新增" at bounding box center [386, 734] width 54 height 31
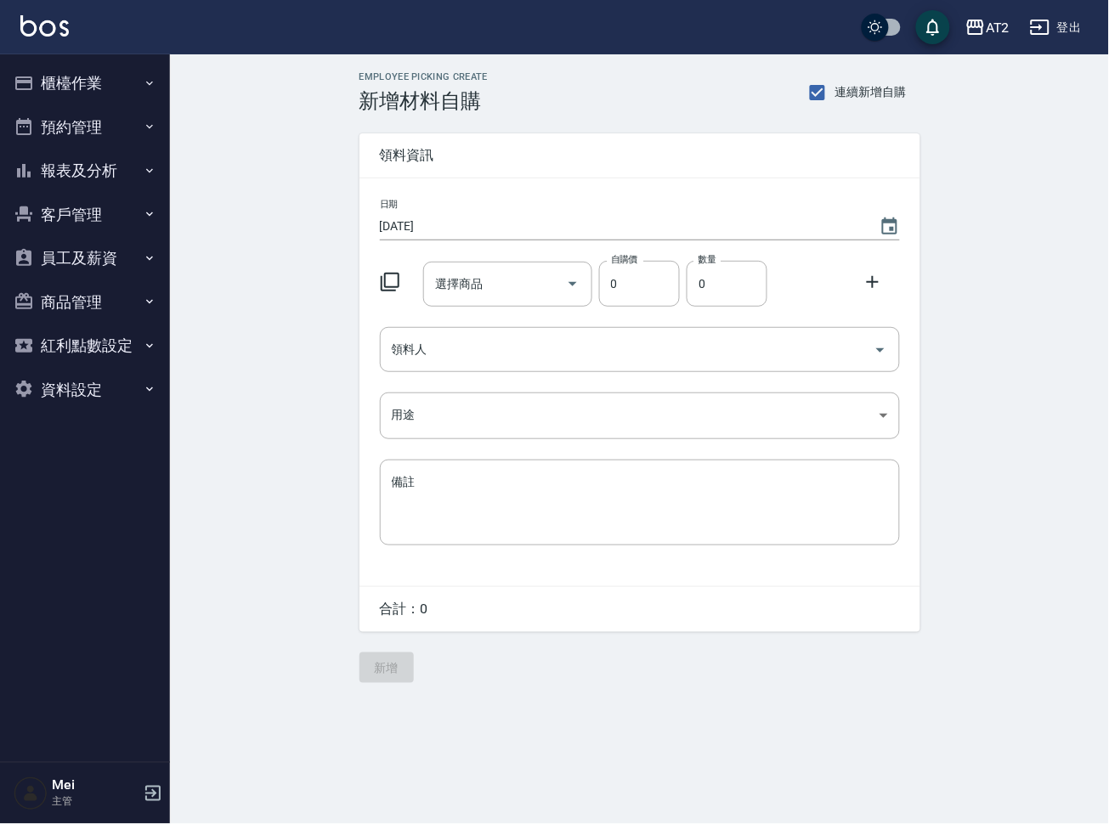
click at [54, 58] on ul "櫃檯作業 打帳單 帳單列表 掛單列表 現金收支登錄 高階收支登錄 材料自購登錄 每日結帳 排班表 現場電腦打卡 預約管理 預約管理 單日預約紀錄 單週預約紀錄…" at bounding box center [85, 236] width 156 height 364
click at [58, 93] on button "櫃檯作業" at bounding box center [85, 83] width 156 height 44
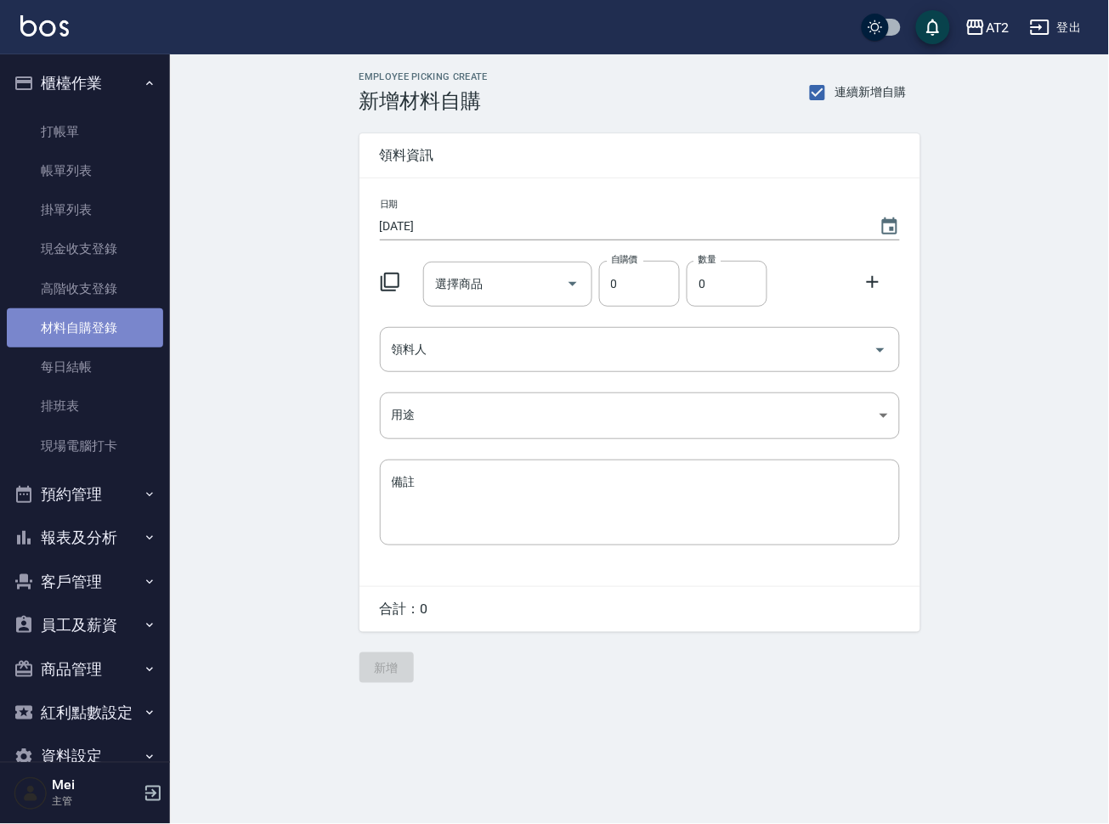
click at [126, 331] on link "材料自購登錄" at bounding box center [85, 327] width 156 height 39
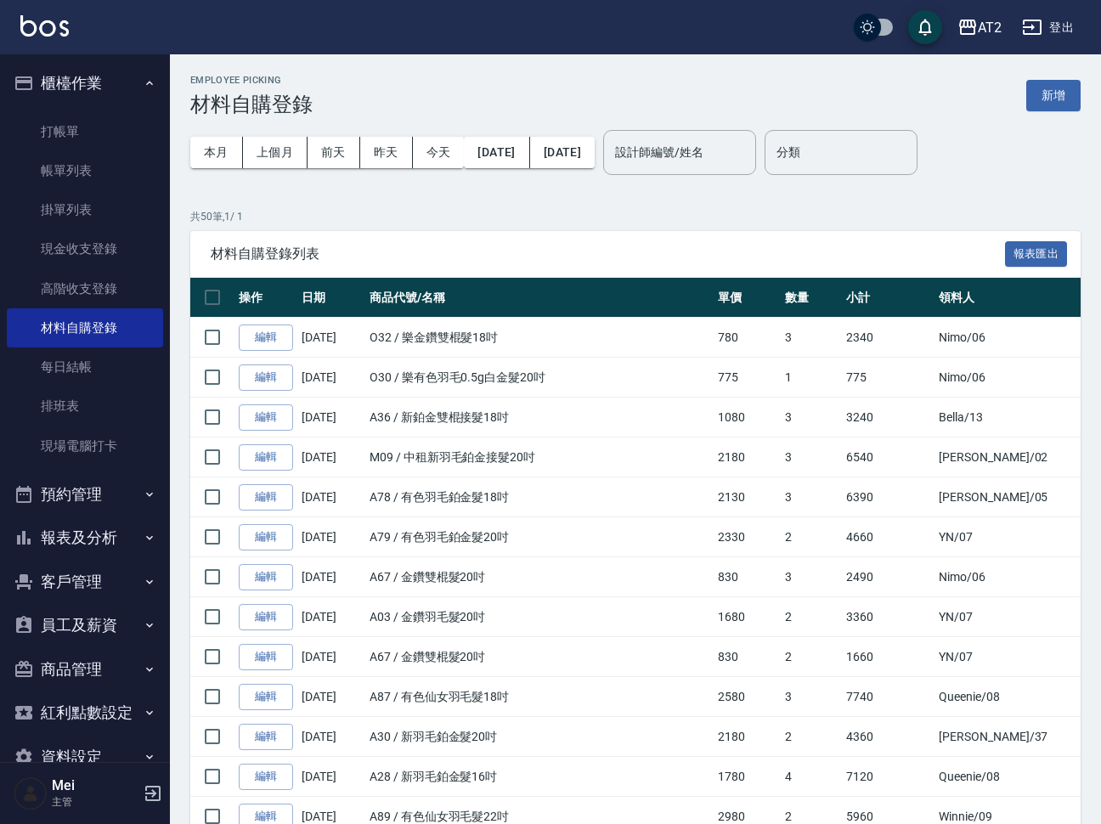
click at [103, 531] on button "報表及分析" at bounding box center [85, 538] width 156 height 44
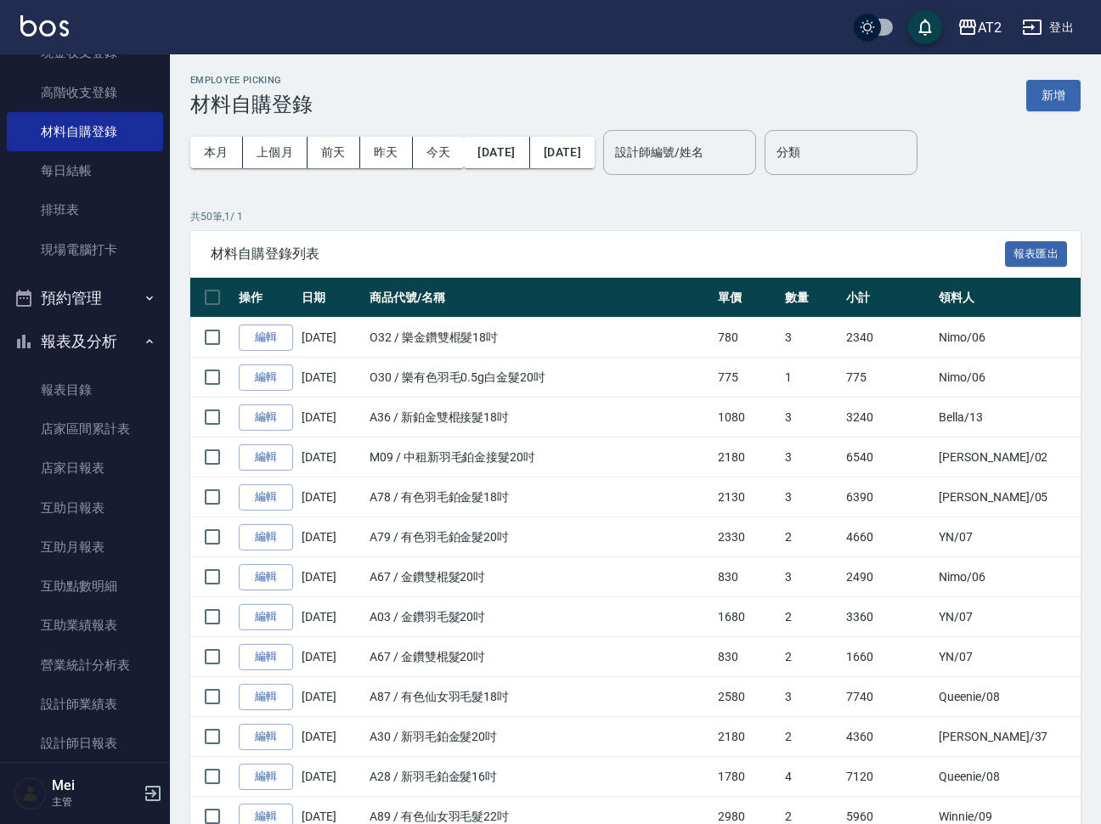
scroll to position [212, 0]
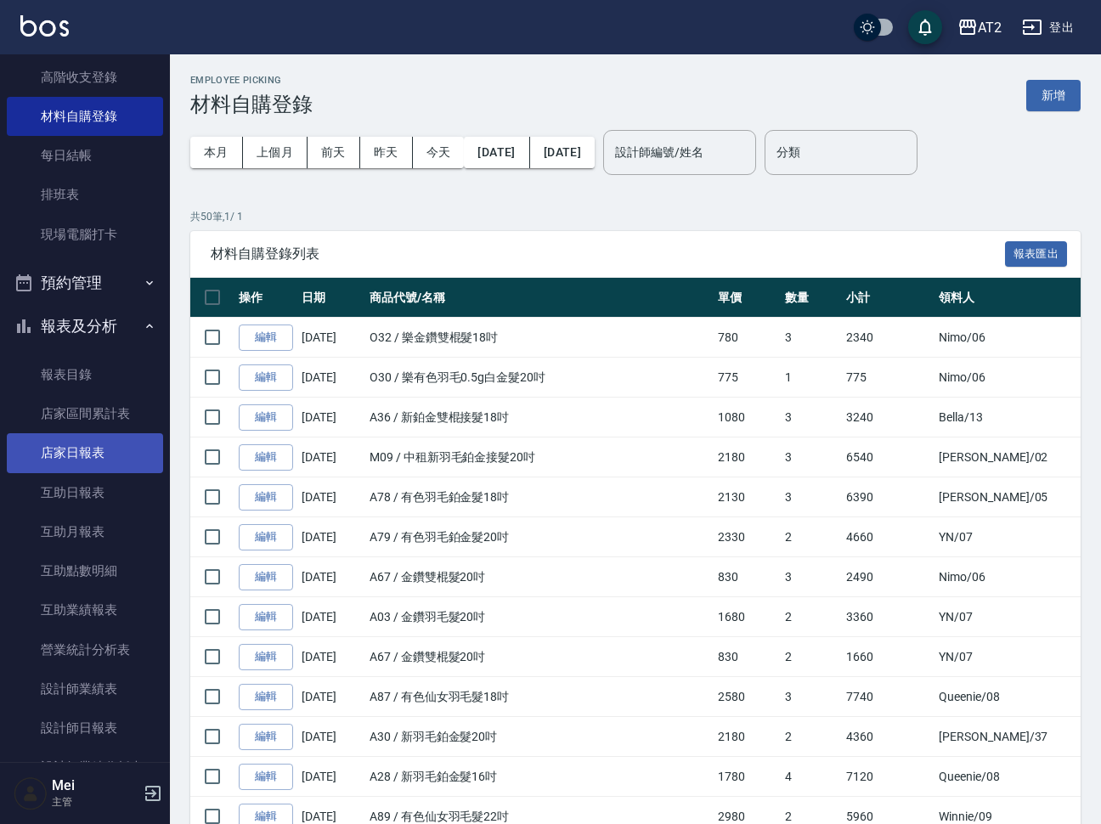
click at [121, 447] on link "店家日報表" at bounding box center [85, 452] width 156 height 39
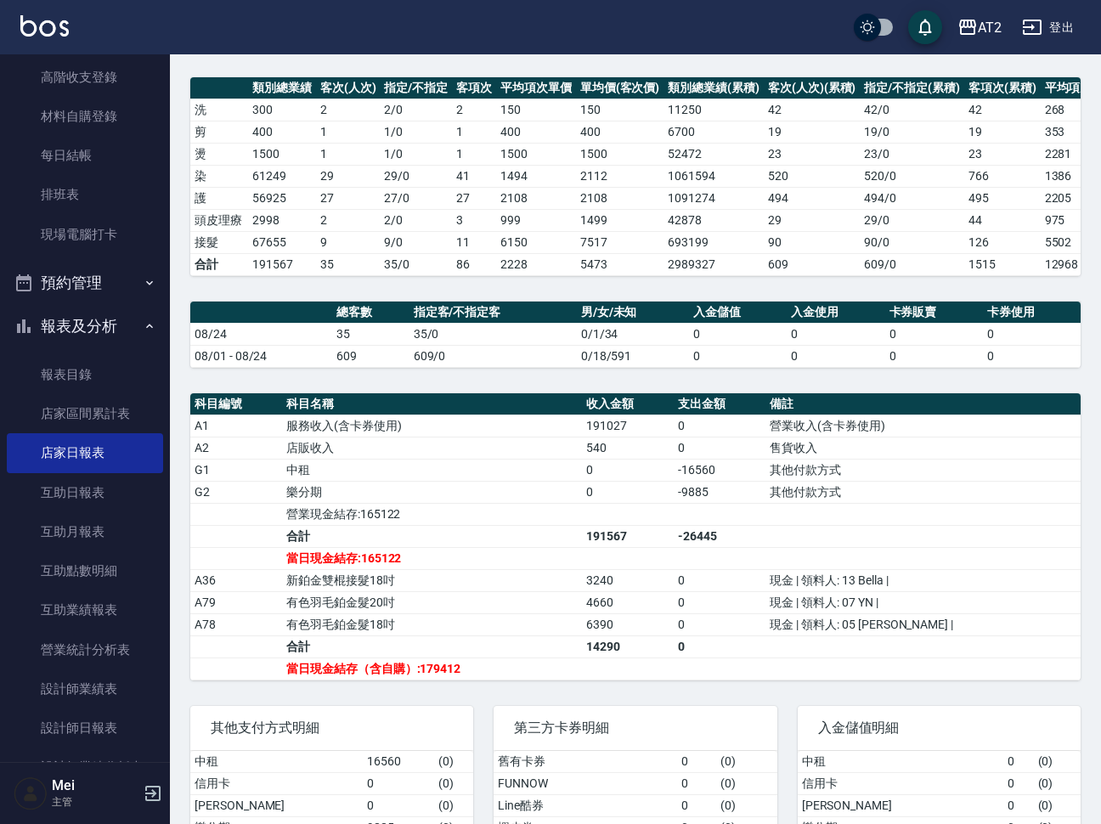
scroll to position [382, 0]
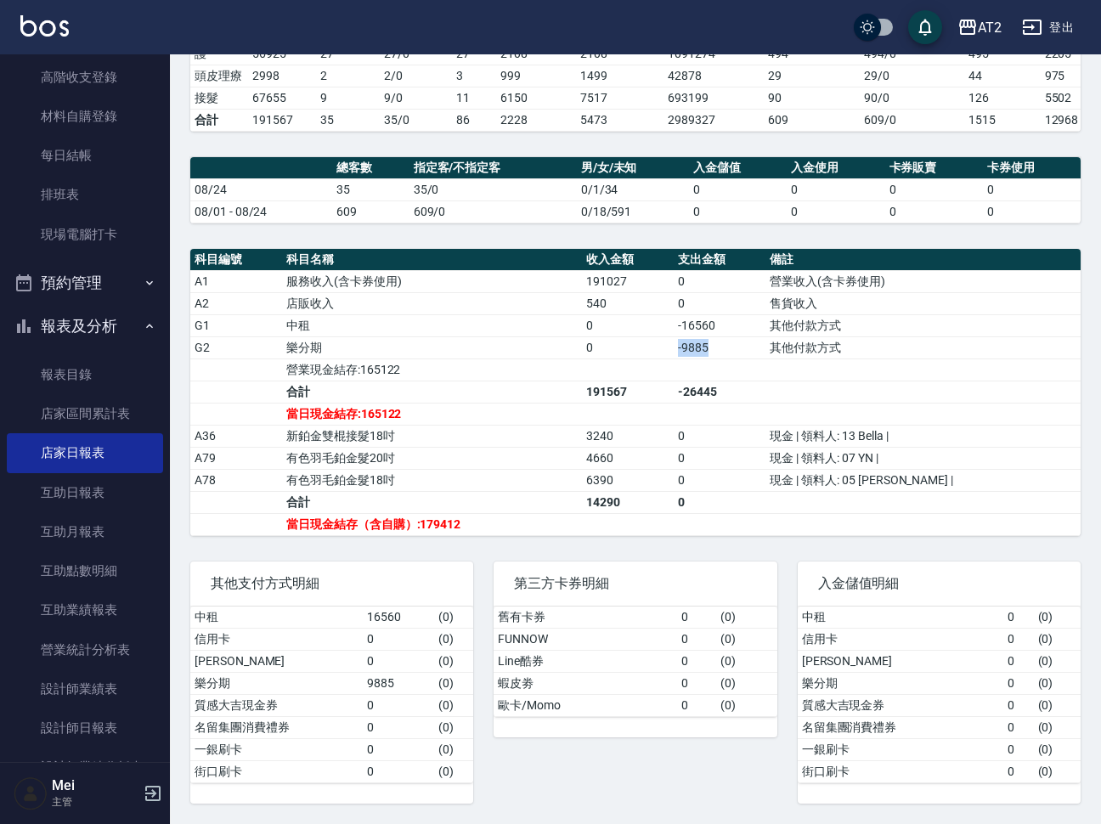
drag, startPoint x: 758, startPoint y: 346, endPoint x: 705, endPoint y: 346, distance: 52.7
click at [705, 346] on tr "G2 樂分期 0 -9885 其他付款方式" at bounding box center [635, 347] width 890 height 22
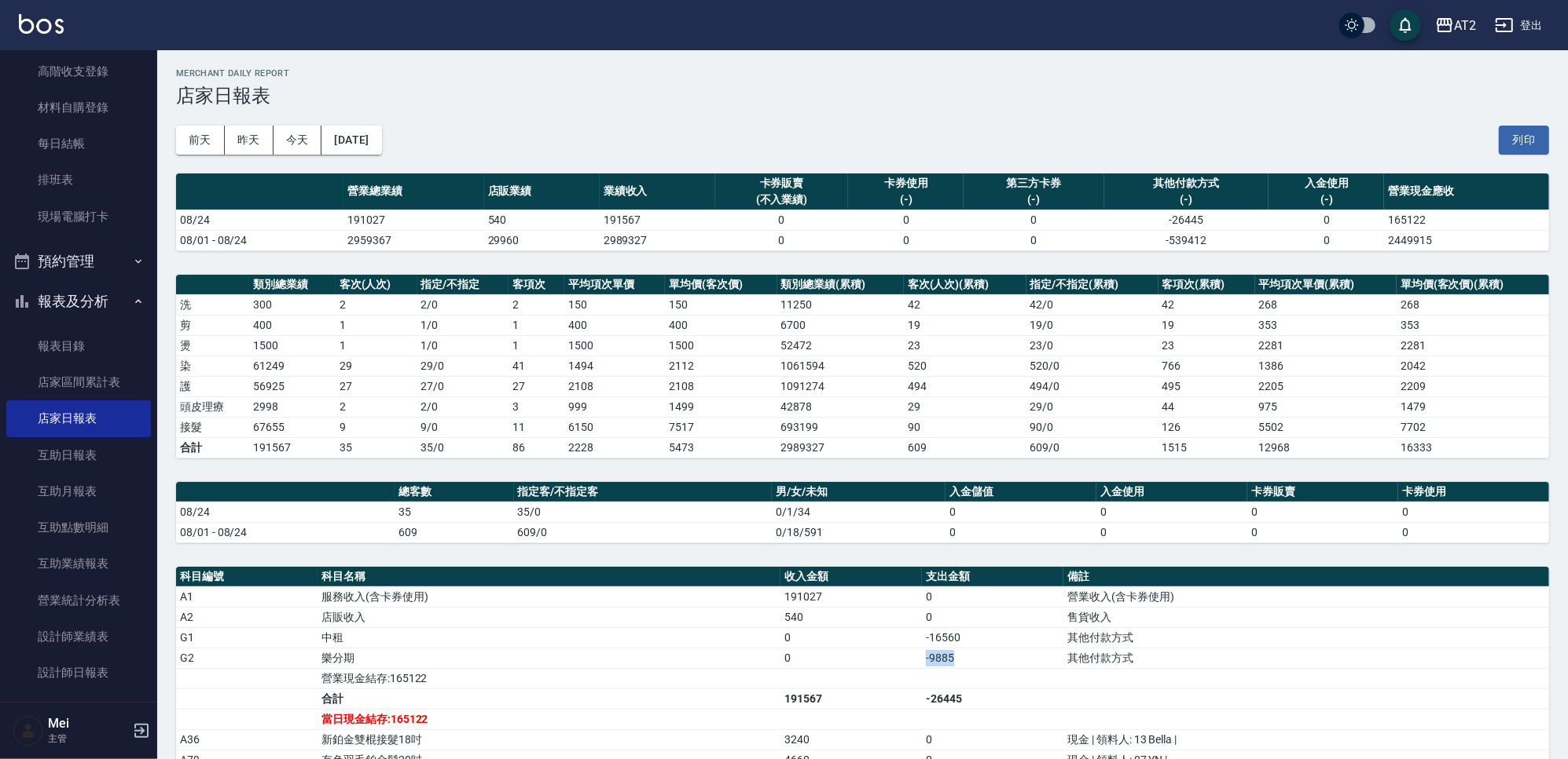
scroll to position [0, 0]
click at [548, 558] on div "AT2 2025-08-24 店家日報表 列印時間： 2025-08-24-21:21 Merchant Daily Report 店家日報表 前天 昨天 今…" at bounding box center [862, 574] width 1411 height 1049
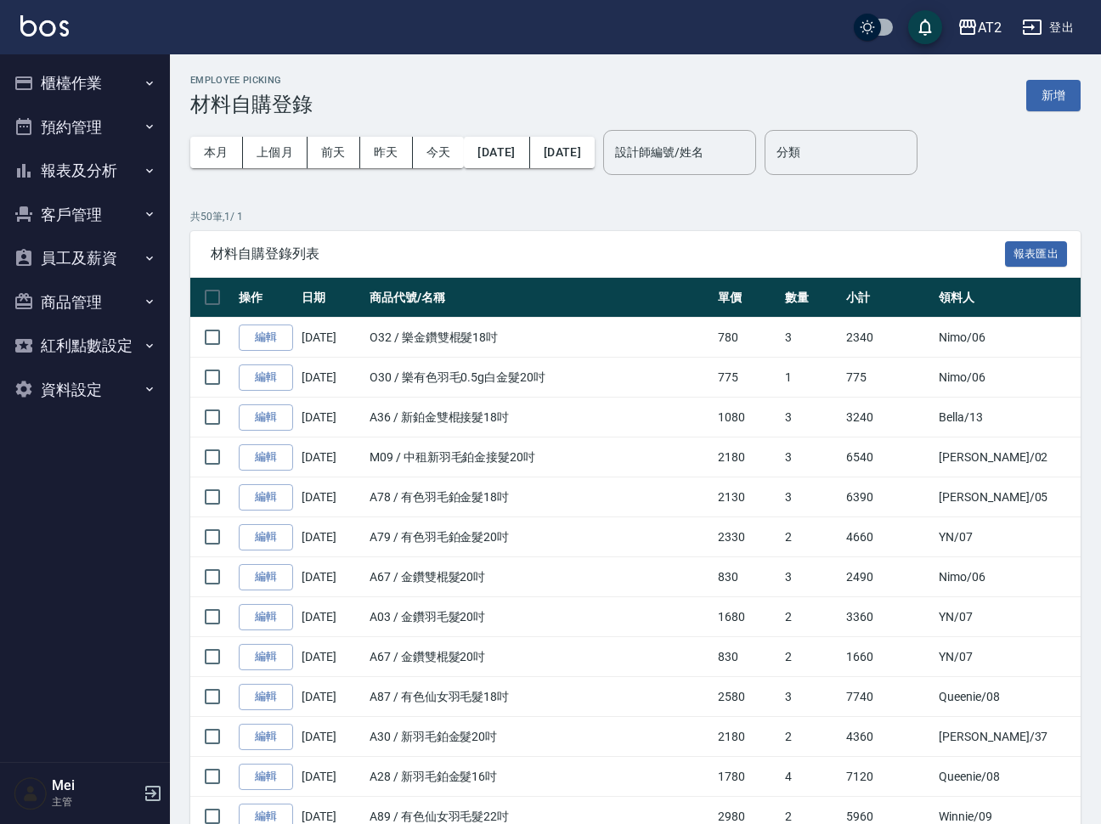
click at [446, 168] on div "本月 上個月 [DATE] [DATE] [DATE] [DATE] [DATE]" at bounding box center [392, 152] width 404 height 72
click at [424, 162] on button "今天" at bounding box center [439, 152] width 52 height 31
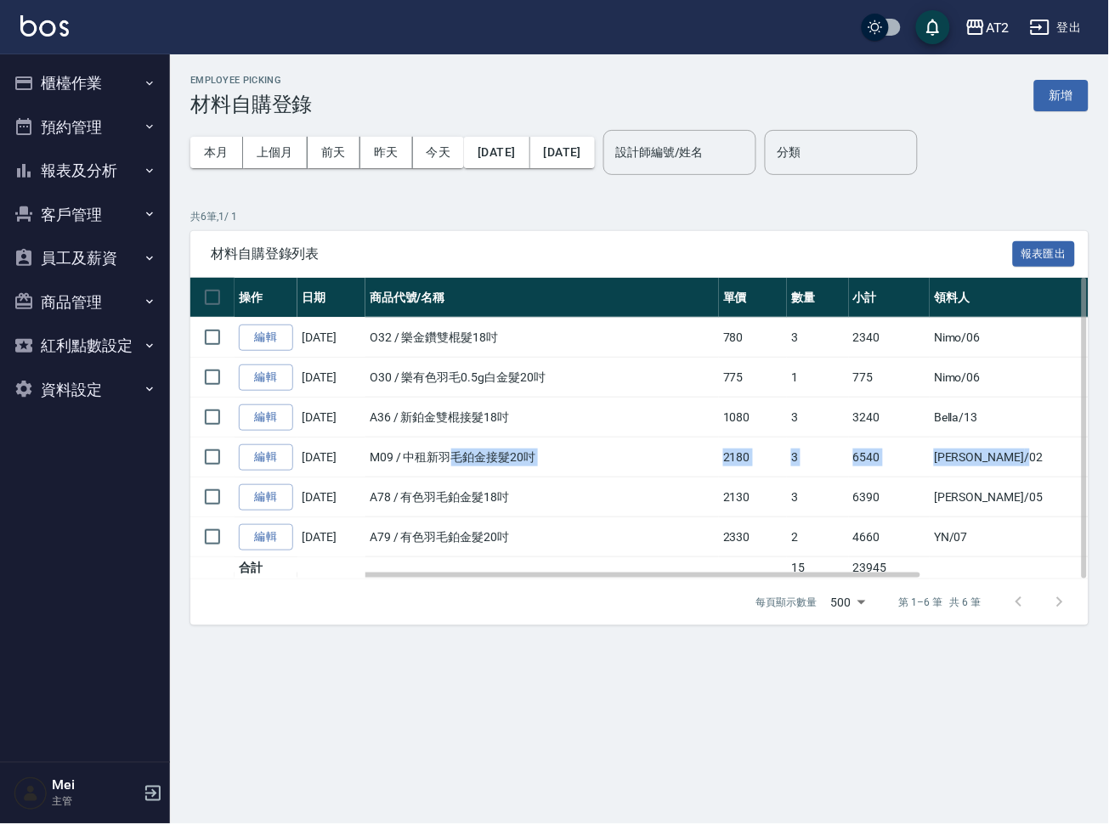
drag, startPoint x: 453, startPoint y: 463, endPoint x: 1040, endPoint y: 437, distance: 587.5
click at [1040, 437] on tr "編輯 08/24/2025 M09 / 中租新羽毛鉑金接髮20吋 2180 3 6540 Morgan /02 耗材" at bounding box center [742, 457] width 1104 height 40
click at [838, 564] on td "15" at bounding box center [818, 568] width 62 height 22
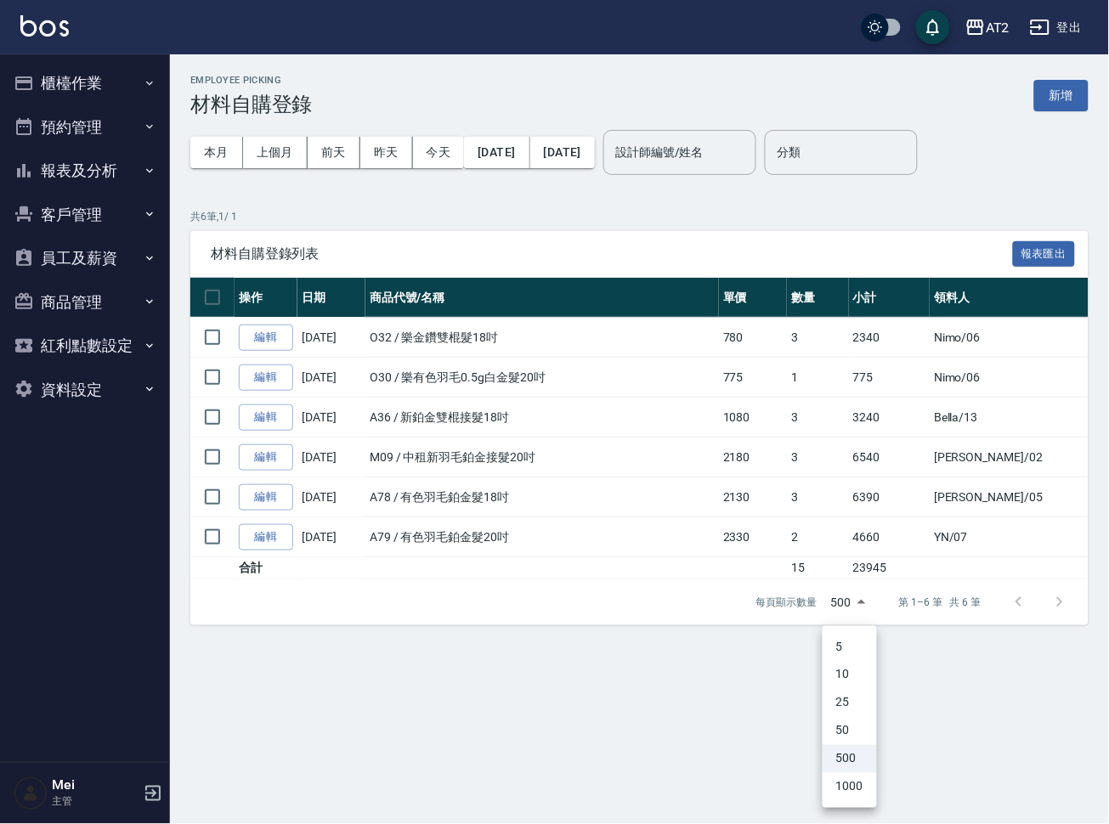
drag, startPoint x: 842, startPoint y: 579, endPoint x: 856, endPoint y: 579, distance: 14.4
click at [856, 579] on body "AT2 登出 櫃檯作業 打帳單 帳單列表 掛單列表 現金收支登錄 高階收支登錄 材料自購登錄 每日結帳 排班表 現場電腦打卡 預約管理 預約管理 單日預約紀錄…" at bounding box center [554, 412] width 1109 height 824
click at [817, 567] on div at bounding box center [554, 412] width 1109 height 824
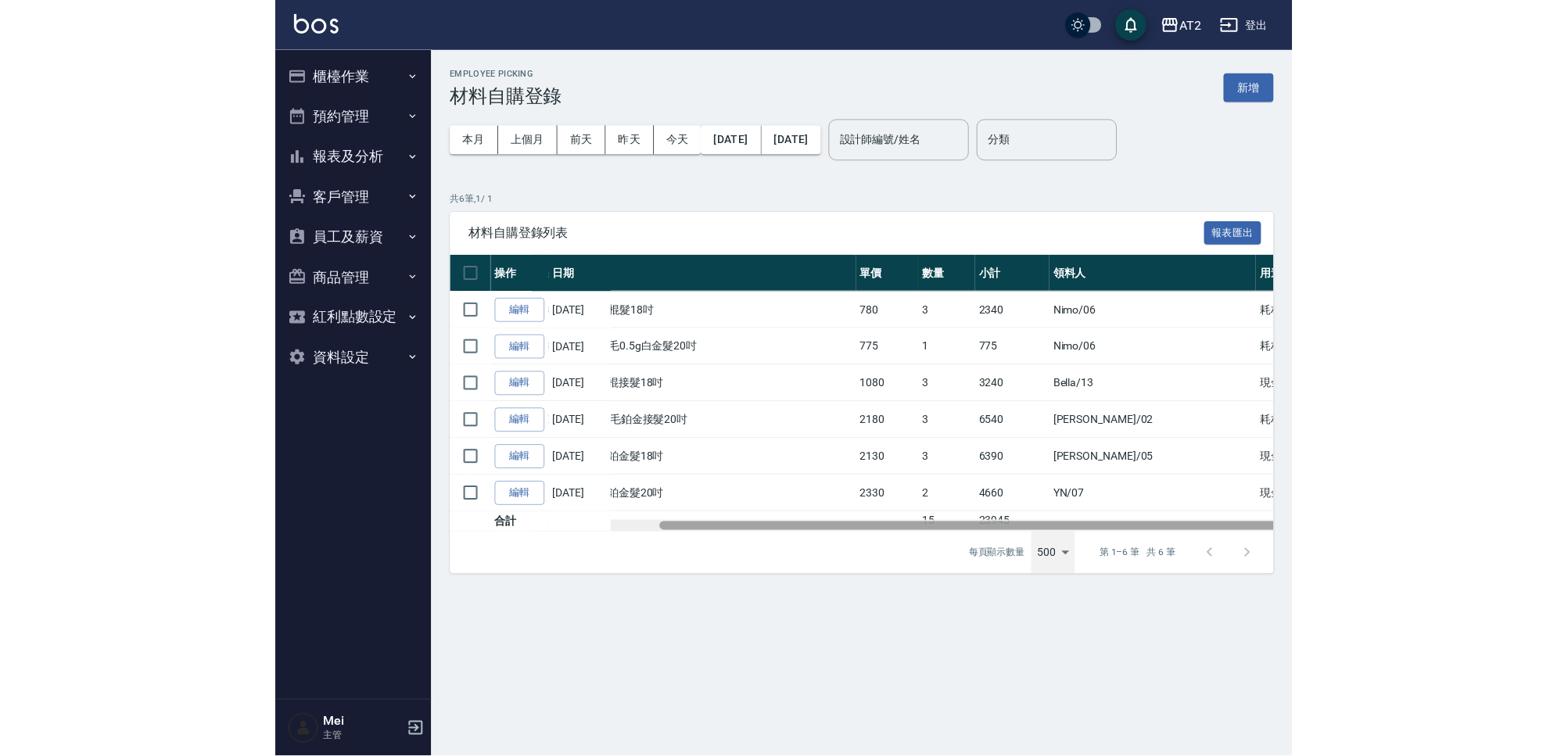
scroll to position [0, 190]
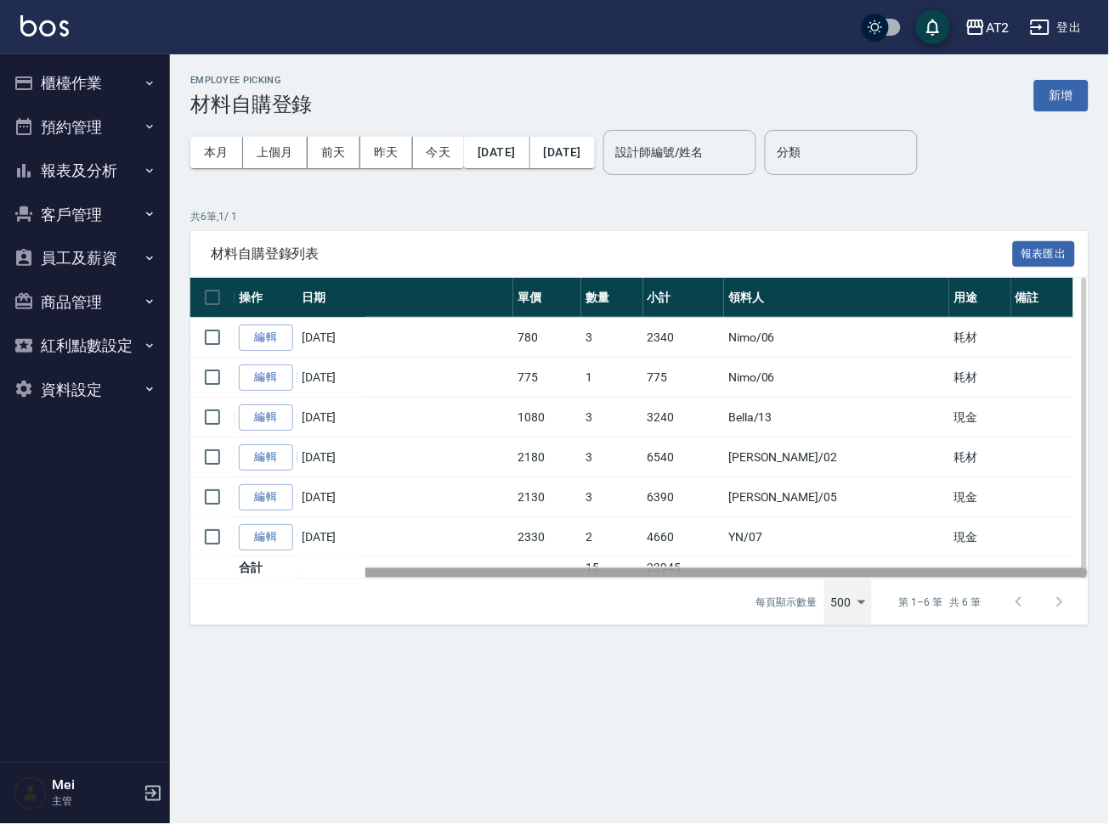
drag, startPoint x: 572, startPoint y: 572, endPoint x: 762, endPoint y: 563, distance: 190.5
click at [762, 563] on div "操作 日期 商品代號/名稱 單價 數量 小計 領料人 用途 備註 編輯 08/24/2025 O32 / 樂金鑽雙棍髮18吋 780 3 2340 Nimo …" at bounding box center [639, 429] width 898 height 302
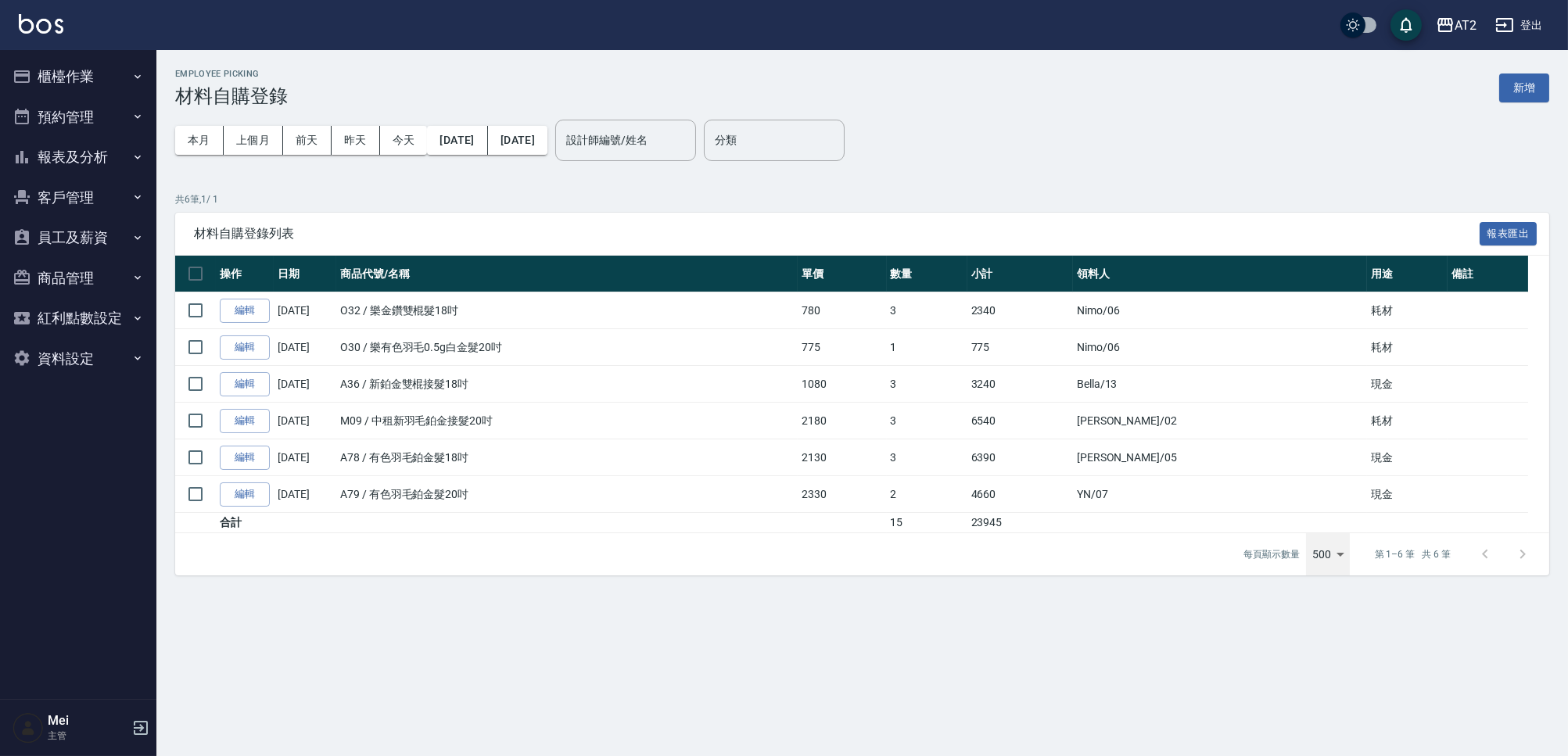
scroll to position [0, 0]
drag, startPoint x: 984, startPoint y: 529, endPoint x: 748, endPoint y: 535, distance: 236.1
click at [748, 535] on div "材料自購登錄列表 報表匯出 操作 日期 商品代號/名稱 單價 數量 小計 領料人 用途 備註 編輯 08/24/2025 O32 / 樂金鑽雙棍髮18吋 78…" at bounding box center [862, 394] width 1374 height 364
drag, startPoint x: 1380, startPoint y: 426, endPoint x: 339, endPoint y: 422, distance: 1041.0
click at [339, 422] on tr "編輯 08/24/2025 M09 / 中租新羽毛鉑金接髮20吋 2180 3 6540 Morgan /02 耗材" at bounding box center [862, 421] width 1374 height 37
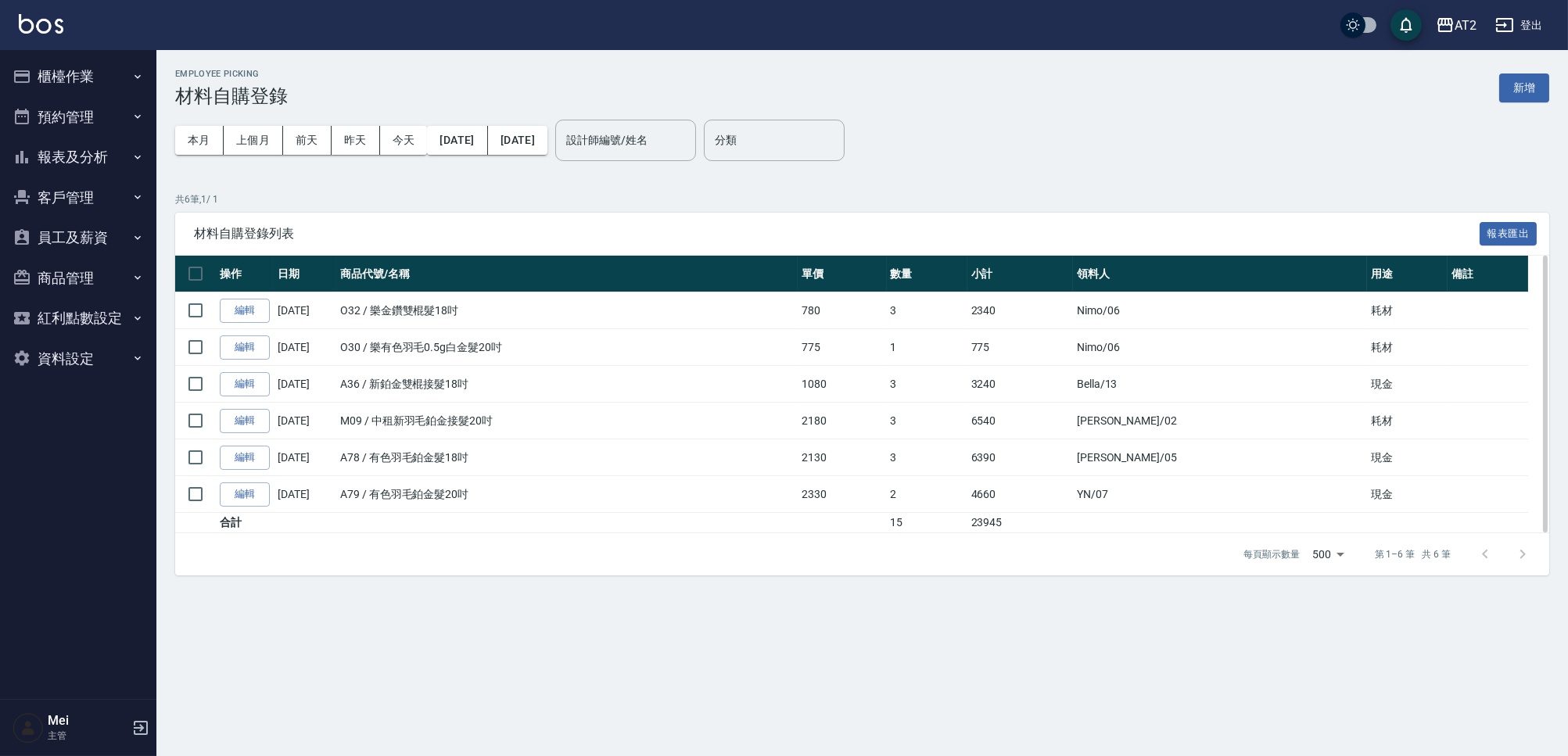
click at [1020, 346] on td "耗材" at bounding box center [1407, 348] width 80 height 37
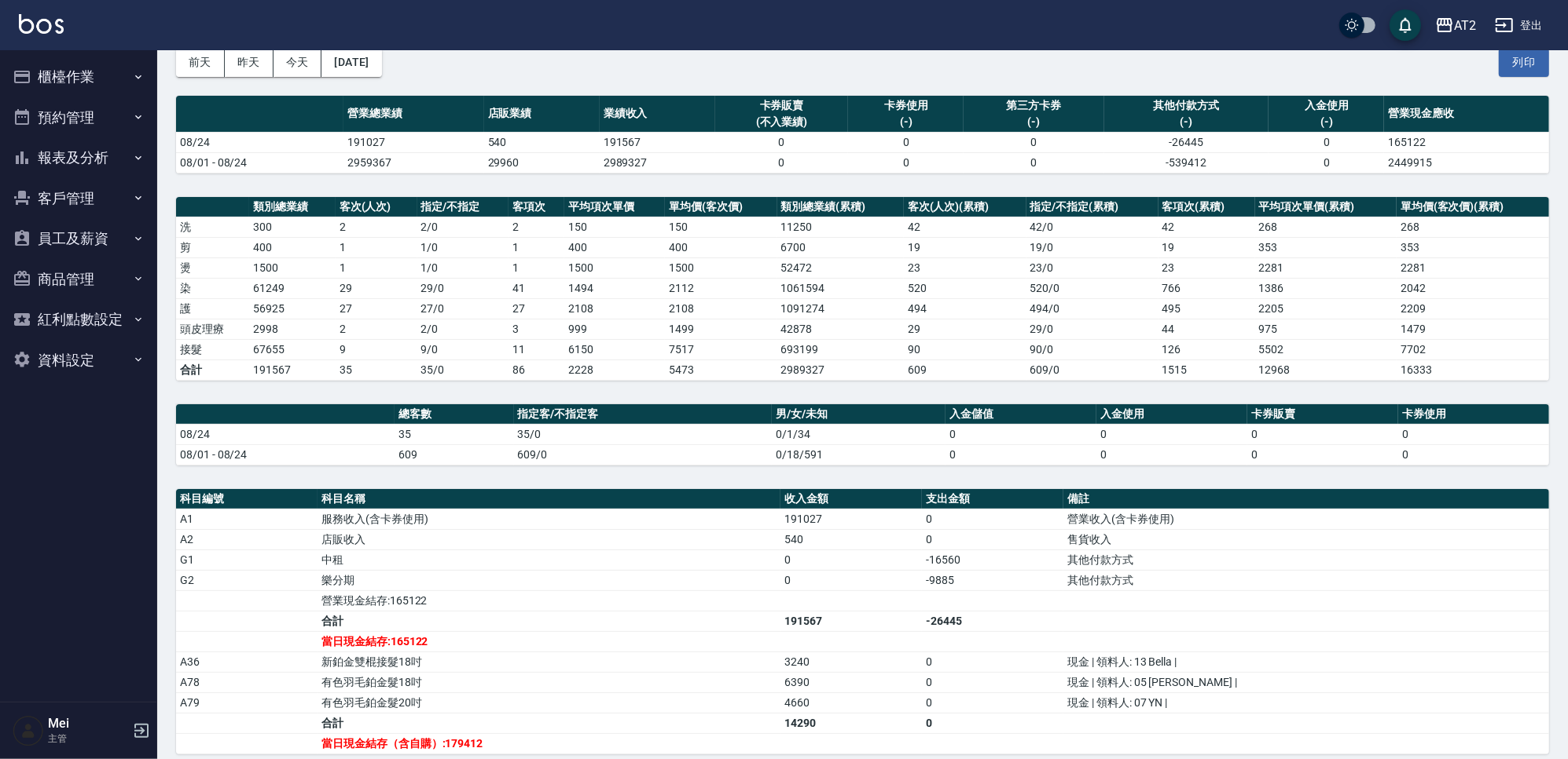
scroll to position [196, 0]
